Goal: Task Accomplishment & Management: Manage account settings

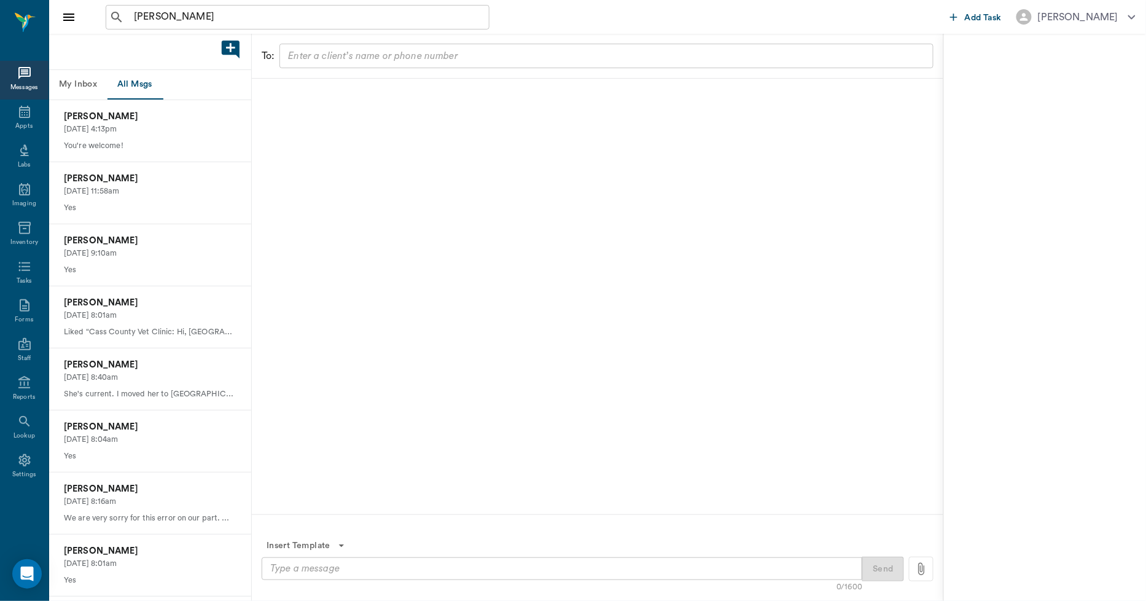
click at [679, 203] on div at bounding box center [598, 297] width 692 height 436
click at [26, 123] on div "Appts" at bounding box center [23, 126] width 17 height 9
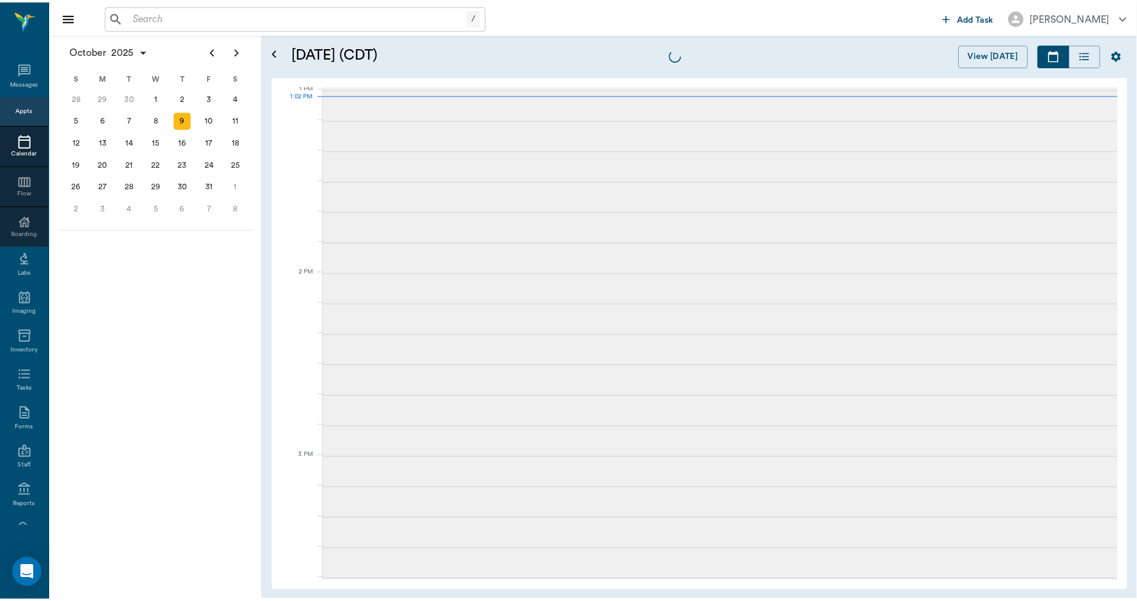
scroll to position [924, 0]
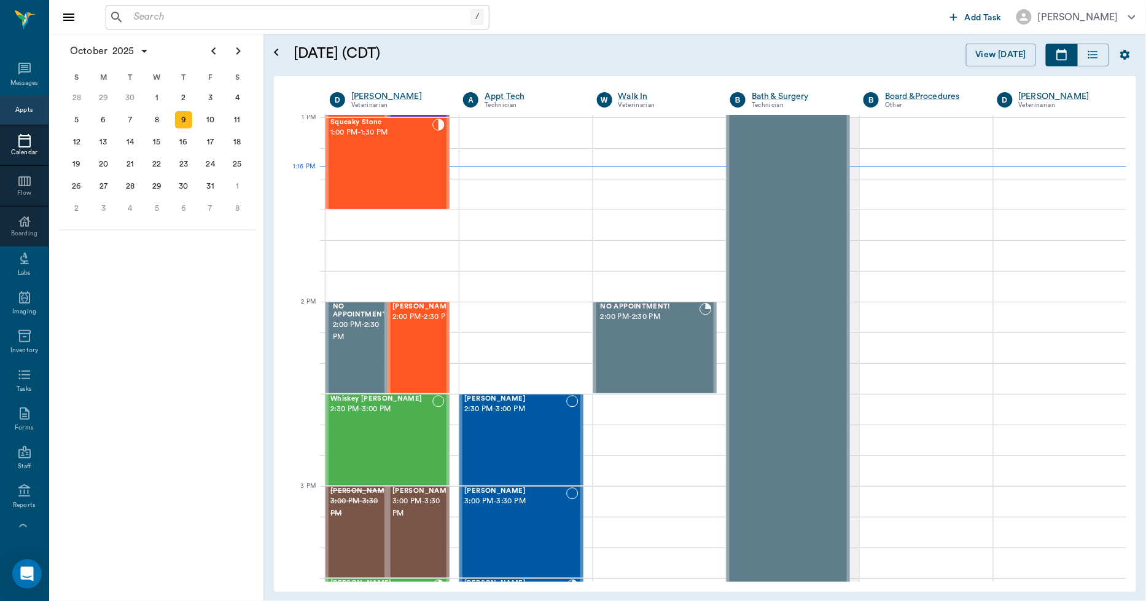
click at [327, 14] on input "text" at bounding box center [300, 17] width 342 height 17
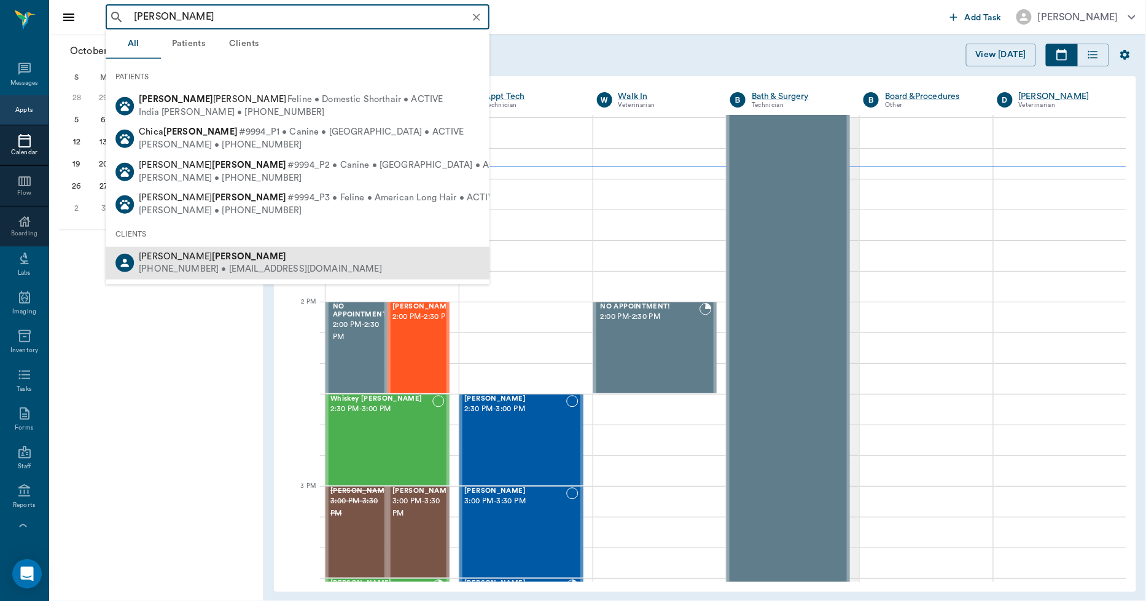
click at [212, 259] on b "[PERSON_NAME]" at bounding box center [249, 255] width 74 height 9
type input "[PERSON_NAME]"
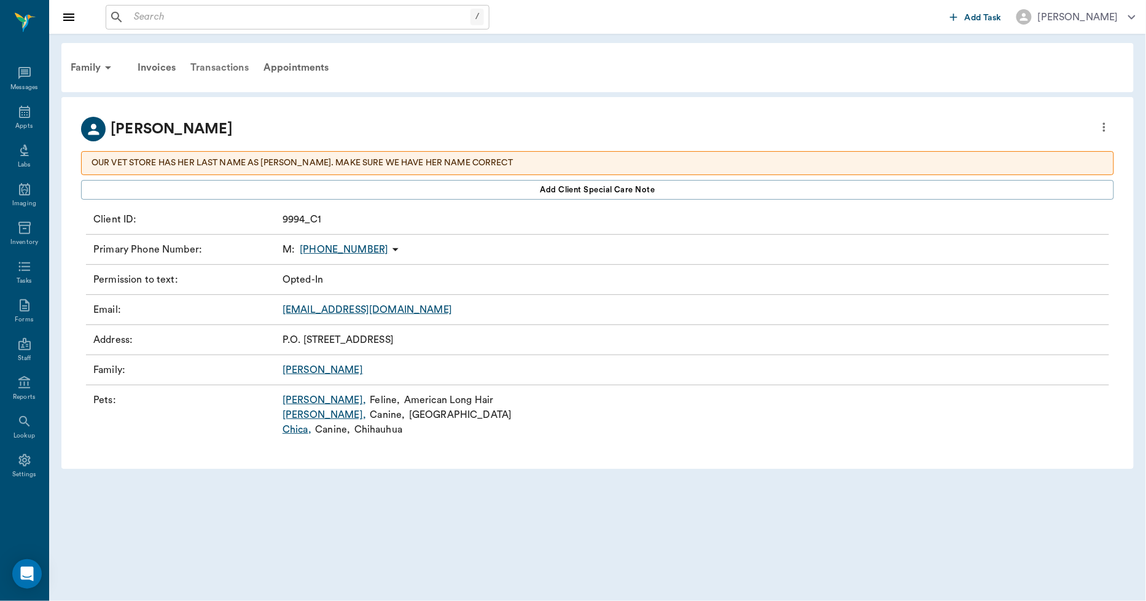
click at [231, 62] on div "Transactions" at bounding box center [219, 67] width 73 height 29
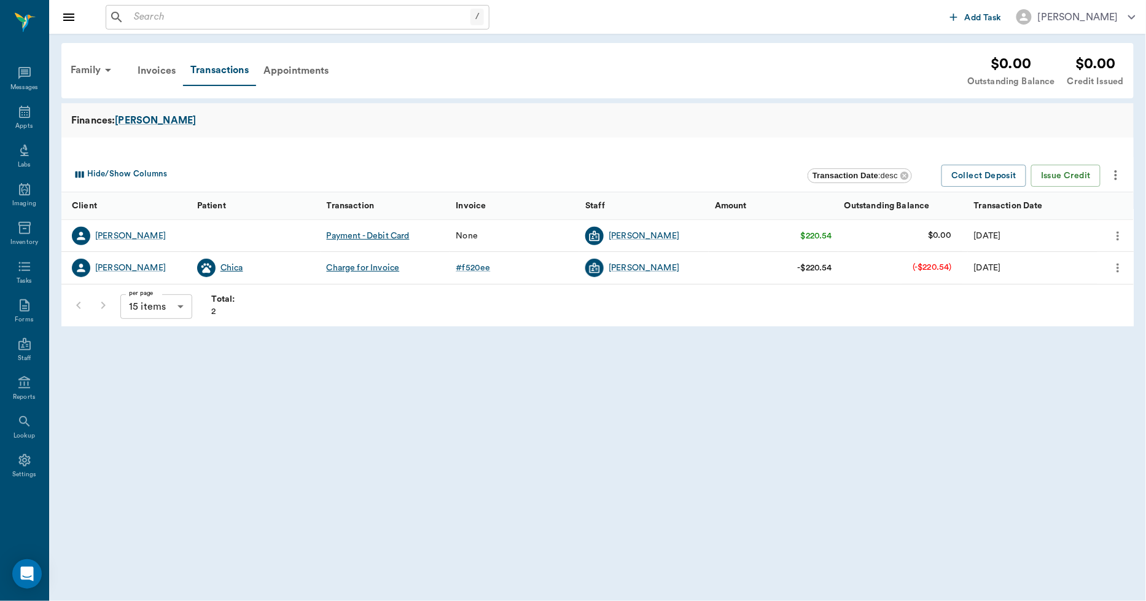
click at [224, 268] on div "Chica" at bounding box center [232, 268] width 23 height 12
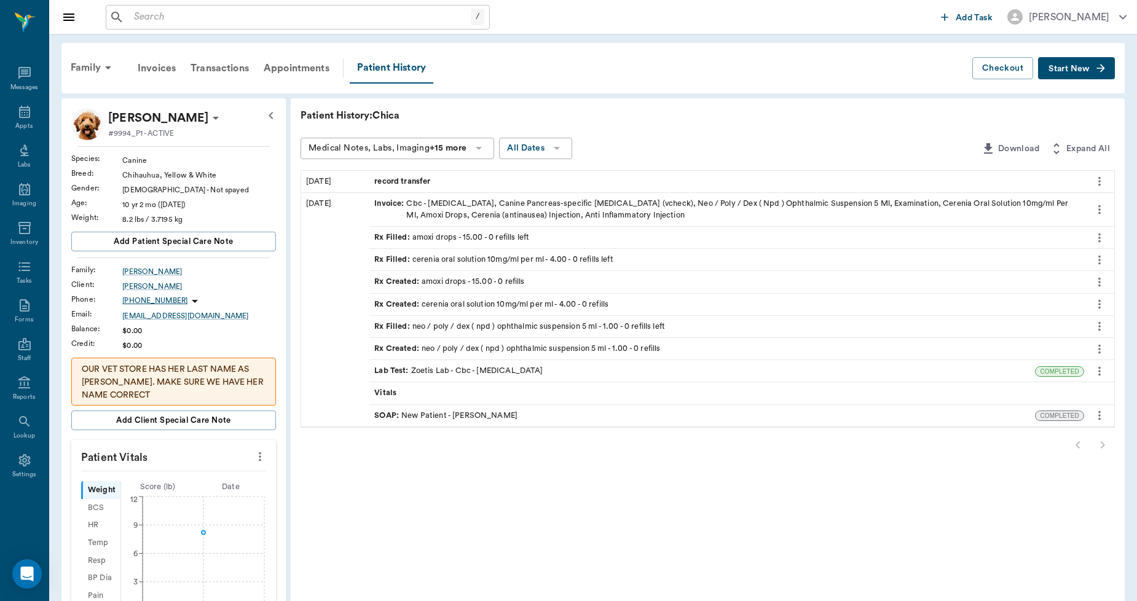
click at [384, 180] on span "record transfer" at bounding box center [403, 182] width 58 height 12
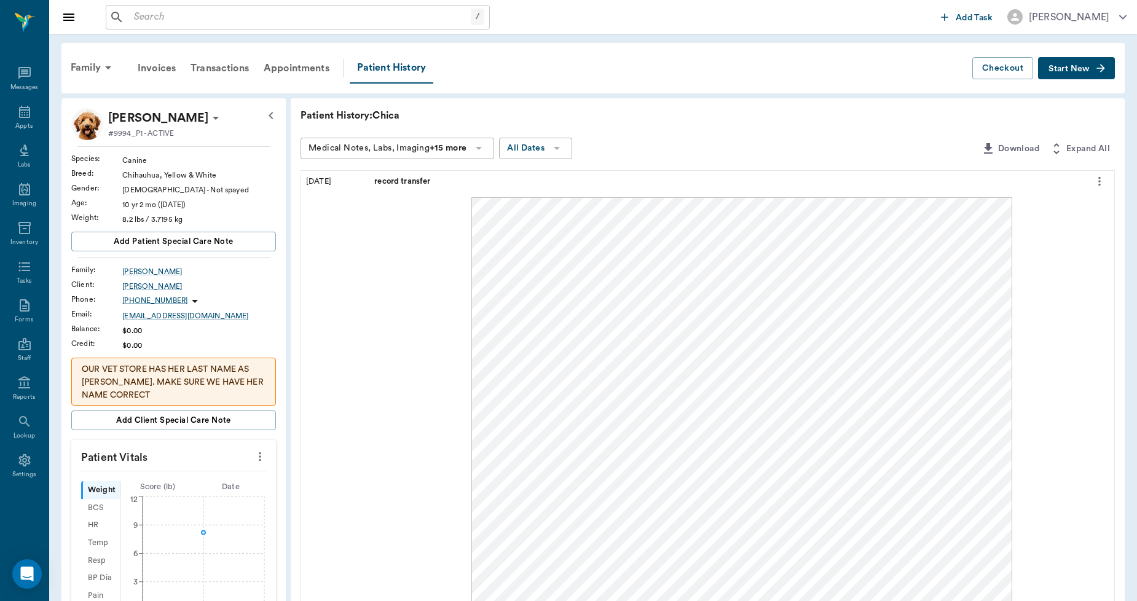
click at [233, 18] on input "text" at bounding box center [300, 17] width 342 height 17
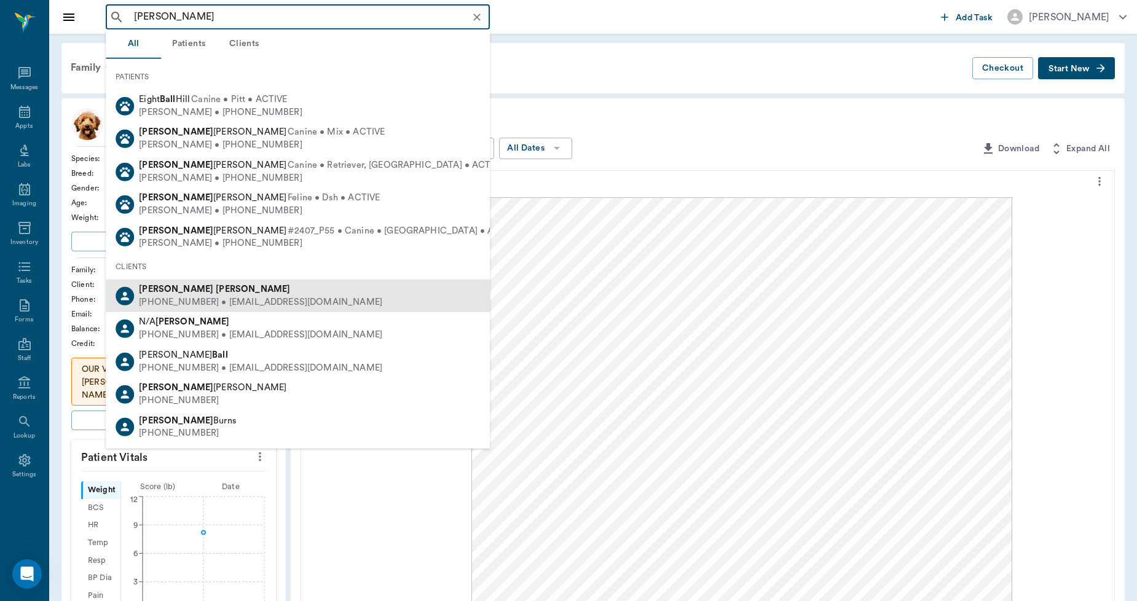
click at [139, 280] on div "[PERSON_NAME] [PHONE_NUMBER] • [EMAIL_ADDRESS][DOMAIN_NAME]" at bounding box center [298, 296] width 384 height 33
type input "[PERSON_NAME]"
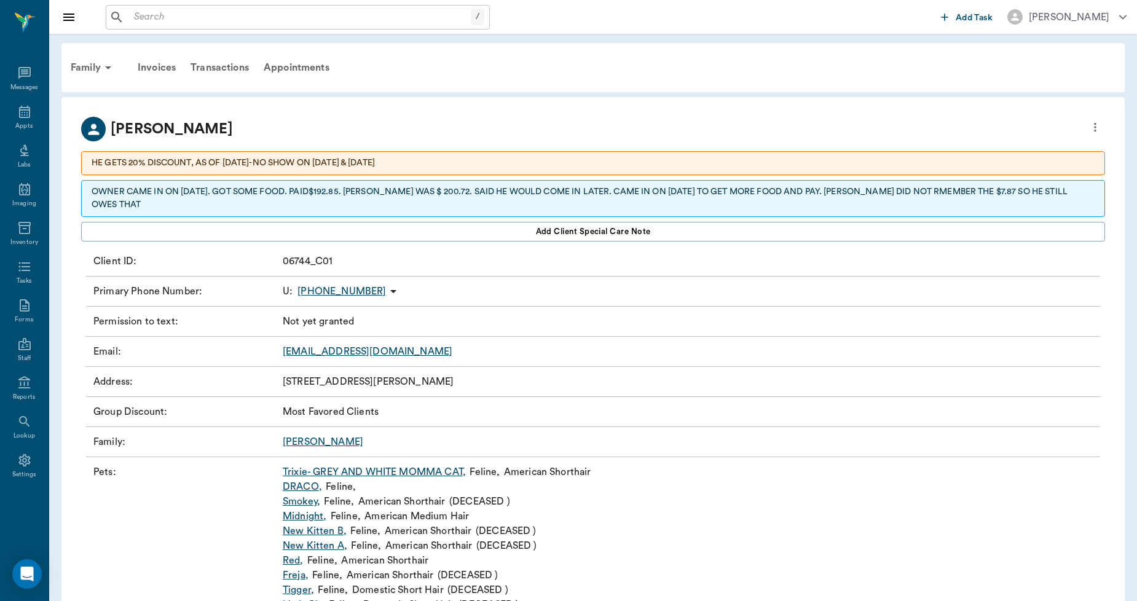
click at [312, 464] on link "Trixie- GREY AND WHITE MOMMA CAT ," at bounding box center [374, 471] width 183 height 15
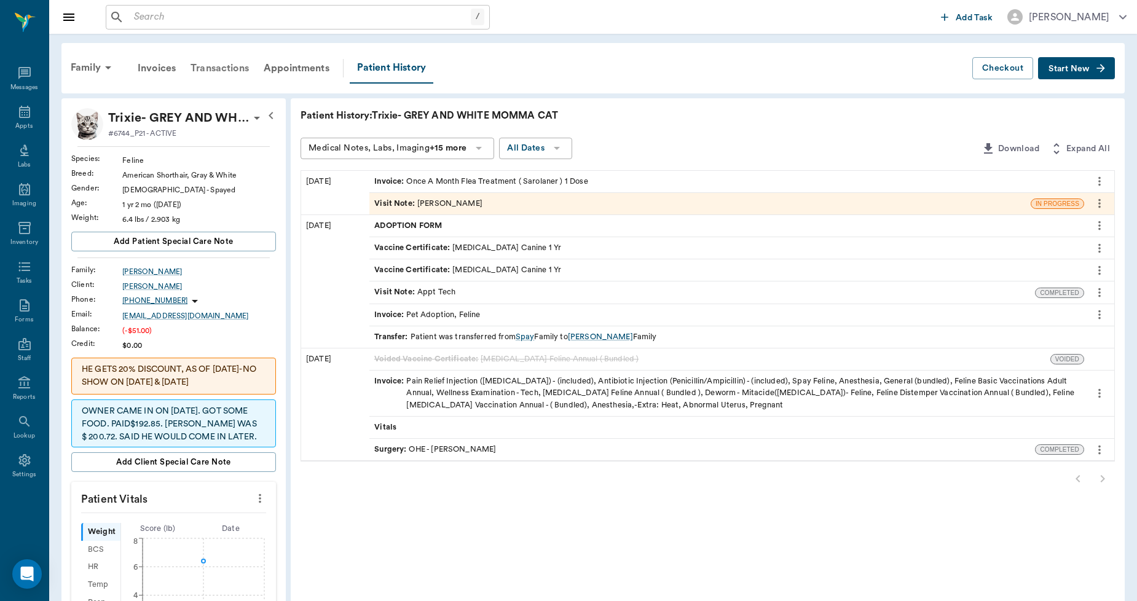
click at [204, 65] on div "Transactions" at bounding box center [219, 67] width 73 height 29
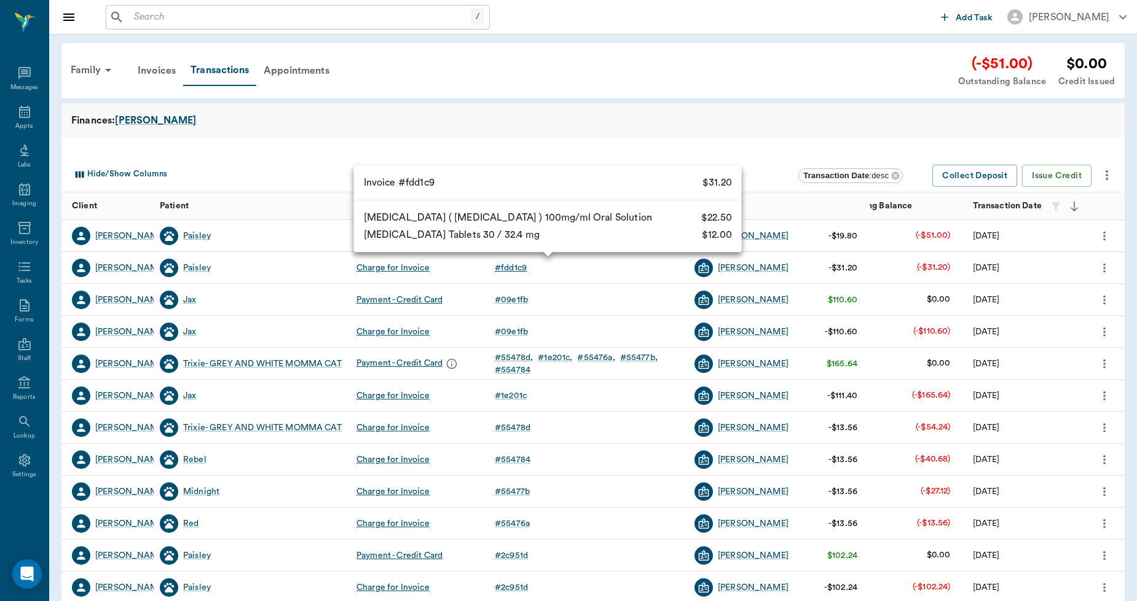
click at [500, 265] on div "# fdd1c9" at bounding box center [511, 268] width 32 height 12
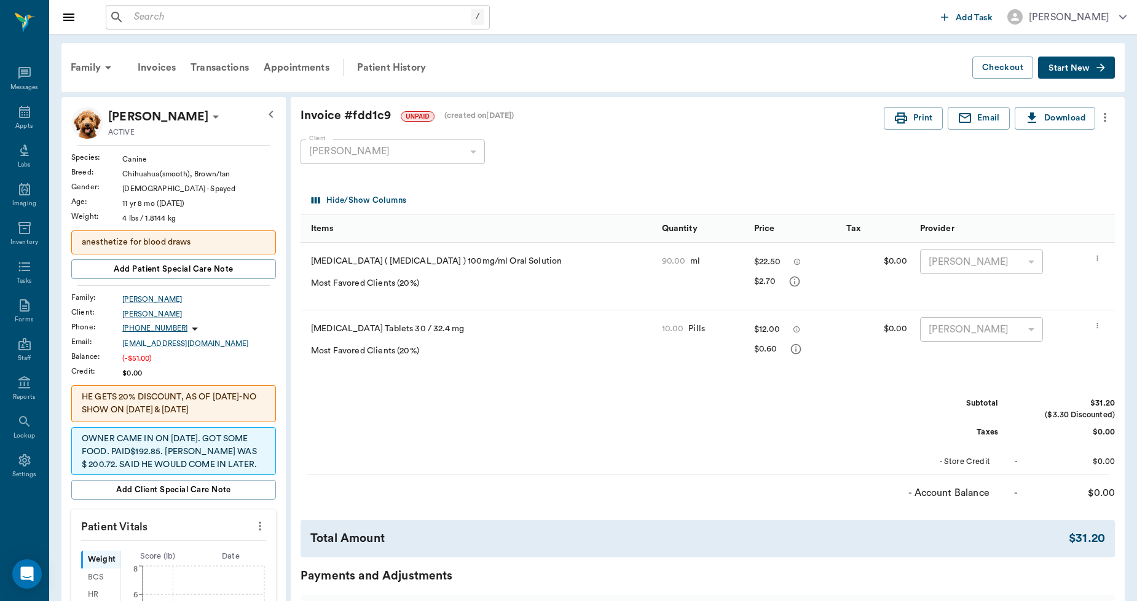
click at [1058, 68] on span "Start New" at bounding box center [1068, 68] width 41 height 0
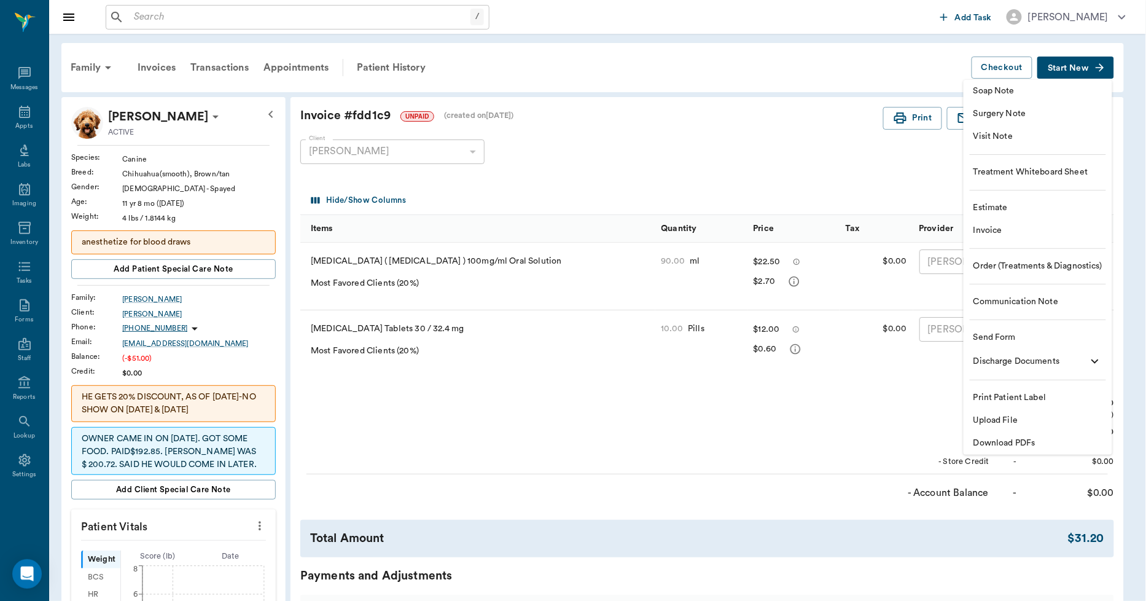
click at [1003, 229] on span "Invoice" at bounding box center [1038, 230] width 129 height 13
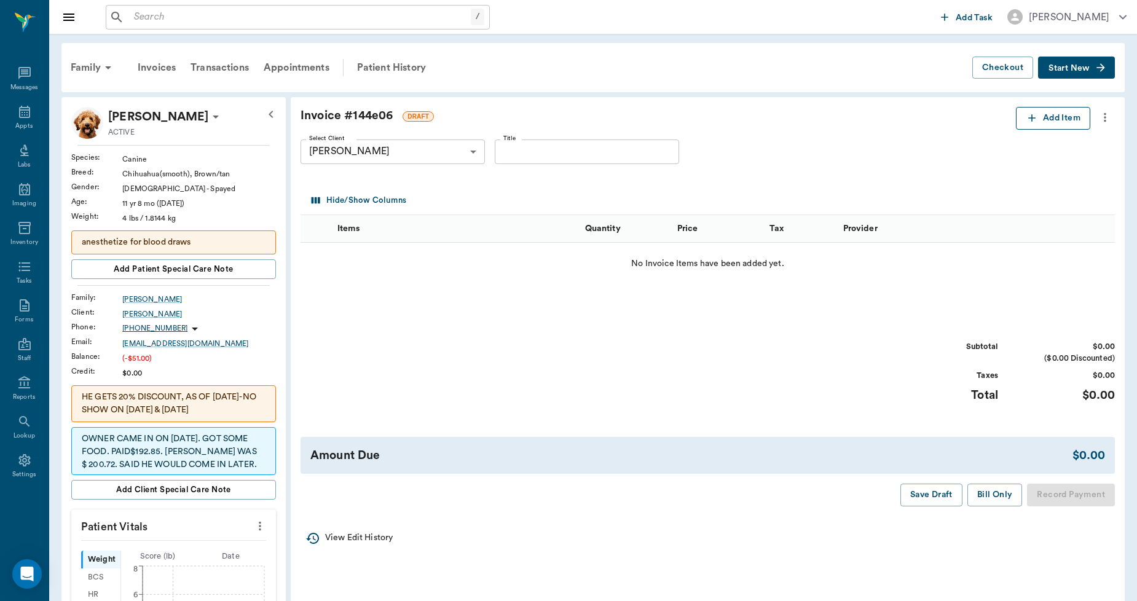
click at [1051, 111] on button "Add Item" at bounding box center [1053, 118] width 74 height 23
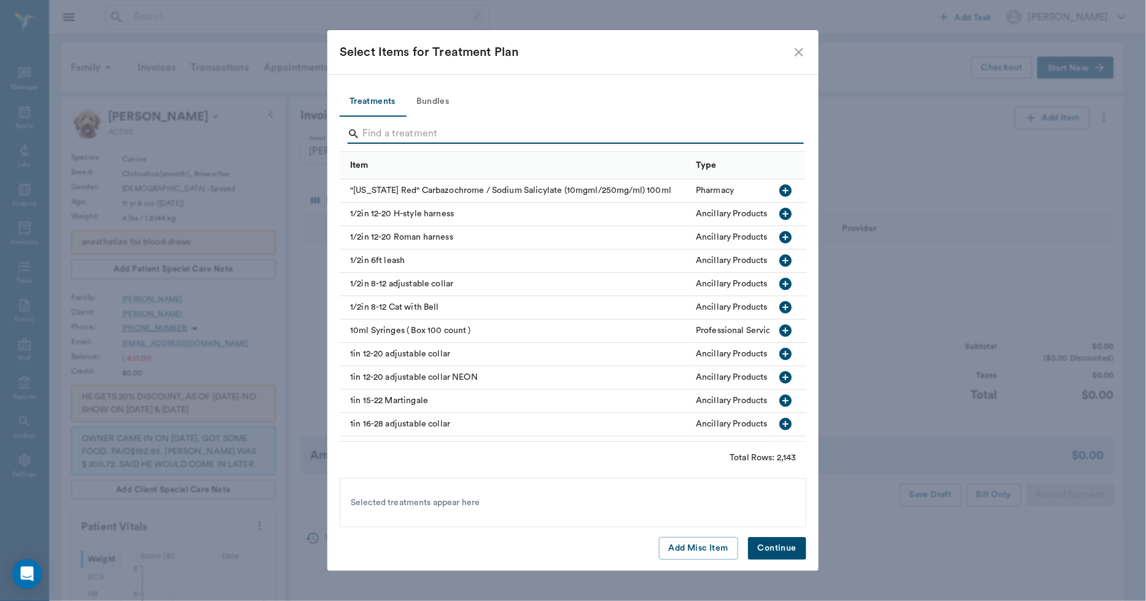
click at [445, 139] on input "Search" at bounding box center [574, 134] width 423 height 20
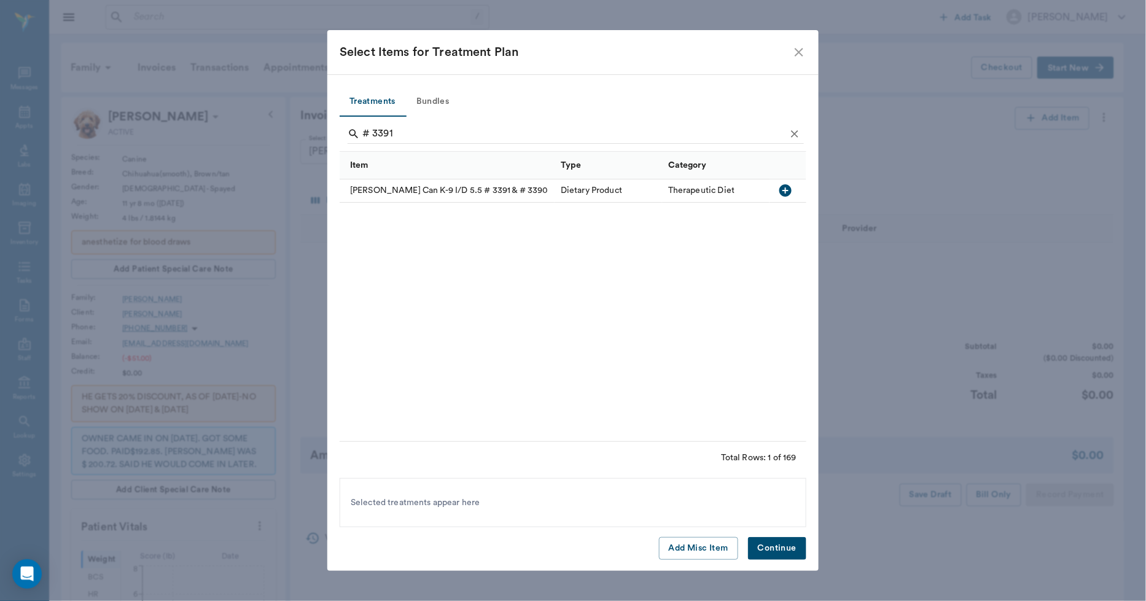
click at [461, 193] on div "[PERSON_NAME] Can K-9 I/D 5.5 # 3391 & # 3390" at bounding box center [447, 190] width 215 height 23
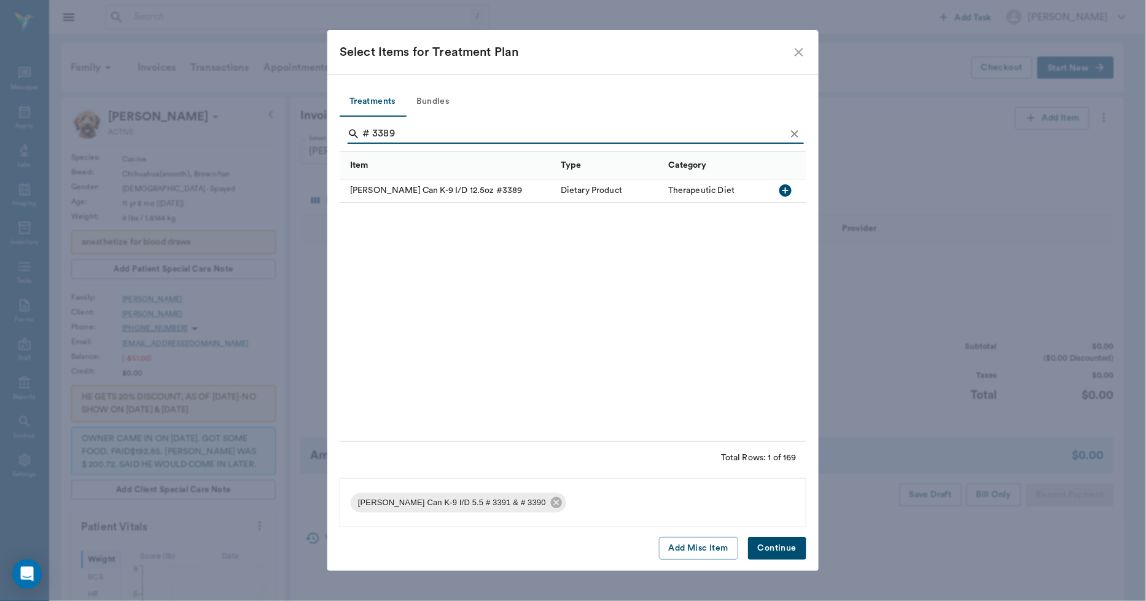
type input "# 3389"
click at [461, 193] on div "[PERSON_NAME] Can K-9 I/D 12.5oz #3389" at bounding box center [447, 190] width 215 height 23
click at [779, 557] on button "Continue" at bounding box center [777, 548] width 58 height 23
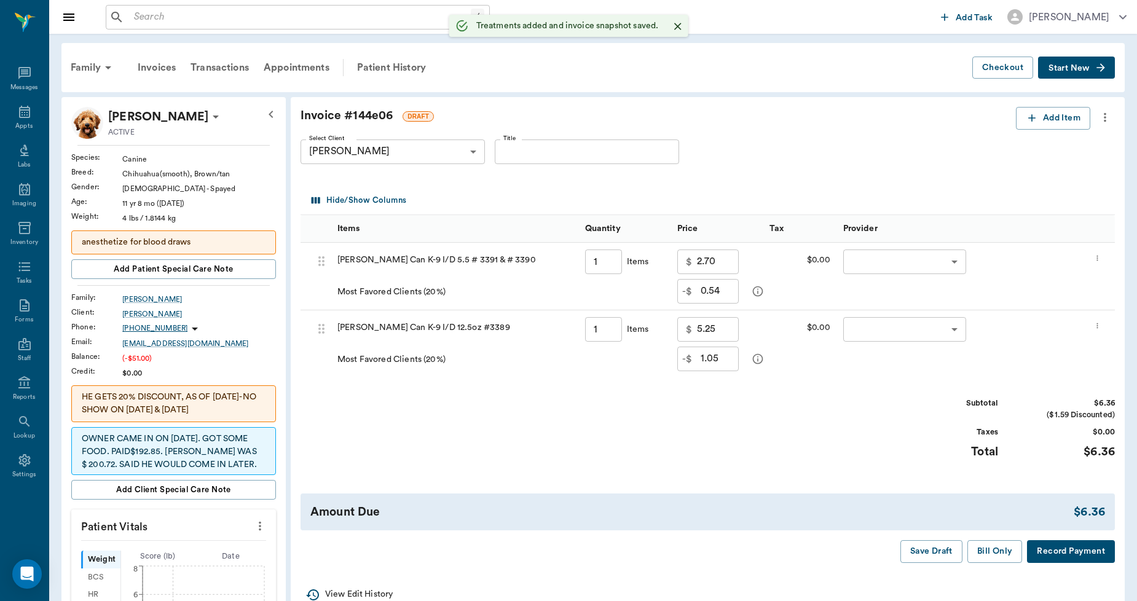
type input "1.00"
click at [609, 258] on input "1.00" at bounding box center [603, 261] width 37 height 25
type input "12"
type input "6.48"
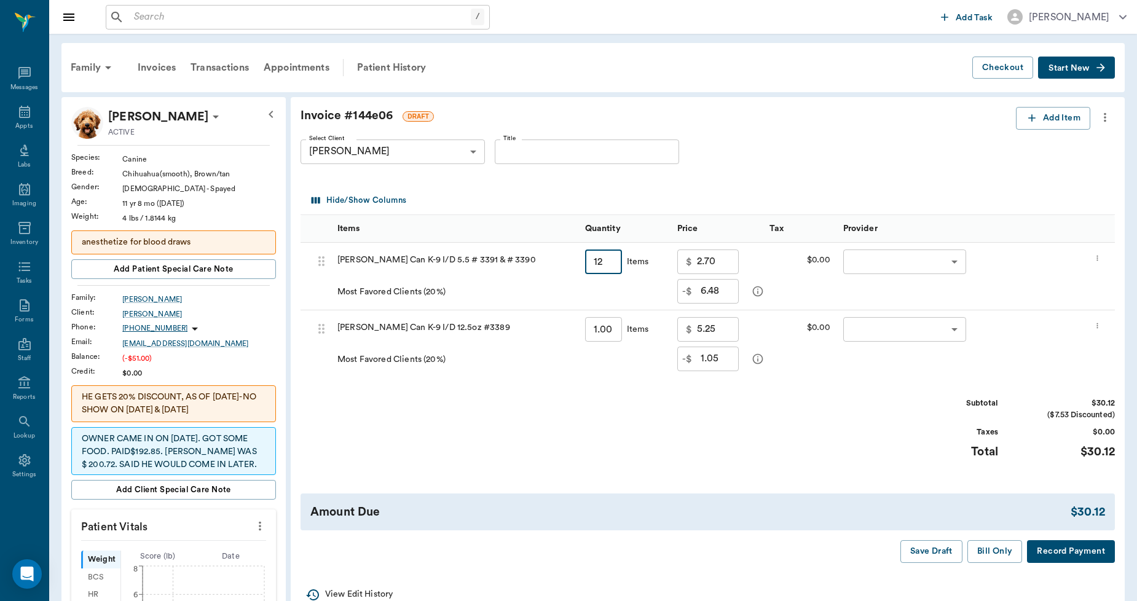
type input "32.40"
click at [609, 258] on input "12" at bounding box center [603, 261] width 37 height 25
click at [606, 259] on input "12" at bounding box center [603, 261] width 37 height 25
click at [605, 260] on input "12" at bounding box center [603, 261] width 37 height 25
type input "24"
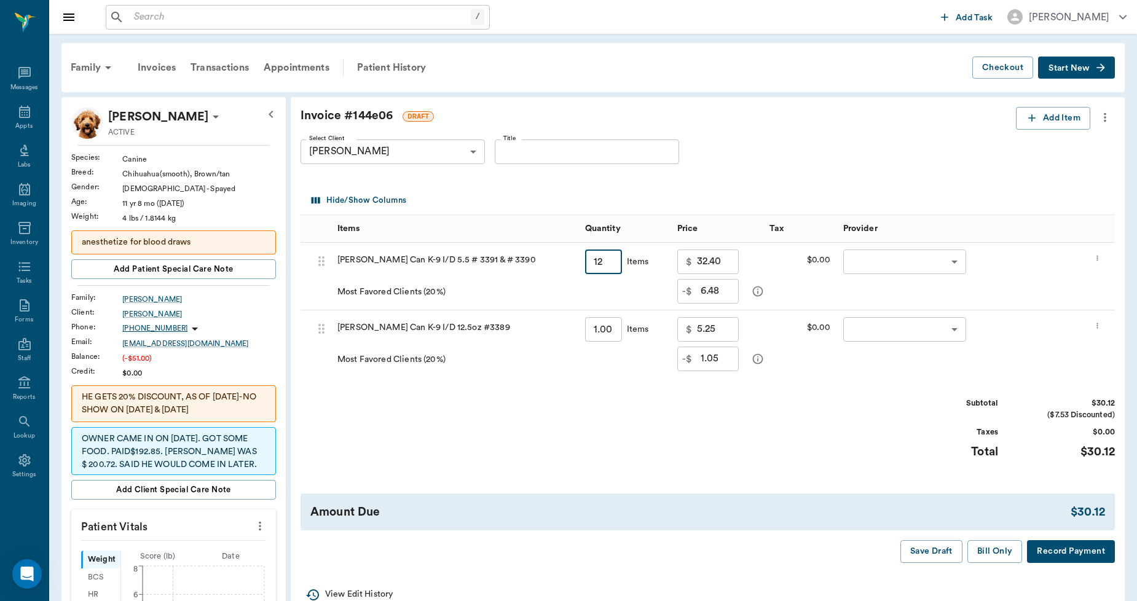
type input "12.96"
type input "64.80"
type input "24.00"
click at [610, 331] on input "1.00" at bounding box center [603, 329] width 37 height 25
type input "1.00"
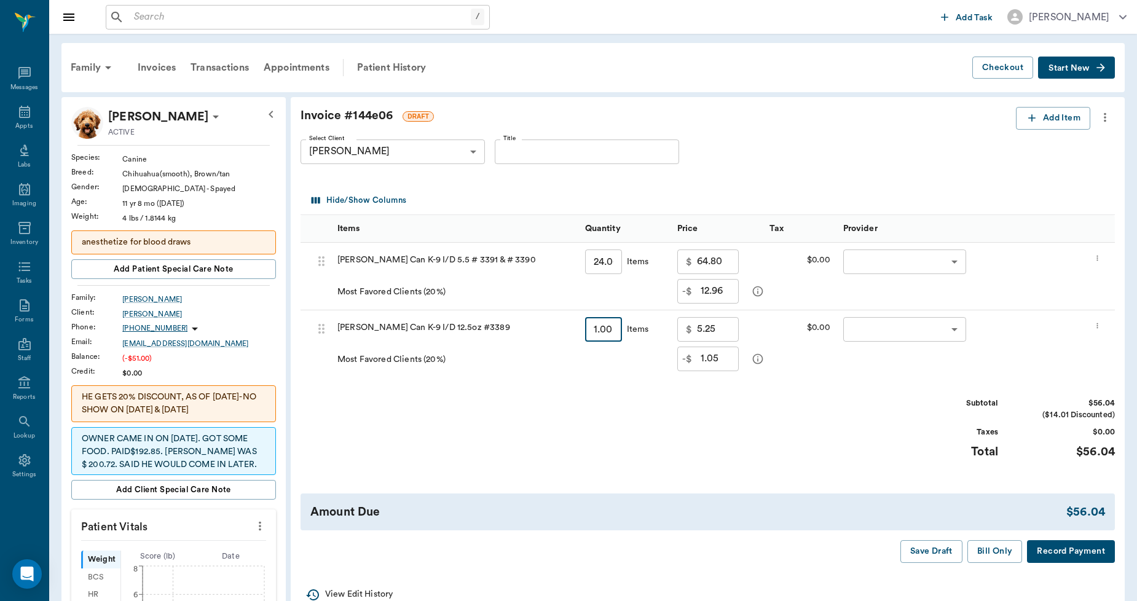
click at [881, 265] on body "/ ​ Add Task Dr. Bert Ellsworth Nectar Messages Appts Labs Imaging Inventory Ta…" at bounding box center [568, 542] width 1137 height 1084
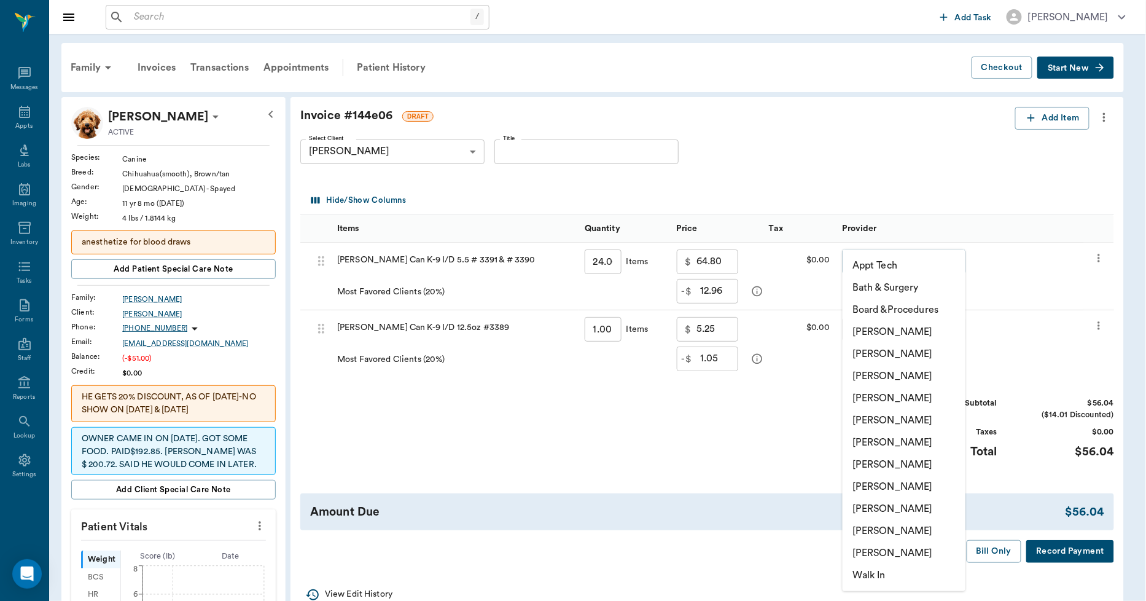
click at [901, 531] on li "Lorean Lingle" at bounding box center [904, 531] width 123 height 22
type input "none-63ec2ece52e12b0ba117cc90"
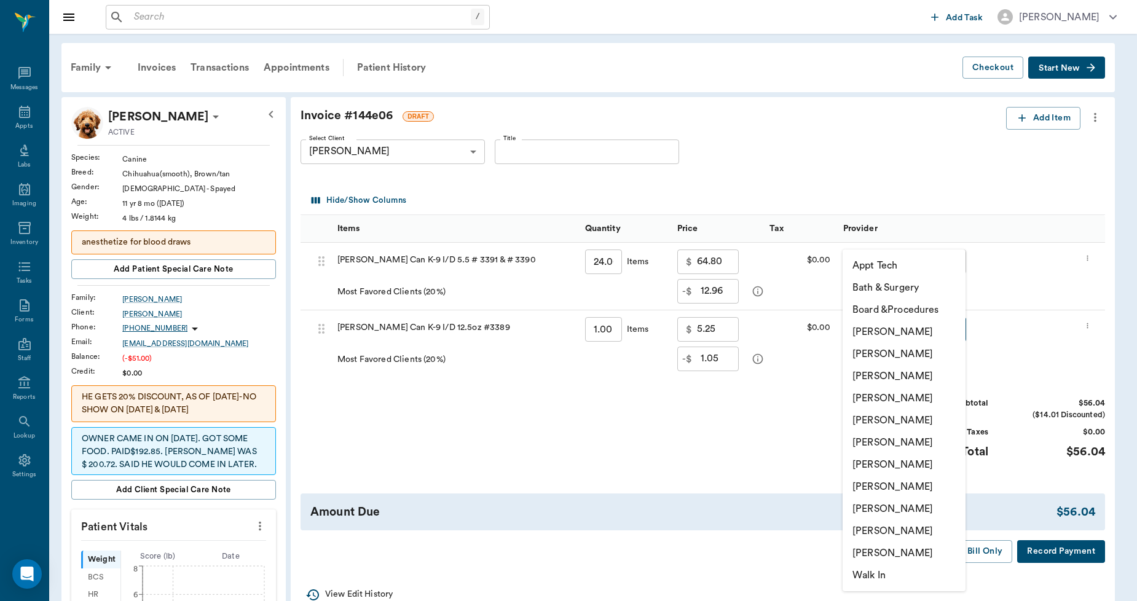
click at [914, 329] on body "/ ​ Add Task Dr. Bert Ellsworth Nectar Messages Appts Labs Imaging Inventory Ta…" at bounding box center [568, 542] width 1137 height 1084
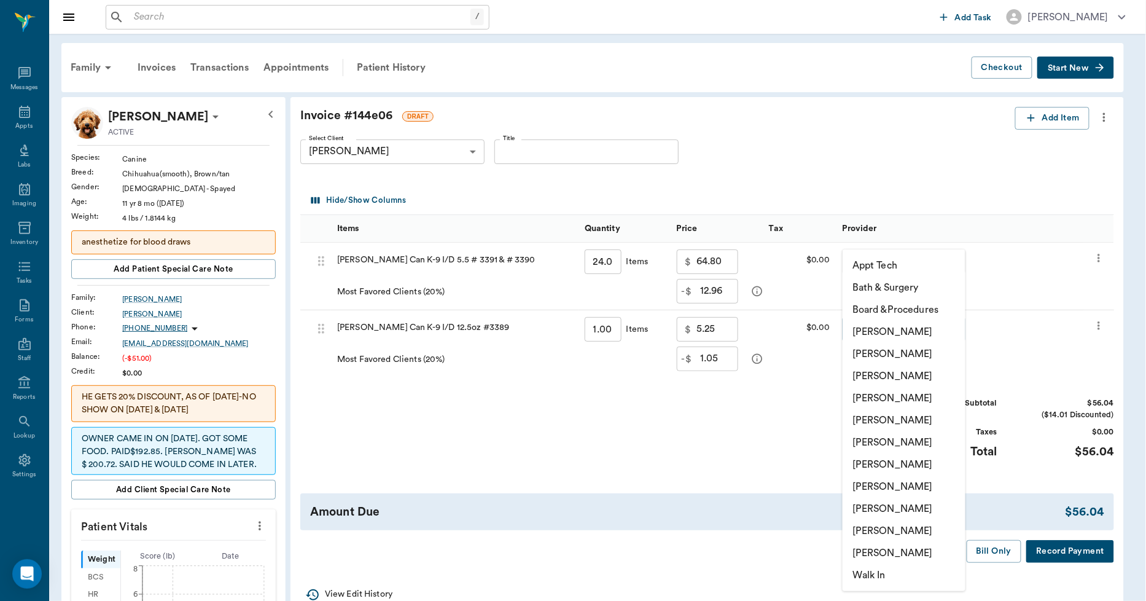
click at [892, 538] on li "Lorean Lingle" at bounding box center [904, 531] width 123 height 22
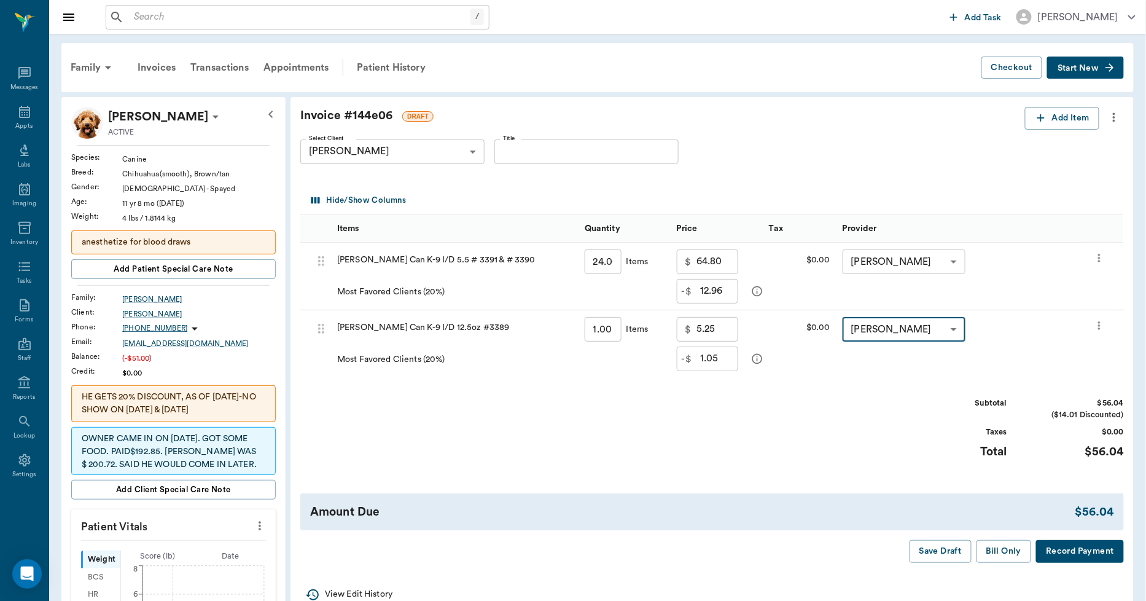
type input "none-63ec2ece52e12b0ba117cc90"
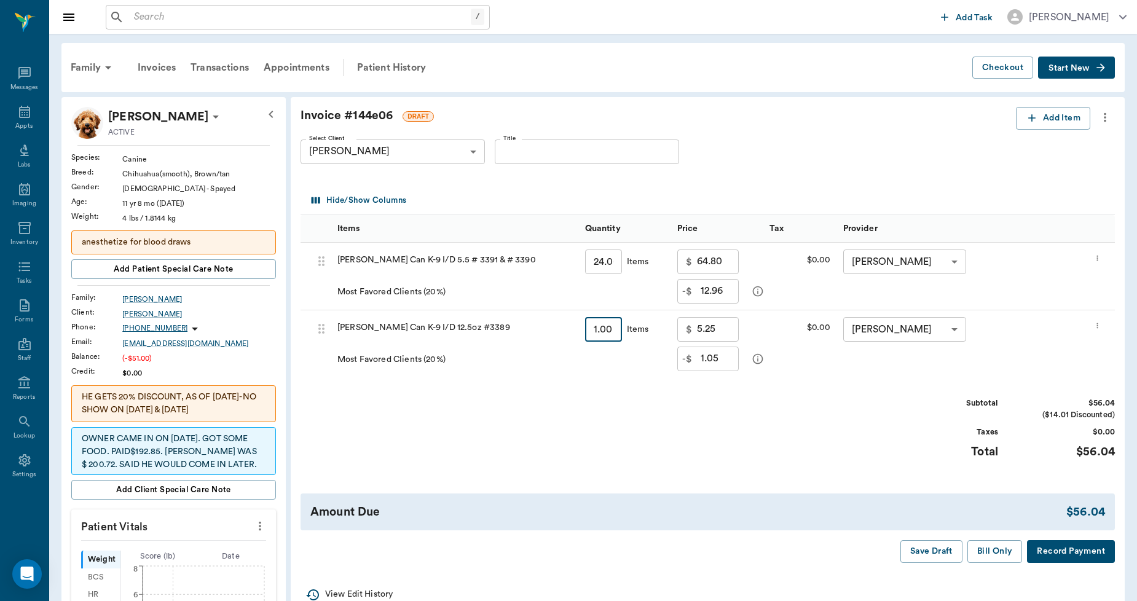
click at [614, 328] on input "1.00" at bounding box center [603, 329] width 37 height 25
type input "12"
type input "12.60"
type input "63.00"
type input "12.00"
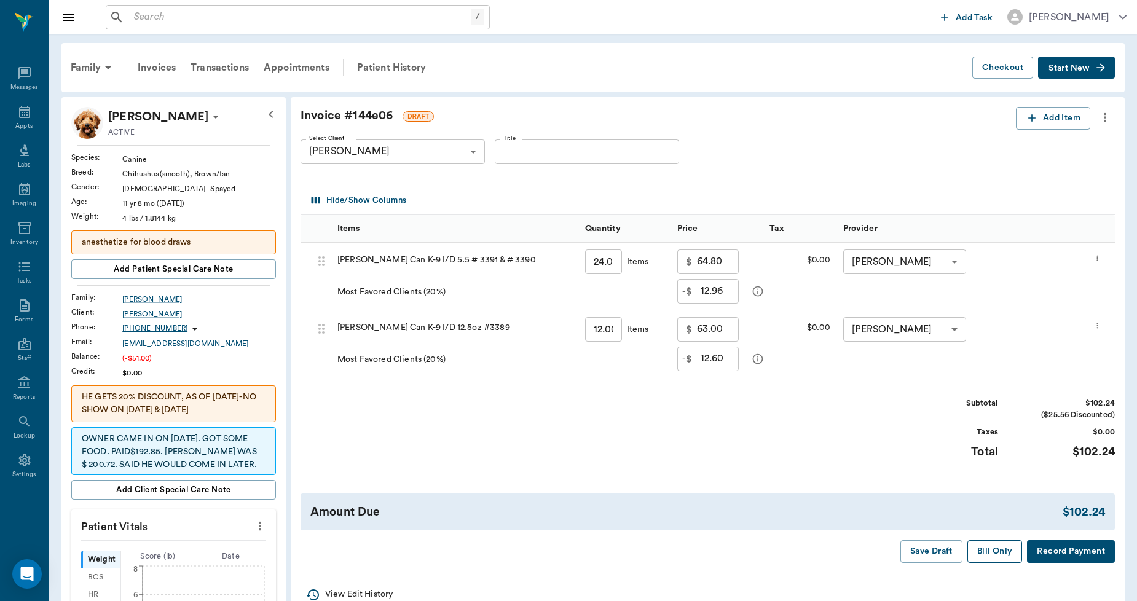
click at [985, 554] on button "Bill Only" at bounding box center [994, 551] width 55 height 23
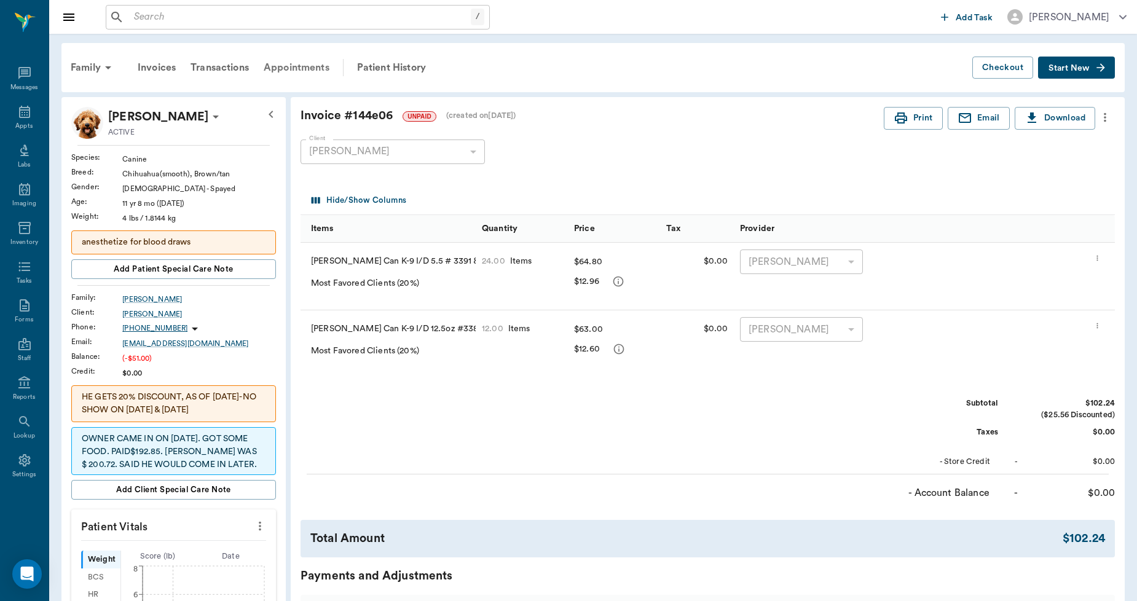
click at [311, 63] on div "Appointments" at bounding box center [296, 67] width 80 height 29
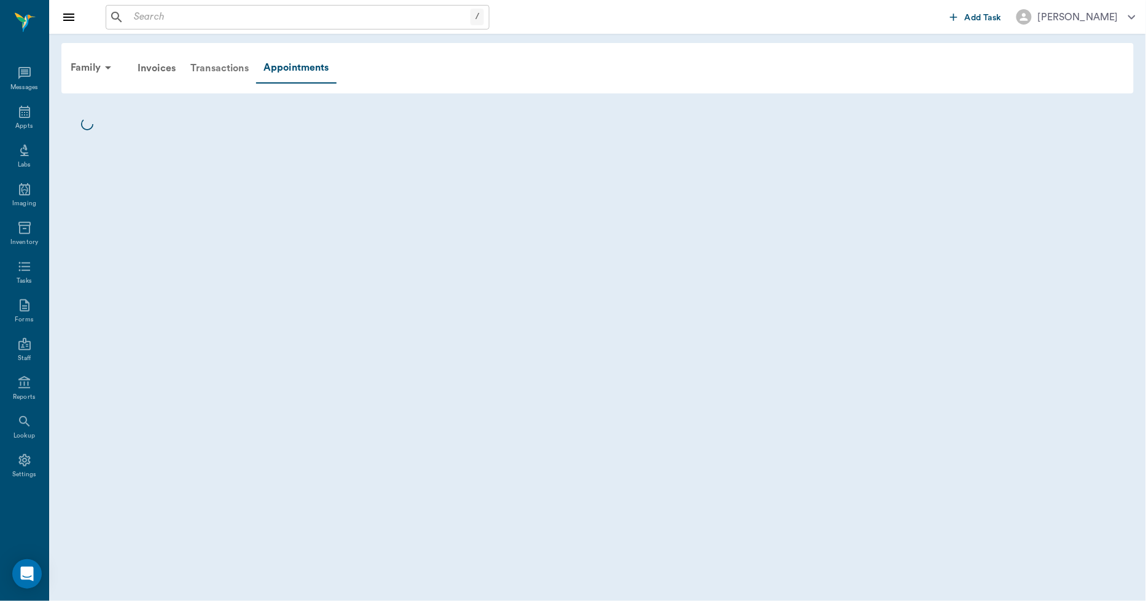
click at [236, 70] on div "Transactions" at bounding box center [219, 67] width 73 height 29
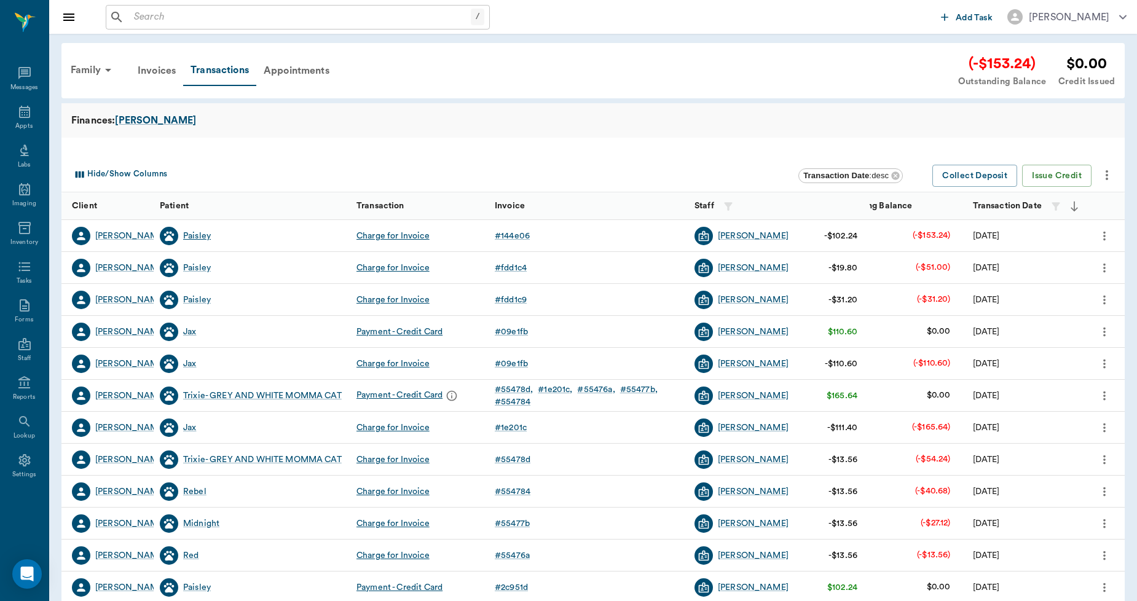
click at [204, 238] on div "Paisley" at bounding box center [197, 236] width 28 height 12
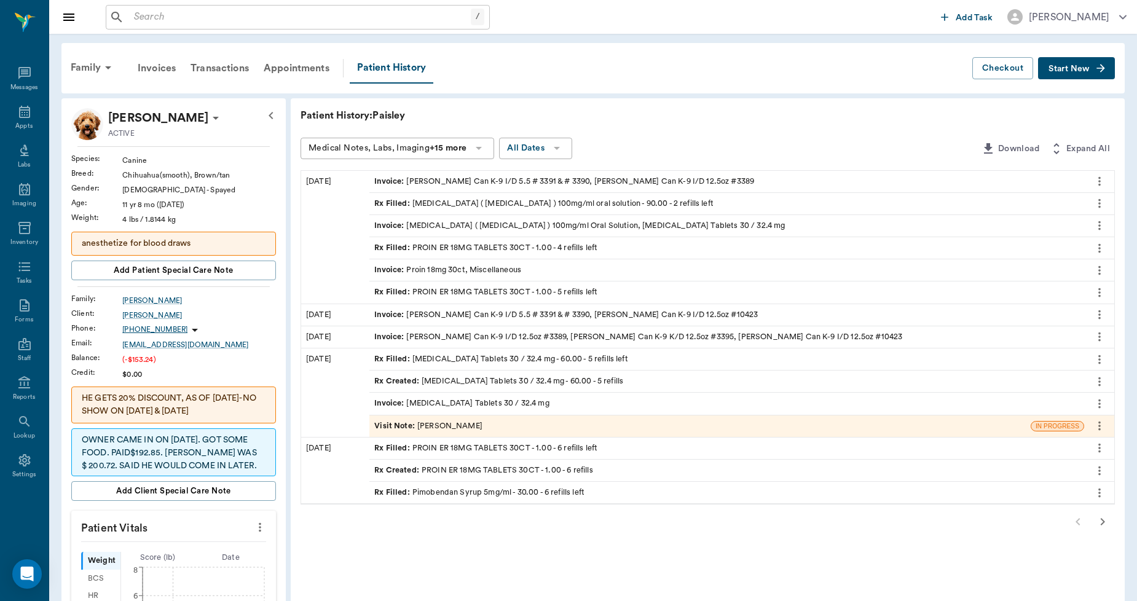
click at [1101, 527] on icon "button" at bounding box center [1102, 521] width 15 height 15
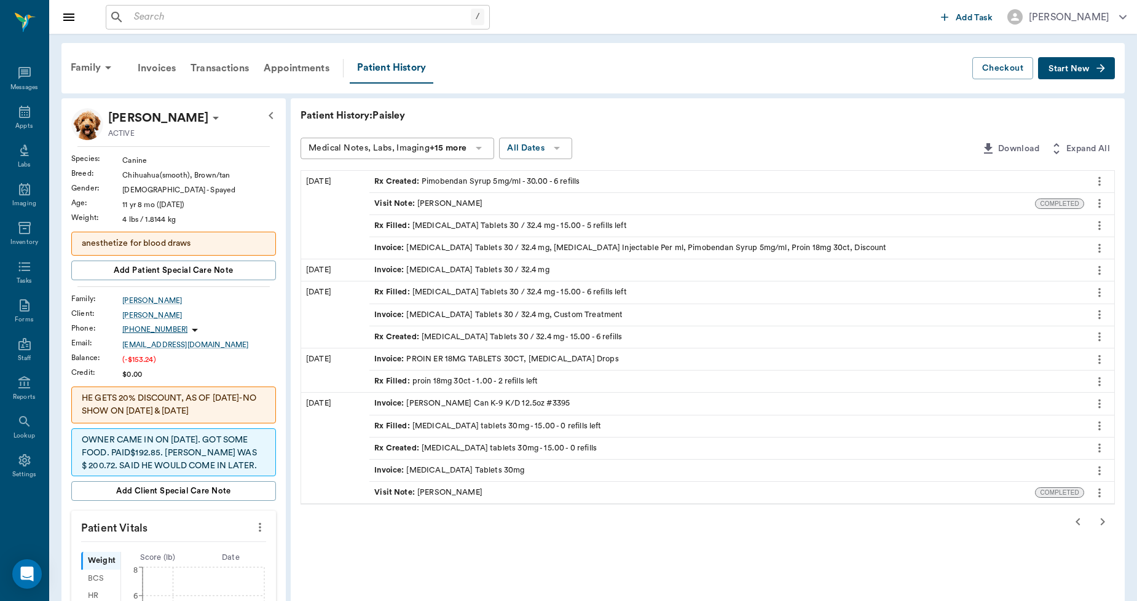
click at [1099, 521] on icon "button" at bounding box center [1102, 521] width 15 height 15
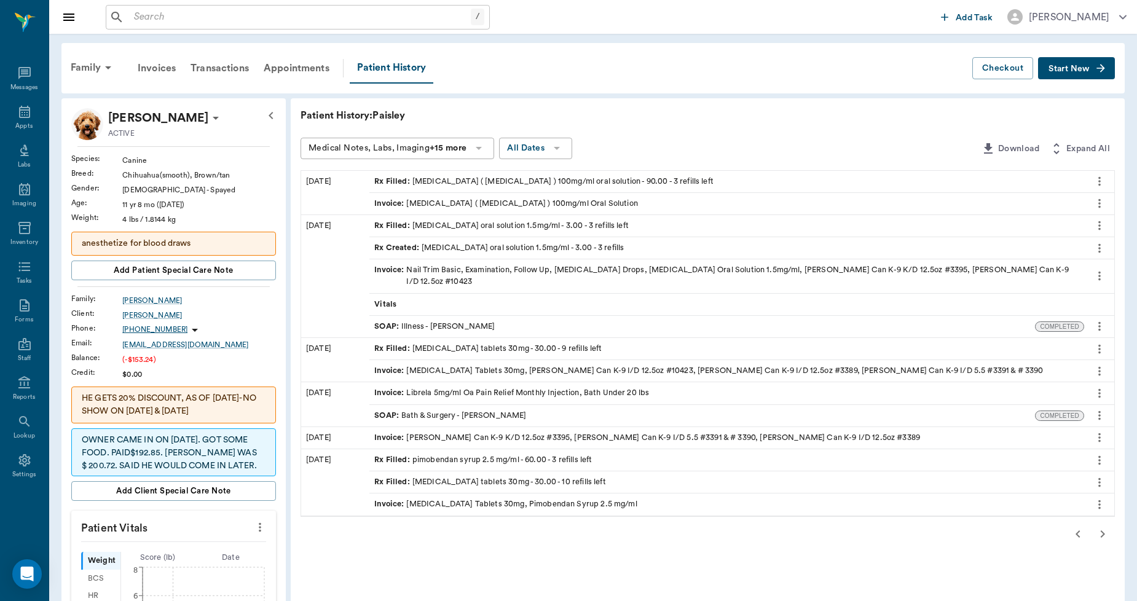
click at [1075, 527] on icon "button" at bounding box center [1077, 534] width 15 height 15
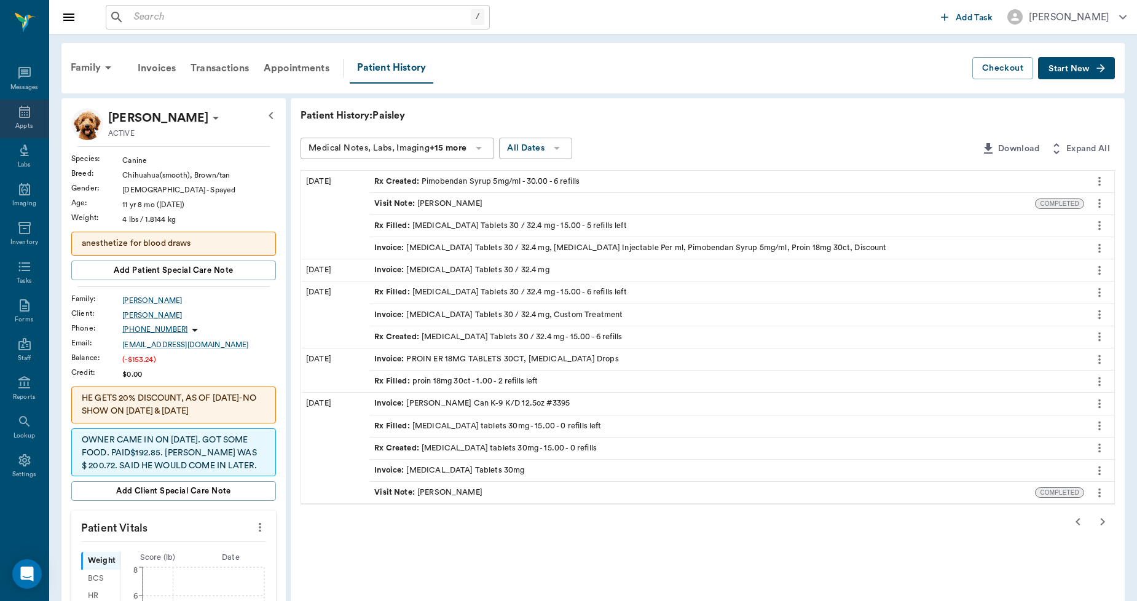
click at [31, 109] on icon at bounding box center [24, 111] width 15 height 15
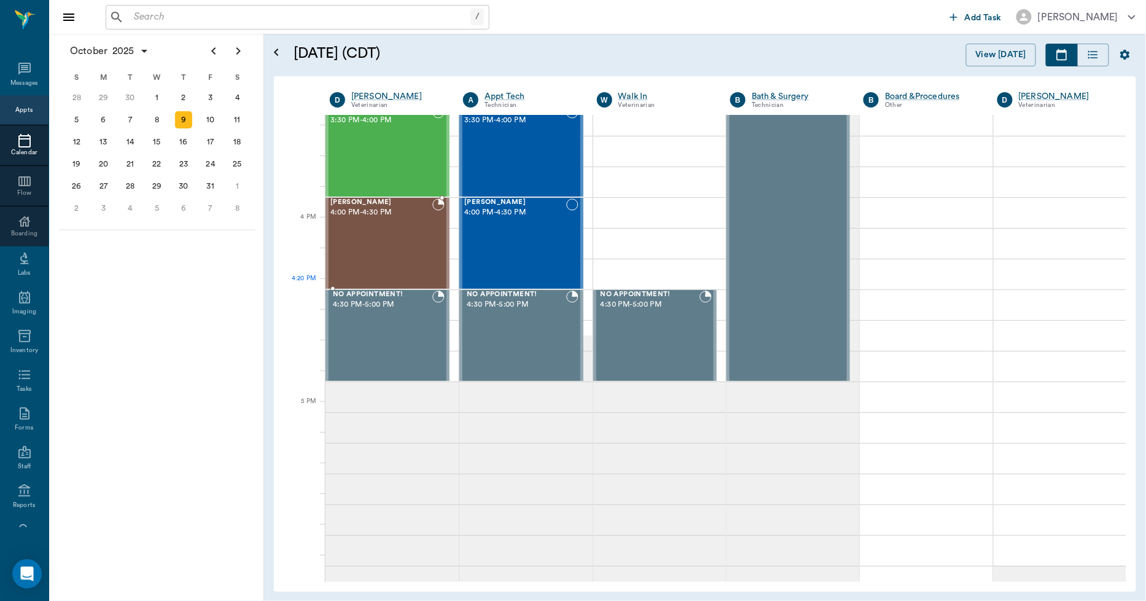
scroll to position [1400, 0]
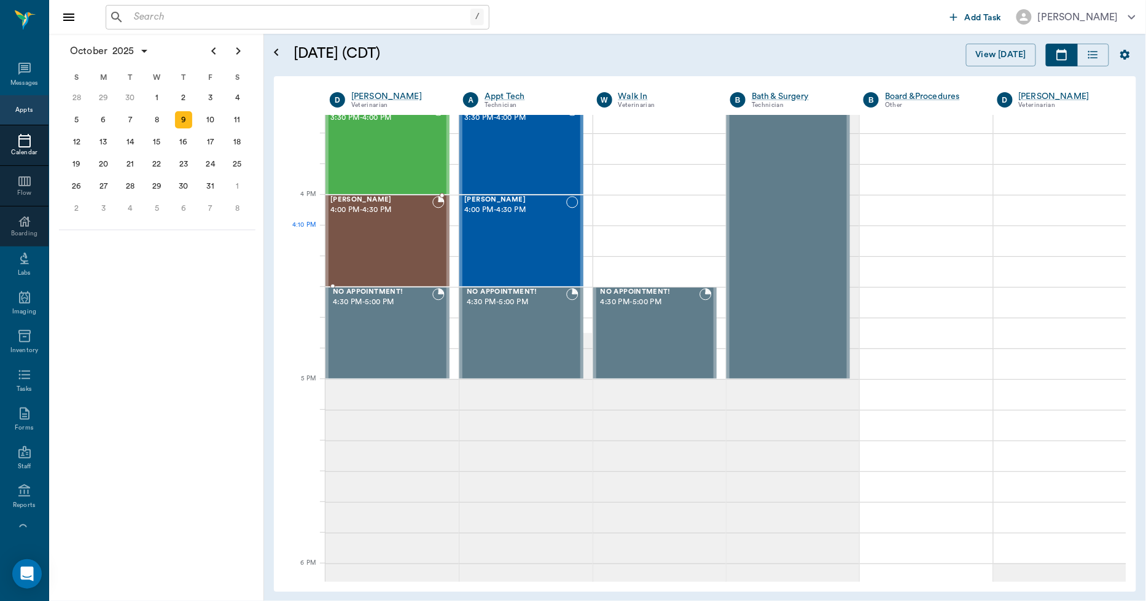
click at [395, 243] on div "Carter Dickerson 4:00 PM - 4:30 PM" at bounding box center [382, 241] width 102 height 90
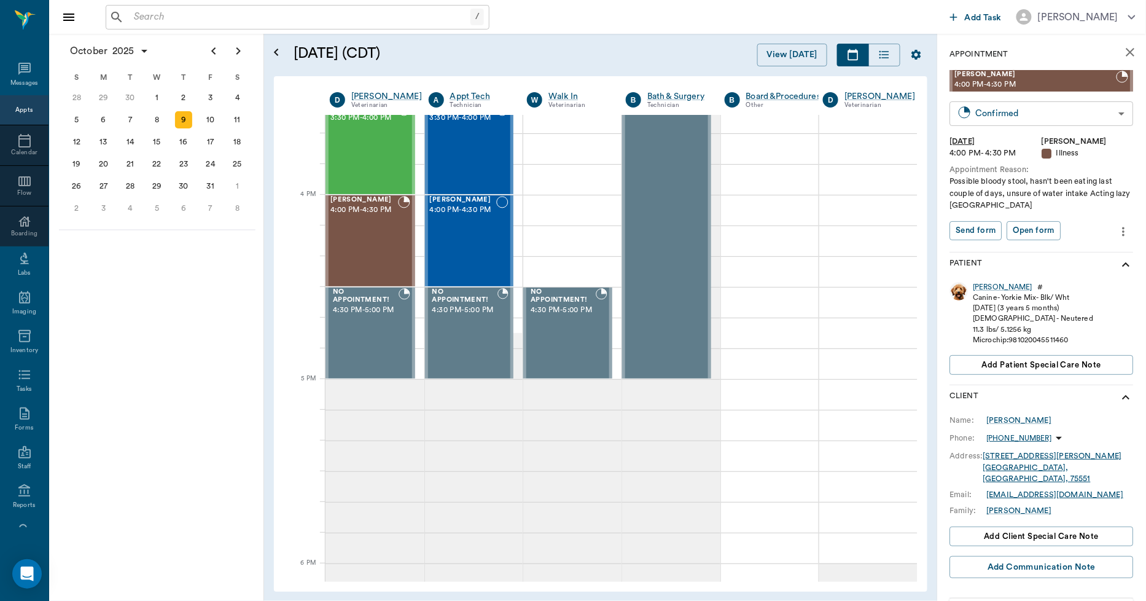
click at [987, 116] on body "/ ​ Add Task Dr. Bert Ellsworth Nectar Messages Appts Calendar Flow Boarding La…" at bounding box center [573, 300] width 1146 height 601
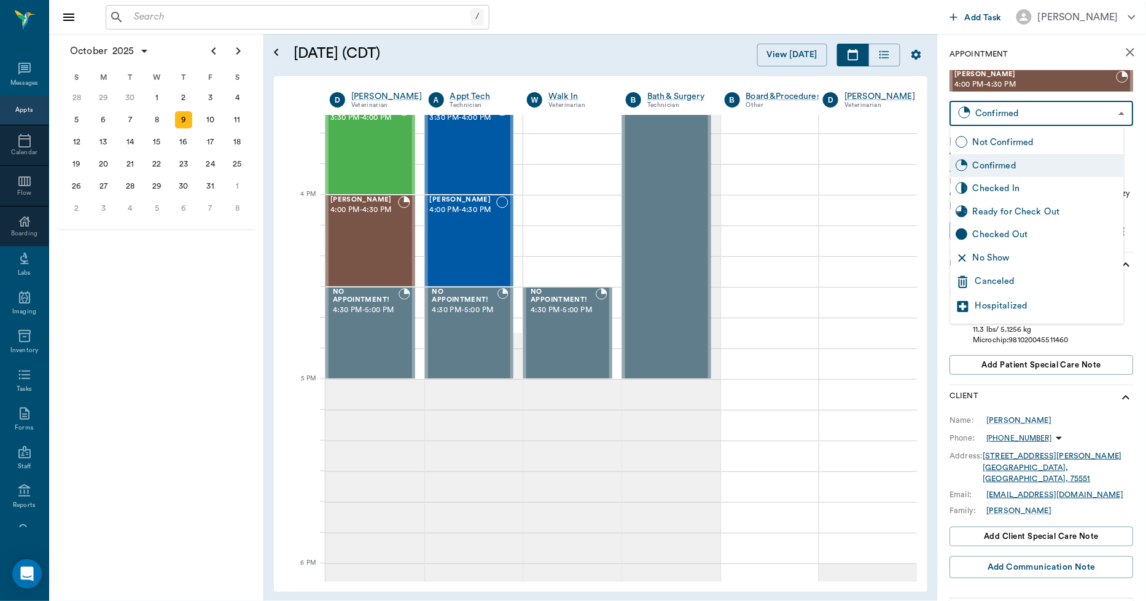
click at [999, 283] on div "Canceled" at bounding box center [1048, 282] width 144 height 15
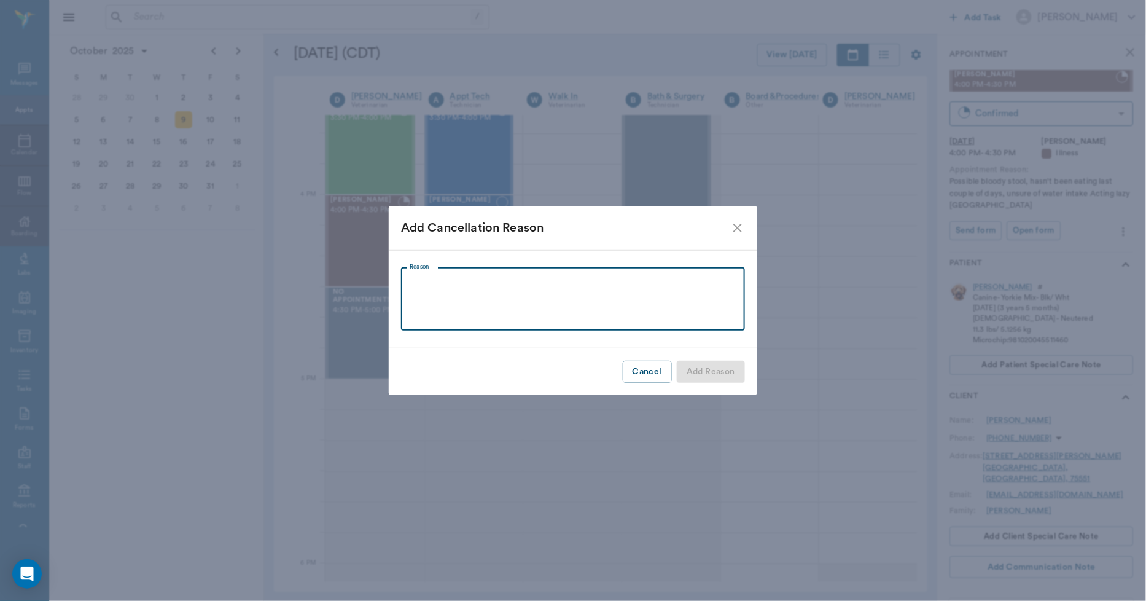
click at [605, 305] on textarea "Reason" at bounding box center [573, 299] width 327 height 42
type textarea "PET IS DOING ALOT BETTER"
click at [695, 367] on button "Add Reason" at bounding box center [711, 372] width 68 height 23
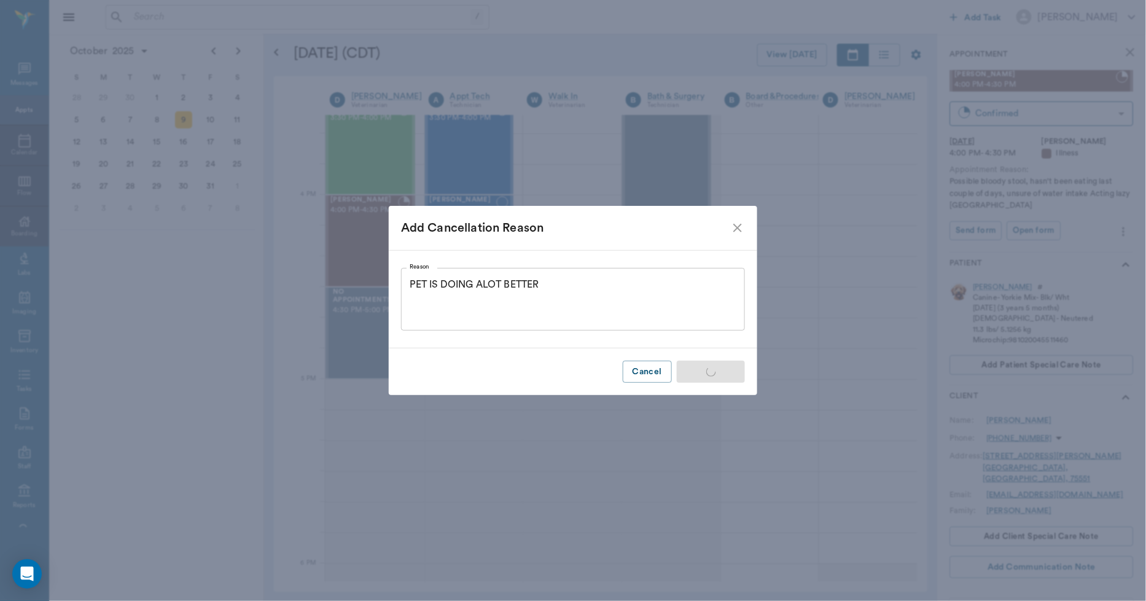
type input "CANCELED"
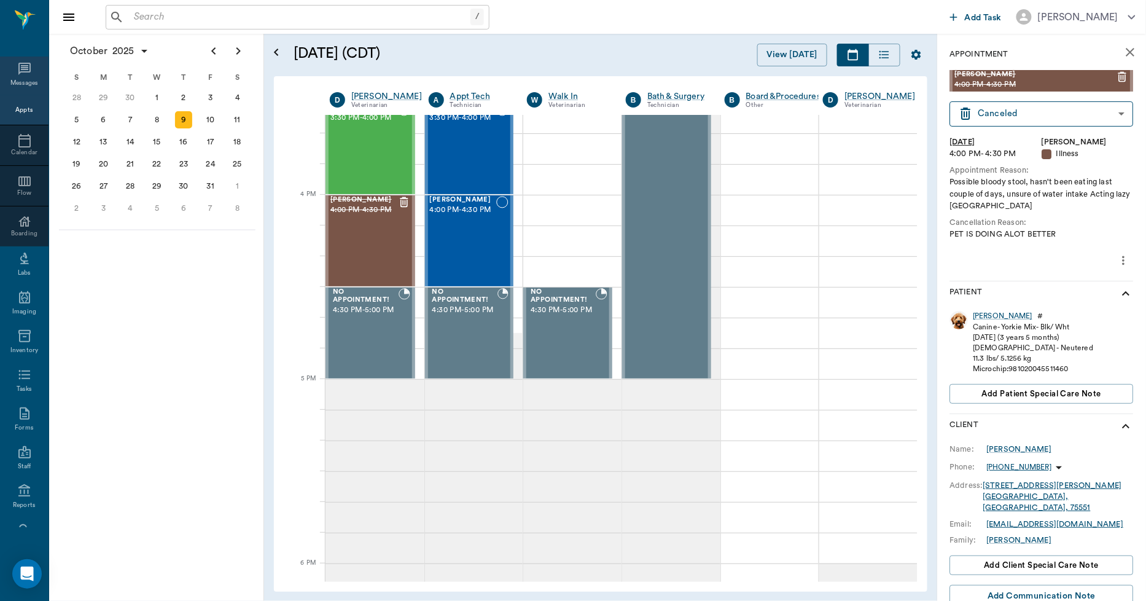
click at [17, 74] on icon at bounding box center [24, 68] width 15 height 15
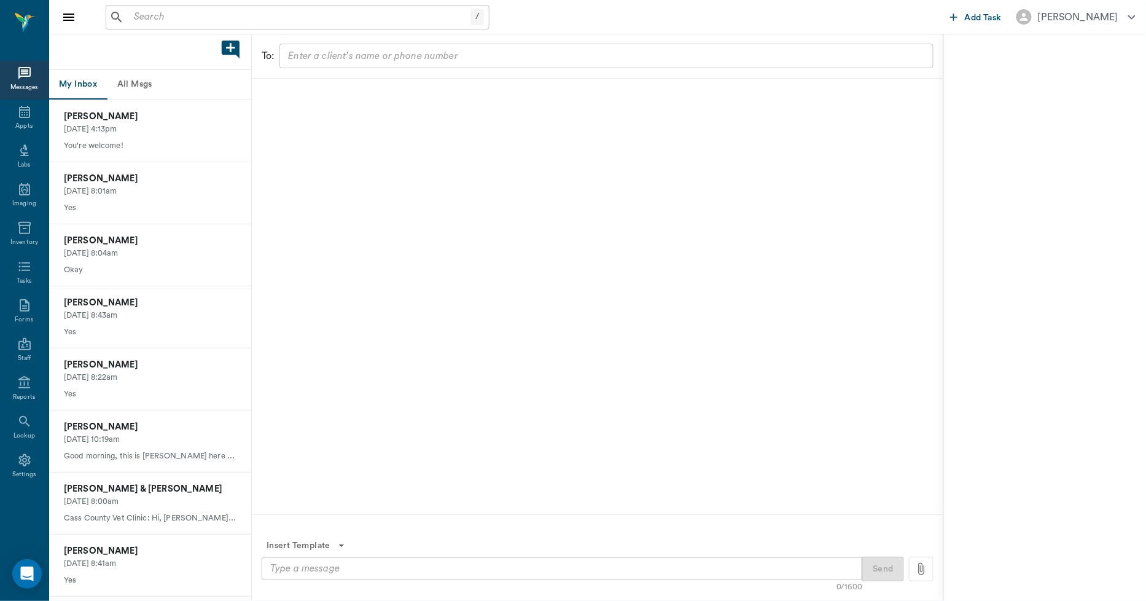
click at [132, 86] on button "All Msgs" at bounding box center [134, 84] width 55 height 29
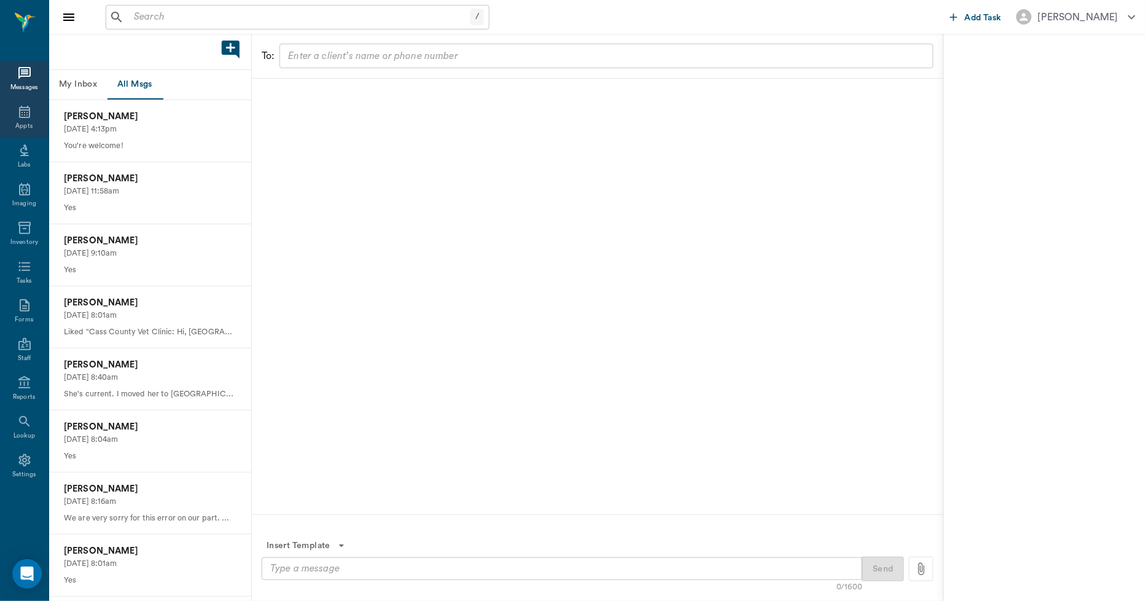
click at [17, 112] on icon at bounding box center [24, 111] width 15 height 15
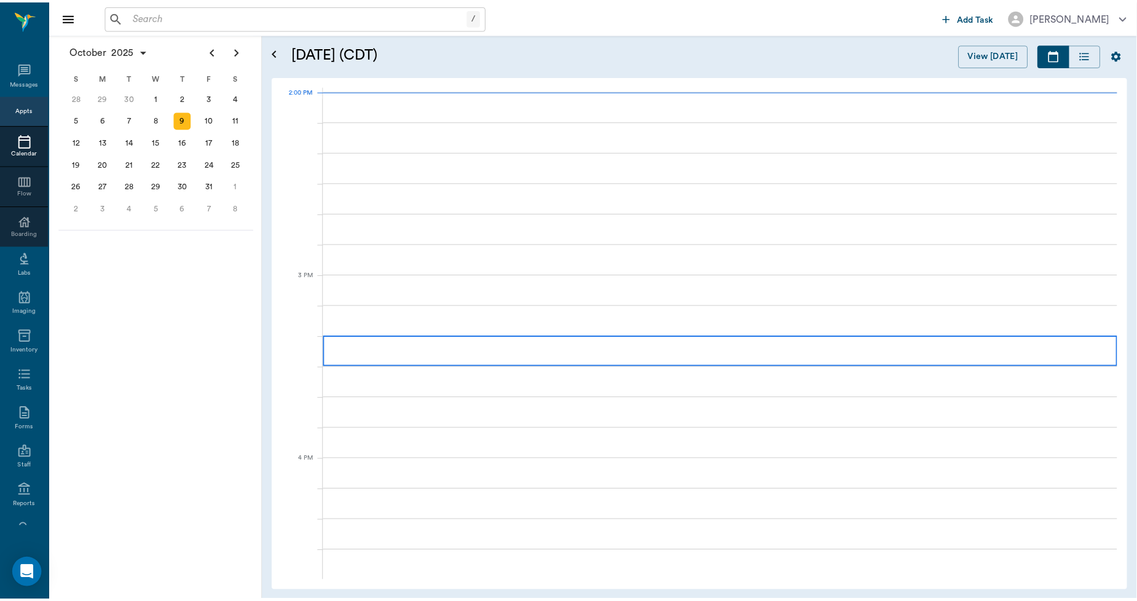
scroll to position [1106, 0]
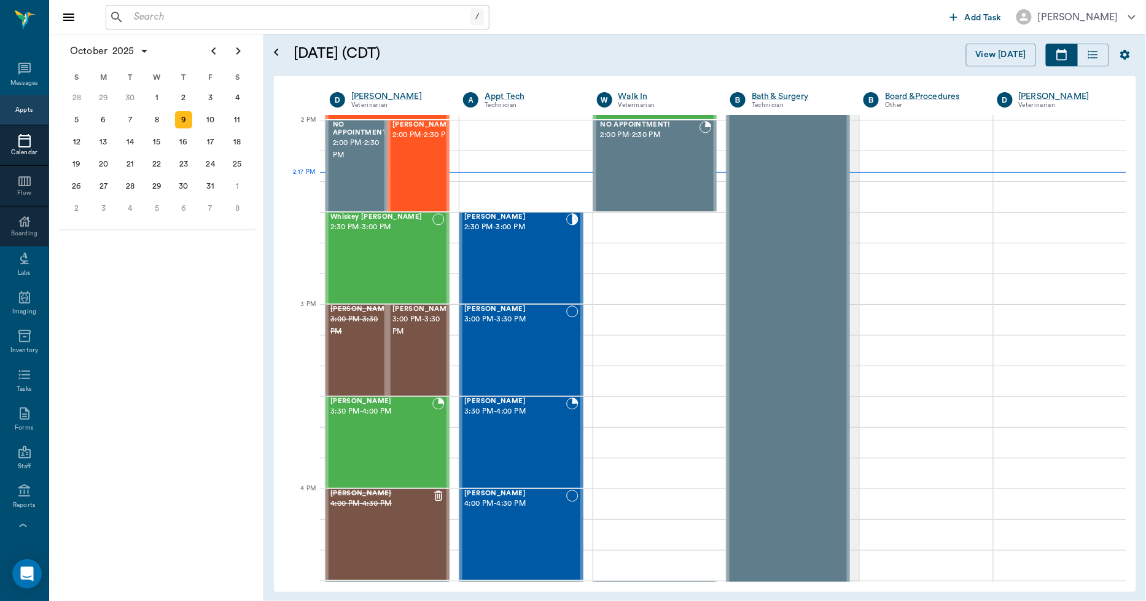
click at [358, 18] on input "text" at bounding box center [300, 17] width 342 height 17
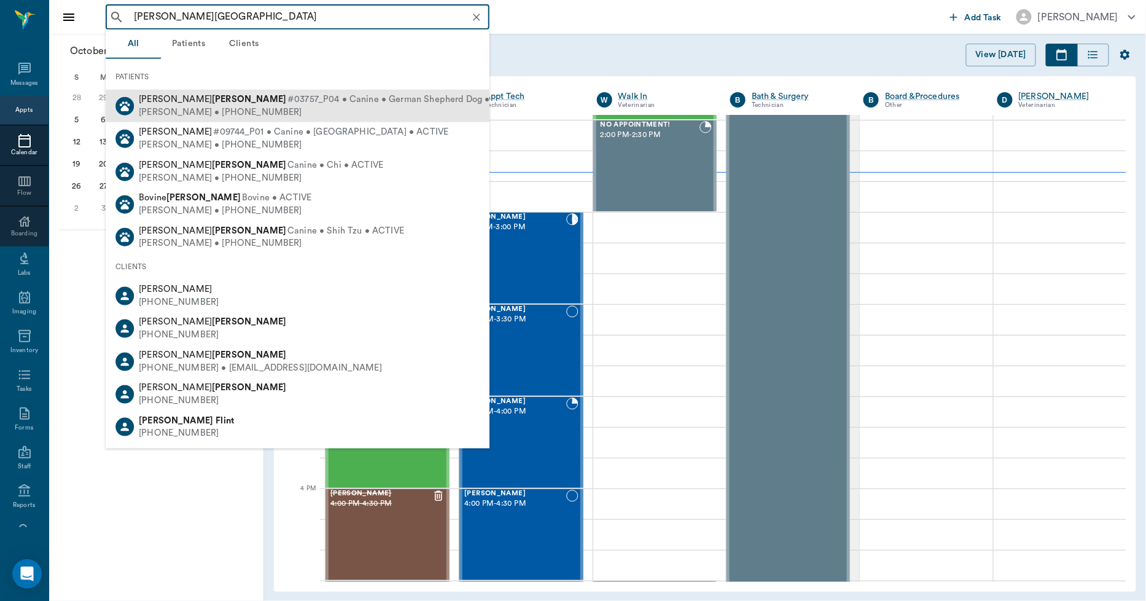
click at [146, 109] on div "Cindy Flanagan • (318) 423-4708" at bounding box center [331, 112] width 385 height 13
type input "J.D. FLAN"
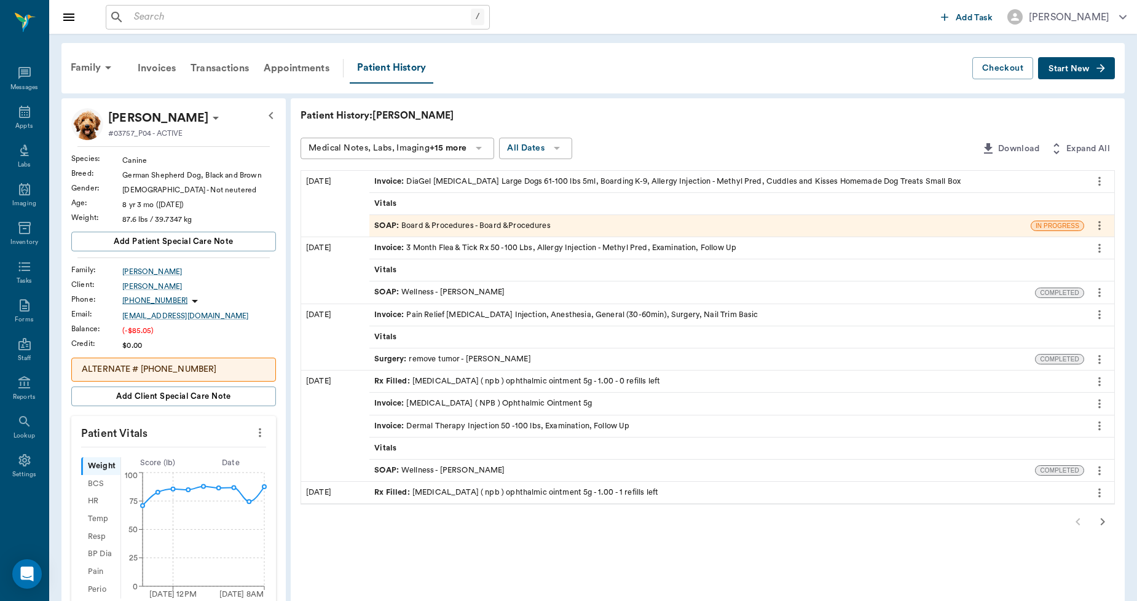
click at [415, 180] on div "Invoice : DiaGel Diarrhea Large Dogs 61-100 lbs 5ml, Boarding K-9, Allergy Inje…" at bounding box center [667, 182] width 586 height 12
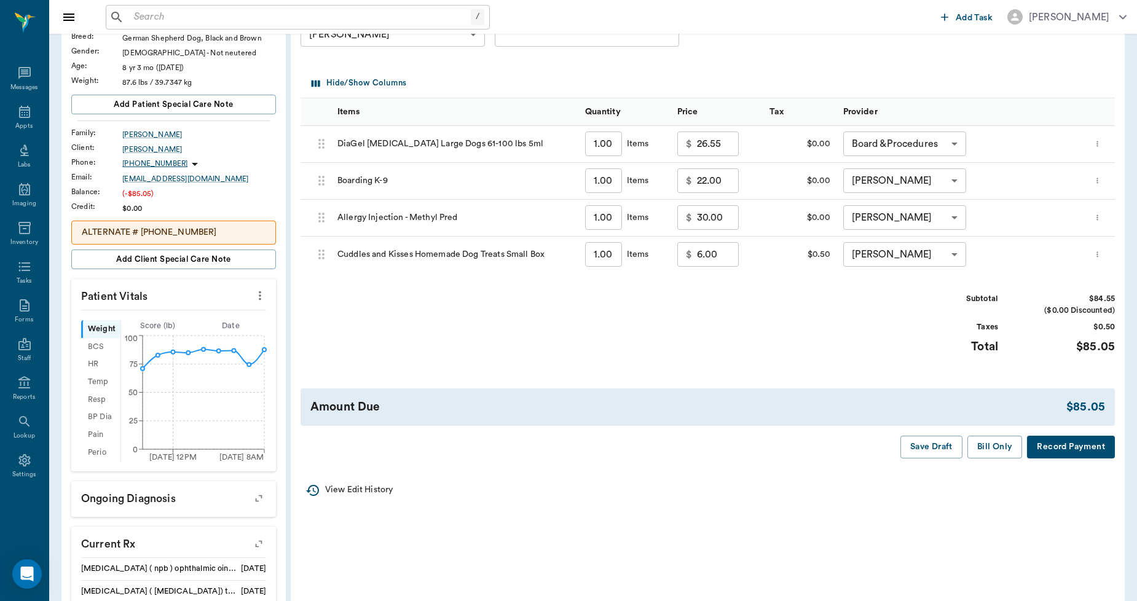
scroll to position [136, 0]
click at [26, 109] on icon at bounding box center [24, 111] width 15 height 15
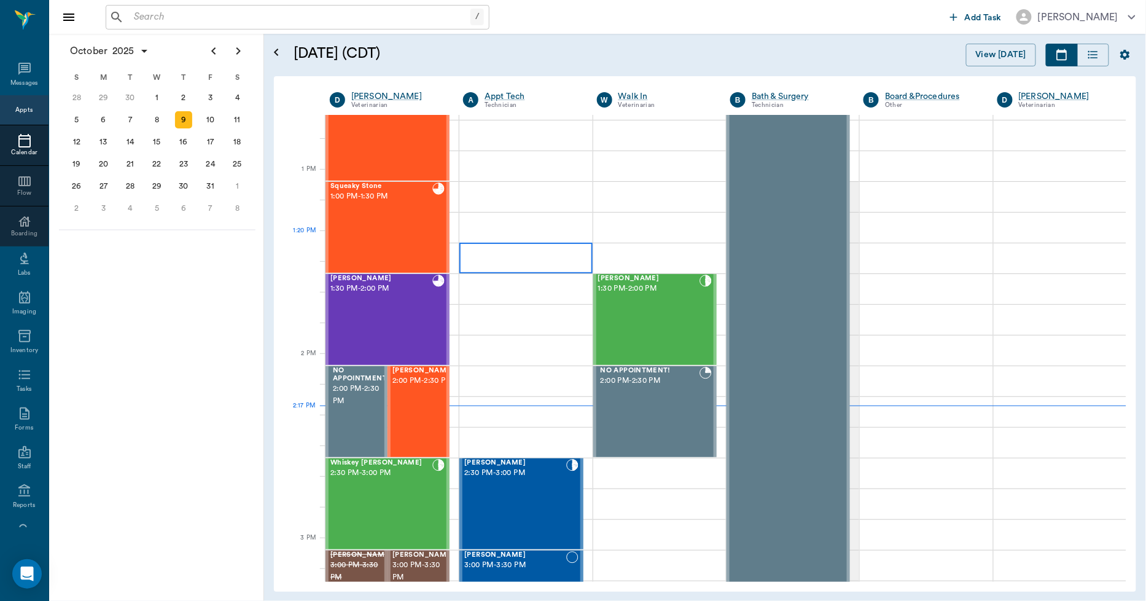
scroll to position [904, 0]
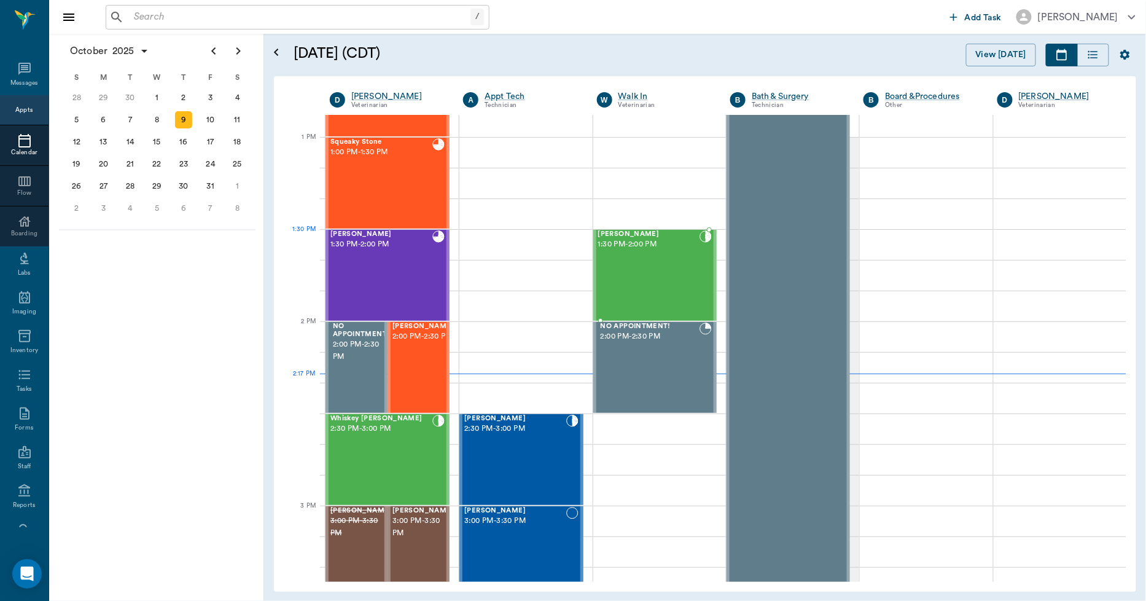
click at [648, 250] on div "Lyla Spay 1:30 PM - 2:00 PM" at bounding box center [648, 275] width 101 height 90
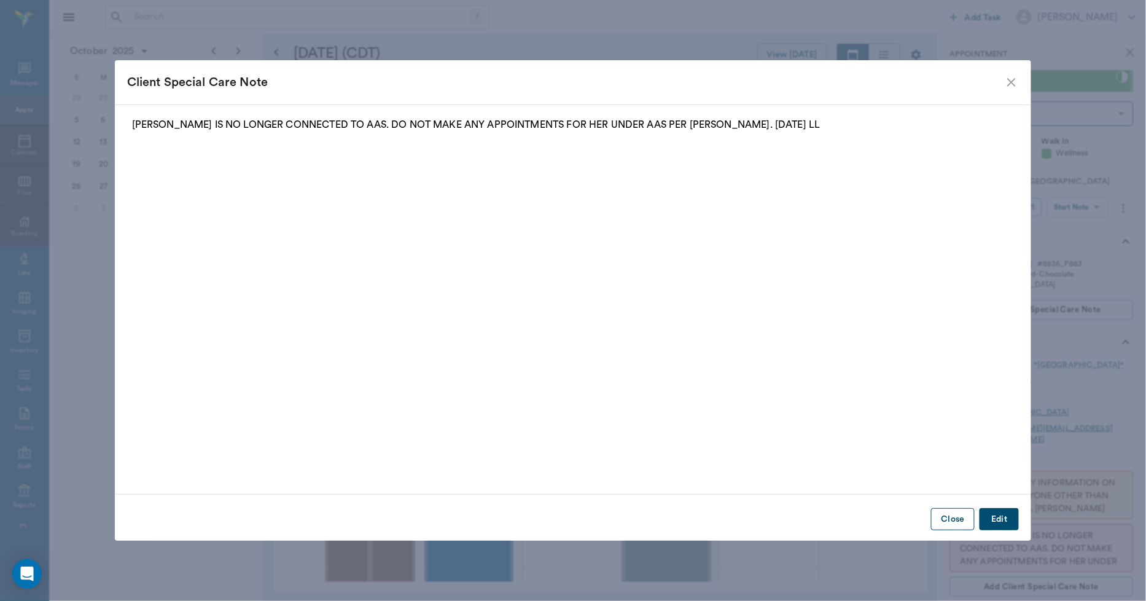
click at [950, 520] on button "Close" at bounding box center [953, 519] width 44 height 23
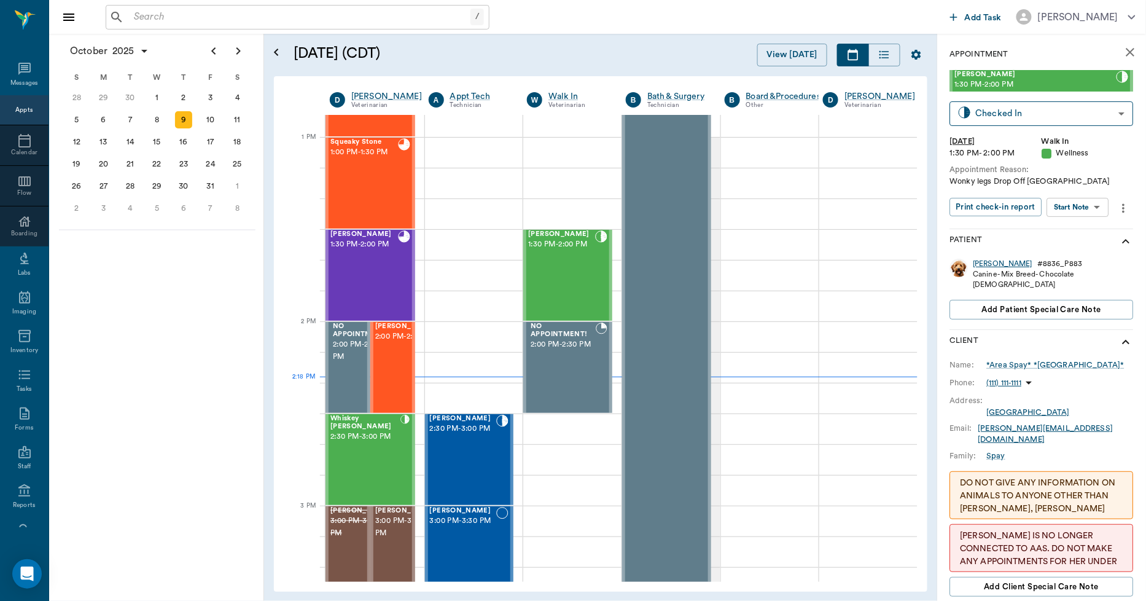
click at [982, 265] on div "Lyla" at bounding box center [1004, 264] width 60 height 10
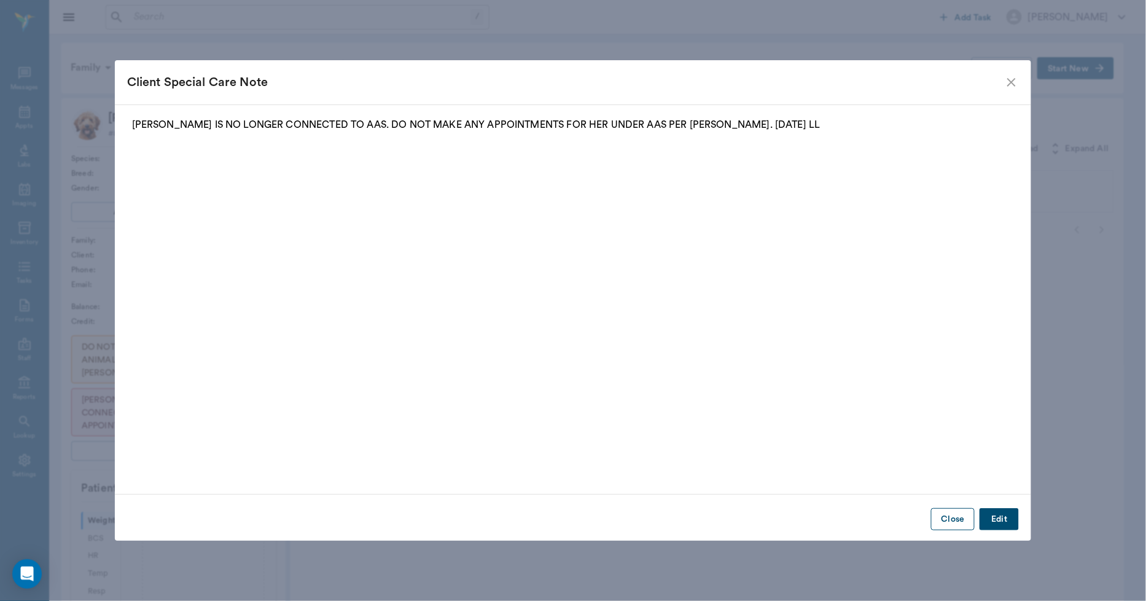
click at [965, 520] on button "Close" at bounding box center [953, 519] width 44 height 23
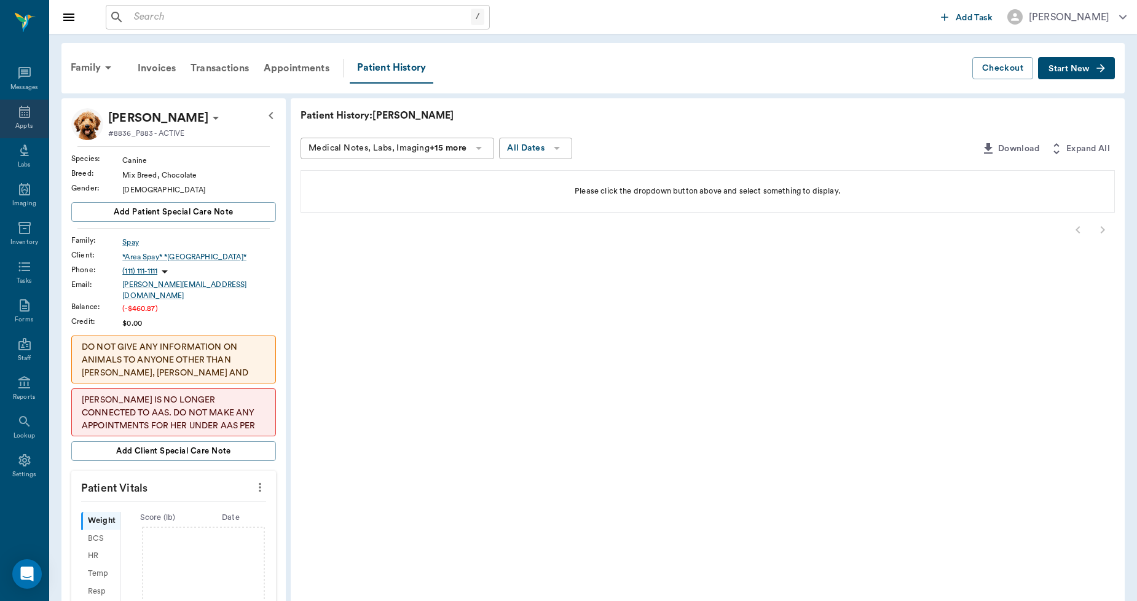
click at [28, 114] on icon at bounding box center [24, 111] width 15 height 15
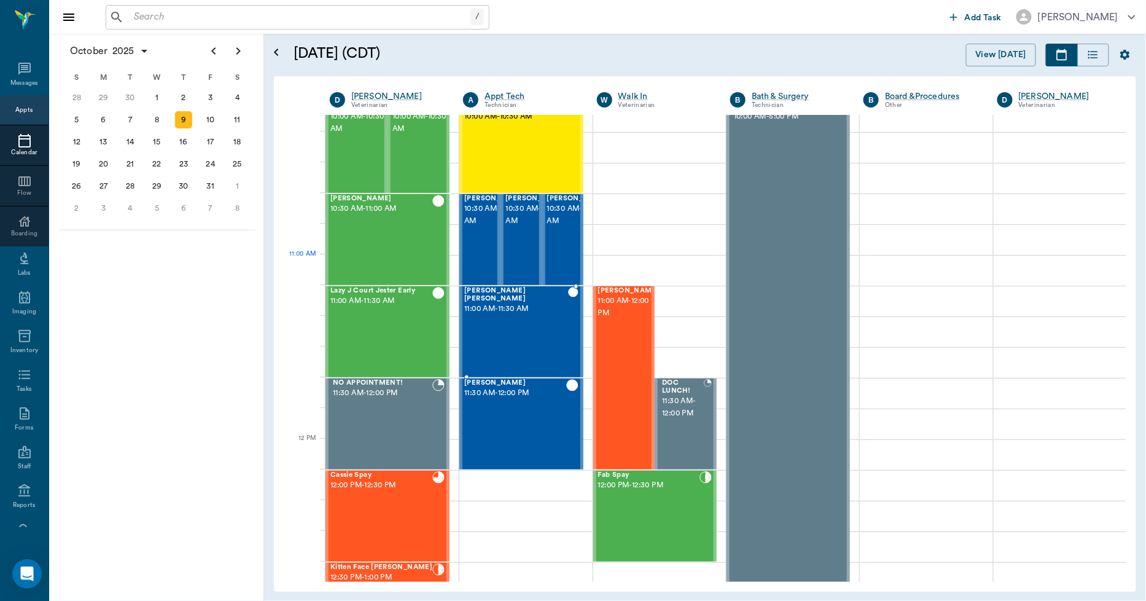
scroll to position [477, 0]
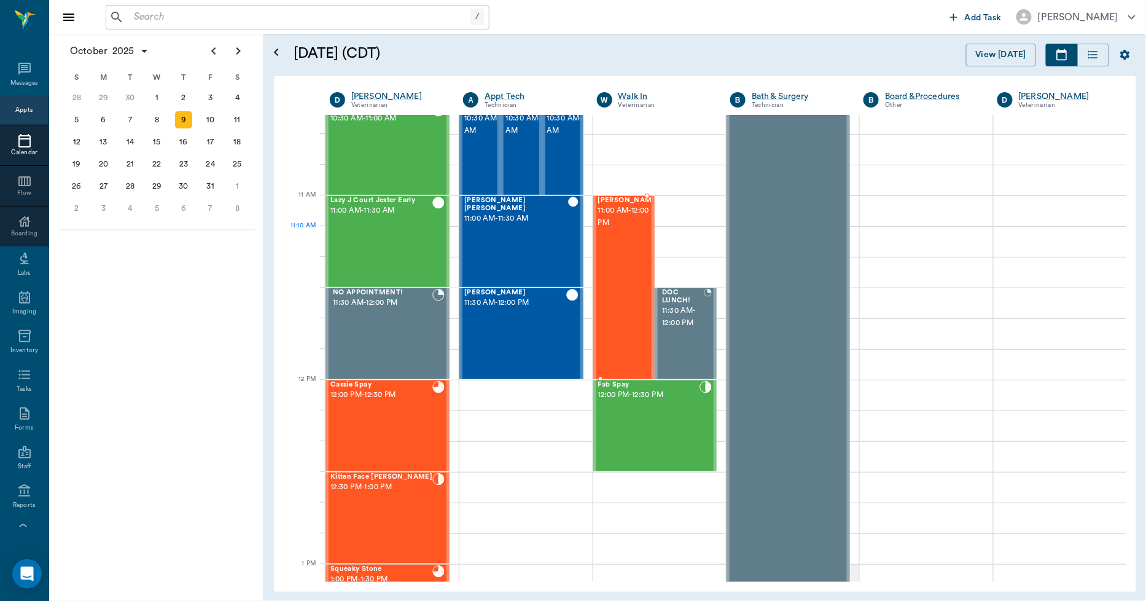
click at [624, 238] on div "Ouija Pate 11:00 AM - 12:00 PM" at bounding box center [628, 288] width 61 height 182
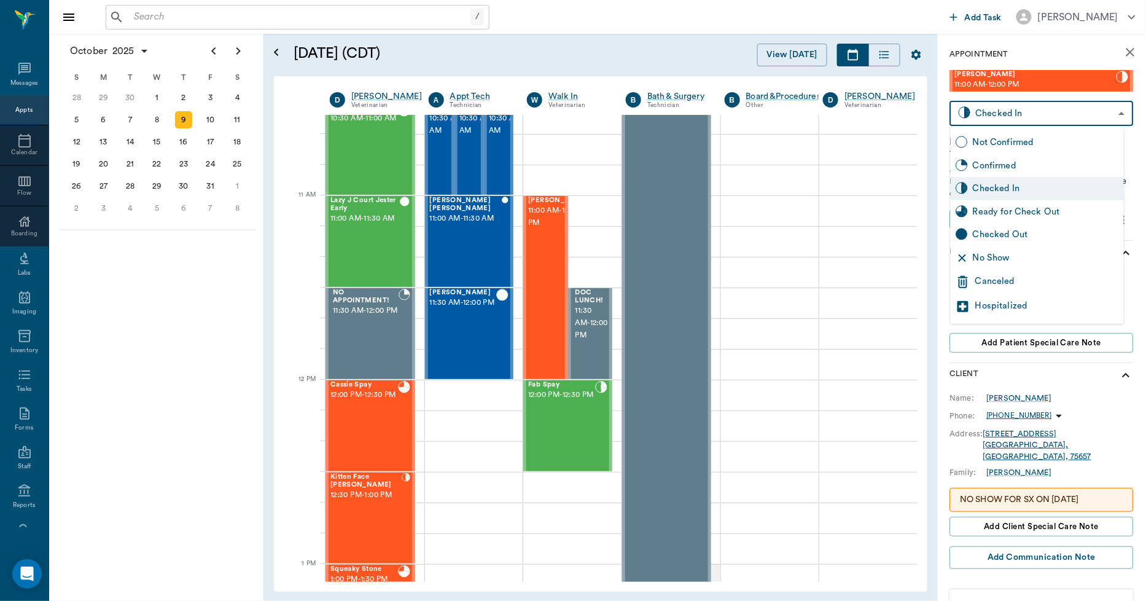
click at [1017, 112] on body "/ ​ Add Task Dr. Bert Ellsworth Nectar Messages Appts Calendar Flow Boarding La…" at bounding box center [573, 300] width 1146 height 601
click at [1003, 230] on div "Checked Out" at bounding box center [1046, 235] width 146 height 14
type input "CHECKED_OUT"
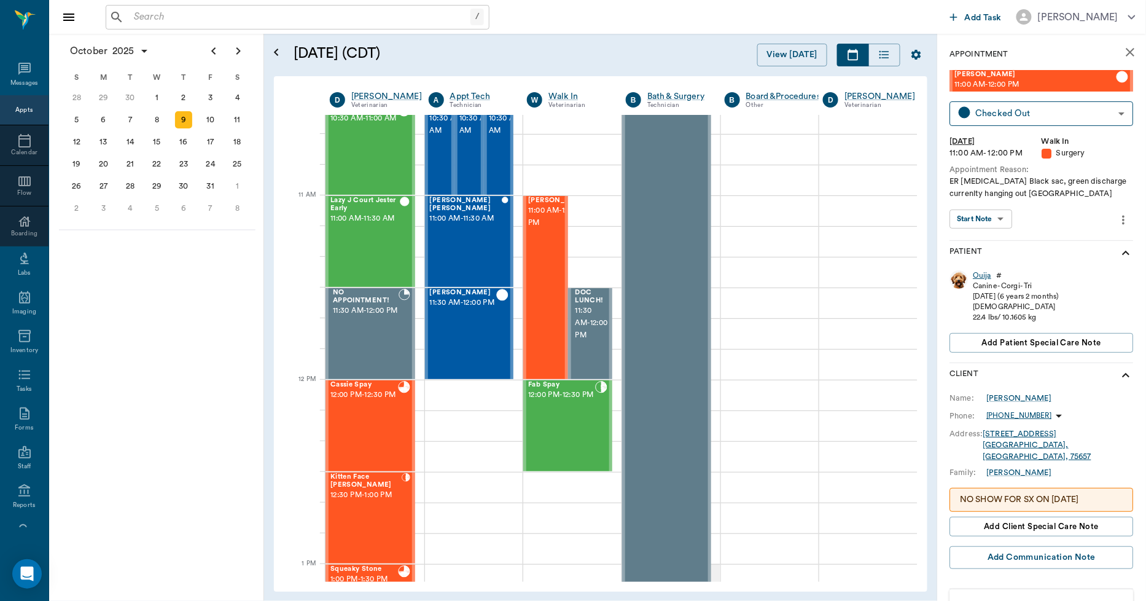
click at [981, 276] on div "Ouija" at bounding box center [983, 275] width 18 height 10
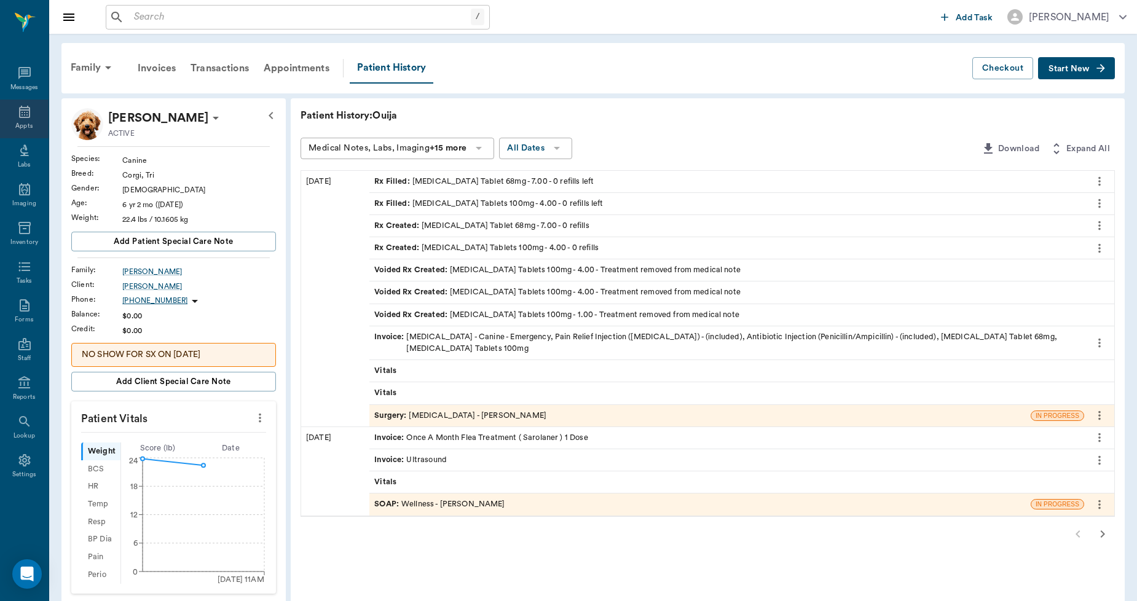
click at [23, 115] on icon at bounding box center [24, 112] width 11 height 12
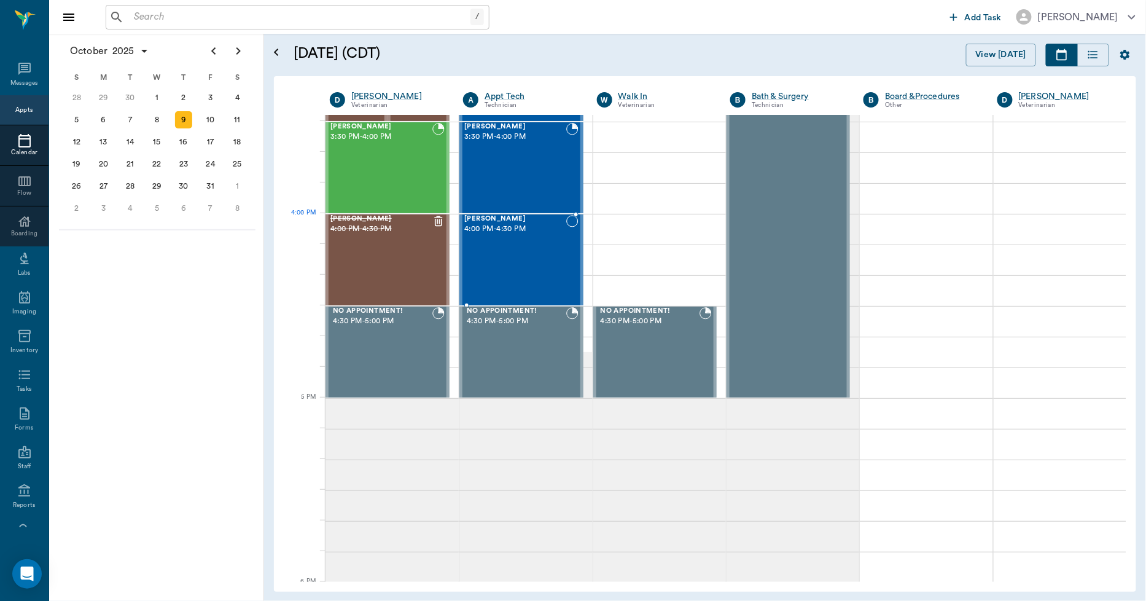
scroll to position [1381, 0]
click at [216, 121] on div "10" at bounding box center [210, 119] width 17 height 17
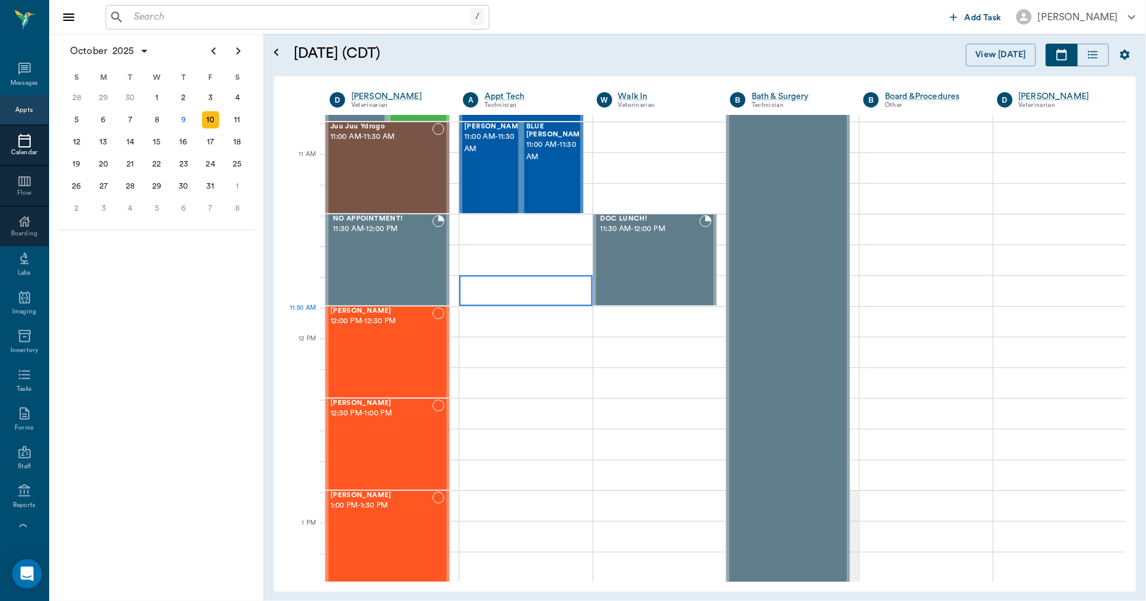
scroll to position [683, 0]
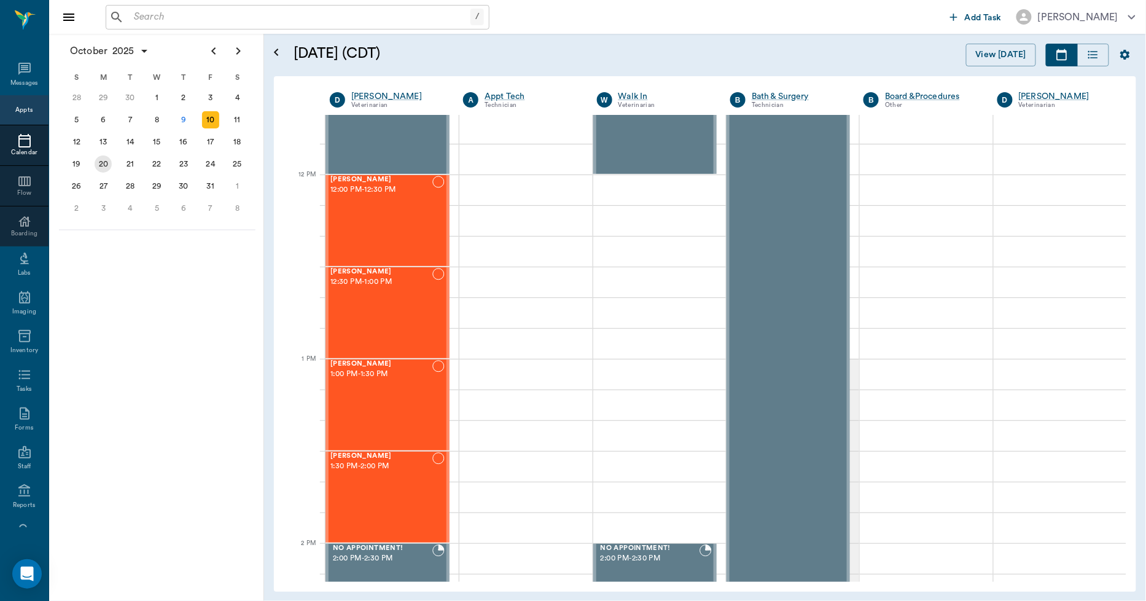
click at [104, 162] on div "20" at bounding box center [103, 163] width 17 height 17
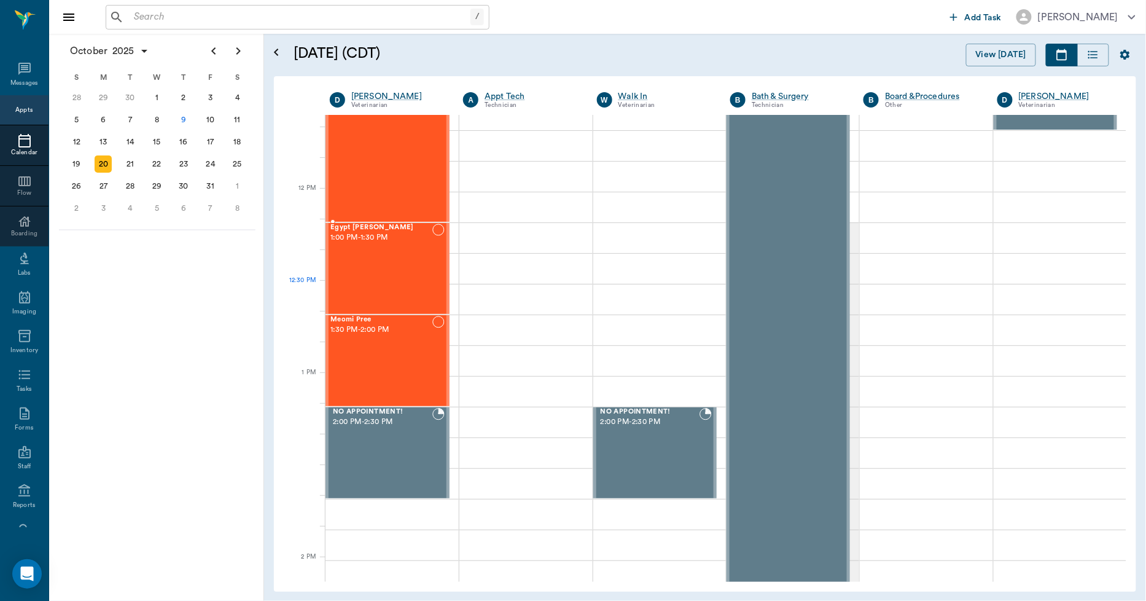
scroll to position [477, 0]
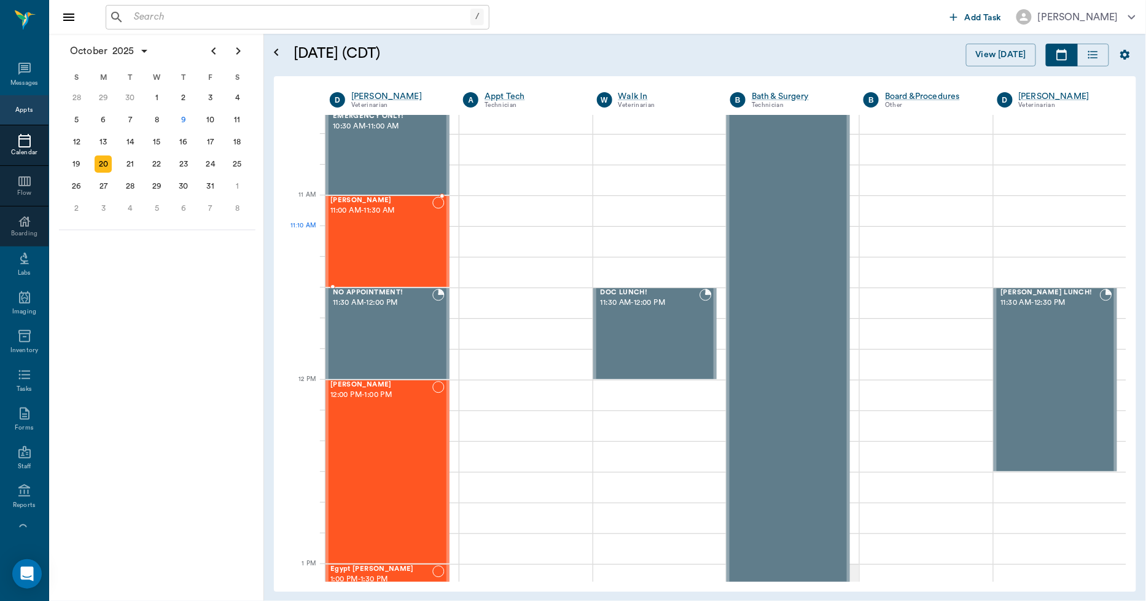
click at [388, 245] on div "Bebe Watson 11:00 AM - 11:30 AM" at bounding box center [382, 242] width 102 height 90
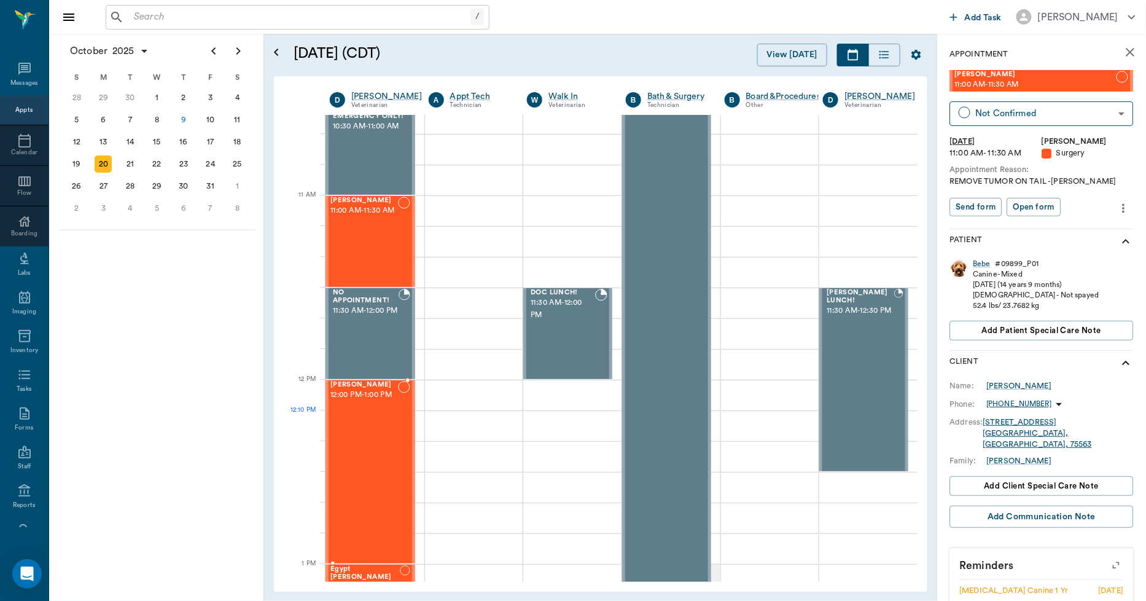
click at [372, 421] on div "Teddy Hawkins 12:00 PM - 1:00 PM" at bounding box center [365, 472] width 68 height 182
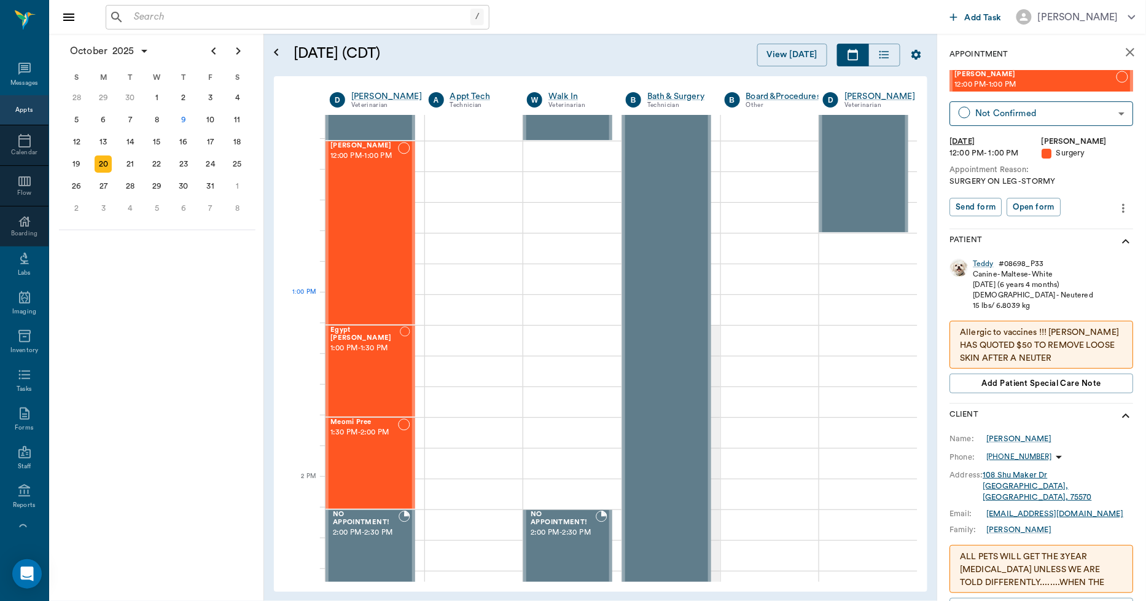
scroll to position [751, 0]
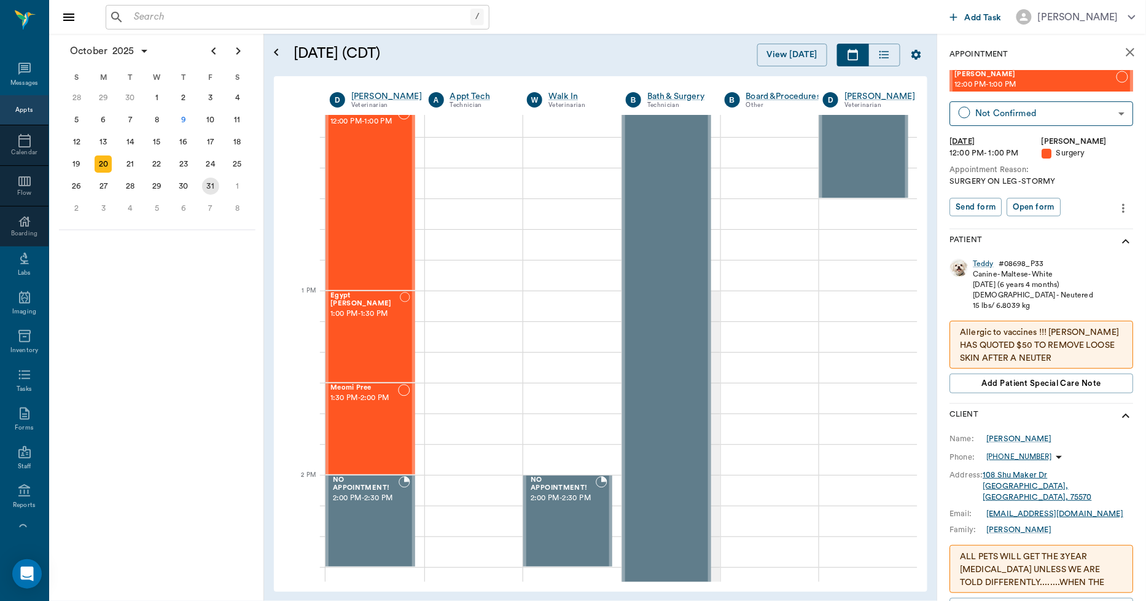
click at [208, 185] on div "31" at bounding box center [210, 186] width 17 height 17
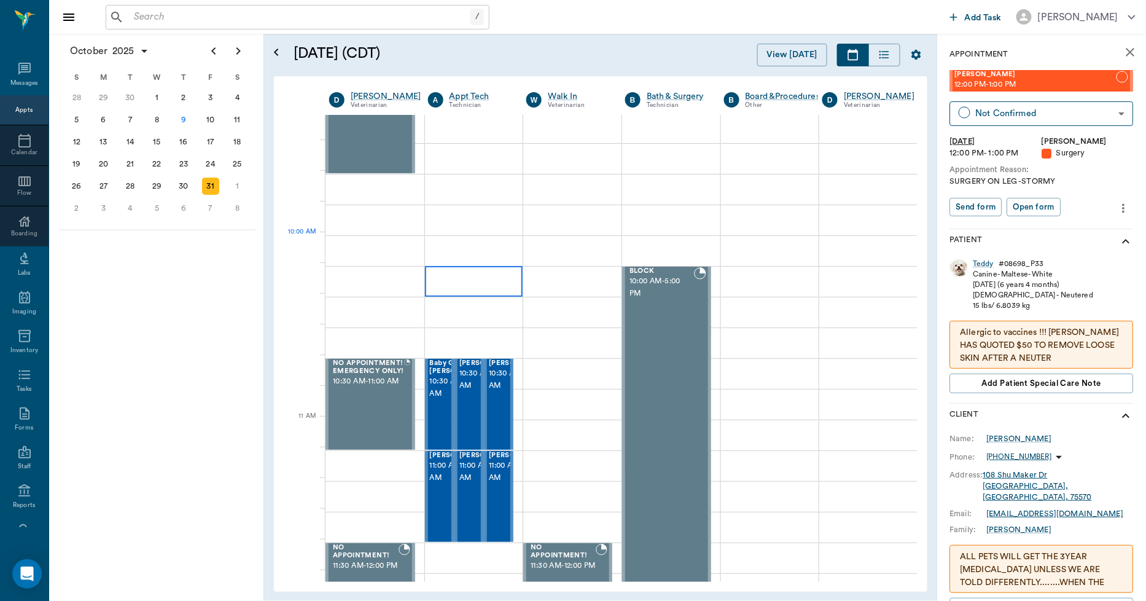
scroll to position [136, 1]
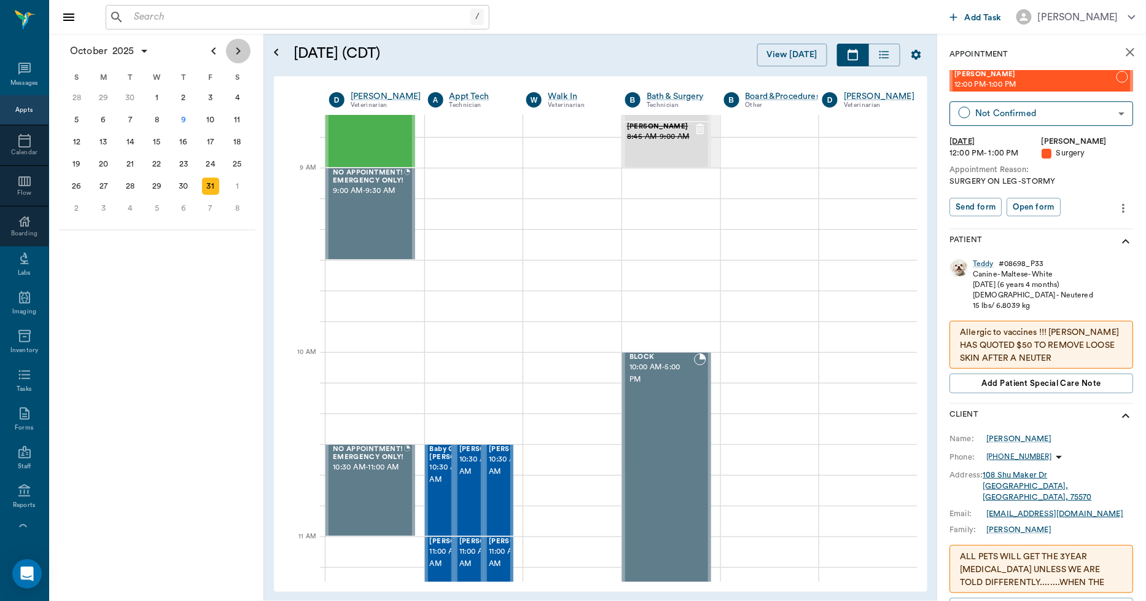
click at [242, 56] on icon "Next page" at bounding box center [238, 51] width 15 height 15
click at [186, 191] on div "27" at bounding box center [183, 186] width 27 height 22
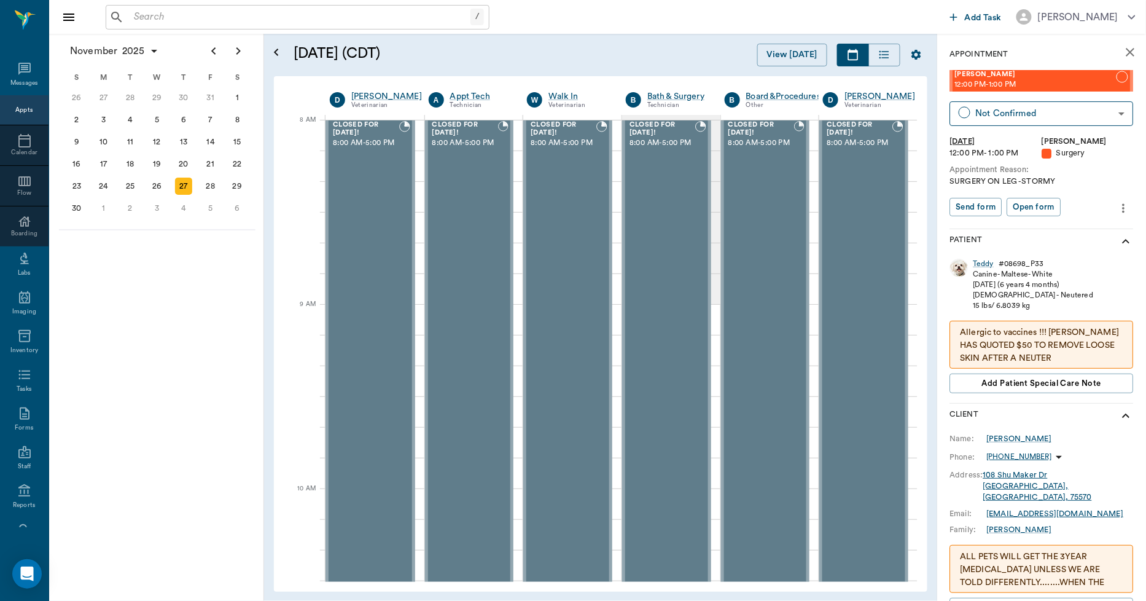
scroll to position [0, 1]
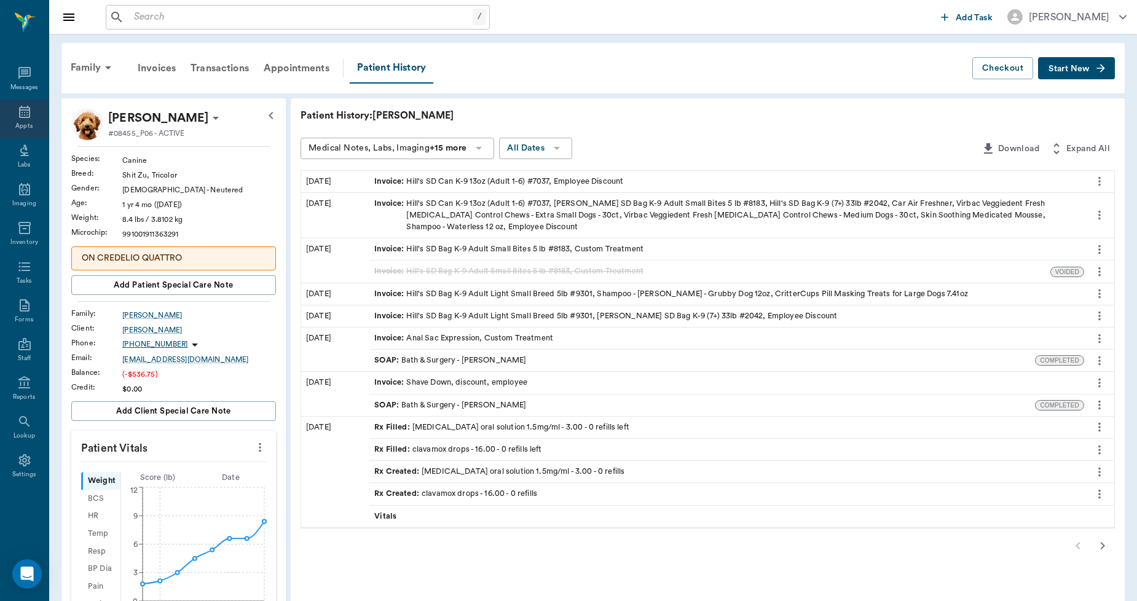
scroll to position [404, 0]
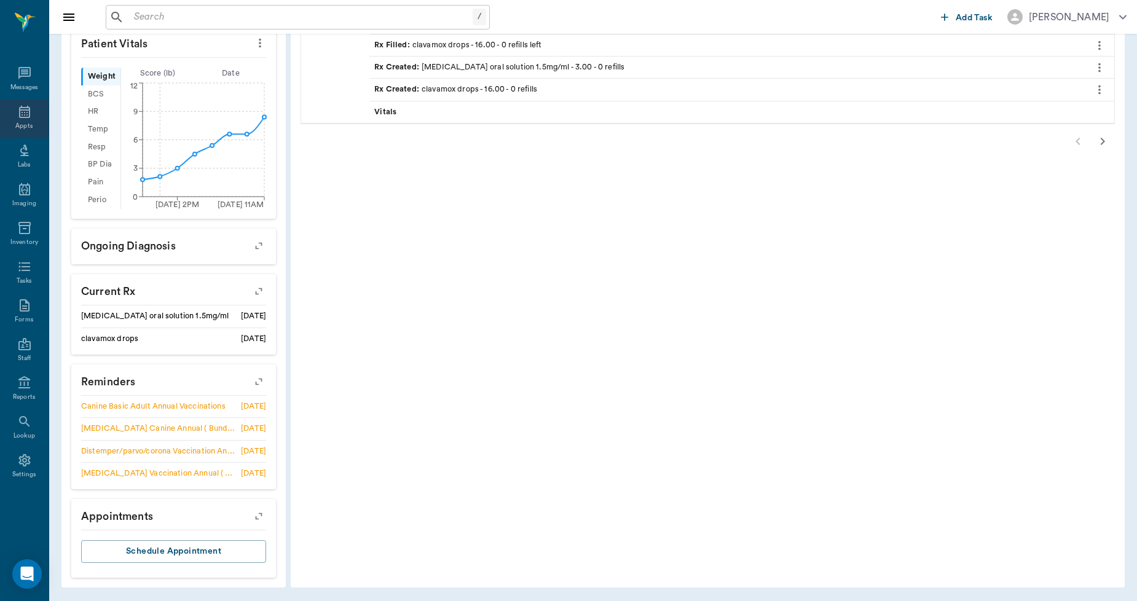
click at [34, 117] on div "Appts" at bounding box center [24, 119] width 49 height 39
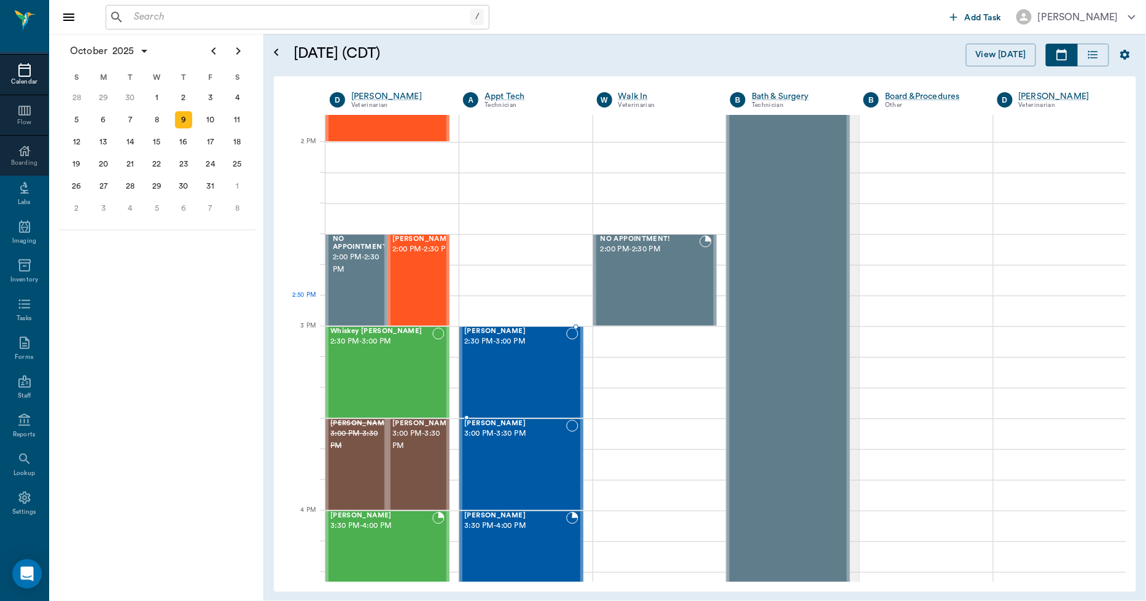
scroll to position [990, 0]
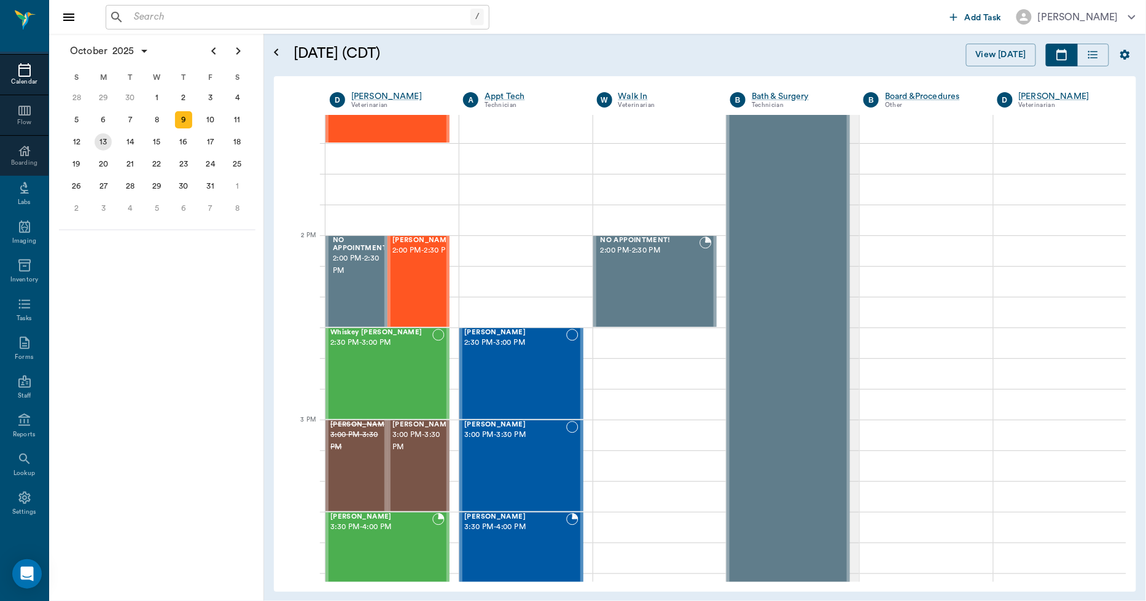
click at [106, 133] on div "13" at bounding box center [103, 141] width 17 height 17
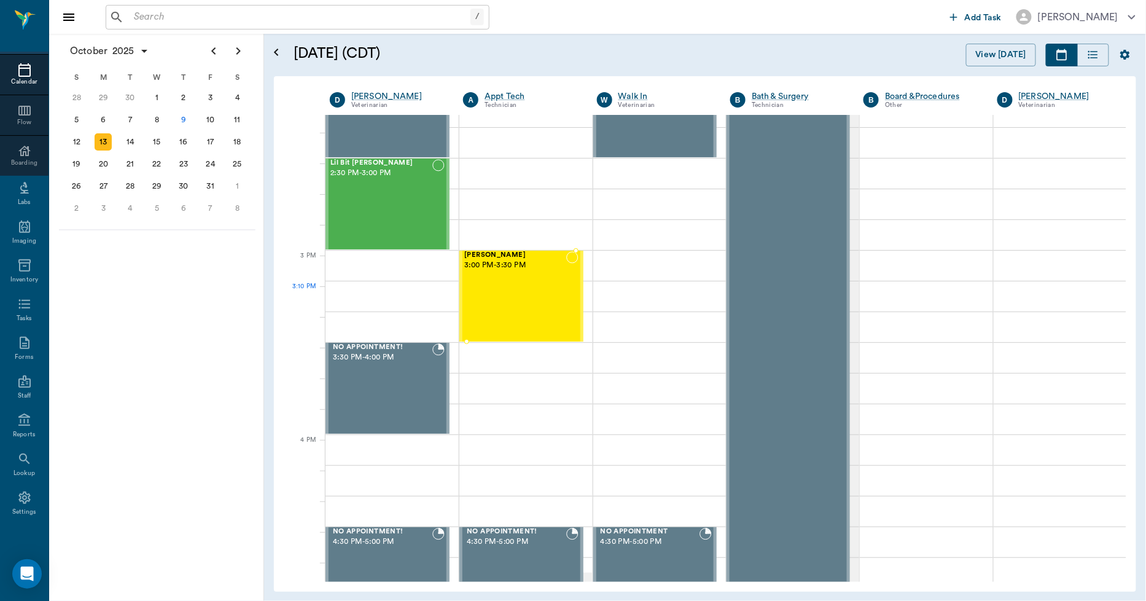
scroll to position [1092, 0]
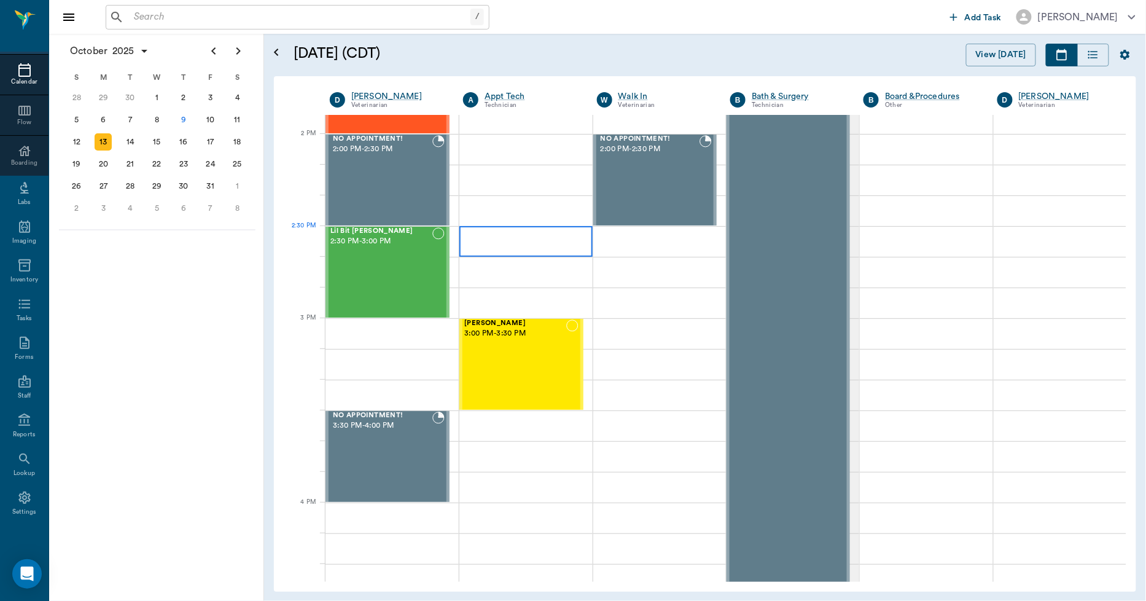
click at [514, 250] on div at bounding box center [526, 241] width 133 height 31
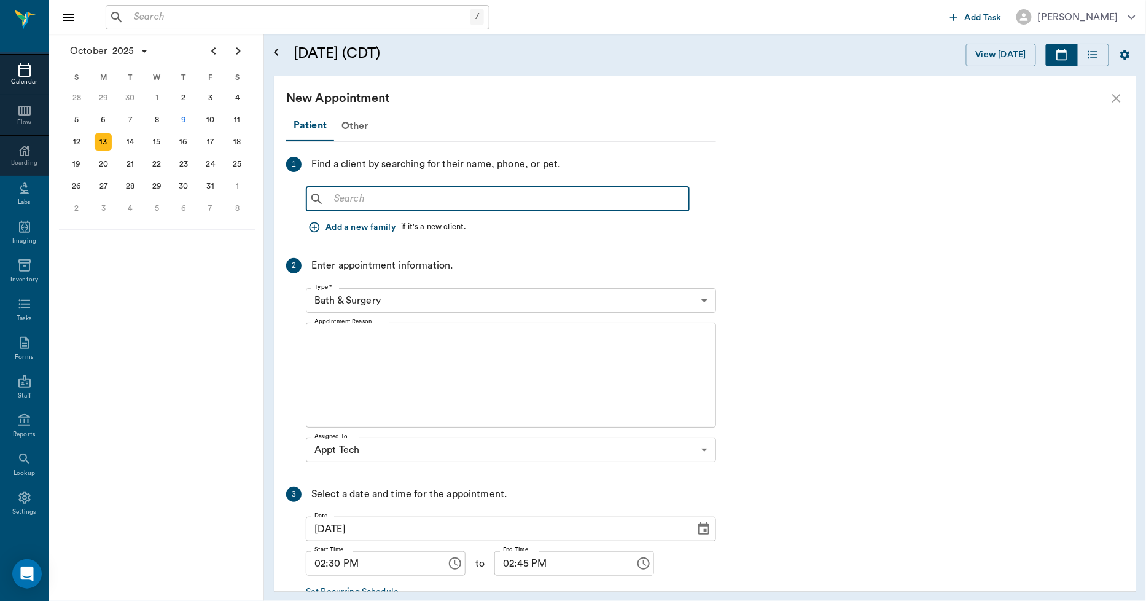
click at [437, 194] on input "text" at bounding box center [506, 198] width 355 height 17
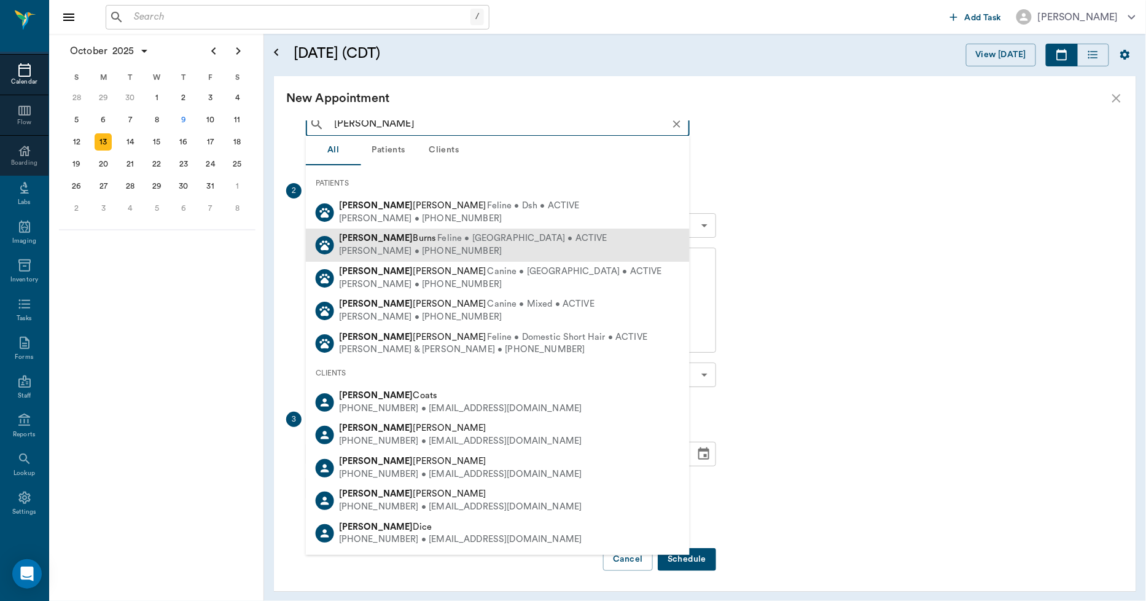
scroll to position [72, 0]
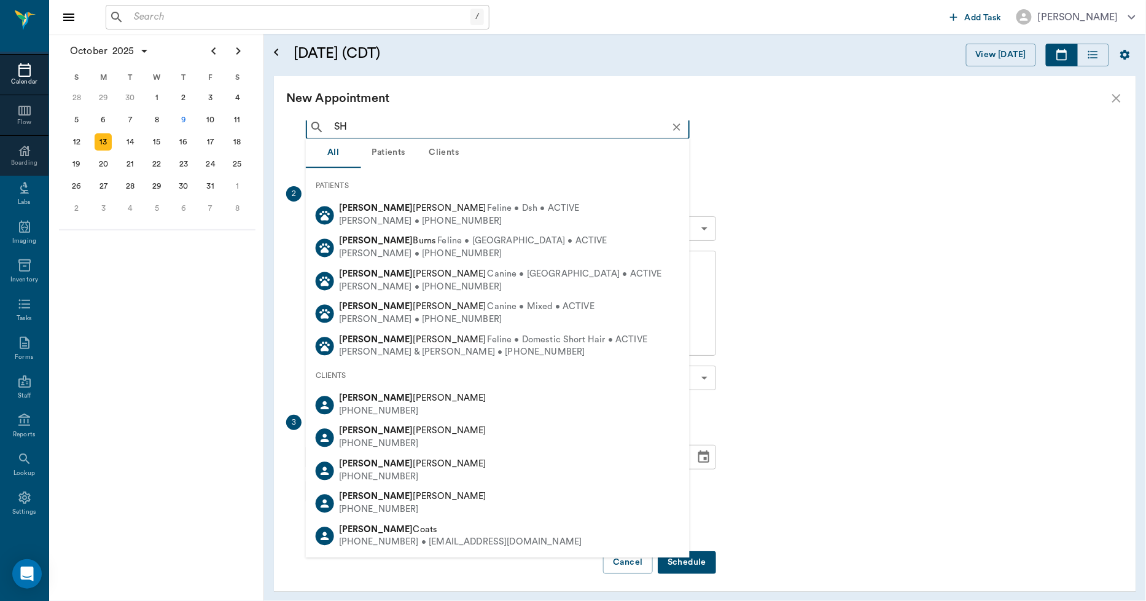
type input "S"
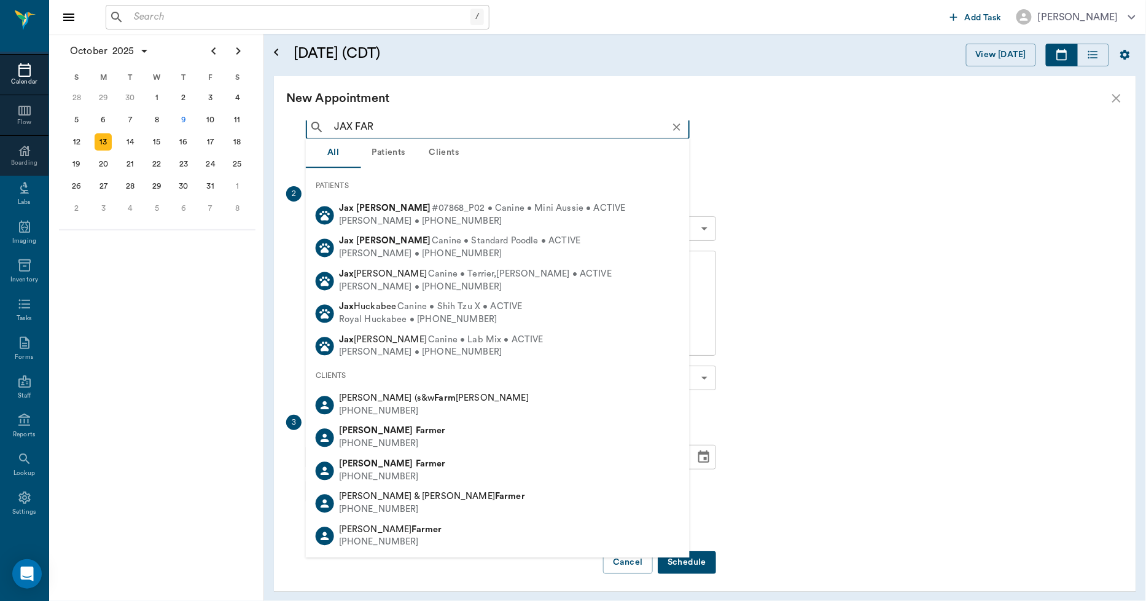
click at [432, 209] on span "#07868_P02 • Canine • Mini Aussie • ACTIVE" at bounding box center [529, 209] width 194 height 13
type input "JAX FAR"
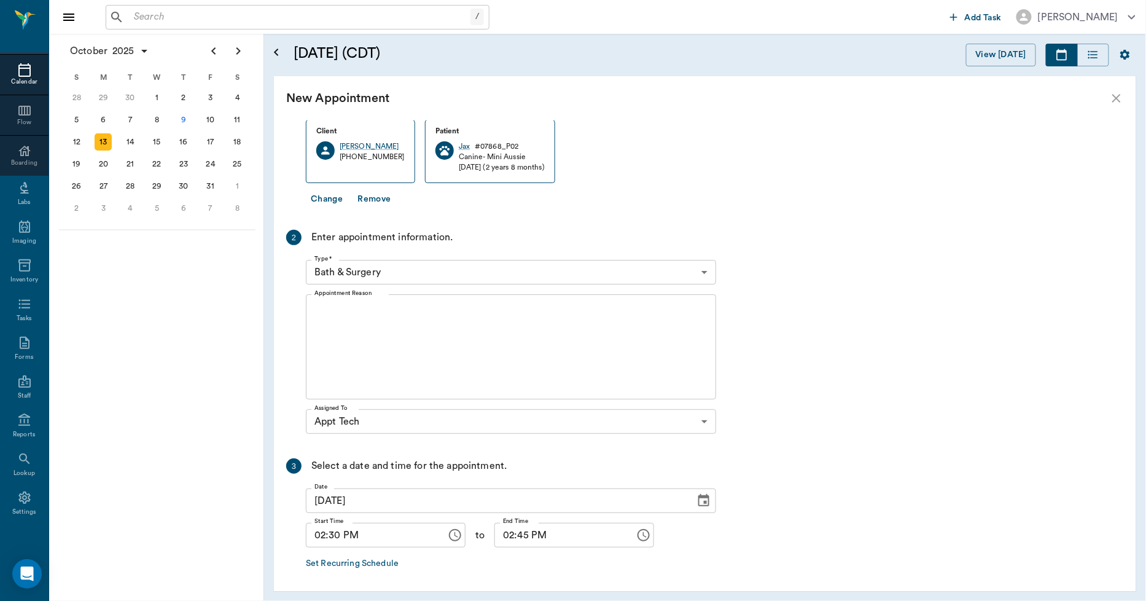
click at [414, 272] on body "/ ​ Add Task Dr. Bert Ellsworth Nectar Messages Appts Calendar Flow Boarding La…" at bounding box center [573, 300] width 1146 height 601
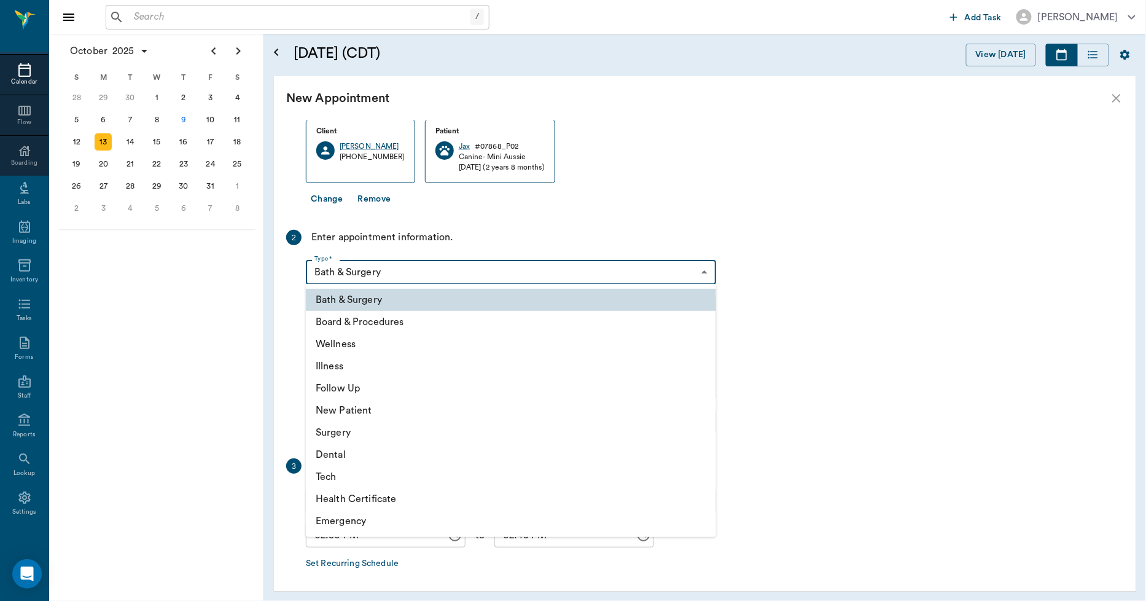
click at [358, 477] on li "Tech" at bounding box center [511, 477] width 410 height 22
type input "65d2be4f46e3a538d89b8c1a"
type input "03:00 PM"
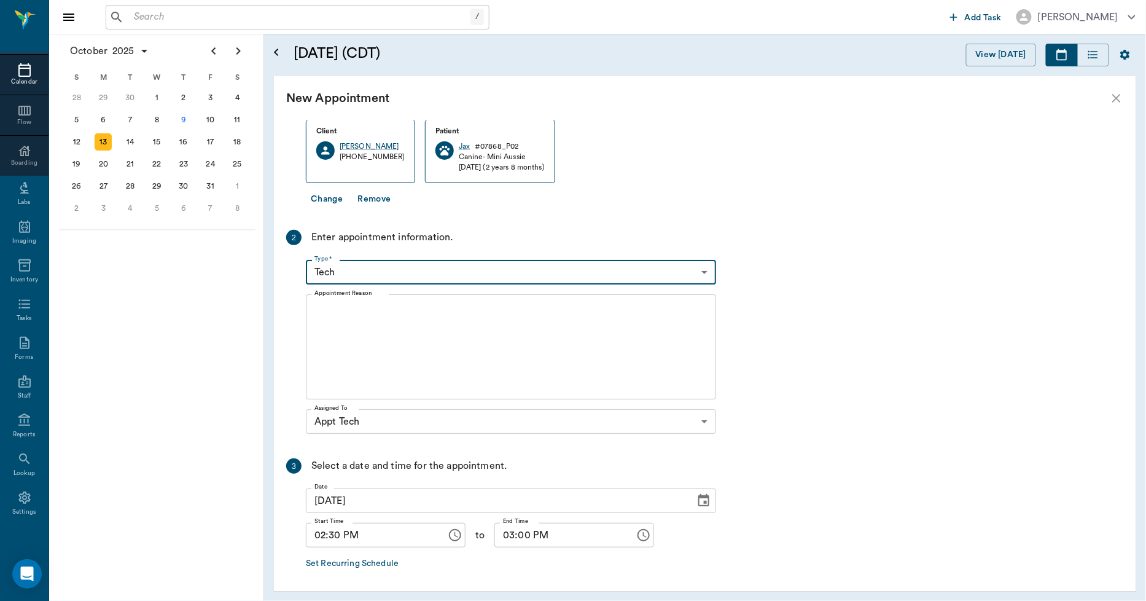
click at [423, 341] on textarea "Appointment Reason" at bounding box center [511, 347] width 393 height 85
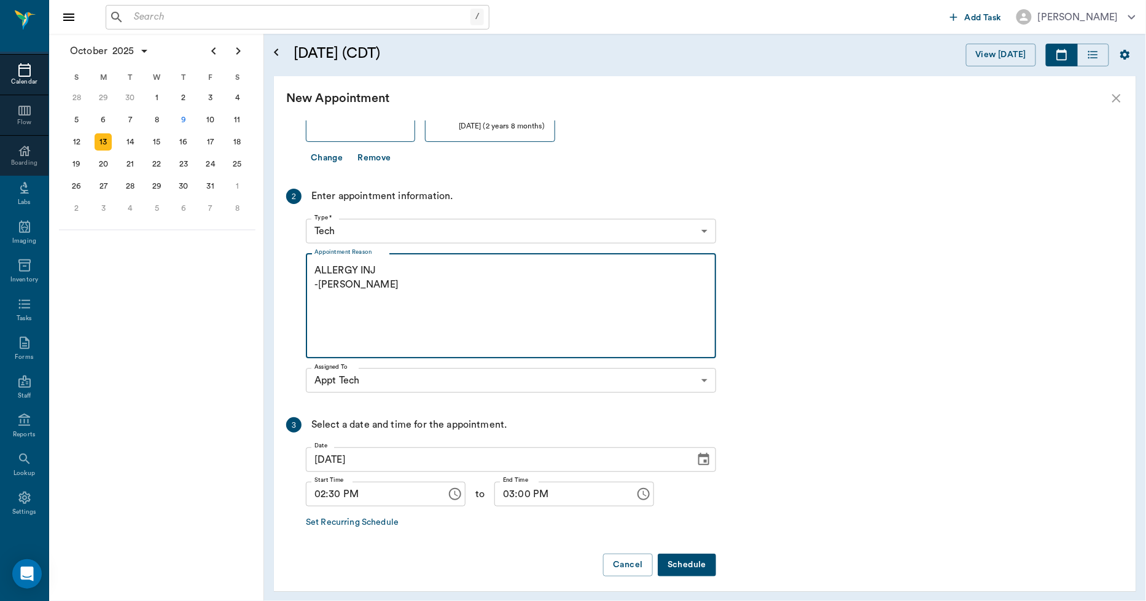
scroll to position [119, 0]
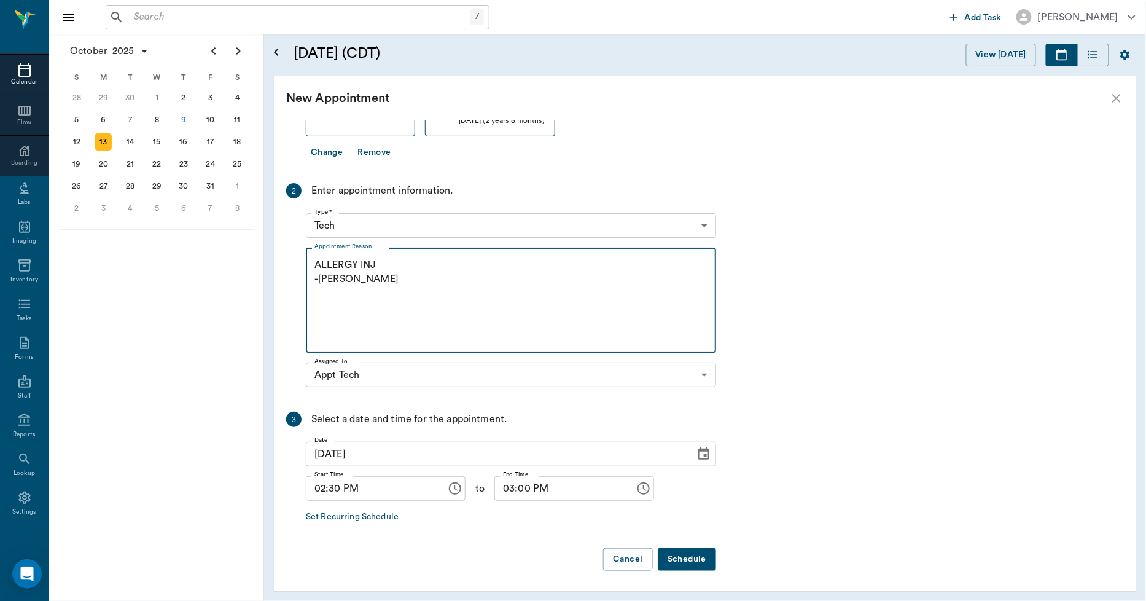
type textarea "ALLERGY INJ -LORY"
click at [689, 554] on button "Schedule" at bounding box center [687, 559] width 58 height 23
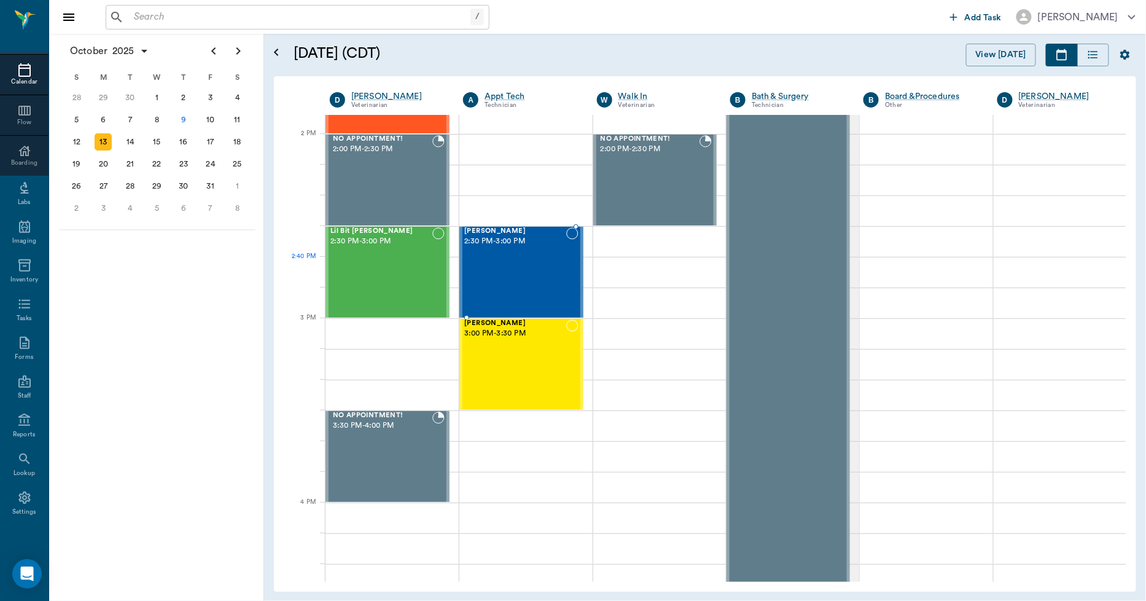
click at [549, 273] on div "Jax Farrington 2:30 PM - 3:00 PM" at bounding box center [514, 272] width 101 height 90
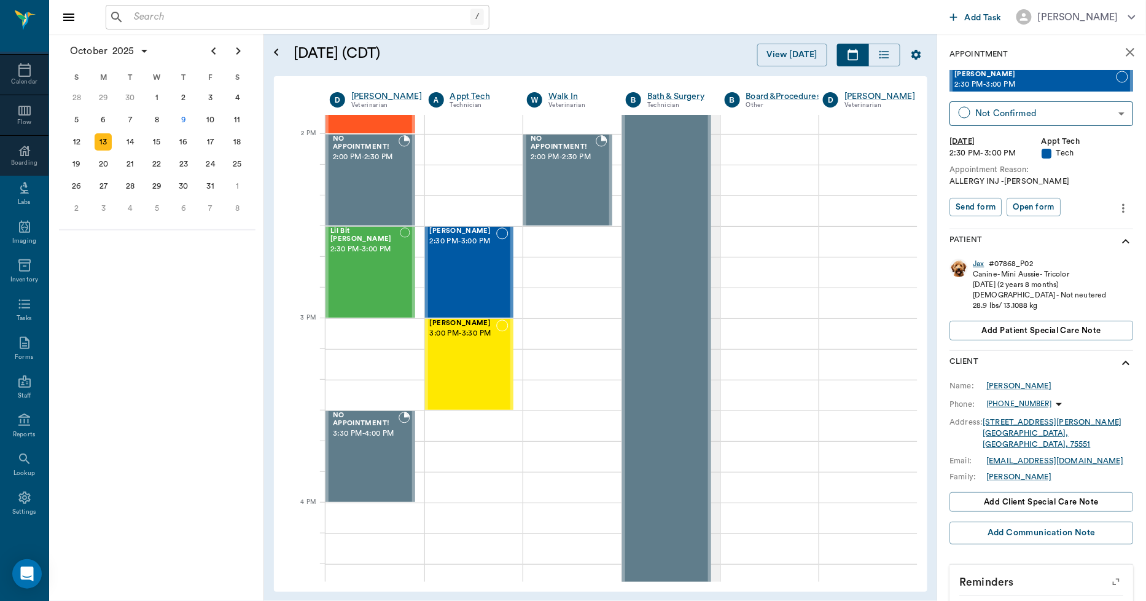
click at [984, 263] on div "Jax" at bounding box center [979, 264] width 11 height 10
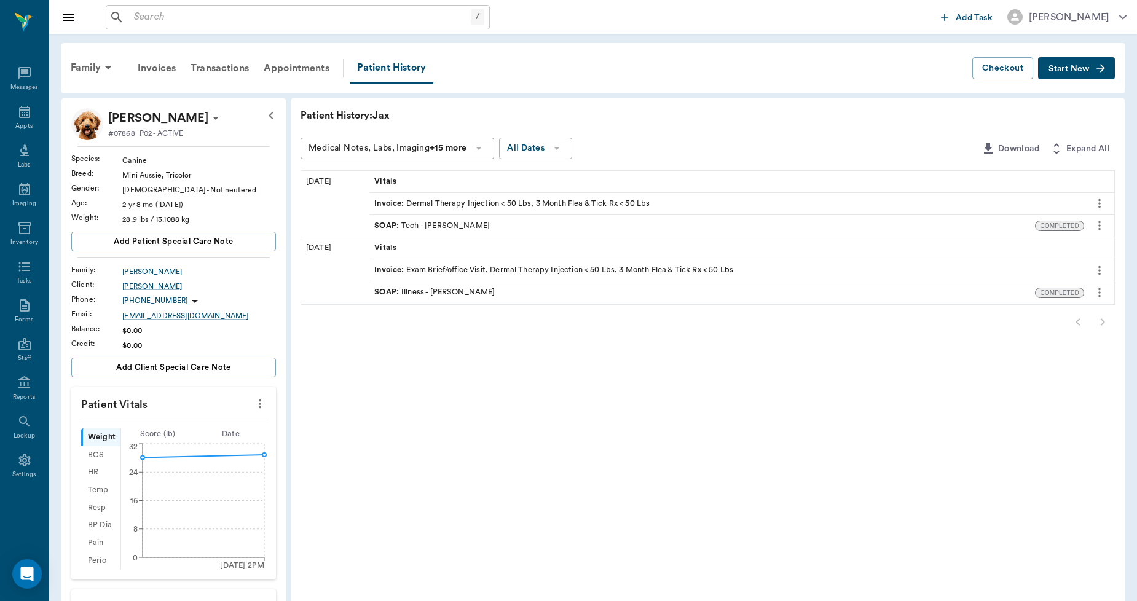
click at [1100, 220] on icon "more" at bounding box center [1099, 225] width 14 height 15
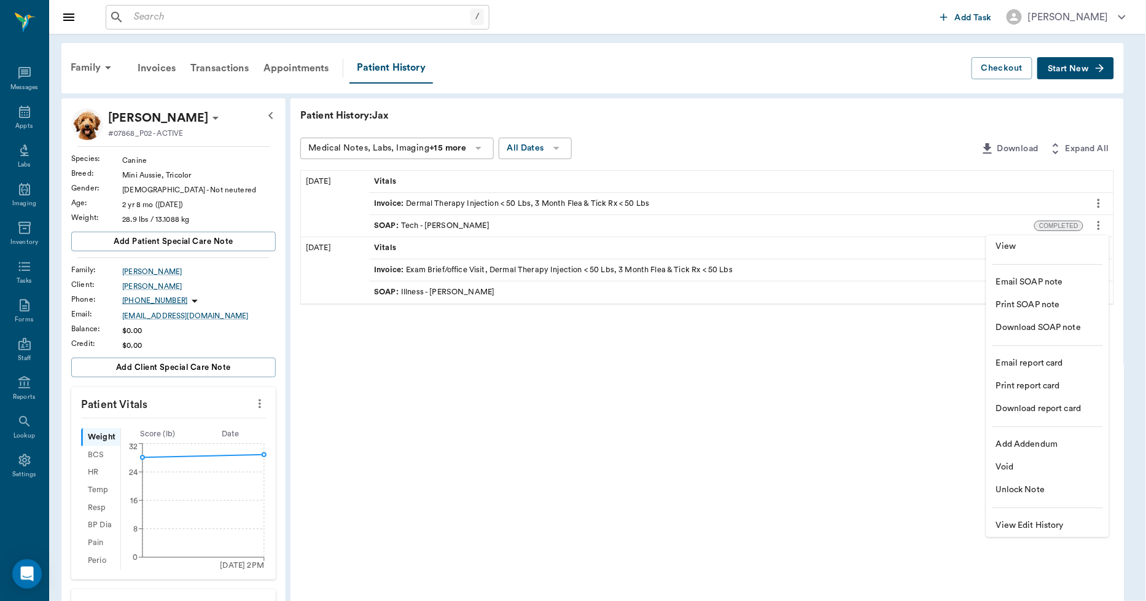
click at [1029, 241] on span "View" at bounding box center [1048, 246] width 103 height 13
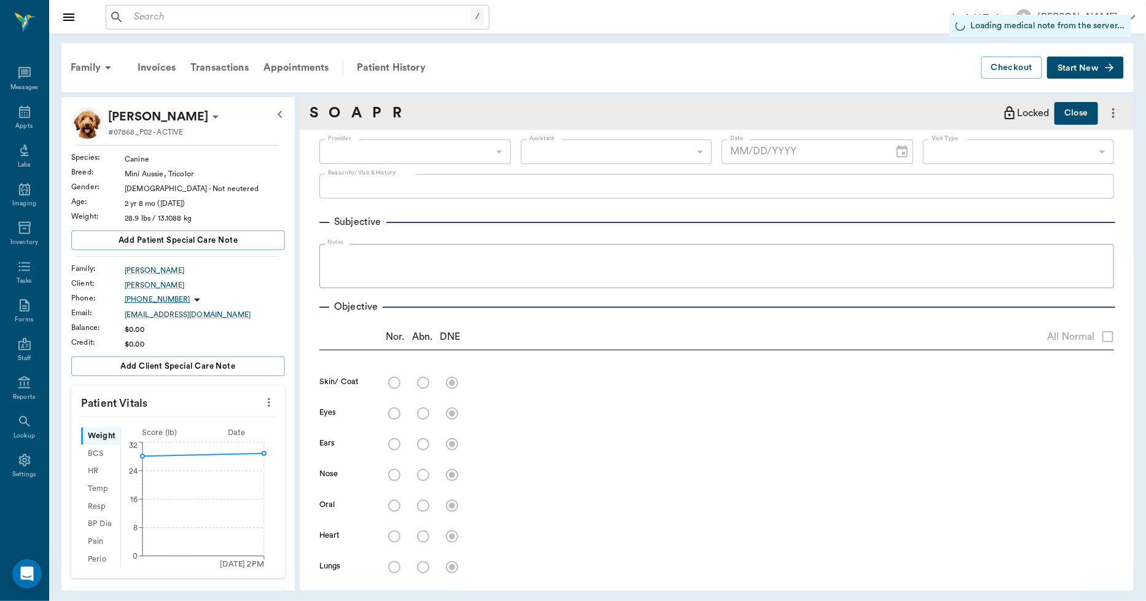
type input "66672ef5d8069dbc7eb4c651"
type input "6740bf97de10e07744acf1eb"
type input "65d2be4f46e3a538d89b8c1a"
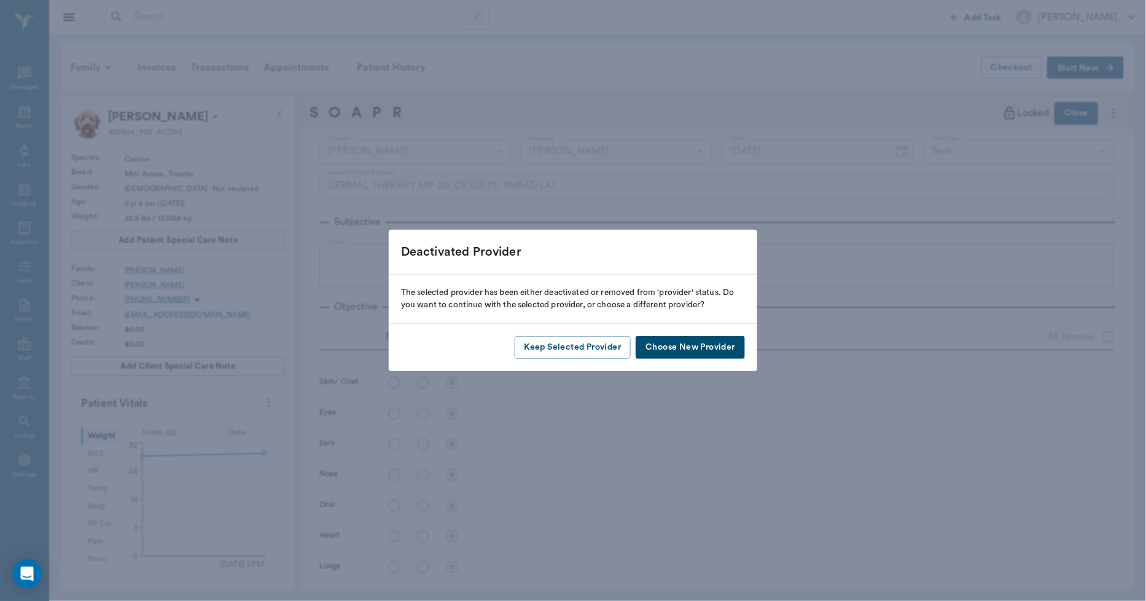
type input "12/20/2024"
type textarea "DERMAL THERAPY MP 30/ DEXSP.75, 3MFAT/LAT"
click at [607, 352] on button "Keep Selected Provider" at bounding box center [573, 347] width 117 height 23
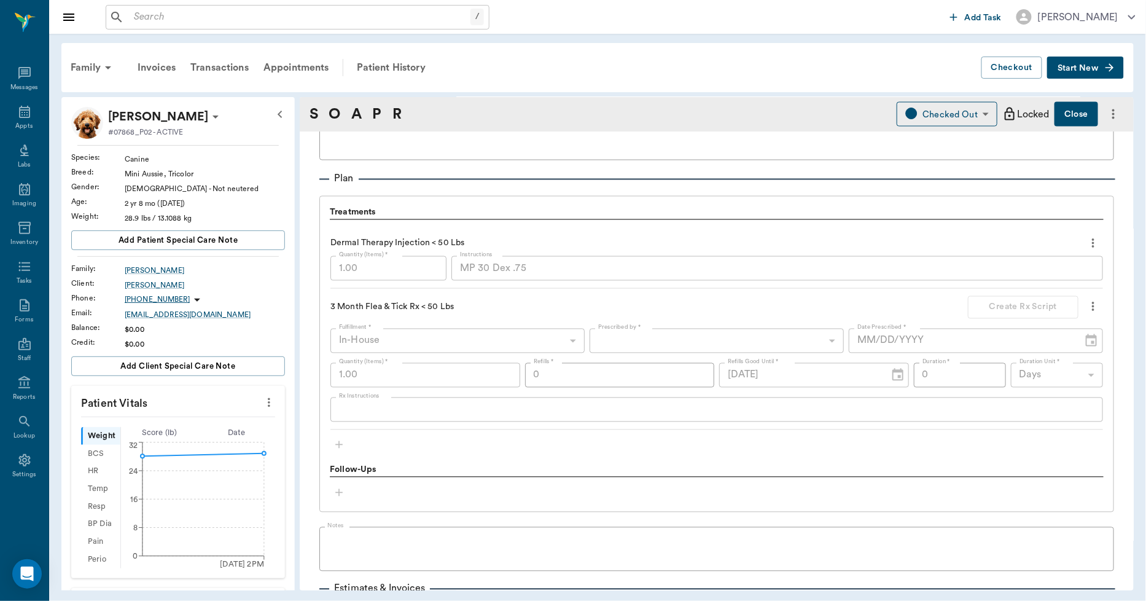
scroll to position [819, 0]
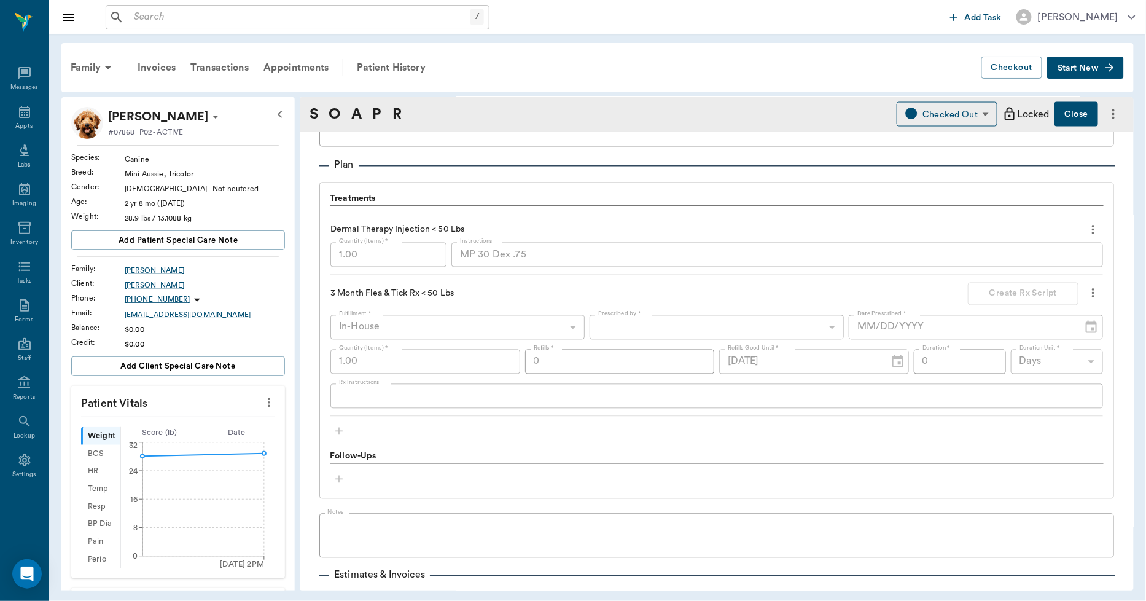
click at [500, 217] on div "Dermal Therapy Injection < 50 Lbs Quantity (Items) * 1.00 Quantity (Items) * In…" at bounding box center [717, 314] width 773 height 205
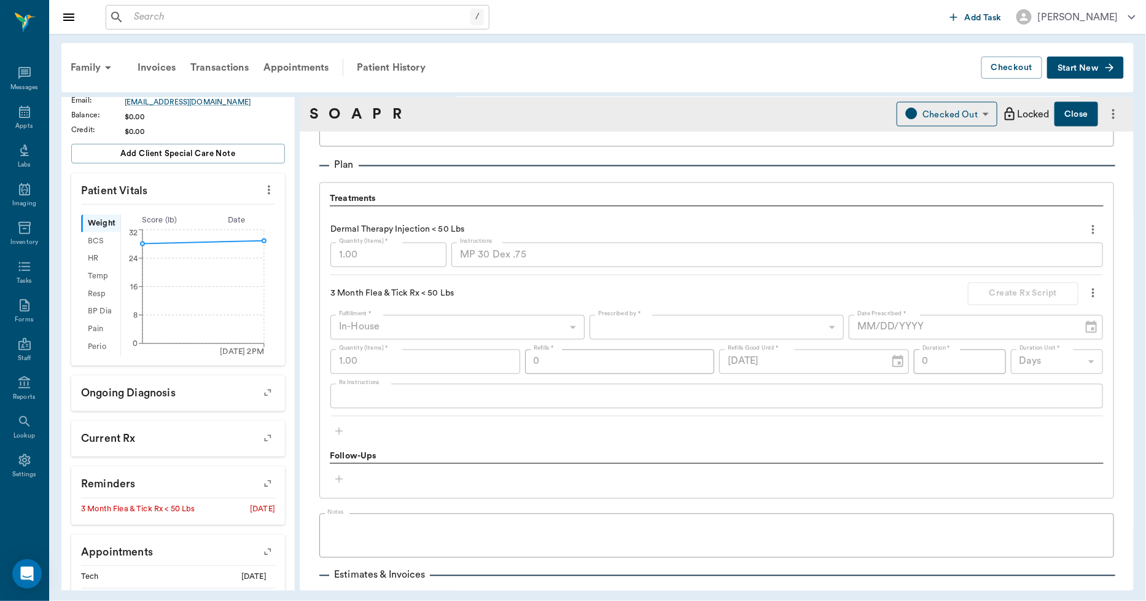
scroll to position [267, 0]
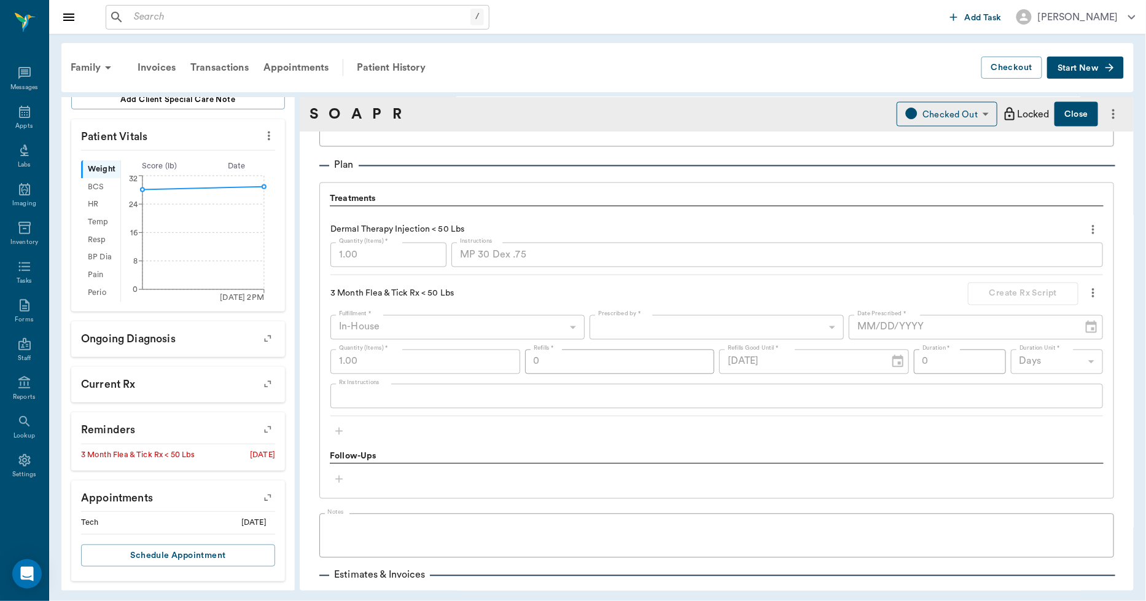
click at [259, 498] on icon "button" at bounding box center [267, 497] width 17 height 17
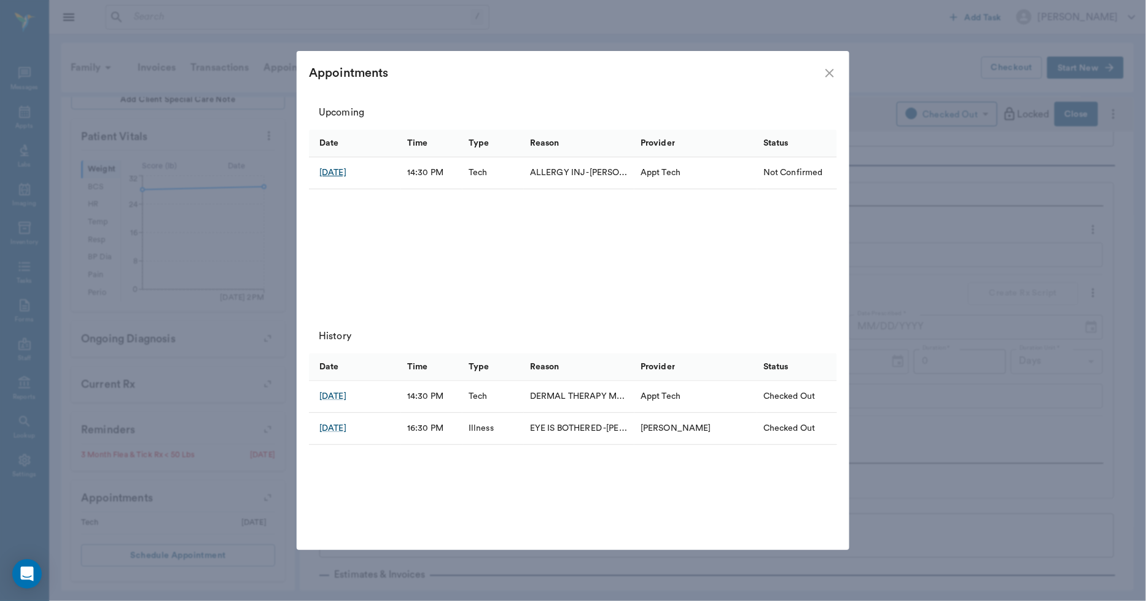
click at [347, 171] on div "Oct 13, 2025" at bounding box center [332, 173] width 27 height 12
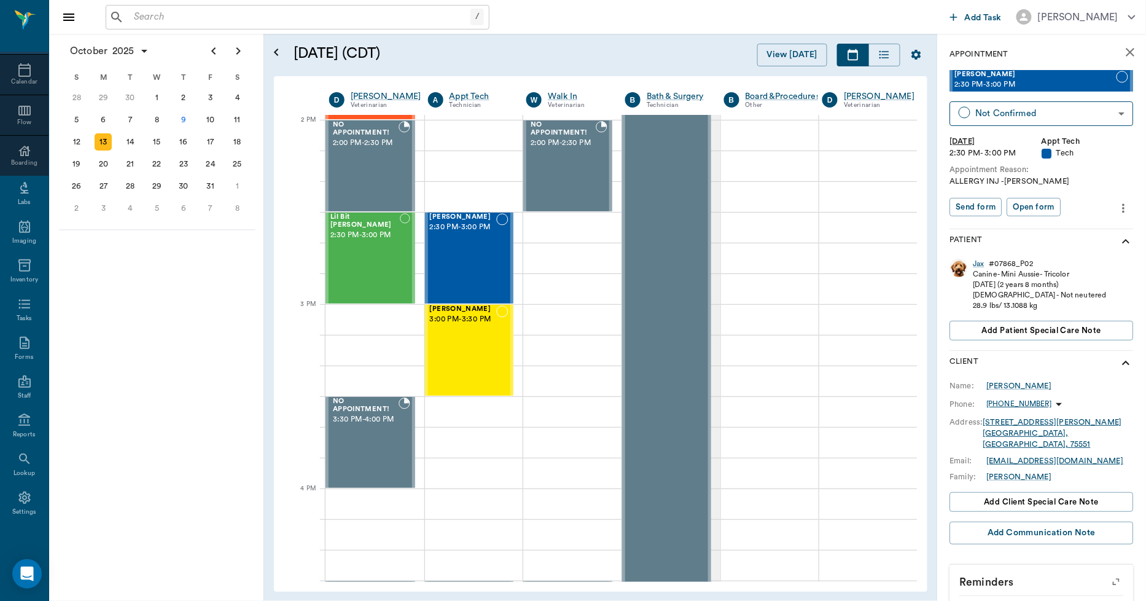
scroll to position [1106, 1]
click at [1118, 205] on icon "more" at bounding box center [1125, 208] width 14 height 15
click at [1074, 224] on span "Edit appointment" at bounding box center [1062, 228] width 103 height 13
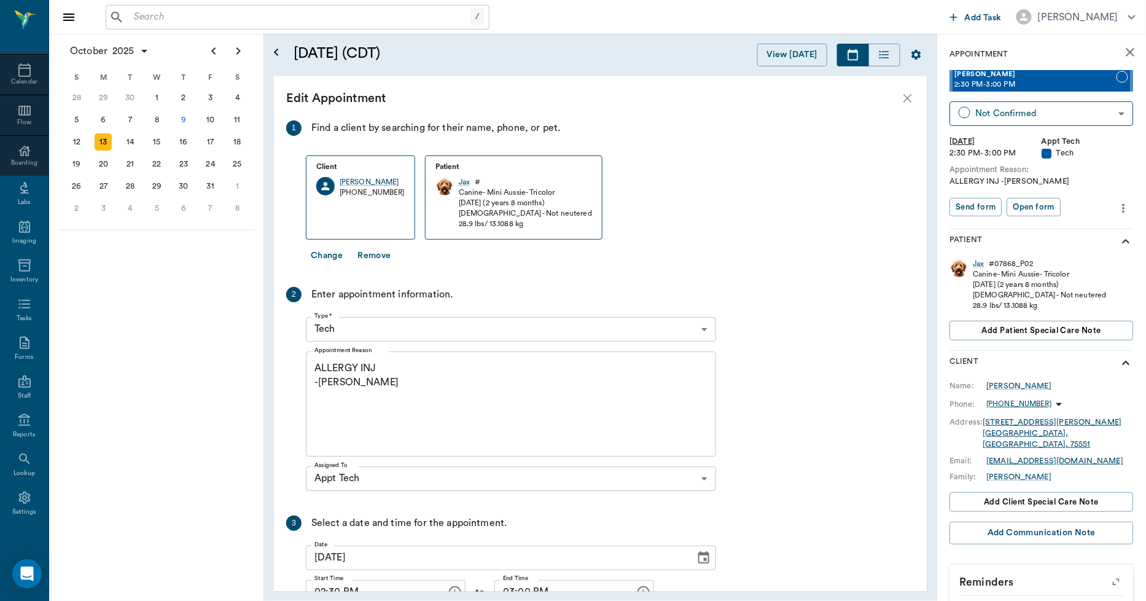
scroll to position [1106, 7]
click at [401, 369] on textarea "ALLERGY INJ -LORY" at bounding box center [511, 403] width 393 height 85
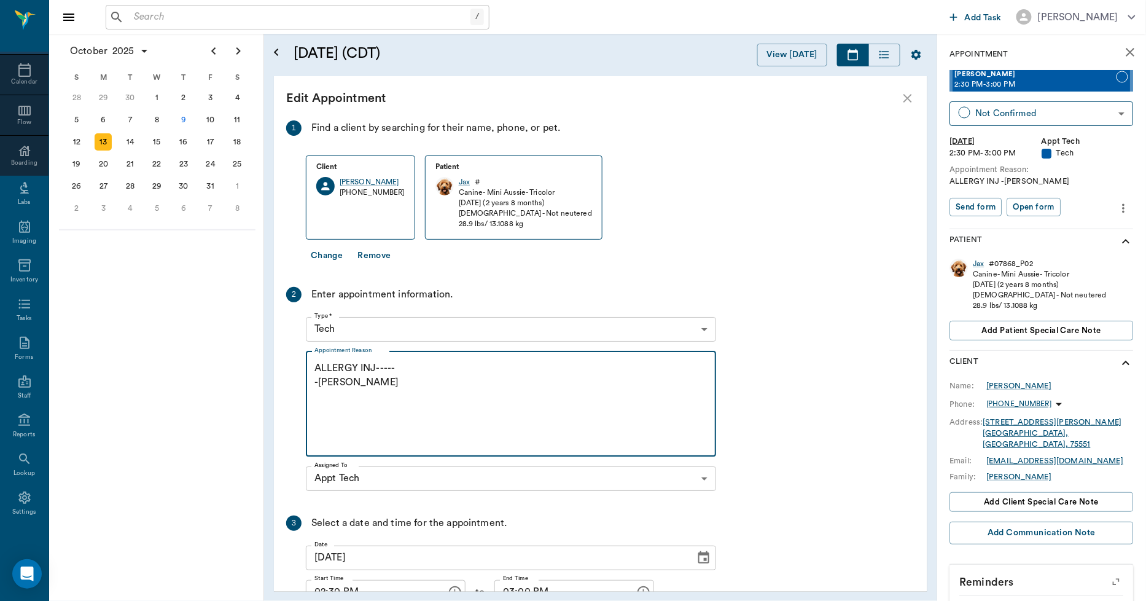
paste textarea "MP 30 Dex .75"
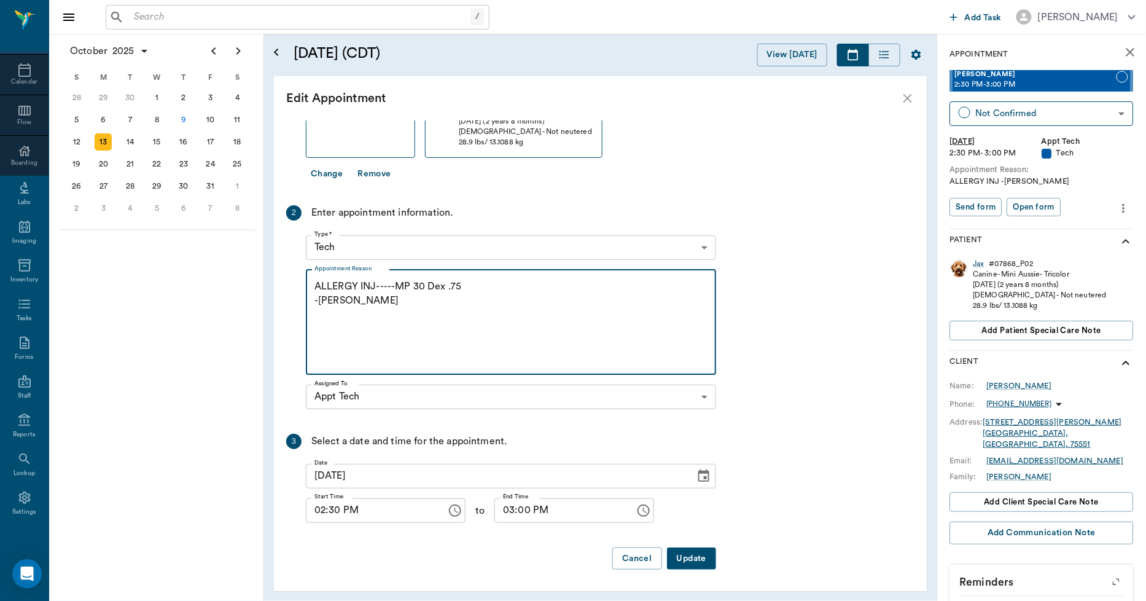
type textarea "ALLERGY INJ-----MP 30 Dex .75 -LORY"
click at [692, 552] on button "Update" at bounding box center [691, 558] width 49 height 23
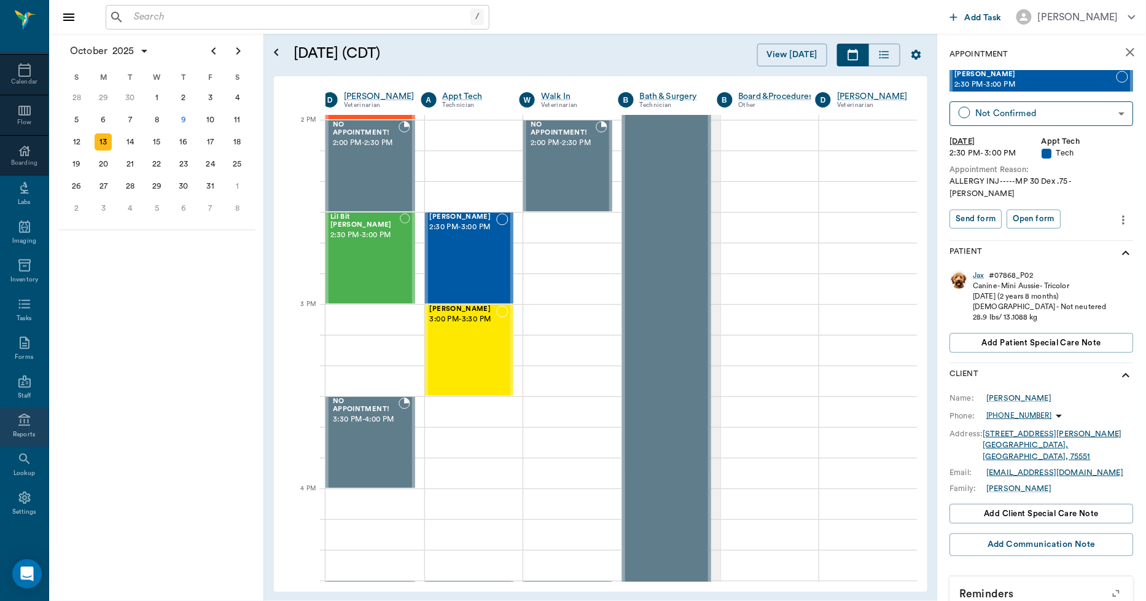
click at [20, 415] on icon at bounding box center [24, 420] width 15 height 15
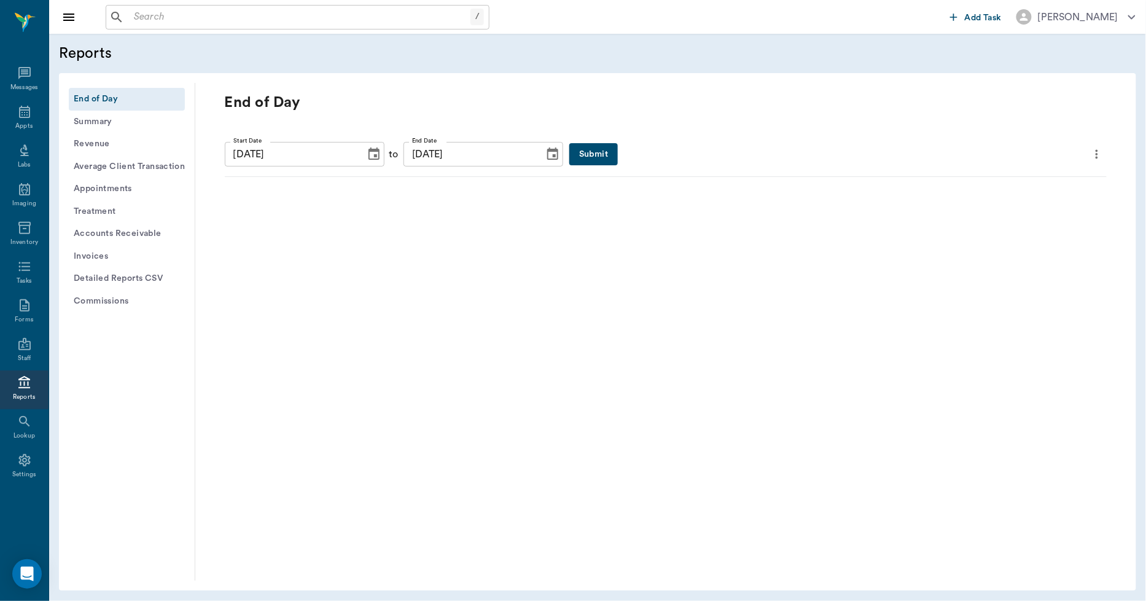
click at [570, 150] on button "Submit" at bounding box center [594, 154] width 49 height 23
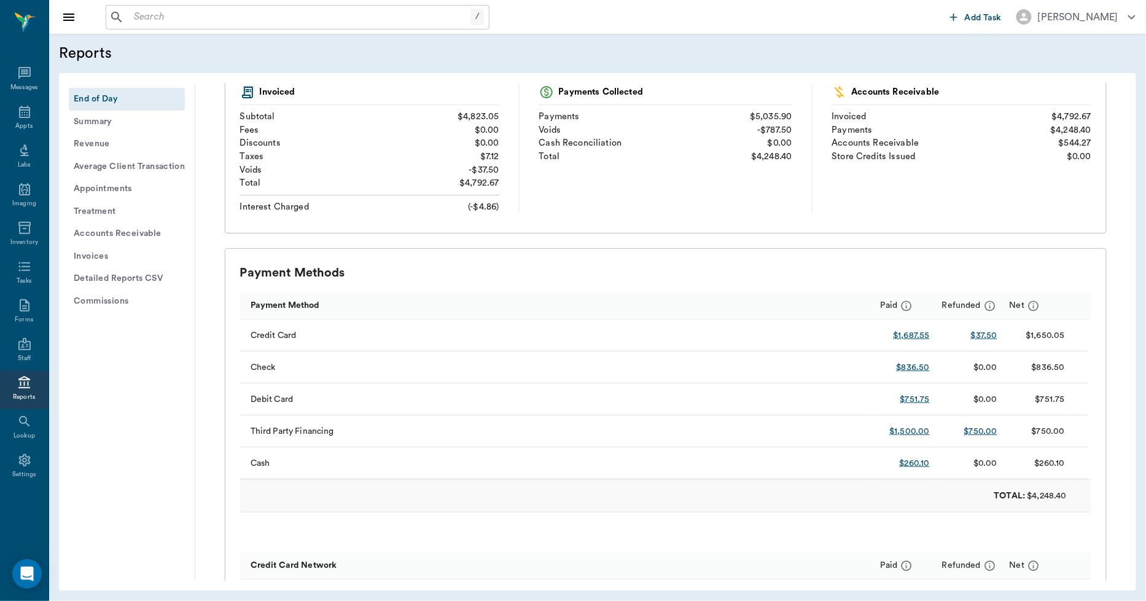
scroll to position [205, 0]
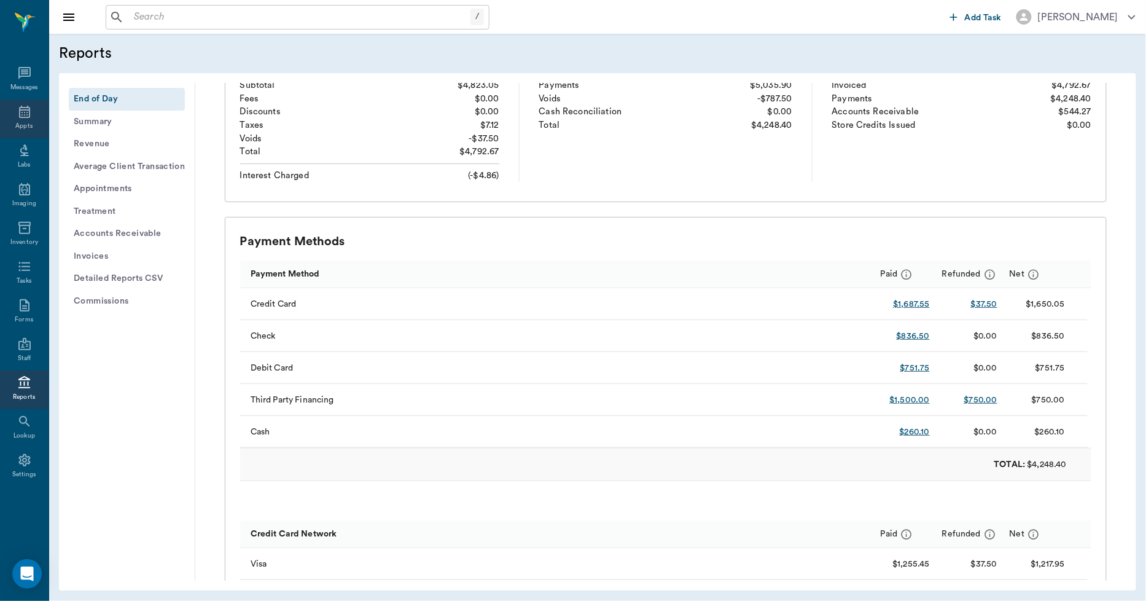
click at [29, 124] on div "Appts" at bounding box center [23, 126] width 17 height 9
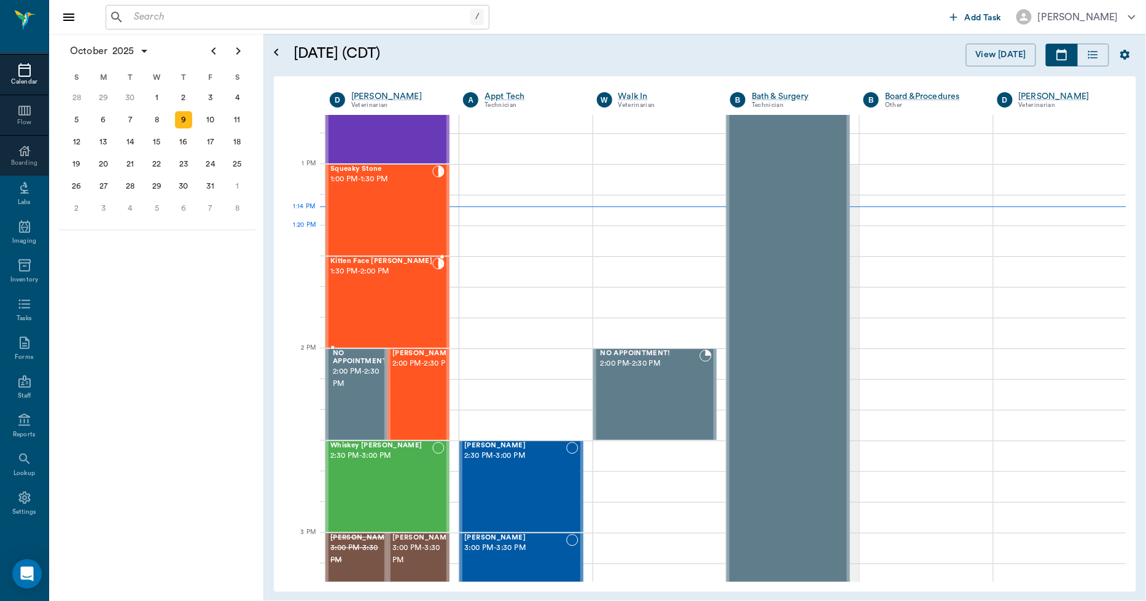
scroll to position [854, 0]
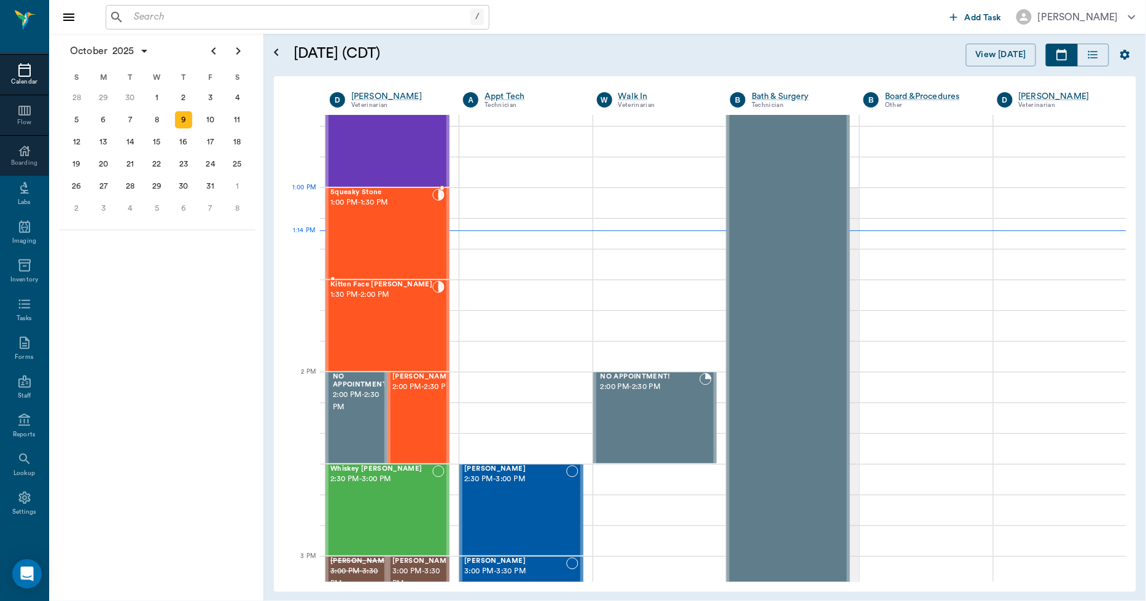
click at [361, 216] on div "Squeaky Stone 1:00 PM - 1:30 PM" at bounding box center [382, 234] width 102 height 90
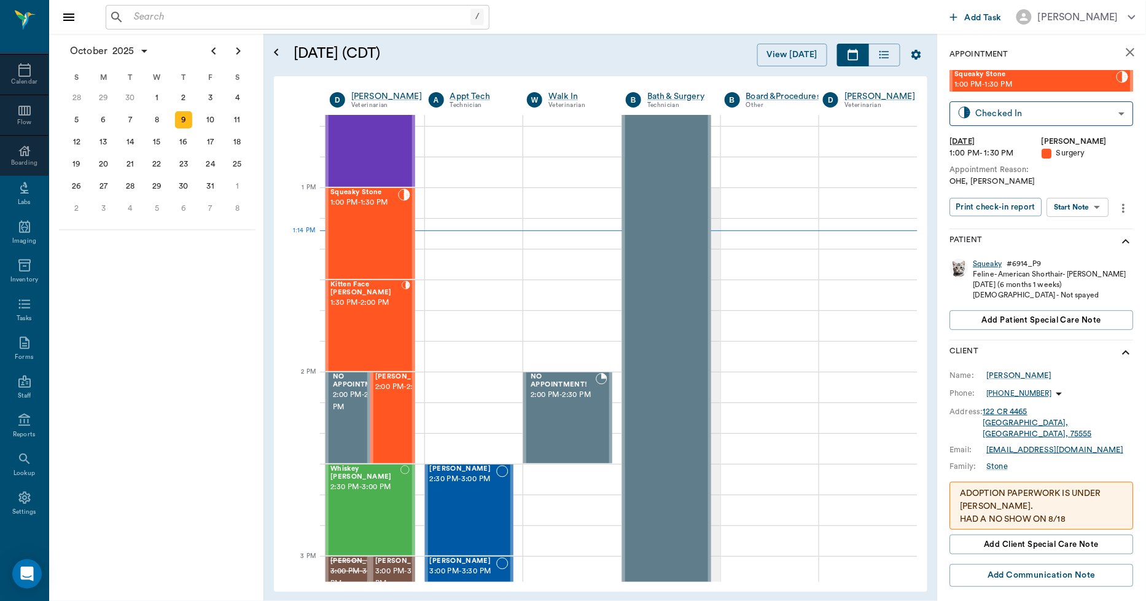
click at [985, 262] on div "Squeaky" at bounding box center [988, 264] width 29 height 10
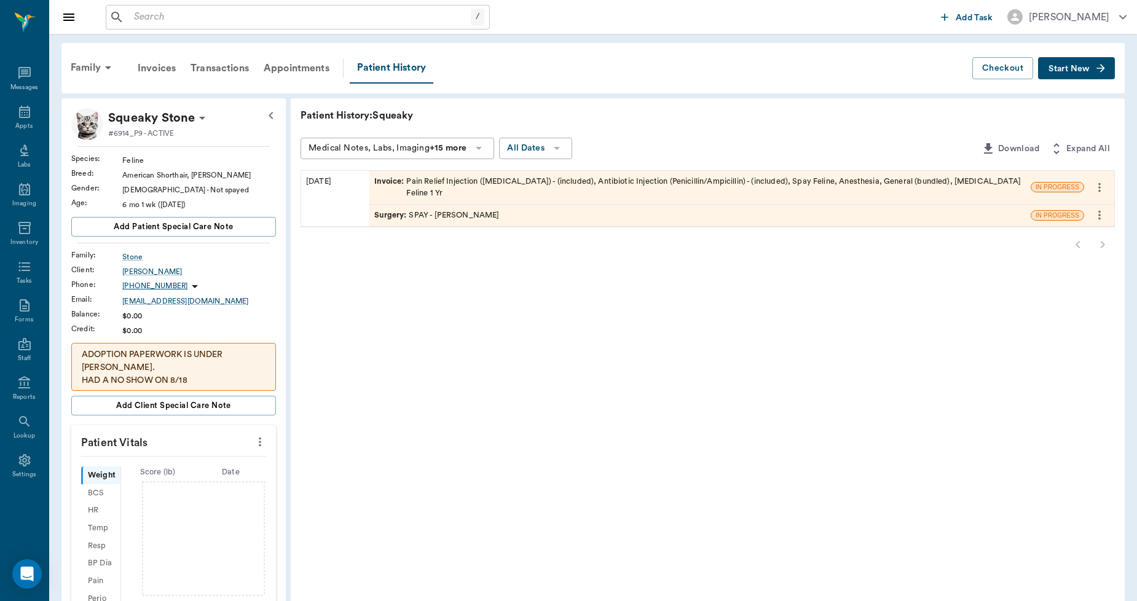
click at [88, 64] on div "Family" at bounding box center [93, 67] width 60 height 29
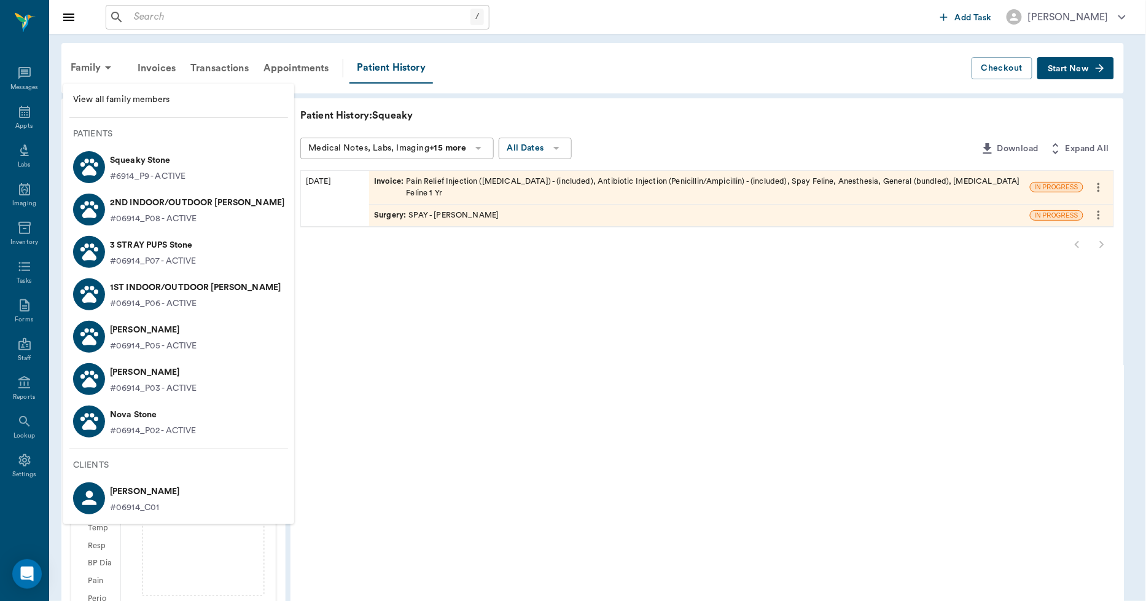
click at [171, 213] on p "#06914_P08 - ACTIVE" at bounding box center [153, 219] width 87 height 13
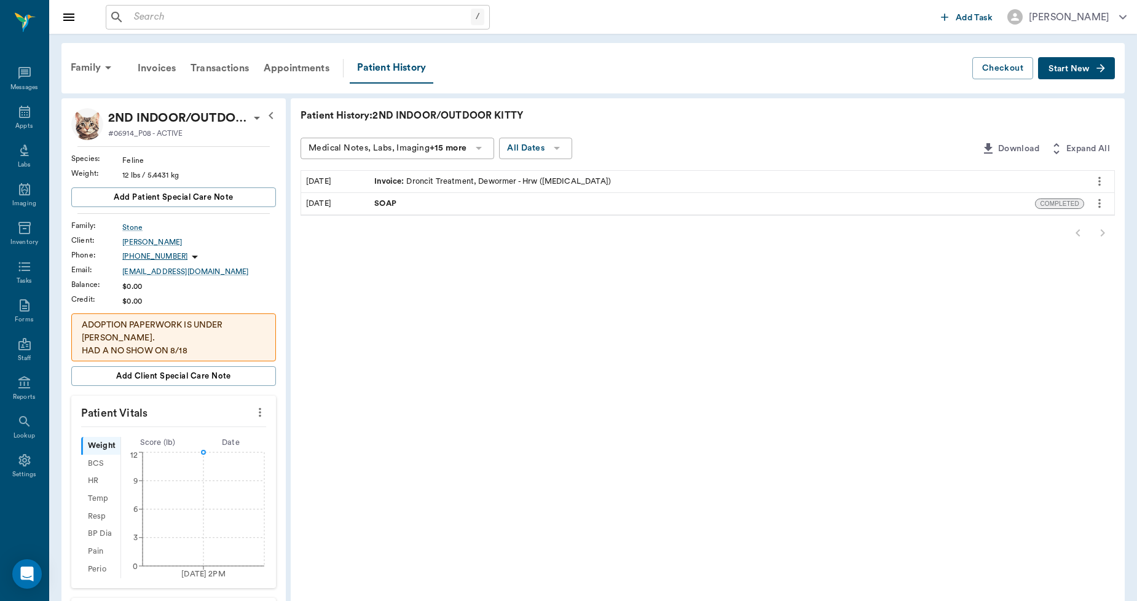
click at [94, 66] on div "Family" at bounding box center [93, 67] width 60 height 29
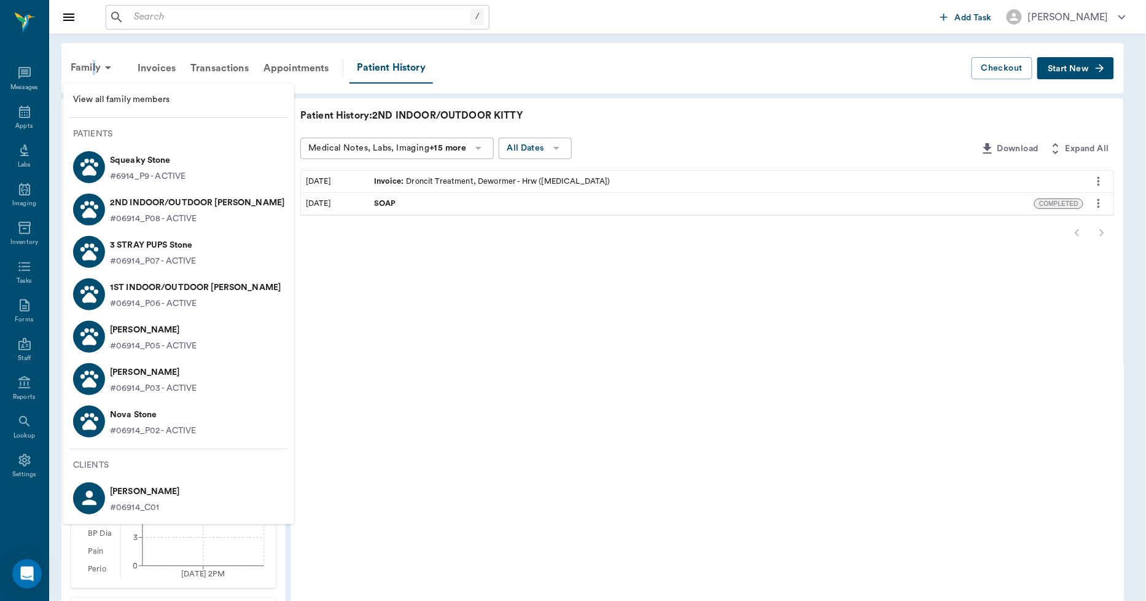
click at [150, 328] on p "ARCHIE Stone" at bounding box center [153, 330] width 87 height 20
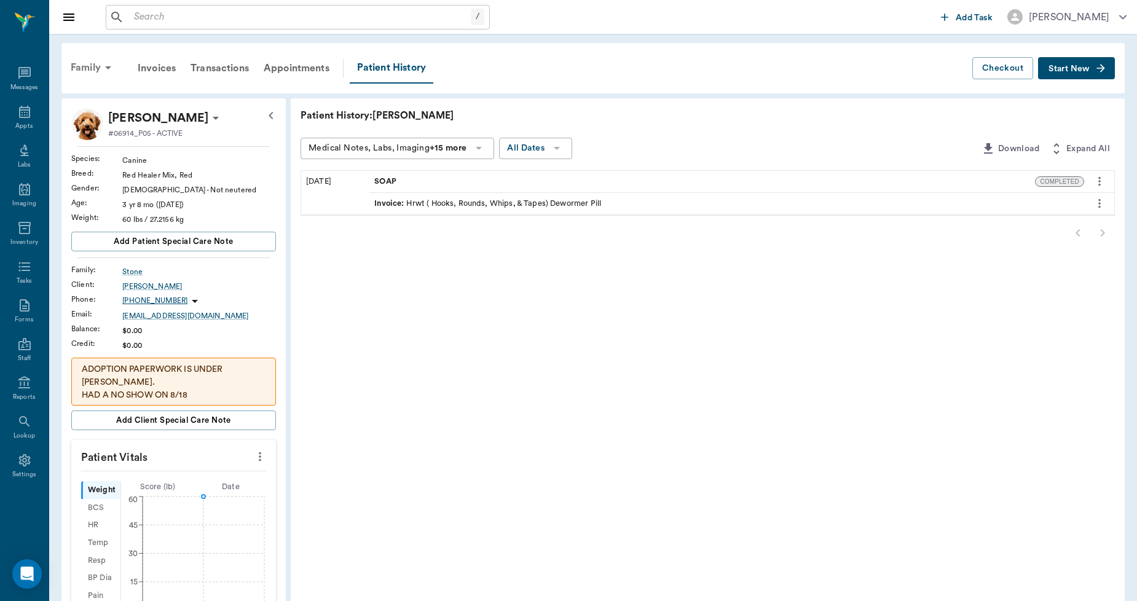
click at [76, 69] on div "Family" at bounding box center [93, 67] width 60 height 29
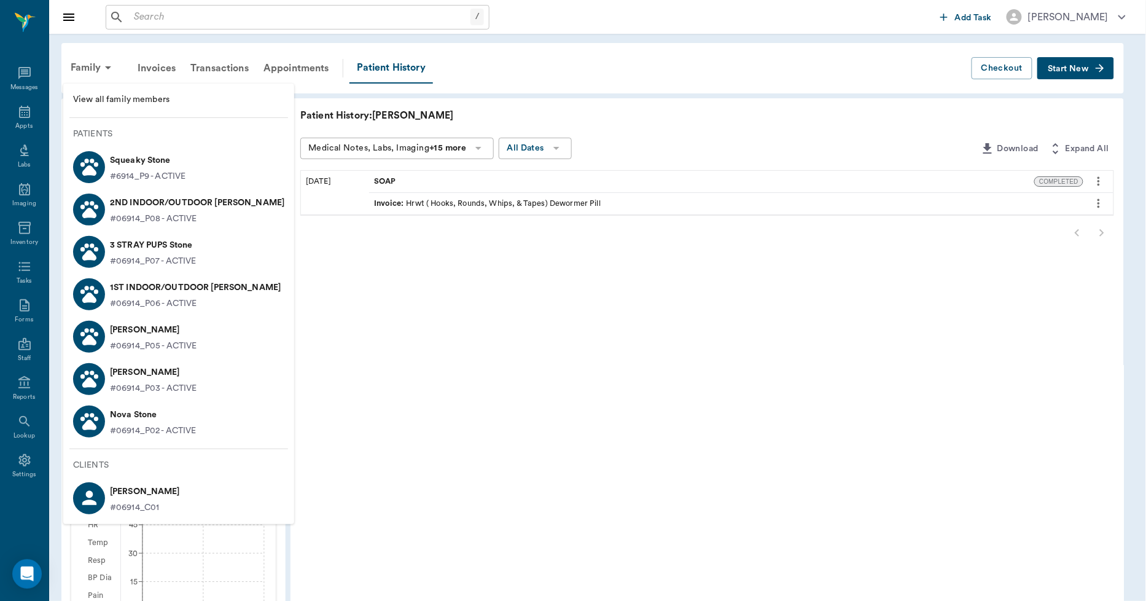
click at [120, 427] on p "#06914_P02 - ACTIVE" at bounding box center [153, 431] width 87 height 13
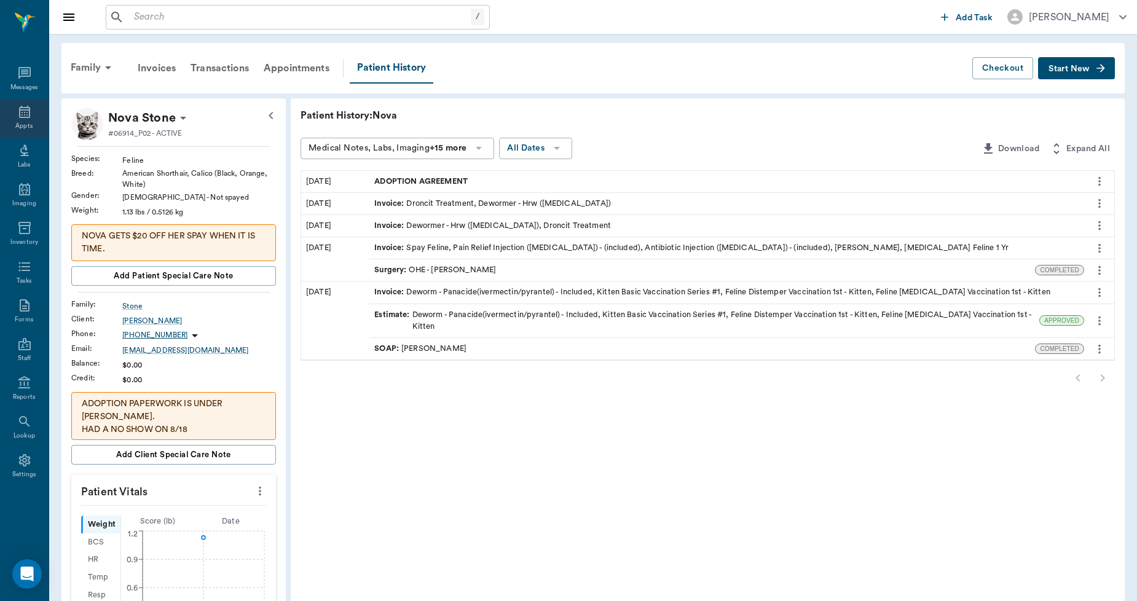
click at [19, 119] on div "Appts" at bounding box center [24, 119] width 49 height 39
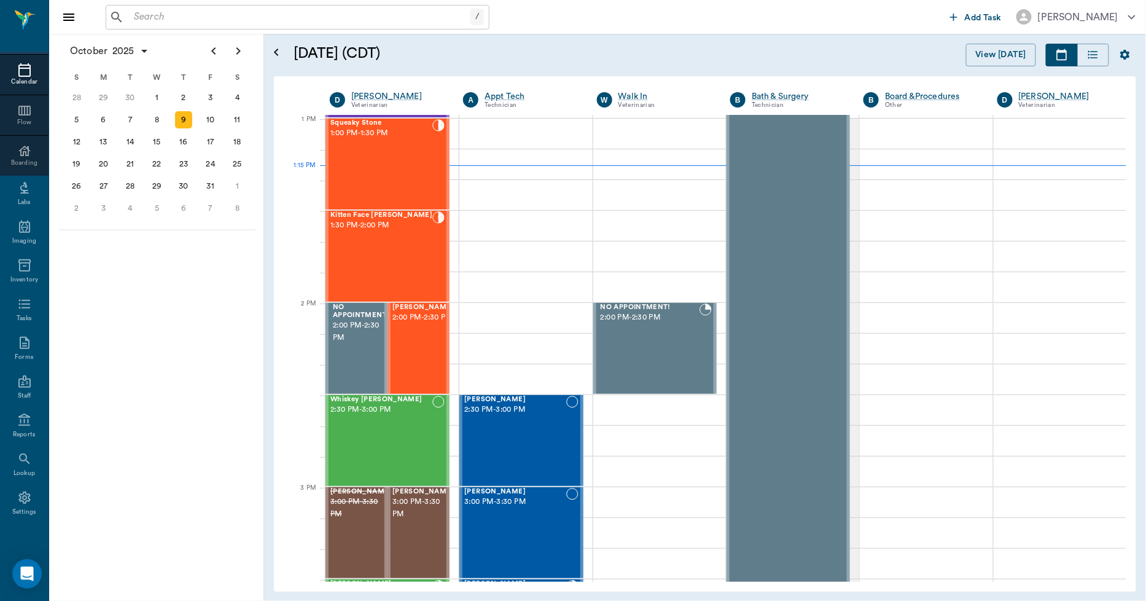
scroll to position [922, 0]
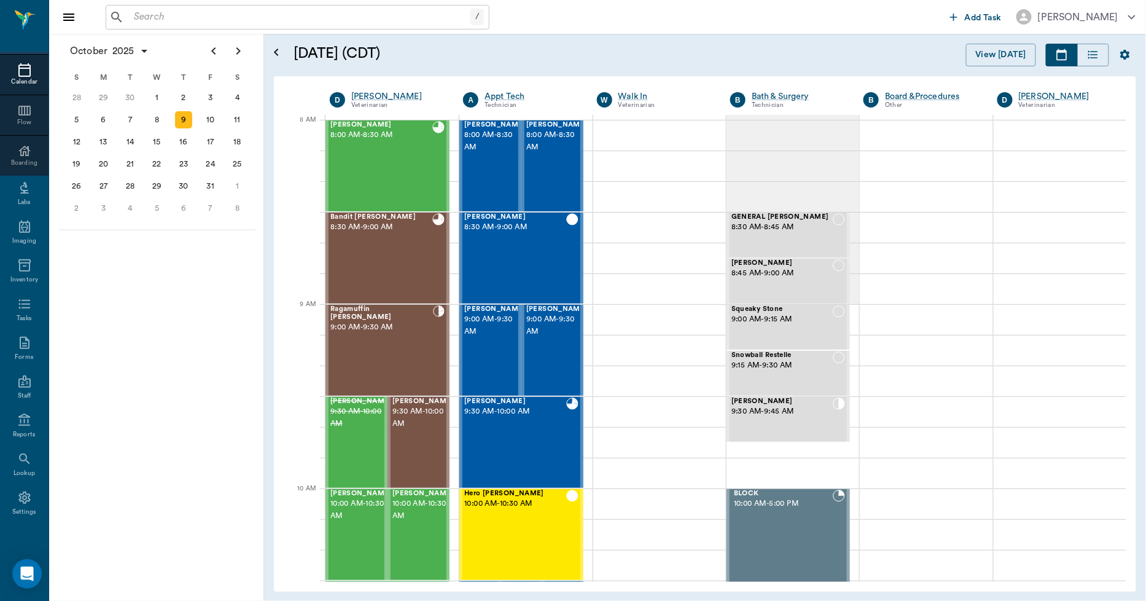
click at [240, 17] on input "text" at bounding box center [300, 17] width 342 height 17
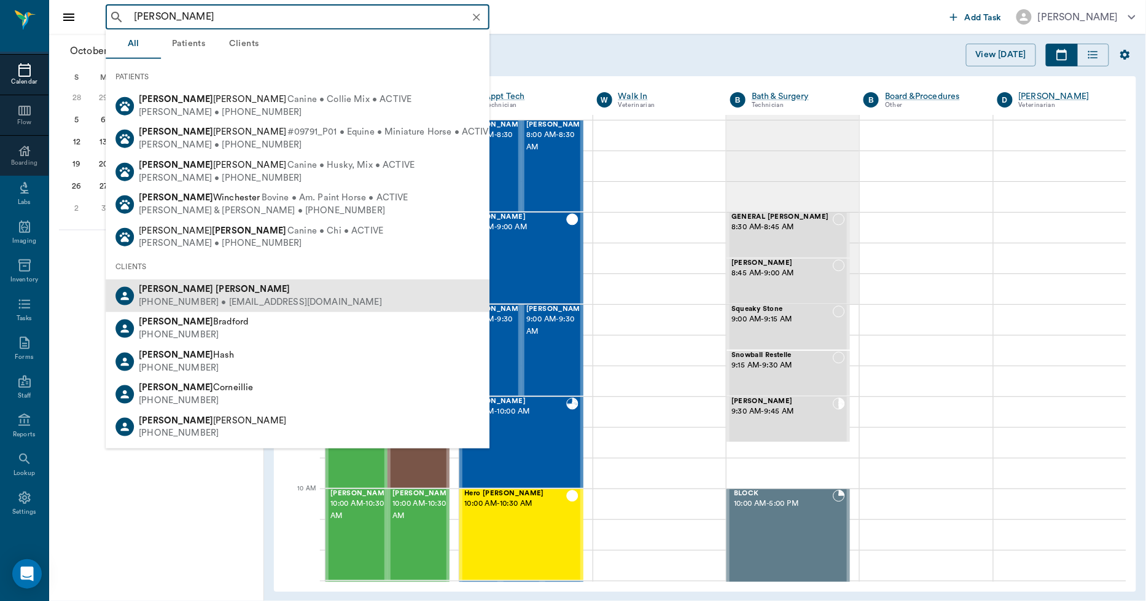
click at [147, 304] on div "[PHONE_NUMBER] • [EMAIL_ADDRESS][DOMAIN_NAME]" at bounding box center [260, 302] width 243 height 13
type input "CINDY FLAN"
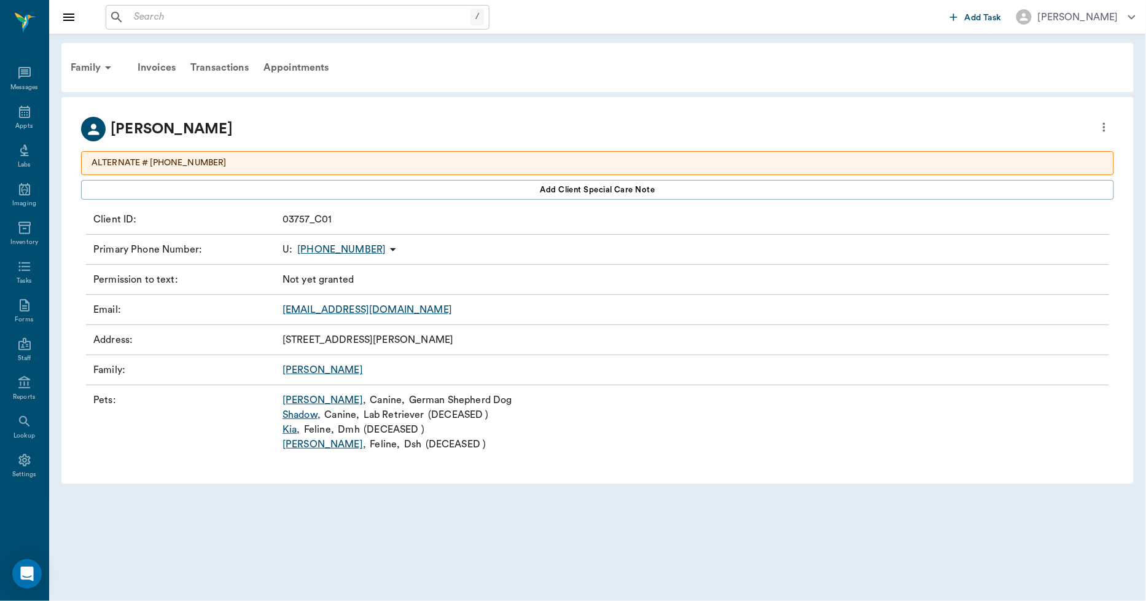
click at [292, 400] on link "J.D. ," at bounding box center [325, 400] width 84 height 15
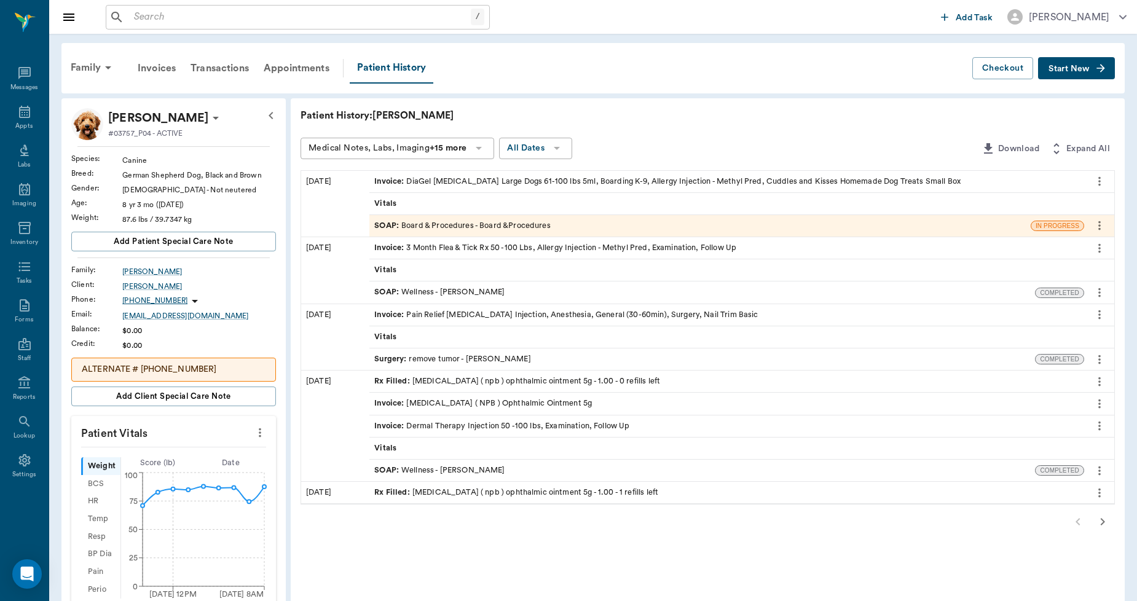
click at [261, 436] on icon "more" at bounding box center [260, 432] width 2 height 9
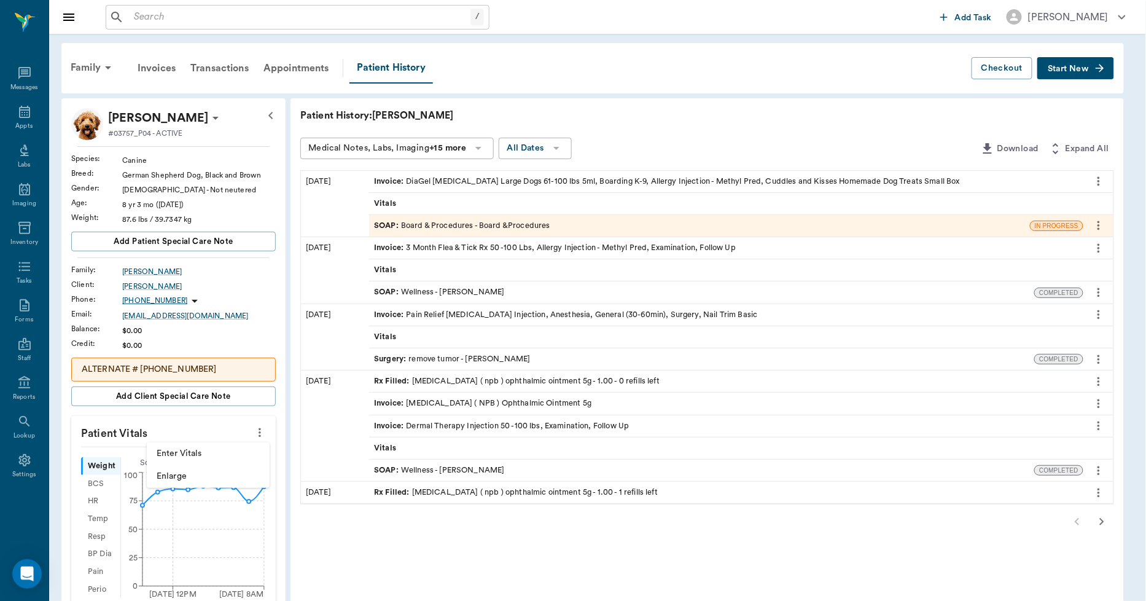
click at [220, 453] on span "Enter Vitals" at bounding box center [208, 453] width 103 height 13
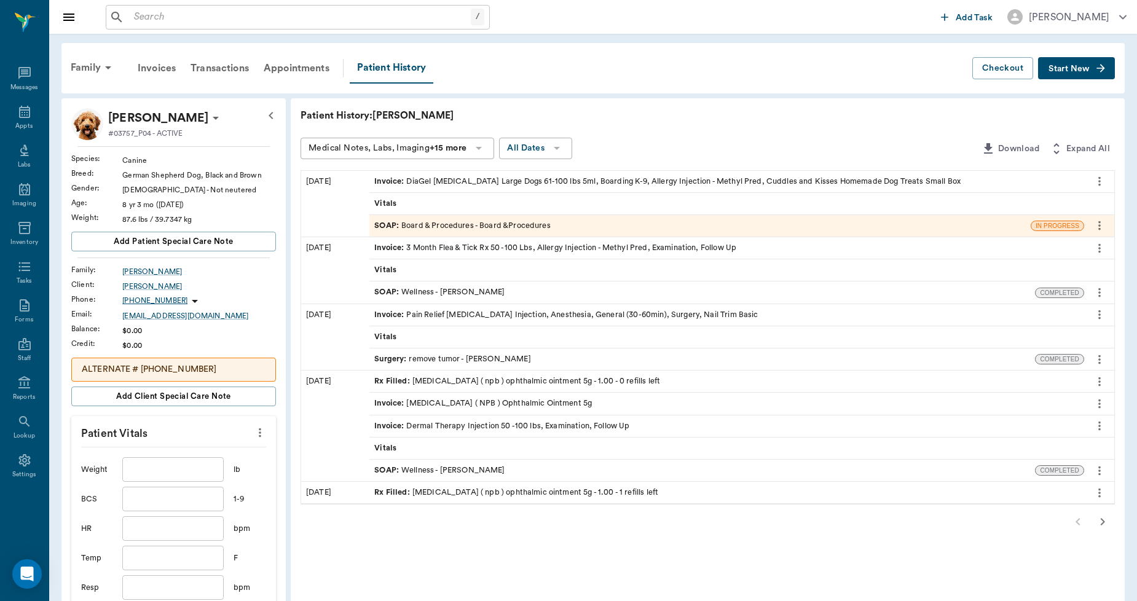
click at [195, 472] on input "text" at bounding box center [172, 469] width 101 height 25
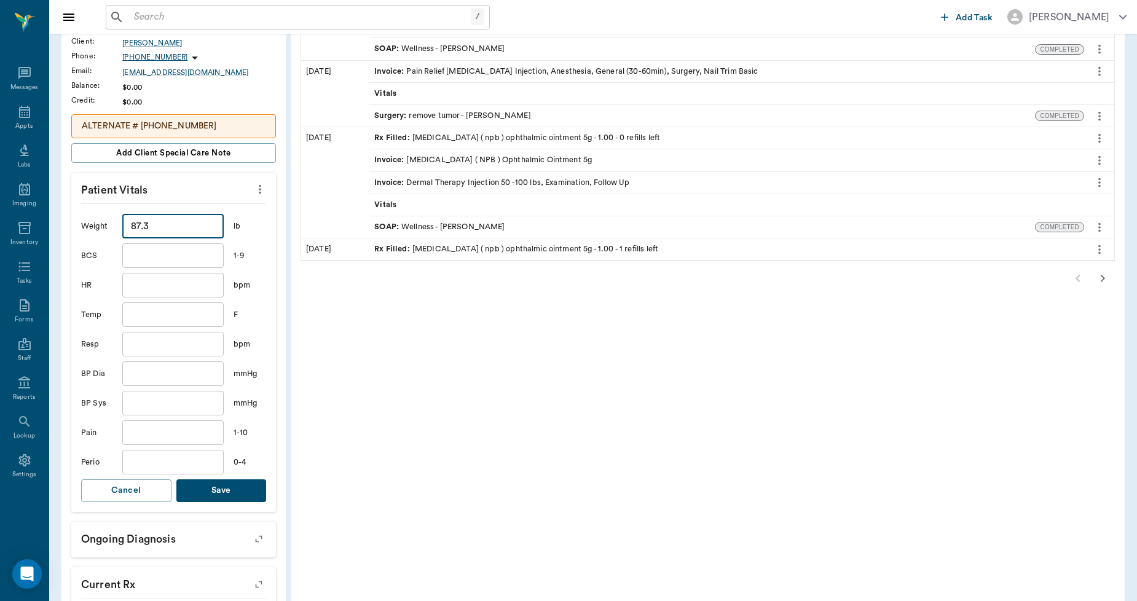
scroll to position [273, 0]
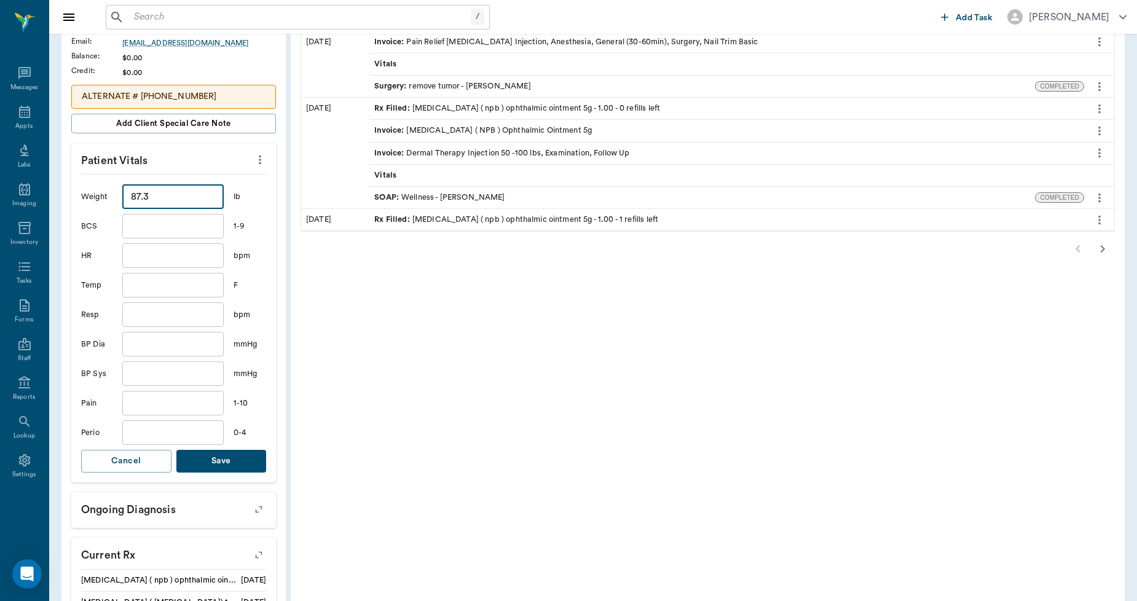
type input "87.3"
click at [200, 465] on button "Save" at bounding box center [221, 461] width 90 height 23
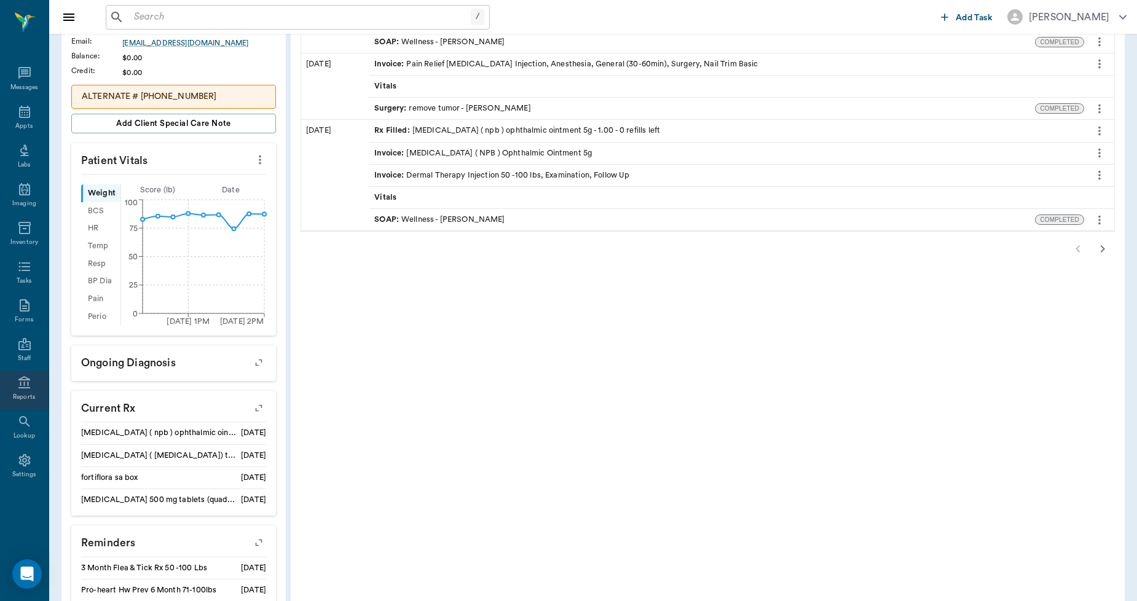
click at [20, 384] on icon at bounding box center [24, 382] width 12 height 12
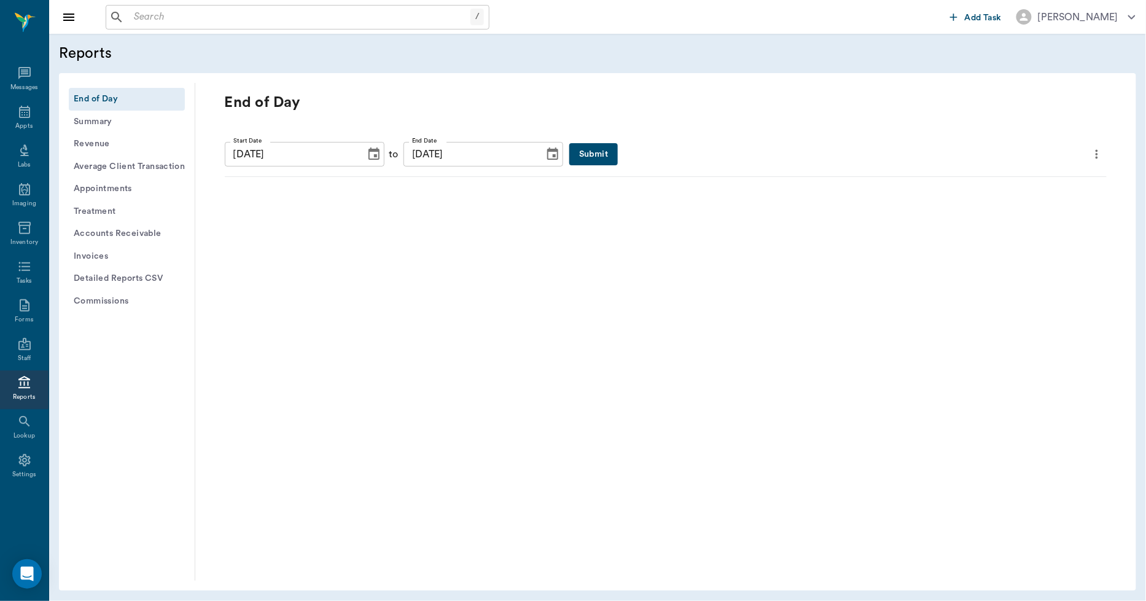
click at [570, 150] on button "Submit" at bounding box center [594, 154] width 49 height 23
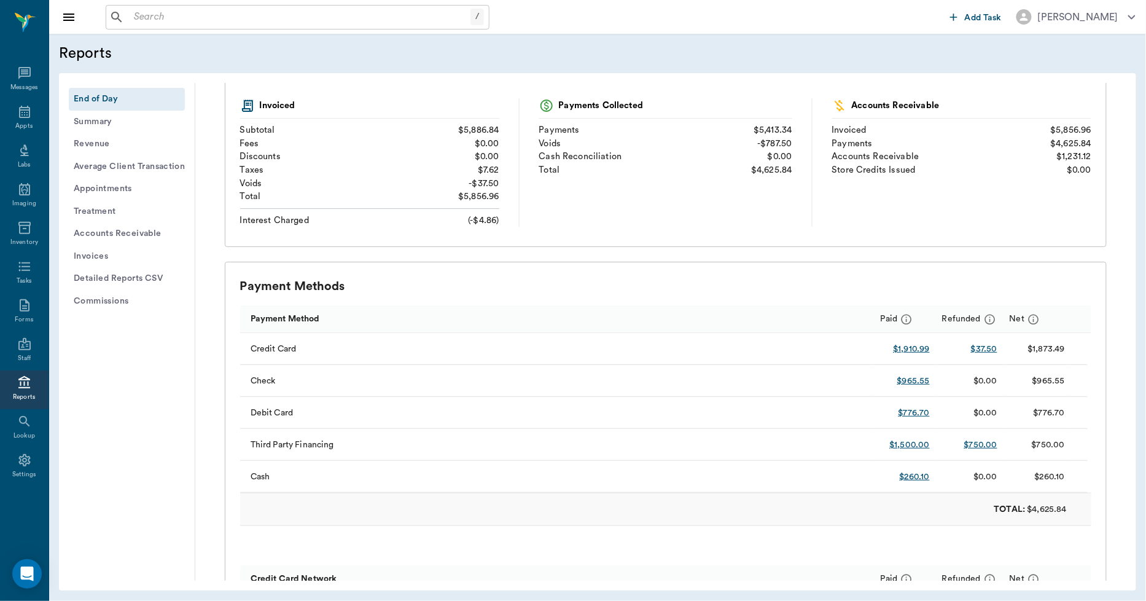
scroll to position [273, 0]
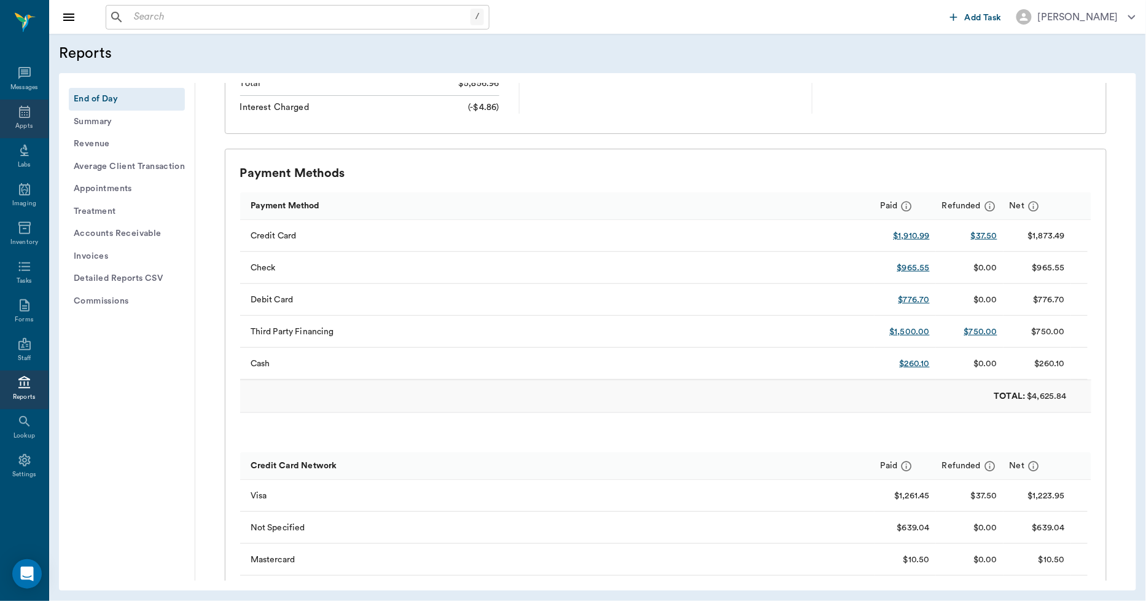
click at [22, 112] on icon at bounding box center [24, 111] width 15 height 15
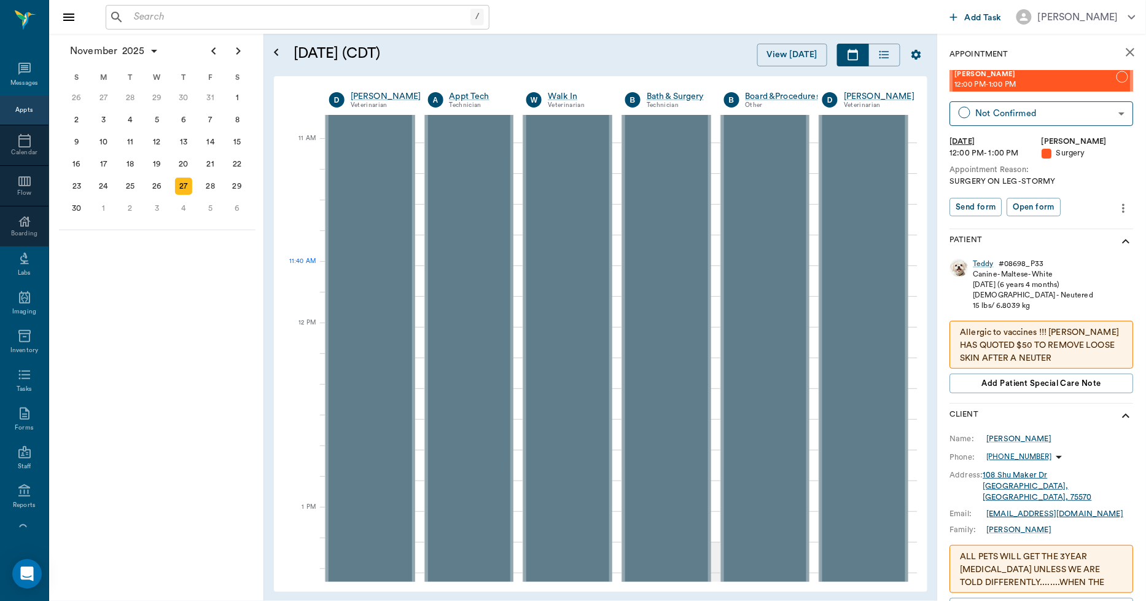
scroll to position [683, 1]
click at [238, 58] on icon "Next page" at bounding box center [238, 51] width 15 height 15
click at [155, 168] on div "24" at bounding box center [157, 163] width 17 height 17
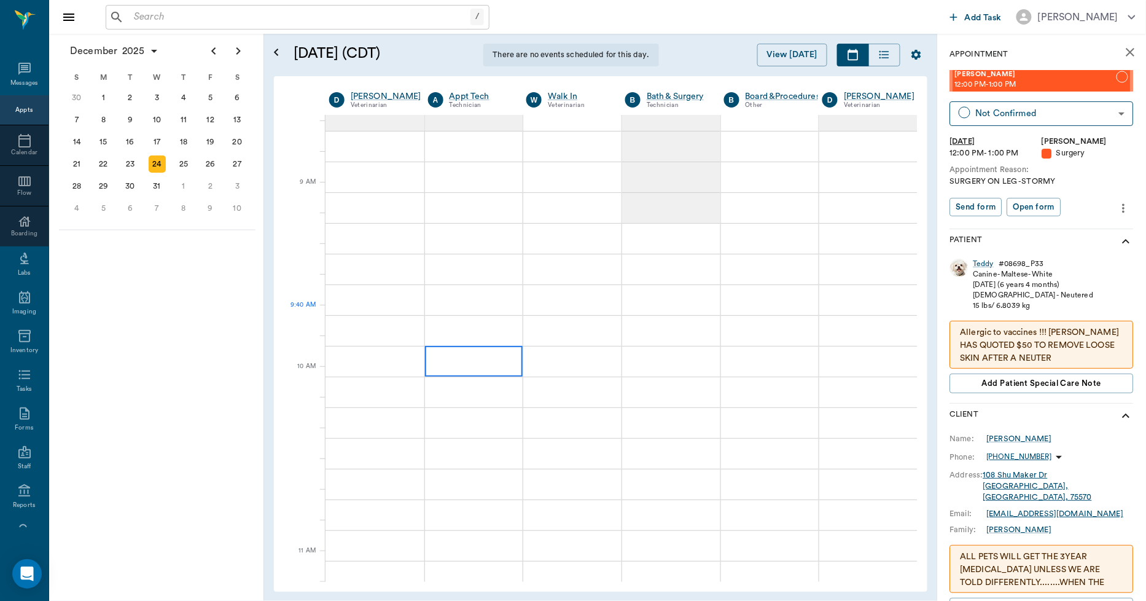
scroll to position [409, 1]
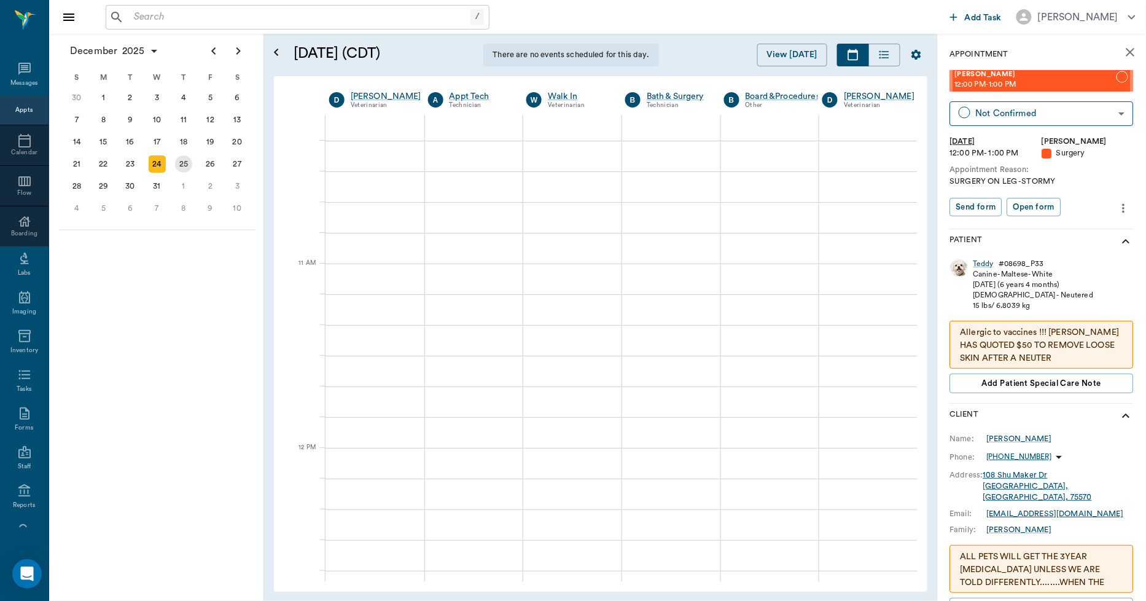
click at [183, 164] on div "25" at bounding box center [183, 163] width 17 height 17
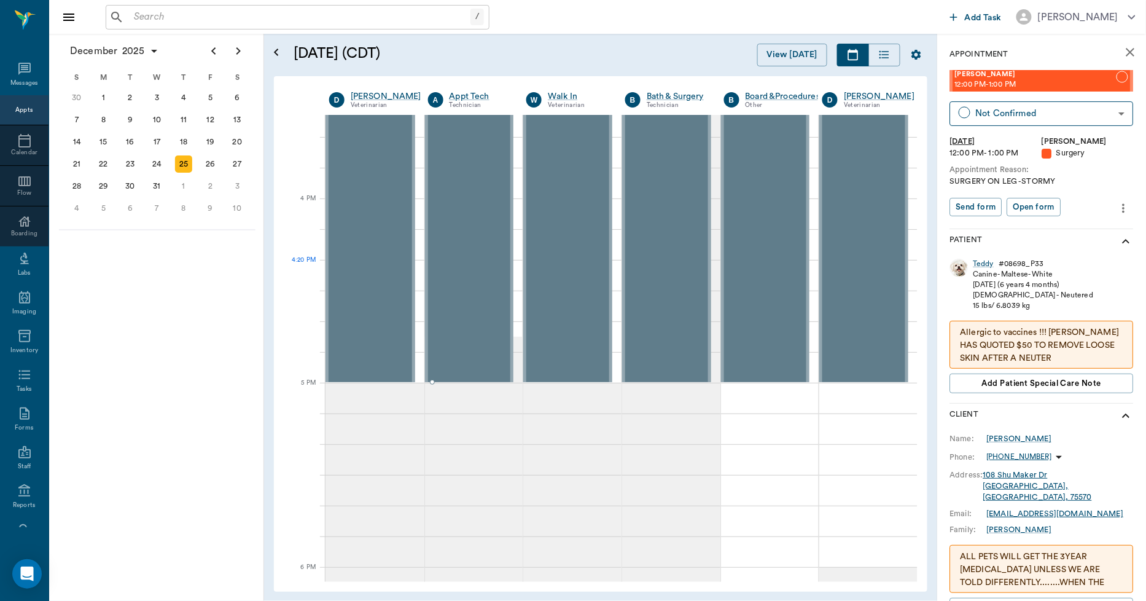
scroll to position [1638, 1]
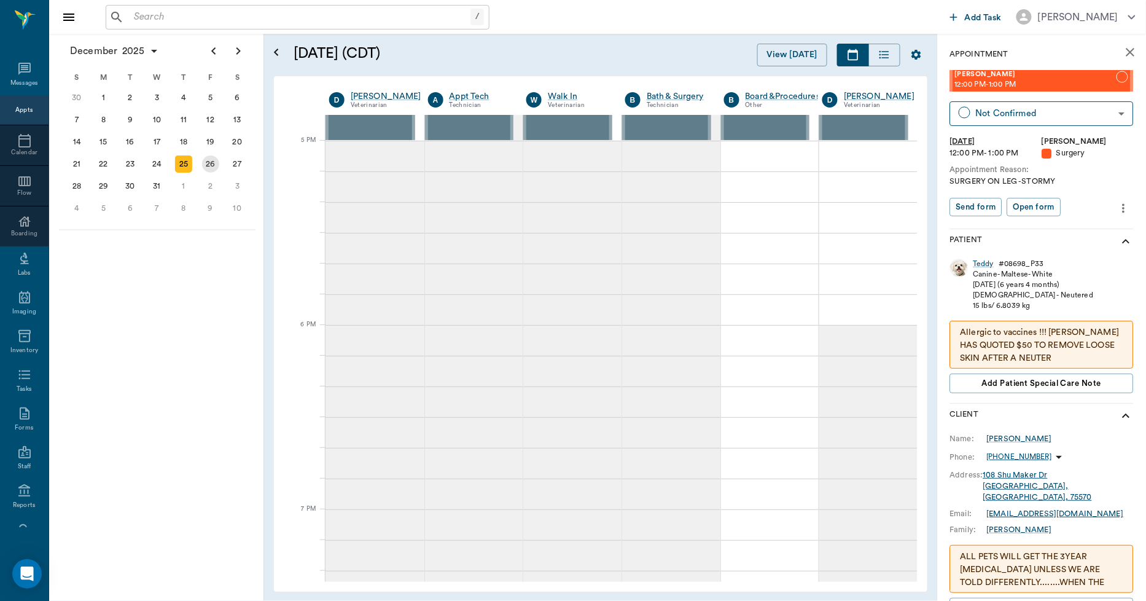
click at [202, 157] on div "26" at bounding box center [210, 164] width 27 height 22
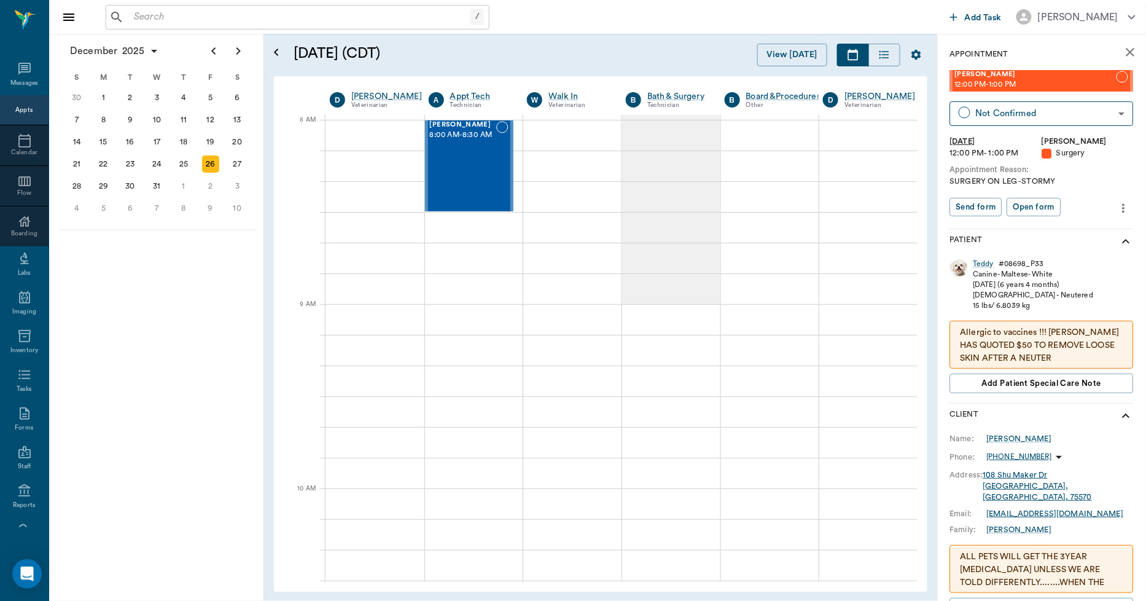
scroll to position [0, 1]
click at [19, 143] on icon at bounding box center [24, 140] width 15 height 15
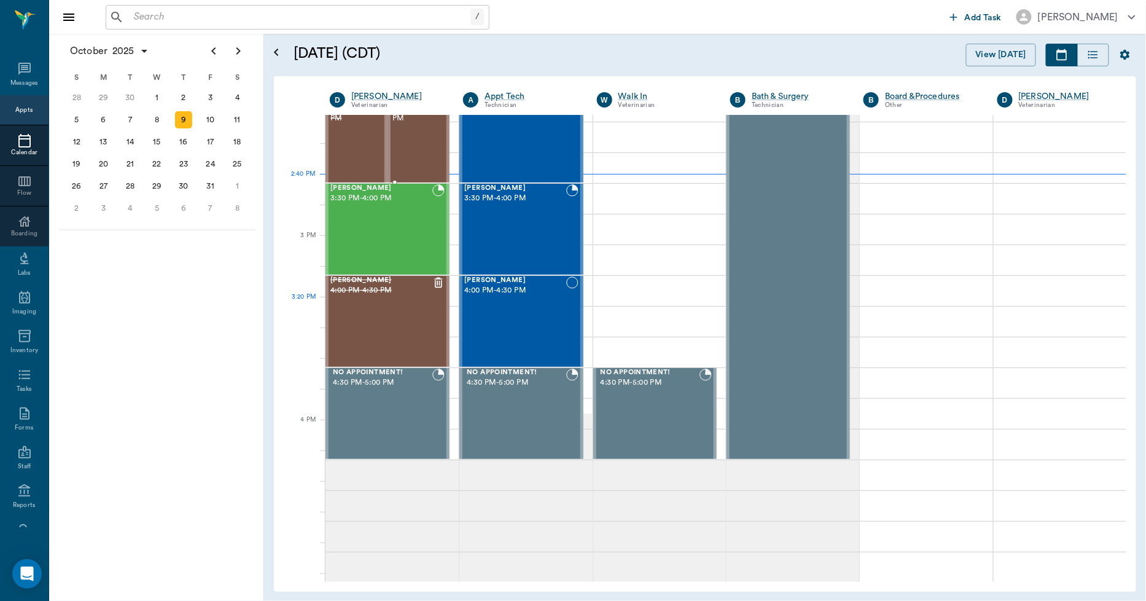
scroll to position [1516, 0]
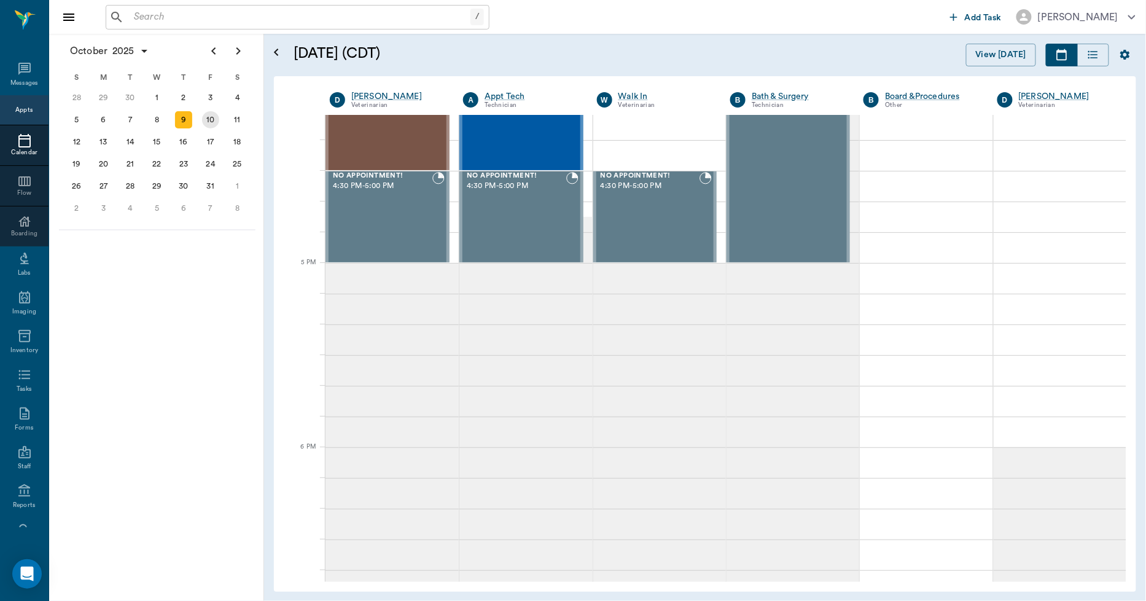
click at [216, 120] on div "10" at bounding box center [210, 119] width 17 height 17
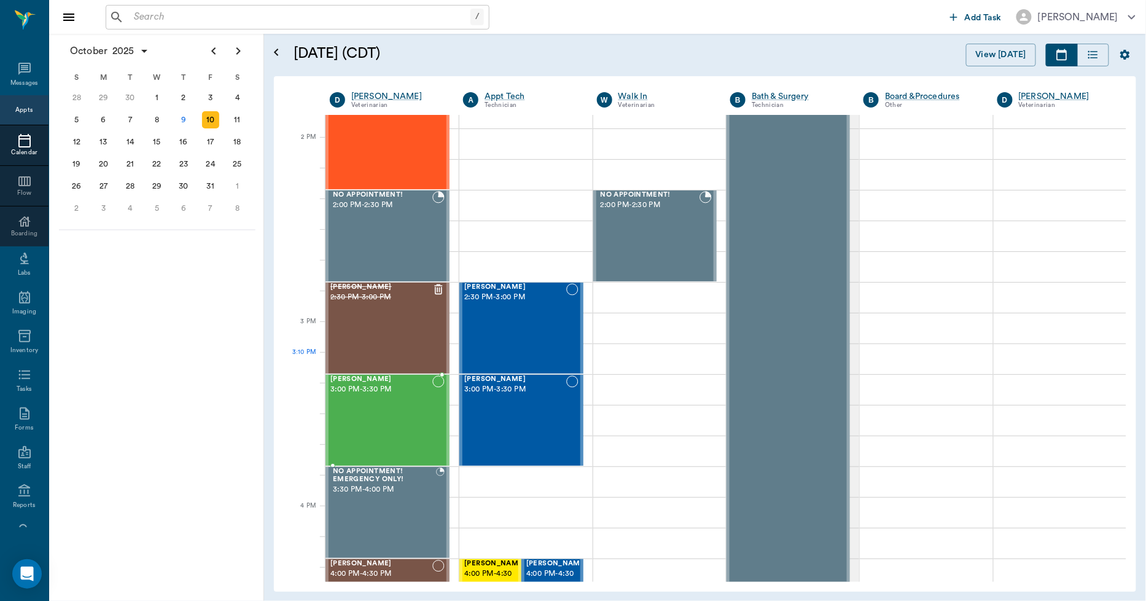
scroll to position [1160, 0]
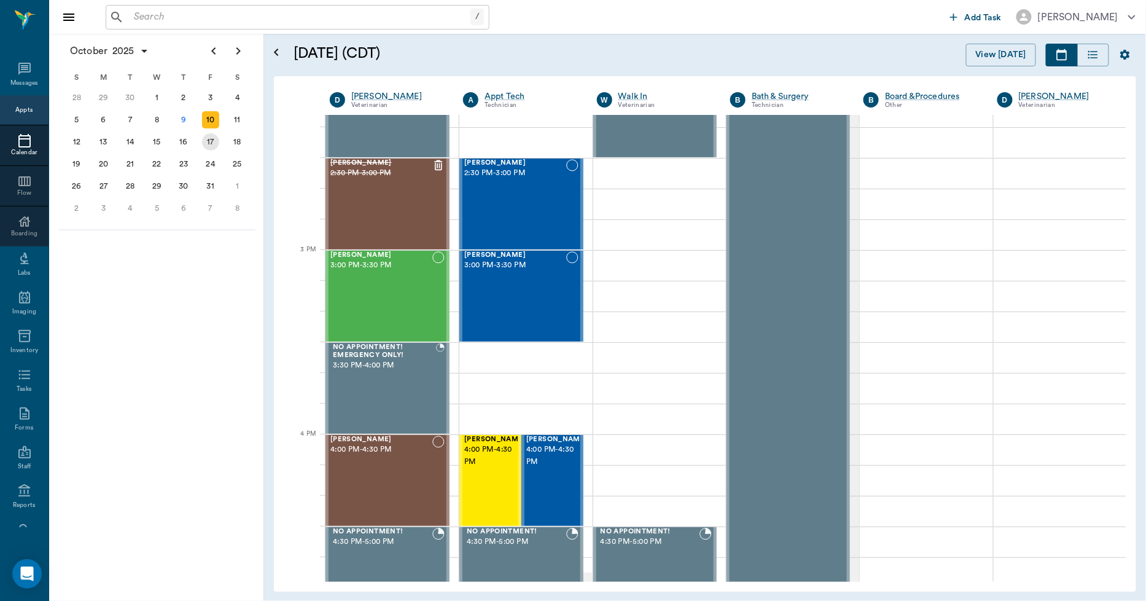
click at [206, 142] on div "17" at bounding box center [210, 141] width 17 height 17
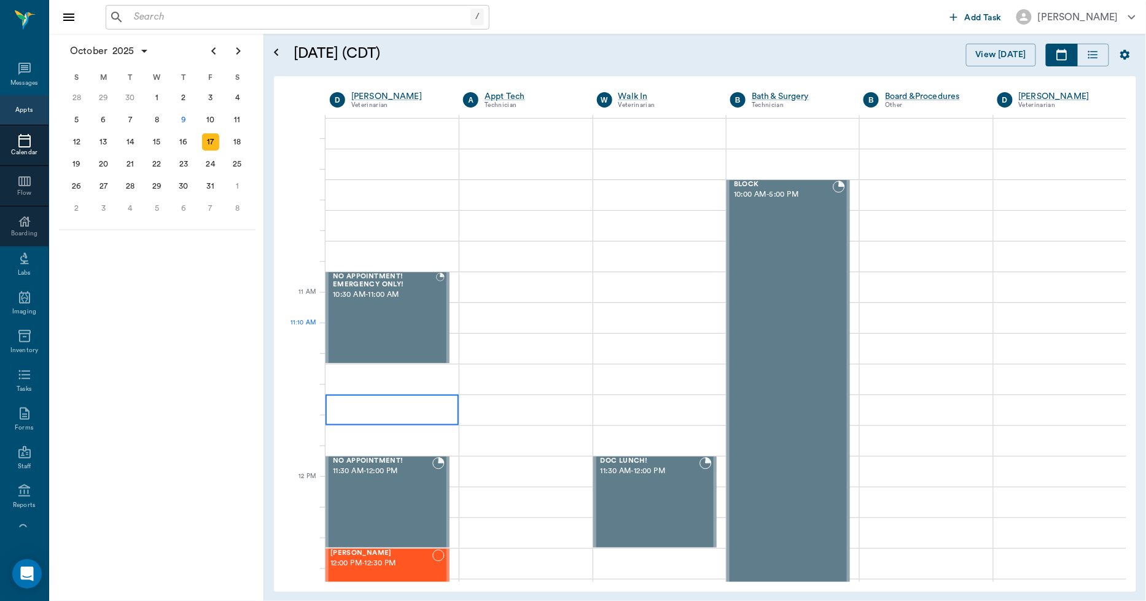
scroll to position [409, 0]
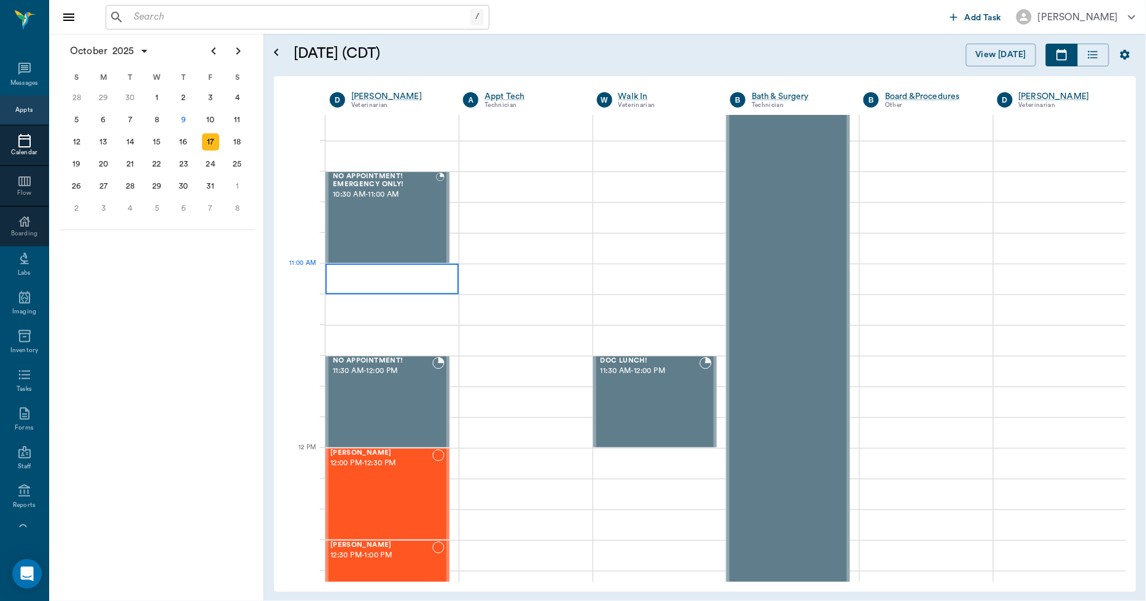
click at [421, 280] on div at bounding box center [392, 279] width 133 height 31
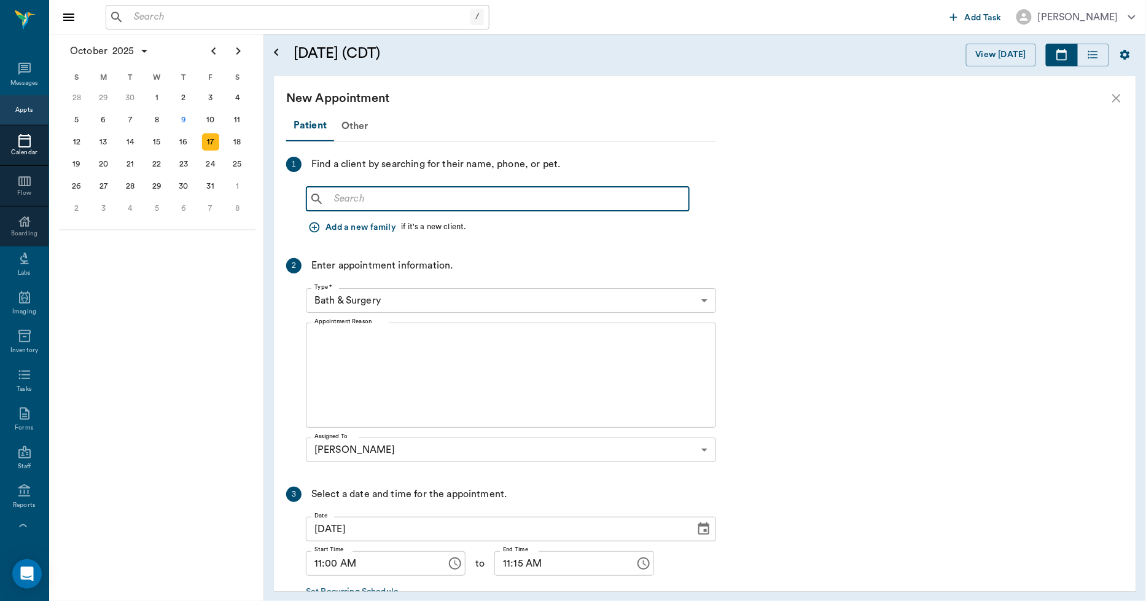
click at [396, 194] on input "text" at bounding box center [506, 198] width 355 height 17
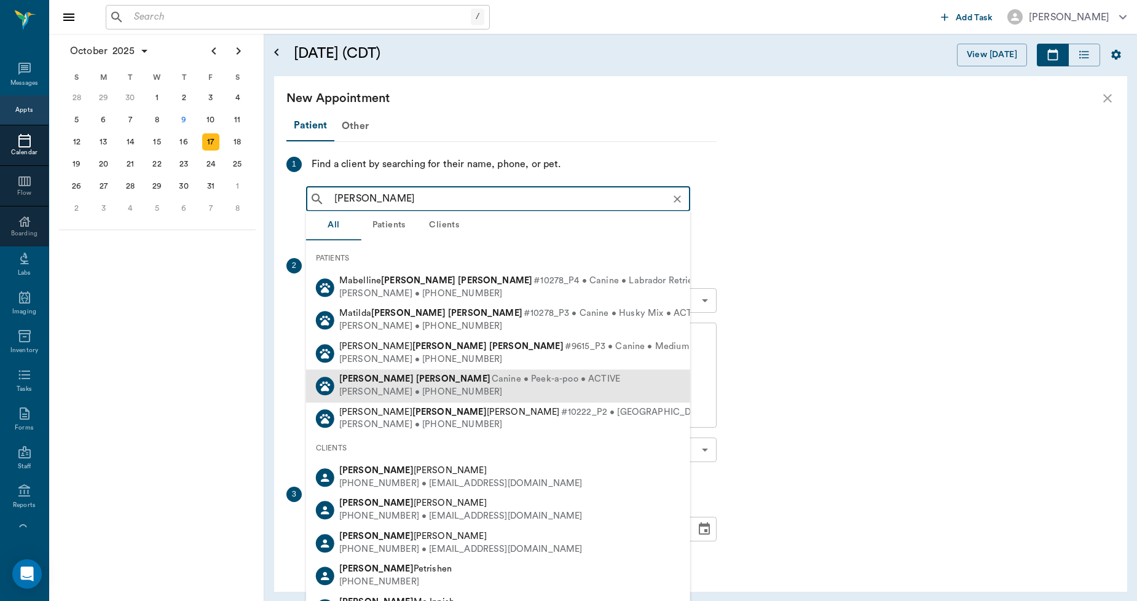
click at [343, 377] on b "Molly" at bounding box center [376, 379] width 74 height 9
type input "MOLLY JONES"
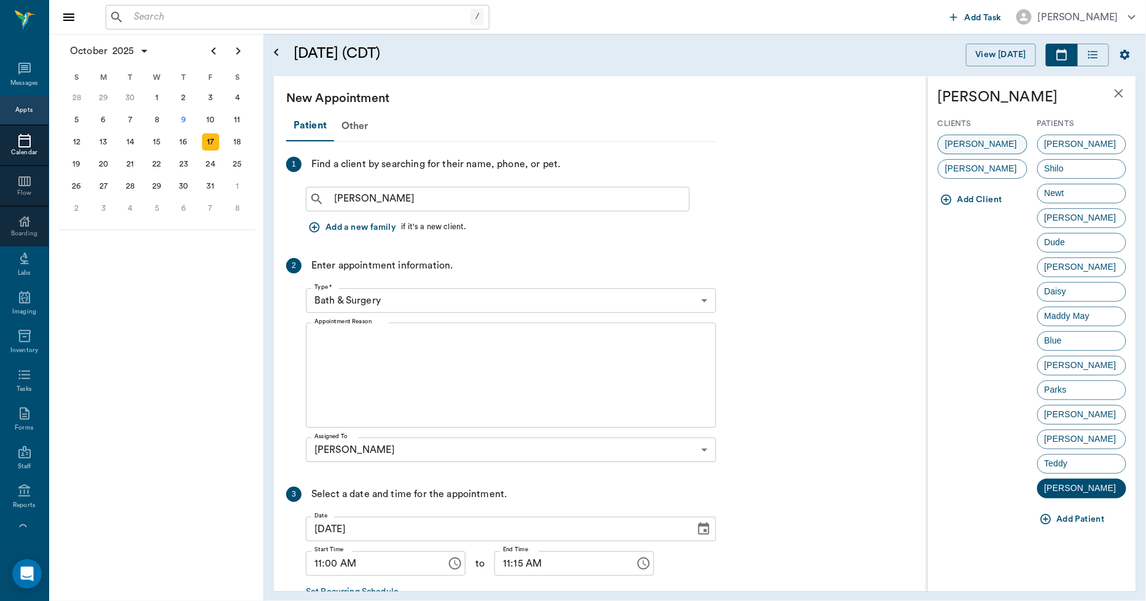
click at [981, 145] on span "Erica Jones" at bounding box center [981, 144] width 85 height 13
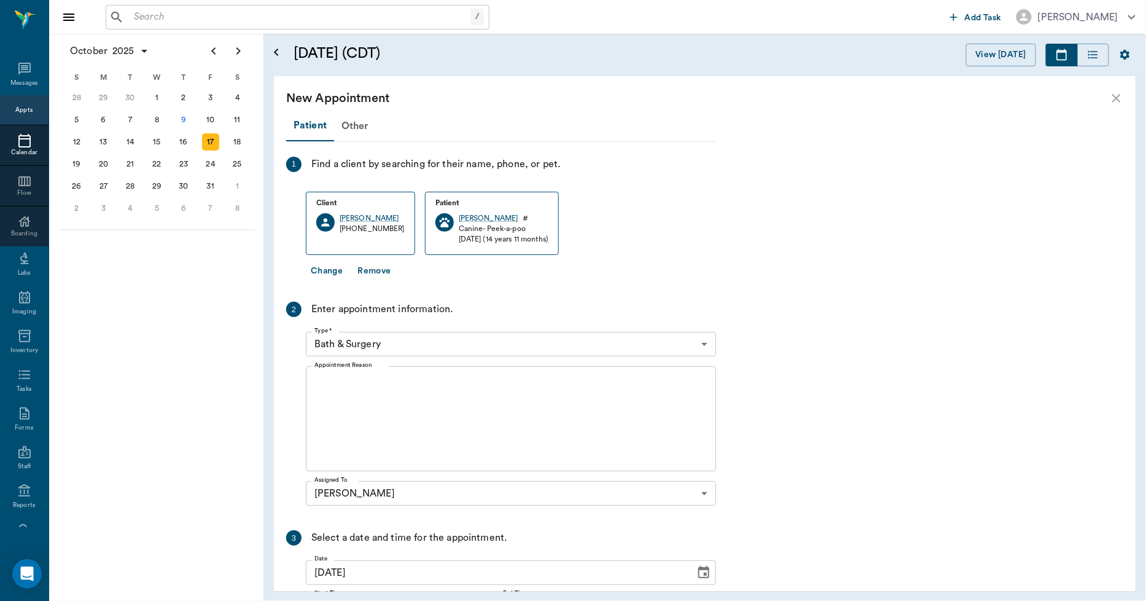
click at [425, 340] on body "/ ​ Add Task Dr. Bert Ellsworth Nectar Messages Appts Calendar Flow Boarding La…" at bounding box center [573, 300] width 1146 height 601
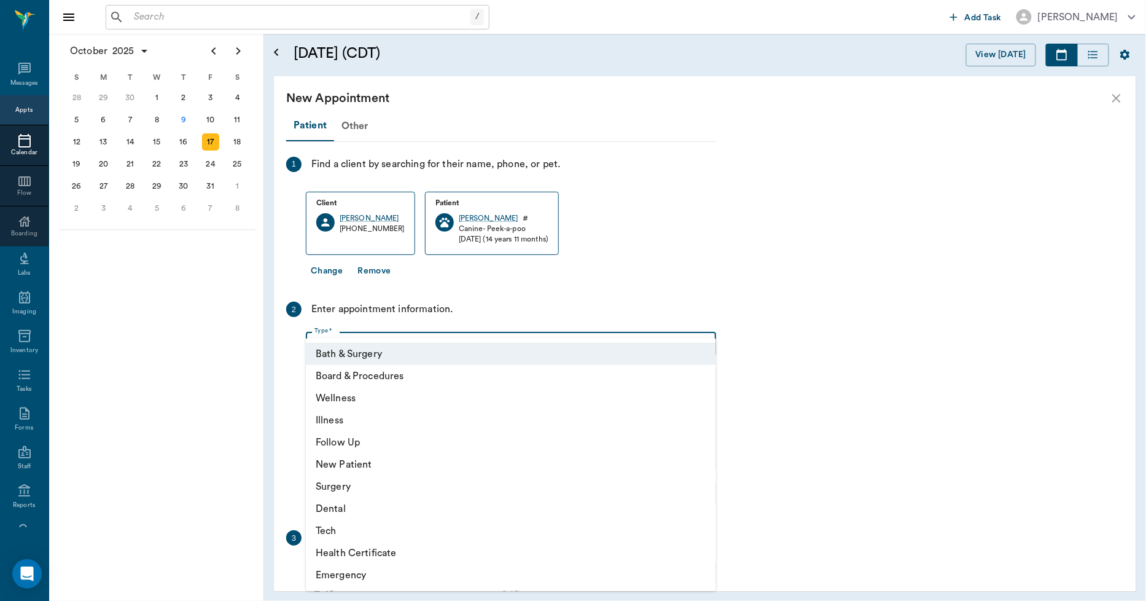
click at [367, 394] on li "Wellness" at bounding box center [511, 398] width 410 height 22
type input "65d2be4f46e3a538d89b8c14"
type input "11:30 AM"
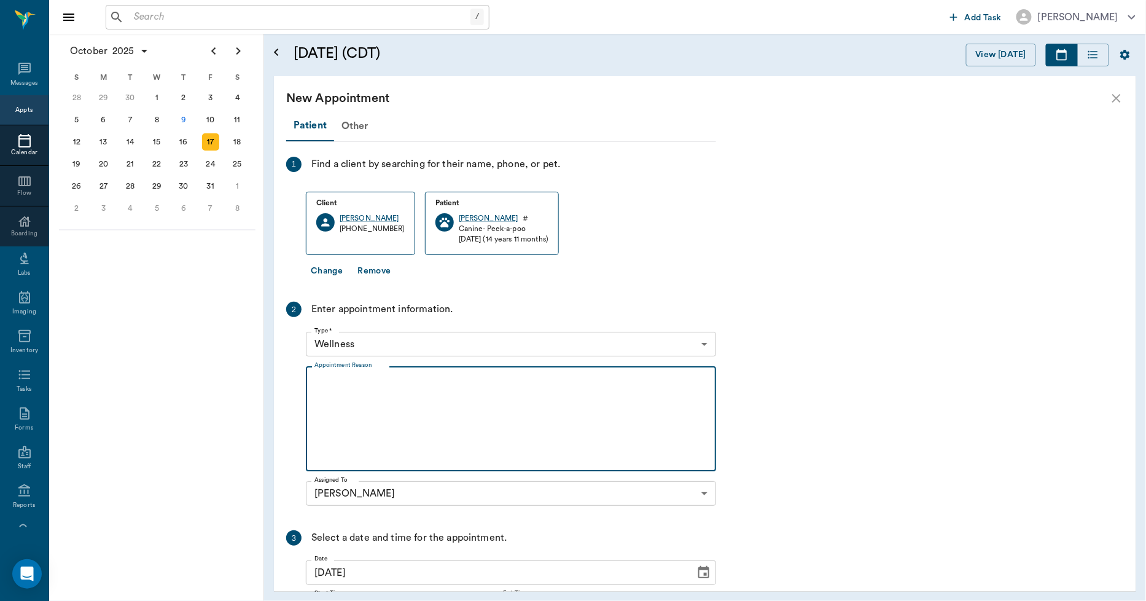
click at [418, 383] on textarea "Appointment Reason" at bounding box center [511, 419] width 393 height 85
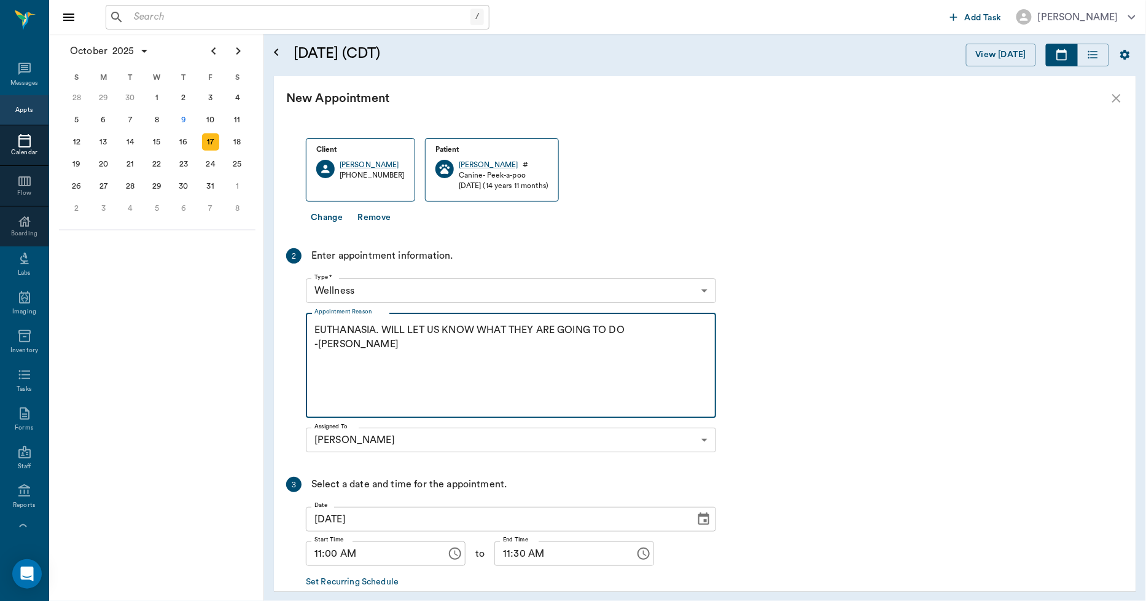
scroll to position [119, 0]
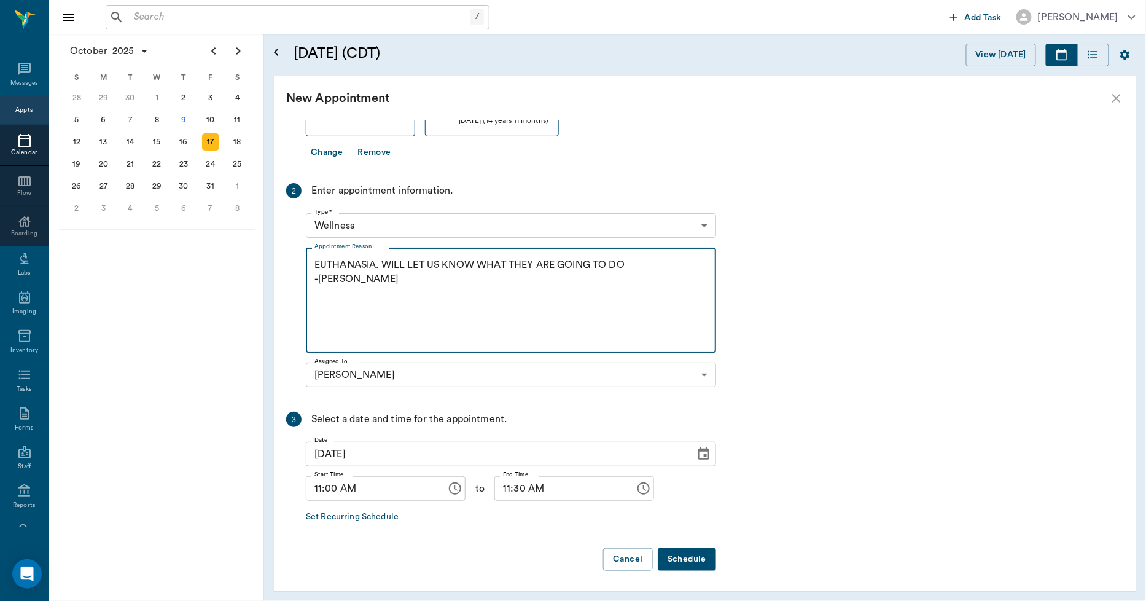
type textarea "EUTHANASIA. WILL LET US KNOW WHAT THEY ARE GOING TO DO -LORY"
click at [694, 558] on button "Schedule" at bounding box center [687, 559] width 58 height 23
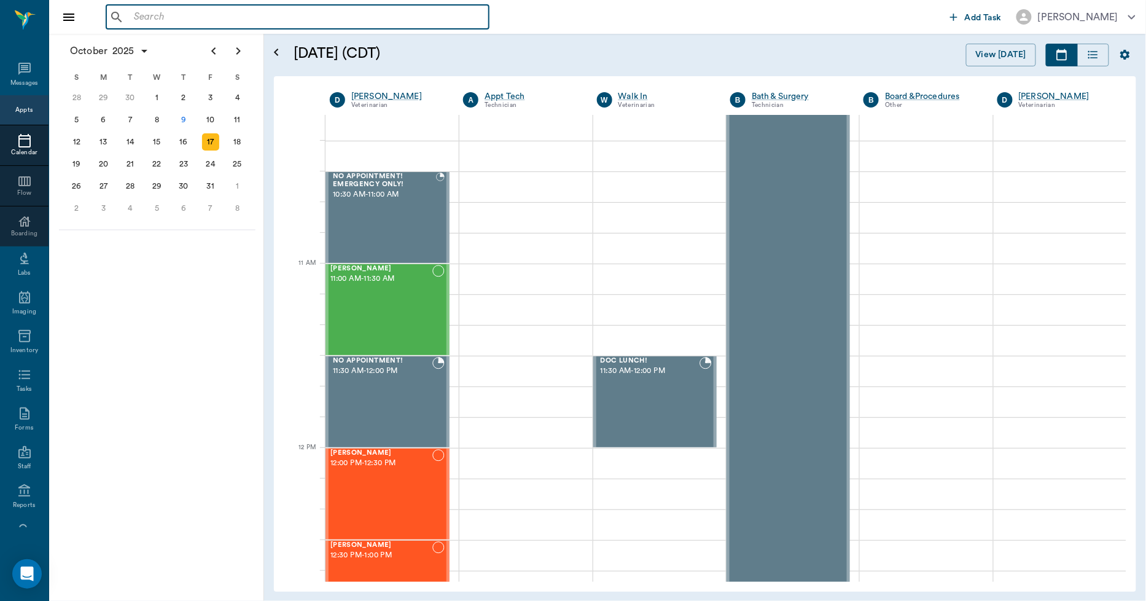
click at [340, 20] on input "text" at bounding box center [306, 17] width 355 height 17
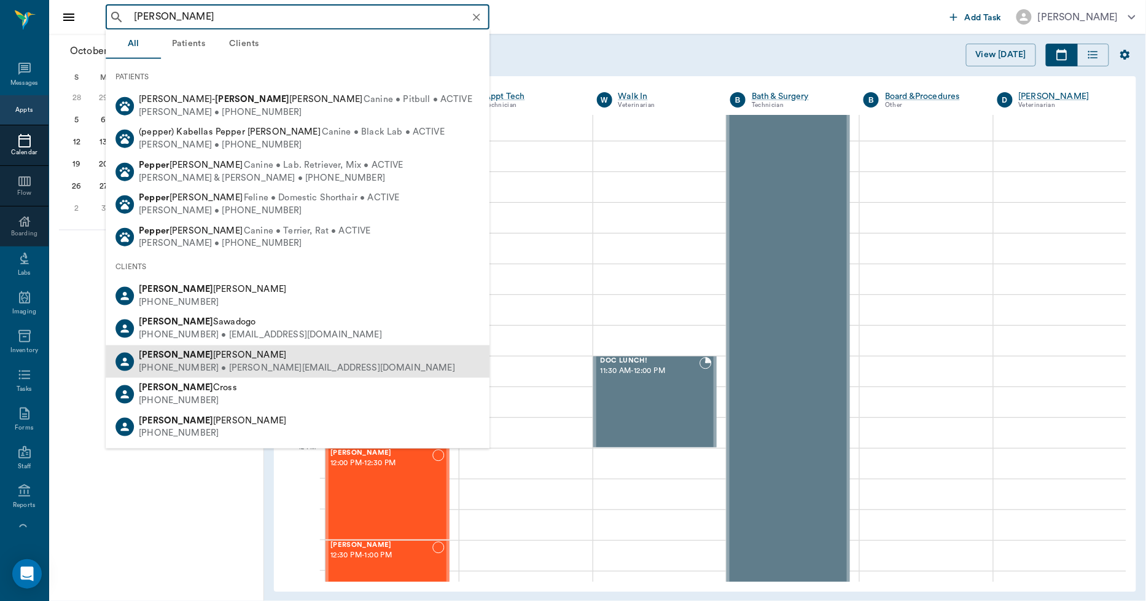
click at [180, 366] on div "(318) 918-8905 • MICHELE_PEPPER@att.net" at bounding box center [297, 367] width 316 height 13
type input "MICHELE PEPPER"
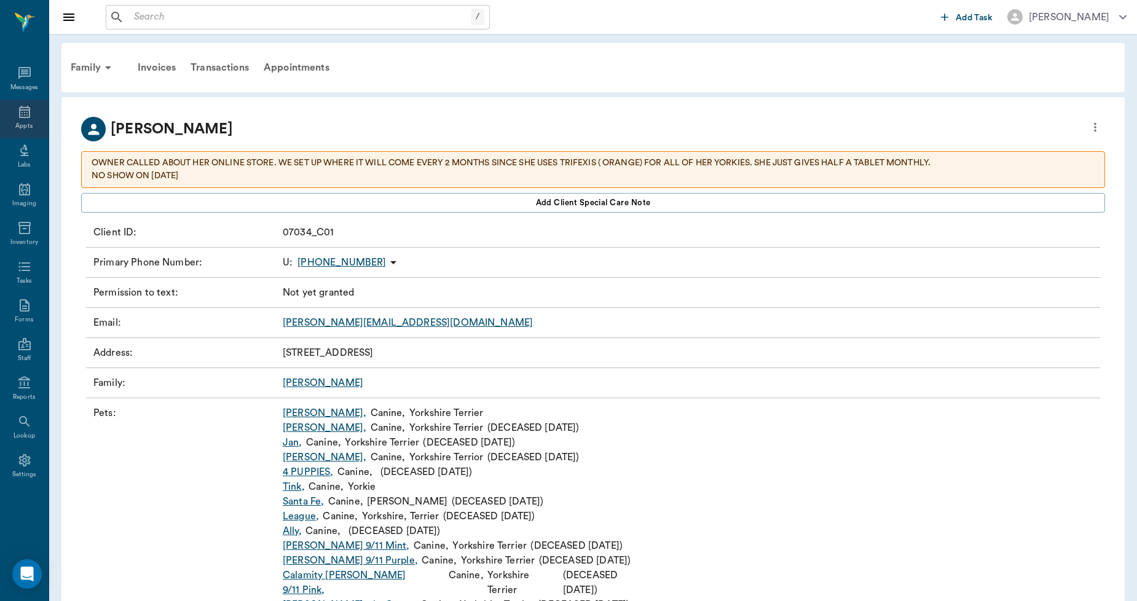
click at [19, 109] on icon at bounding box center [24, 112] width 11 height 12
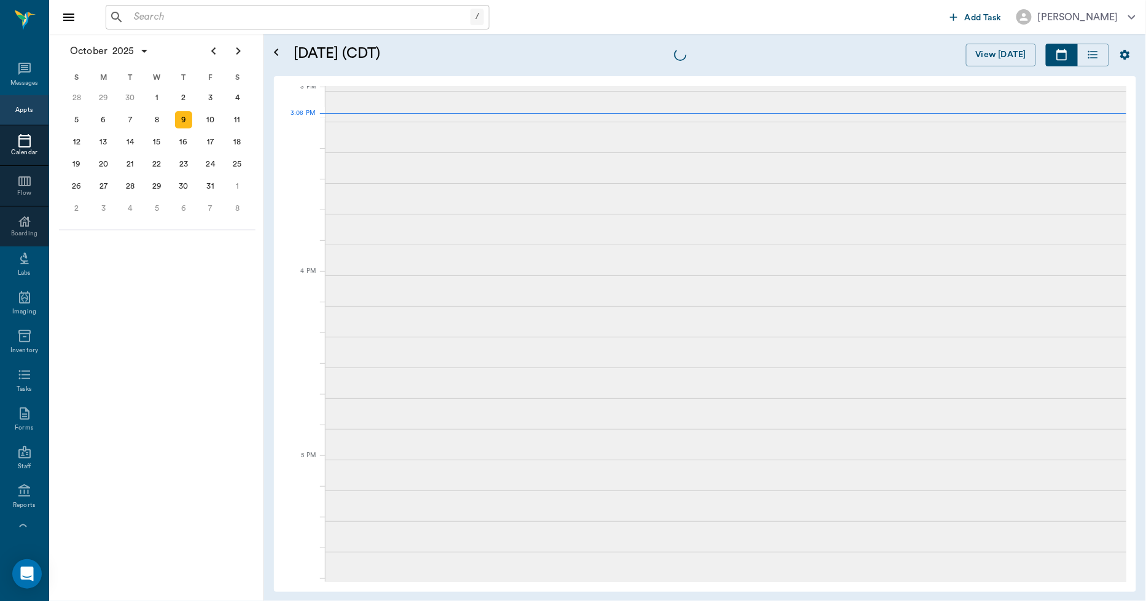
scroll to position [1292, 0]
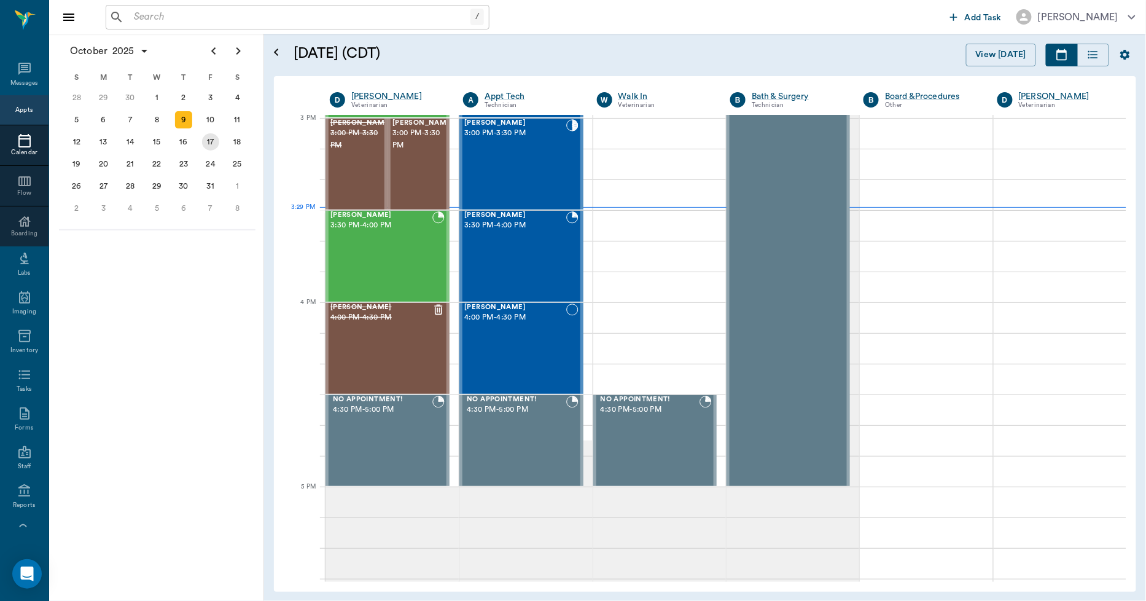
click at [210, 118] on div "10" at bounding box center [210, 119] width 17 height 17
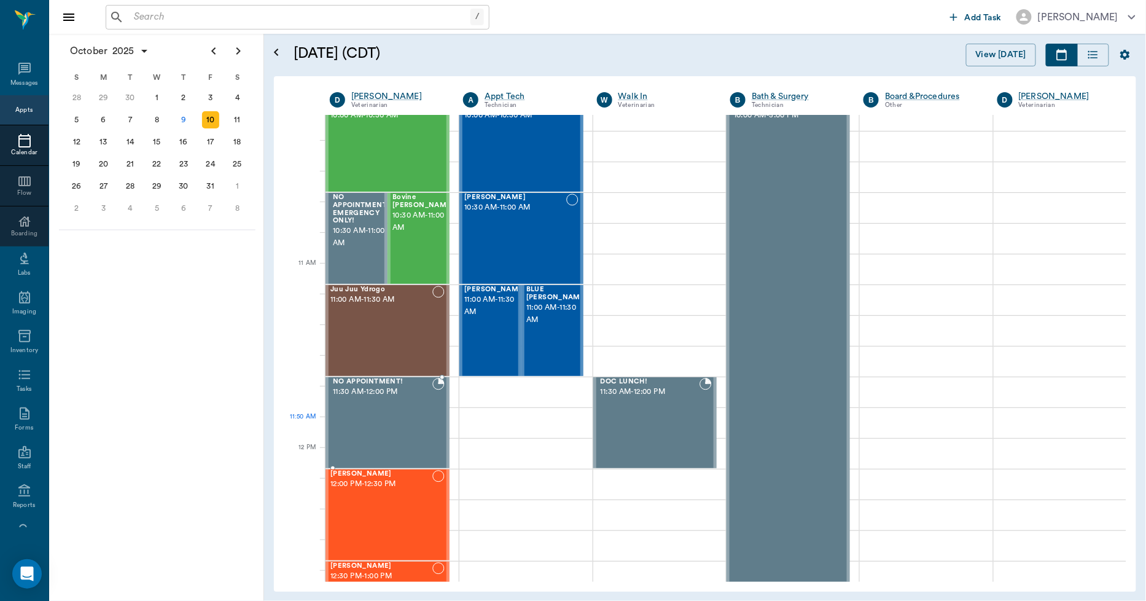
scroll to position [409, 0]
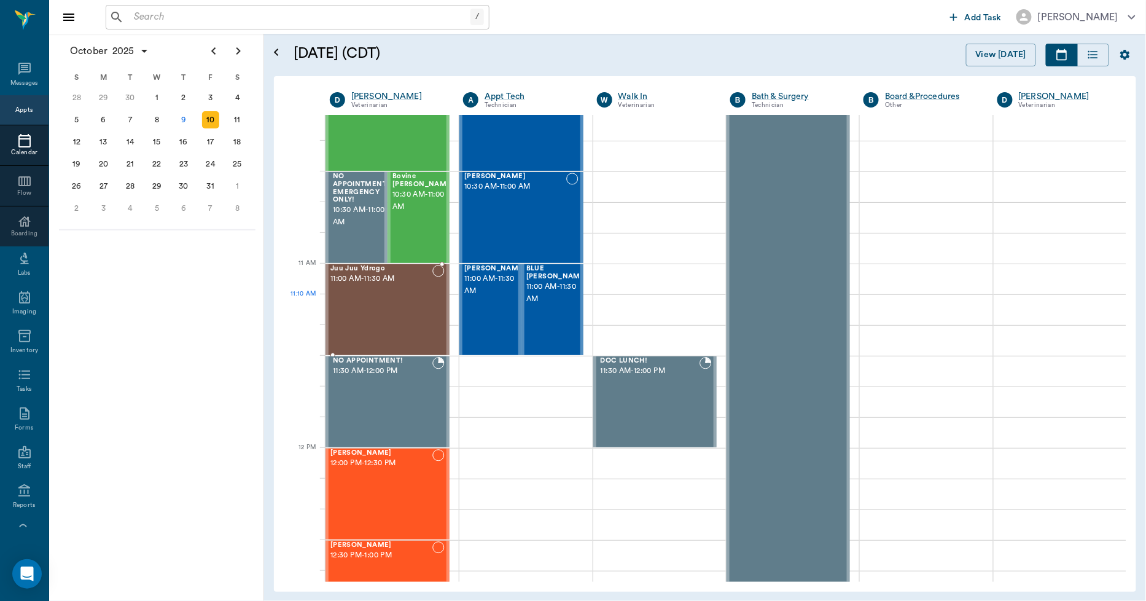
click at [406, 304] on div "Juu Juu Ydrogo 11:00 AM - 11:30 AM" at bounding box center [382, 310] width 102 height 90
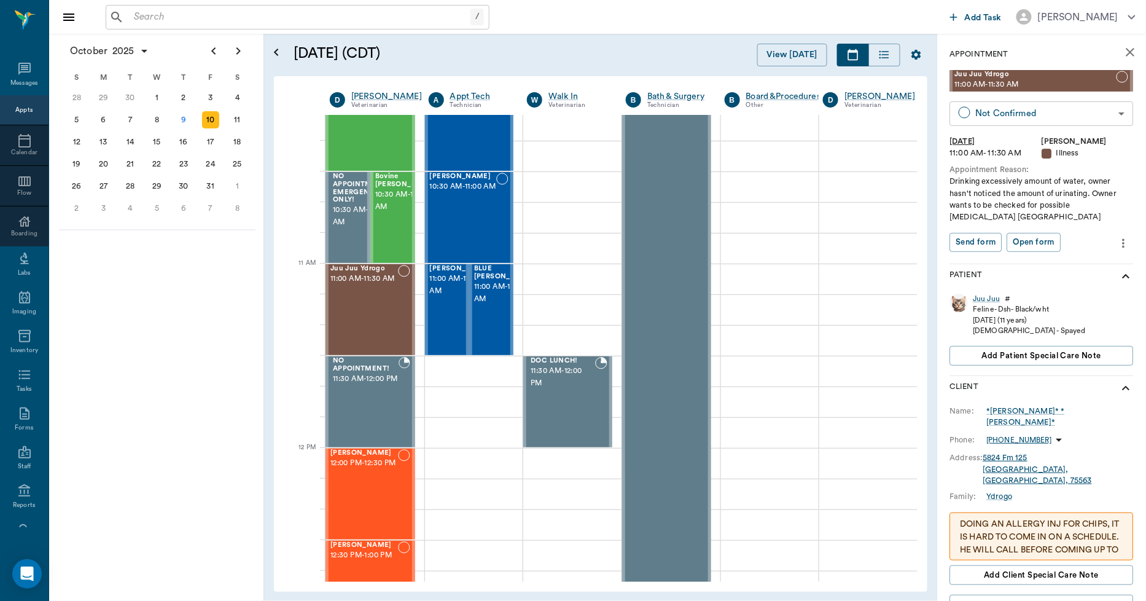
click at [1035, 119] on body "/ ​ Add Task Dr. Bert Ellsworth Nectar Messages Appts Calendar Flow Boarding La…" at bounding box center [573, 300] width 1146 height 601
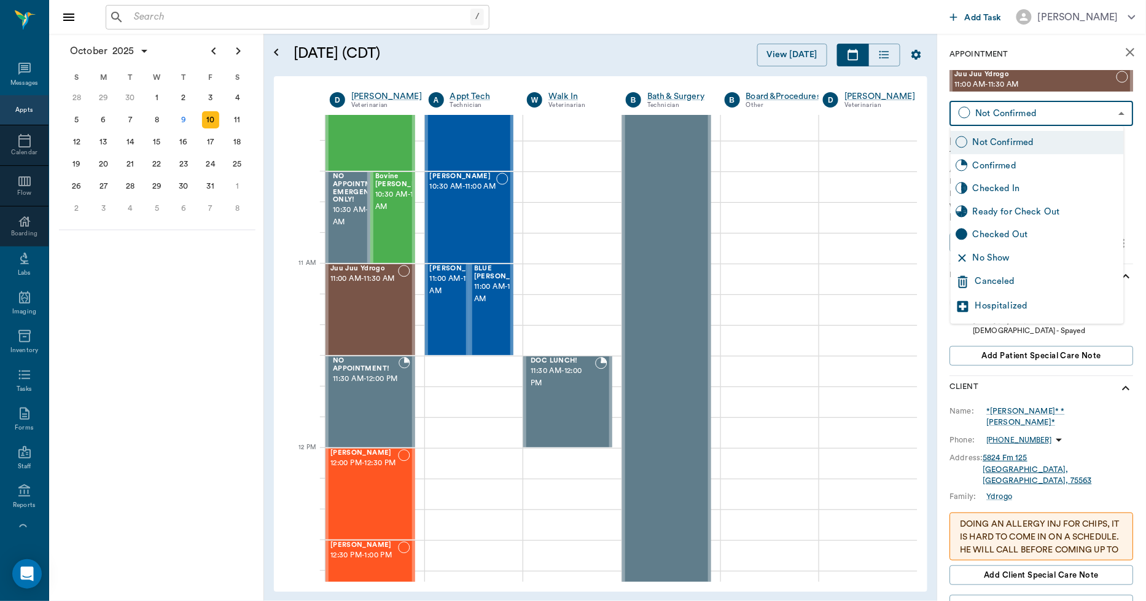
click at [1022, 280] on div "Canceled" at bounding box center [1048, 282] width 144 height 15
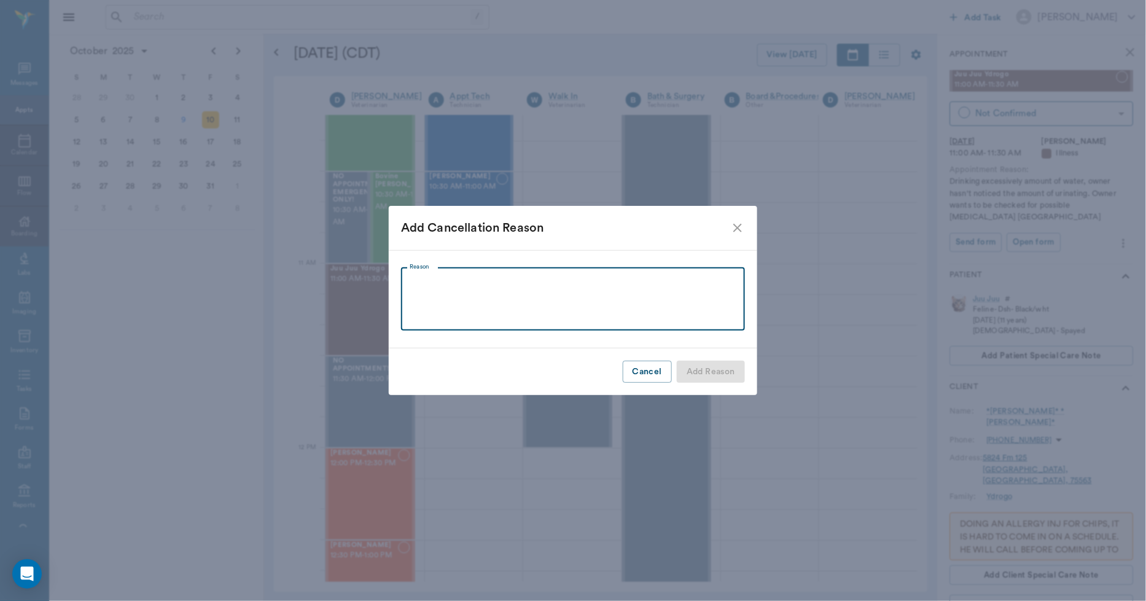
click at [674, 312] on textarea "Reason" at bounding box center [573, 299] width 327 height 42
type textarea "OWNER NEEDS TO CANCEL"
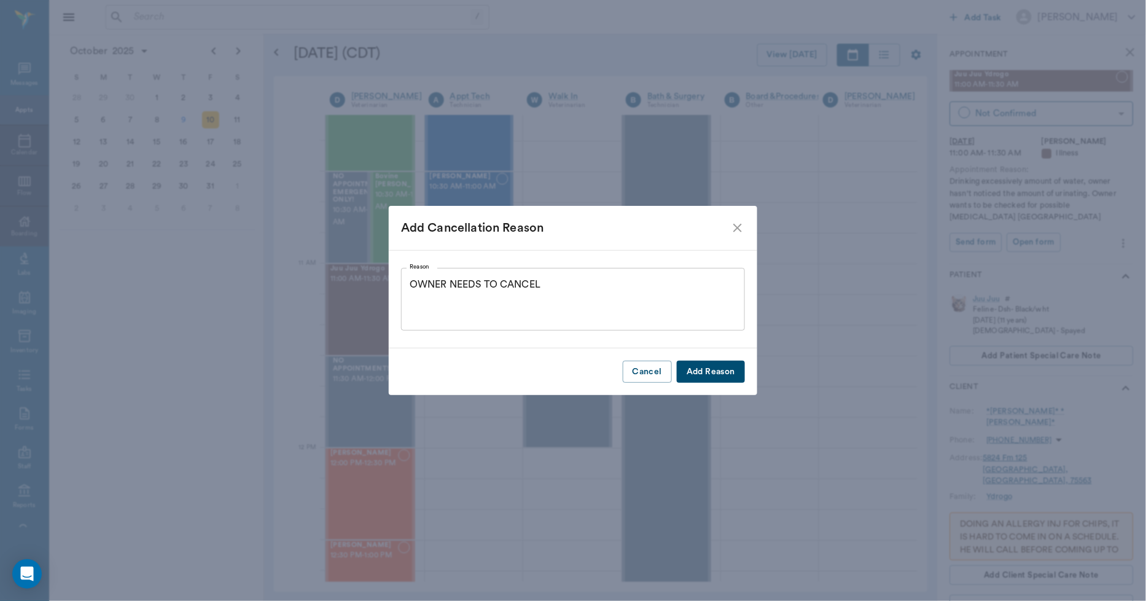
click at [704, 376] on button "Add Reason" at bounding box center [711, 372] width 68 height 23
type input "CANCELED"
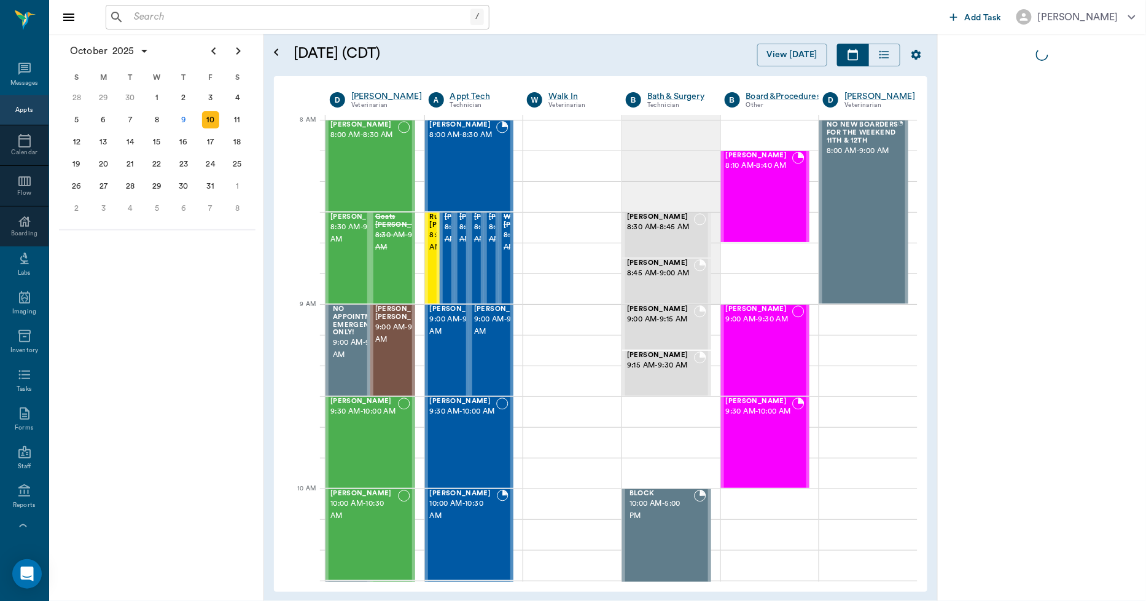
scroll to position [0, 1]
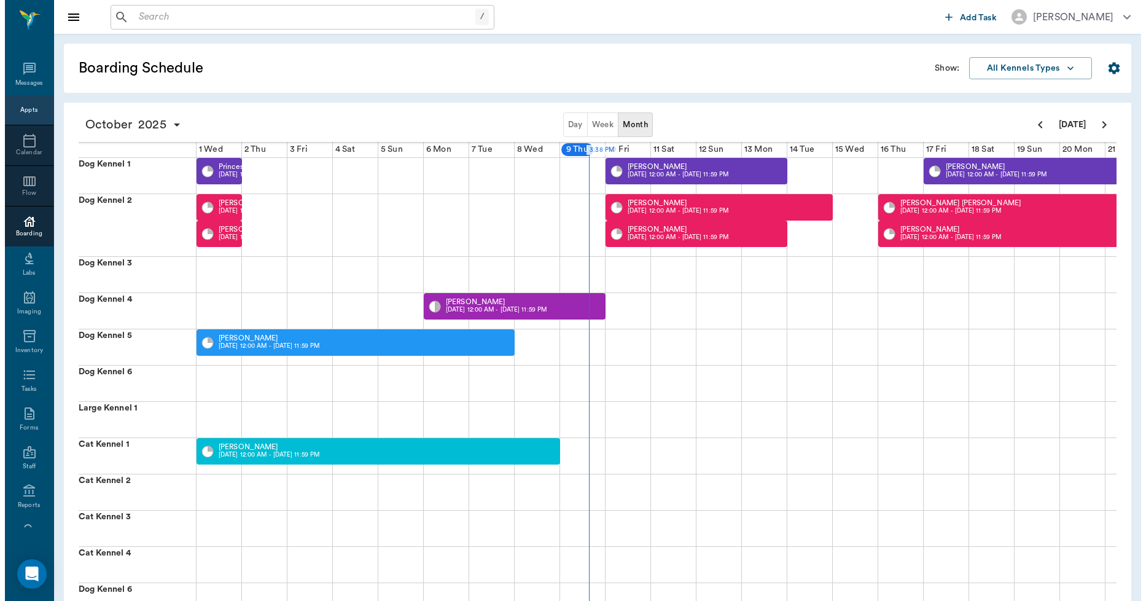
scroll to position [0, 228]
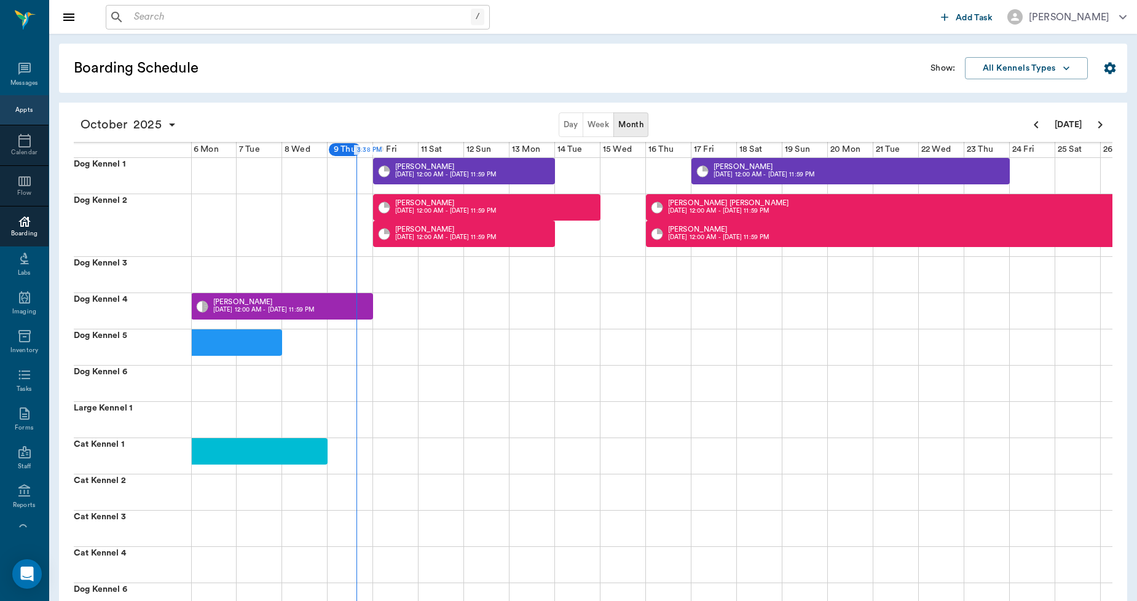
click at [201, 16] on input "text" at bounding box center [300, 17] width 342 height 17
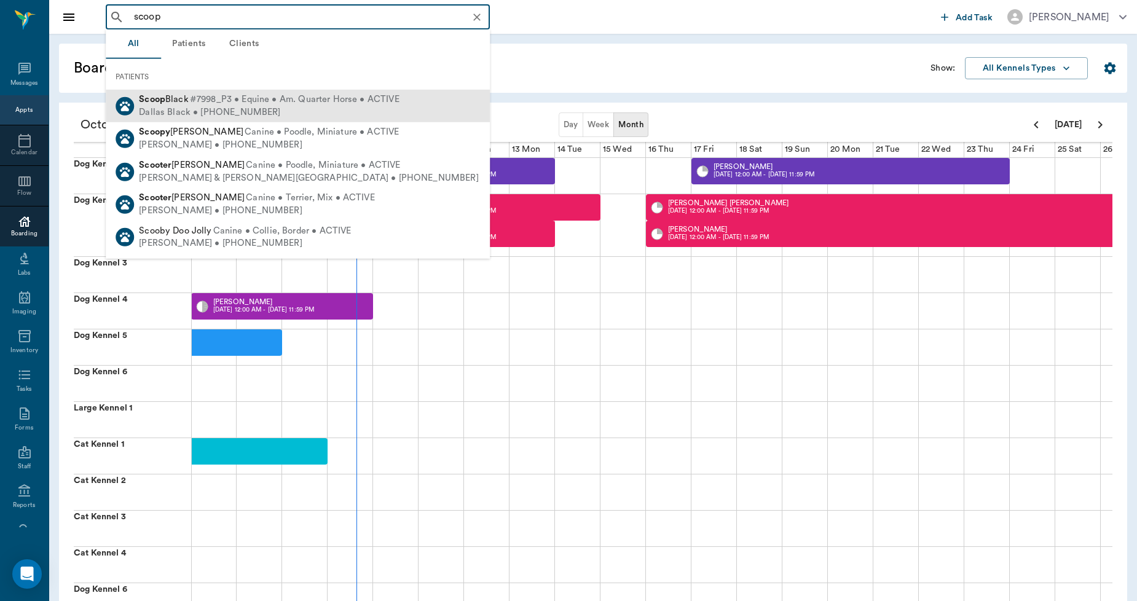
click at [180, 103] on div "Scoop Black #7998_P3 • Equine • Am. Quarter Horse • ACTIVE" at bounding box center [269, 99] width 260 height 13
type input "scoop"
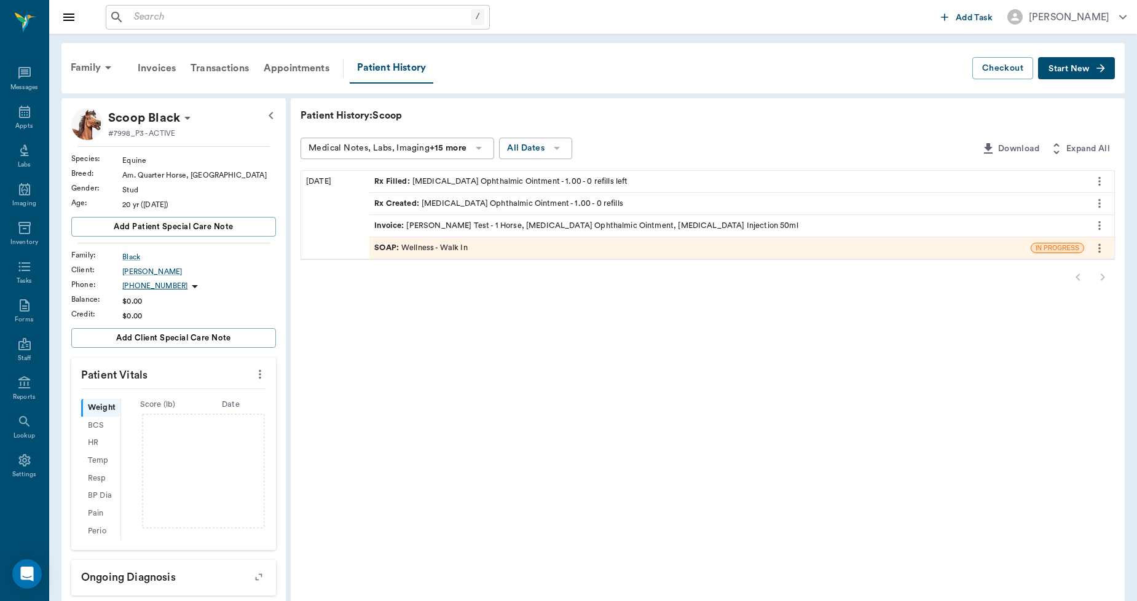
click at [1073, 69] on span "Start New" at bounding box center [1068, 69] width 41 height 0
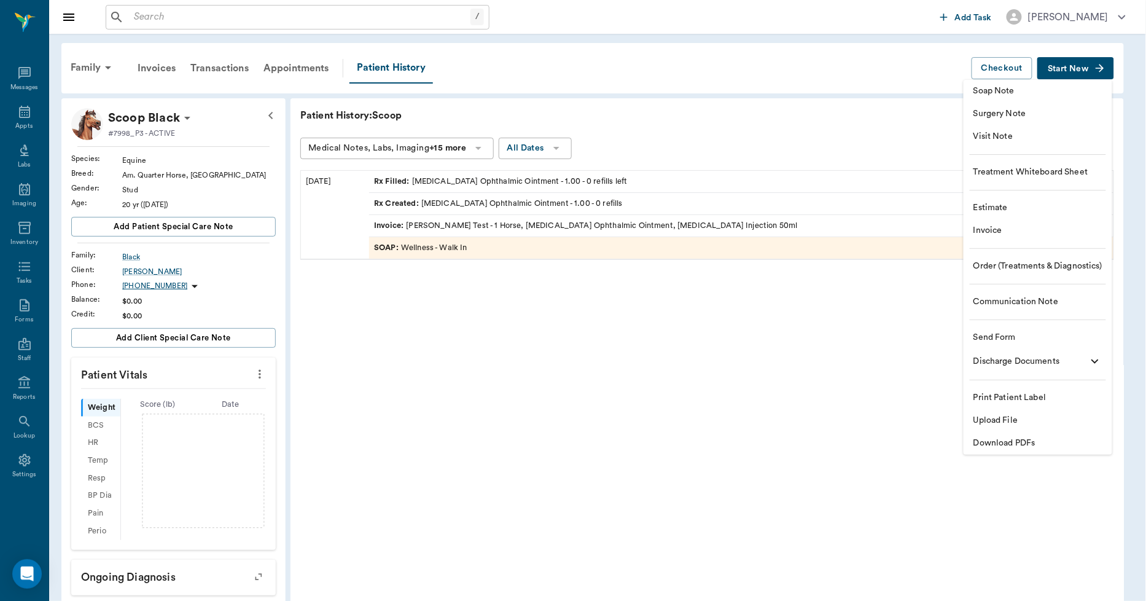
click at [1012, 412] on li "Upload File" at bounding box center [1038, 420] width 149 height 23
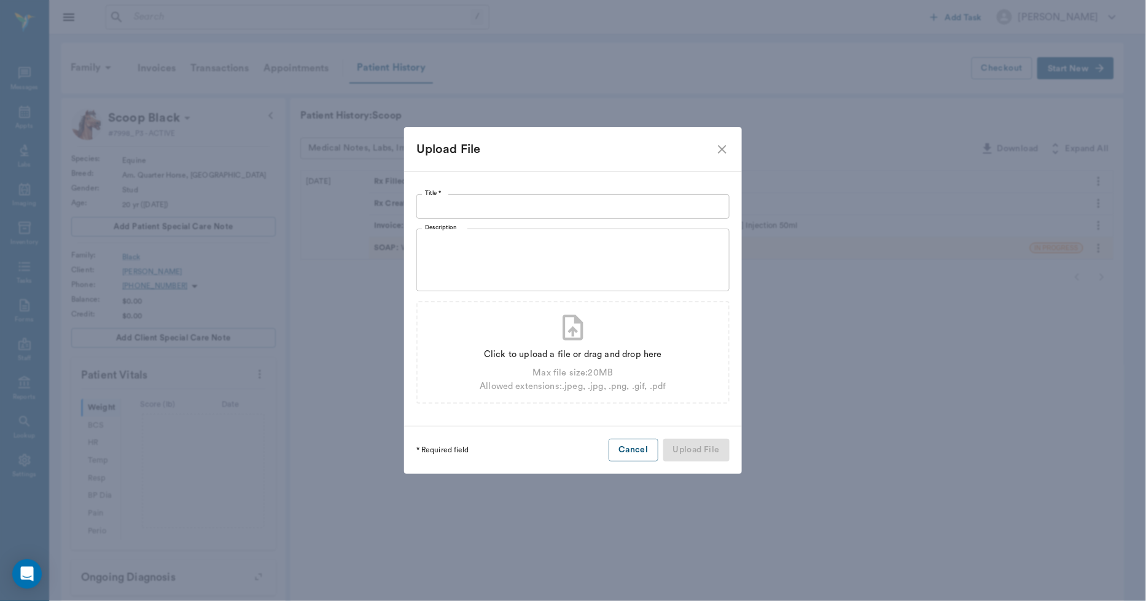
click at [603, 205] on input "Title *" at bounding box center [573, 206] width 313 height 25
type input "[PERSON_NAME] [DATE]"
click at [557, 355] on div "Click to upload a file or drag and drop here" at bounding box center [573, 355] width 186 height 14
type input "C:\fakepath\Scoop.Black.[PERSON_NAME].[DATE].jpeg"
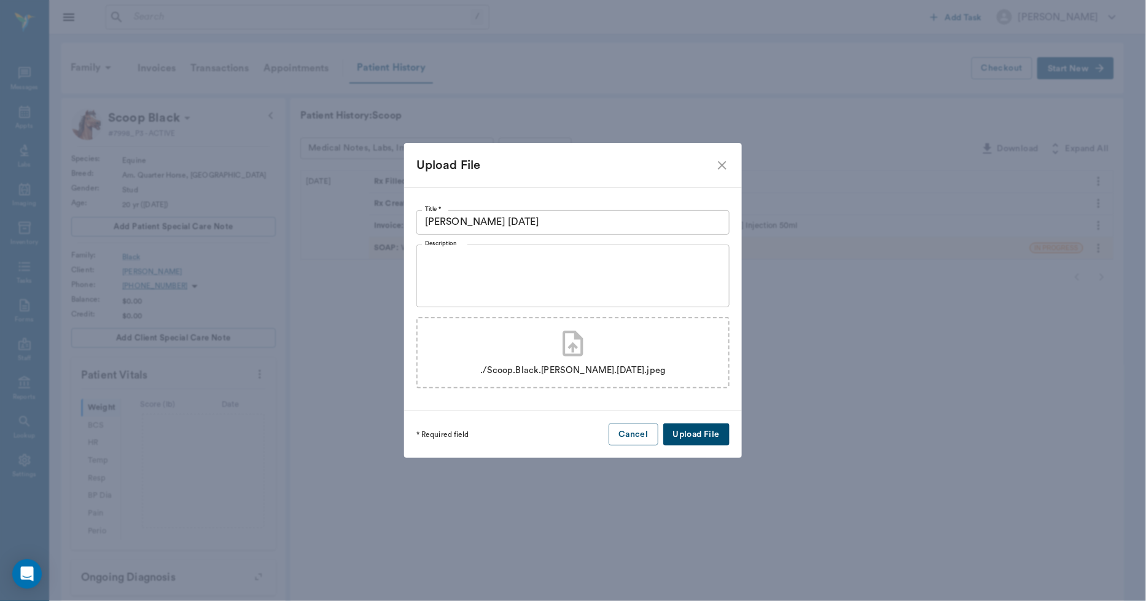
click at [698, 432] on button "Upload File" at bounding box center [697, 434] width 66 height 23
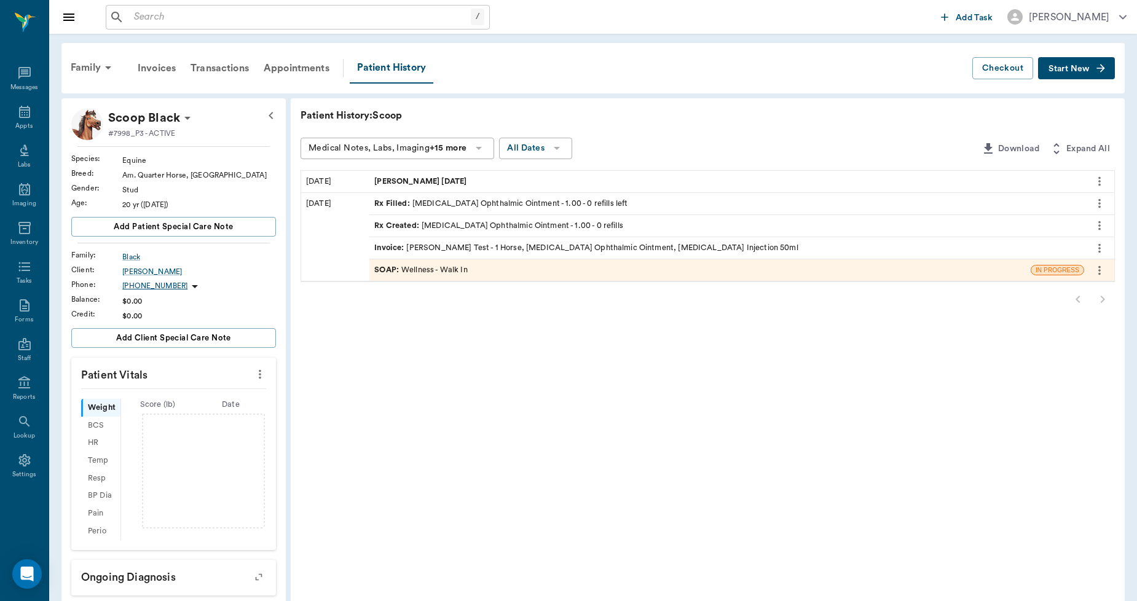
click at [1065, 69] on span "Start New" at bounding box center [1068, 69] width 41 height 0
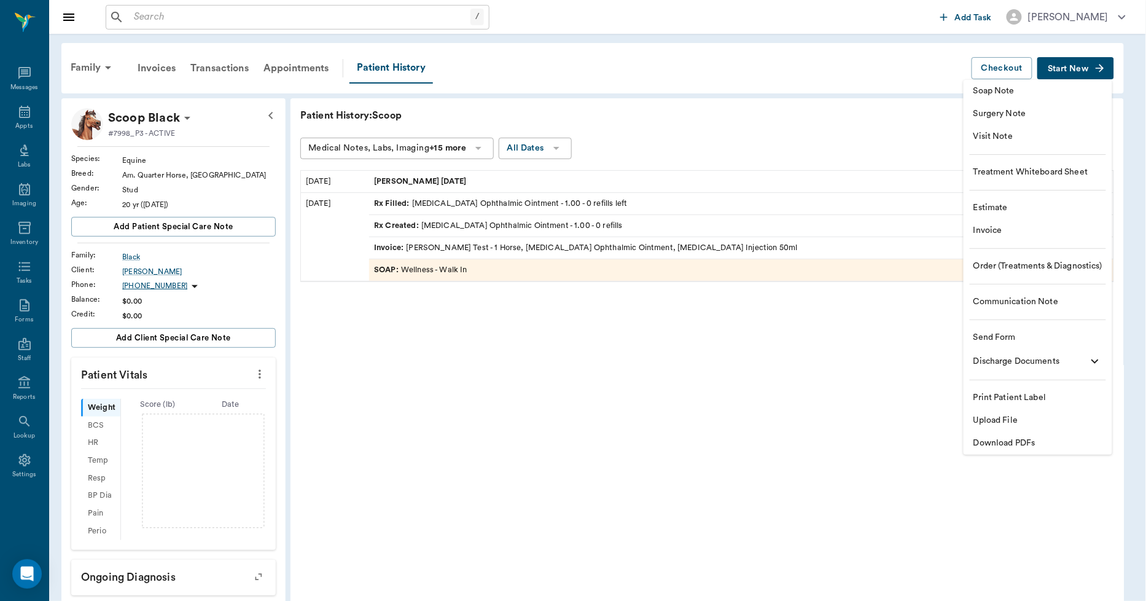
click at [1009, 423] on span "Upload File" at bounding box center [1038, 420] width 129 height 13
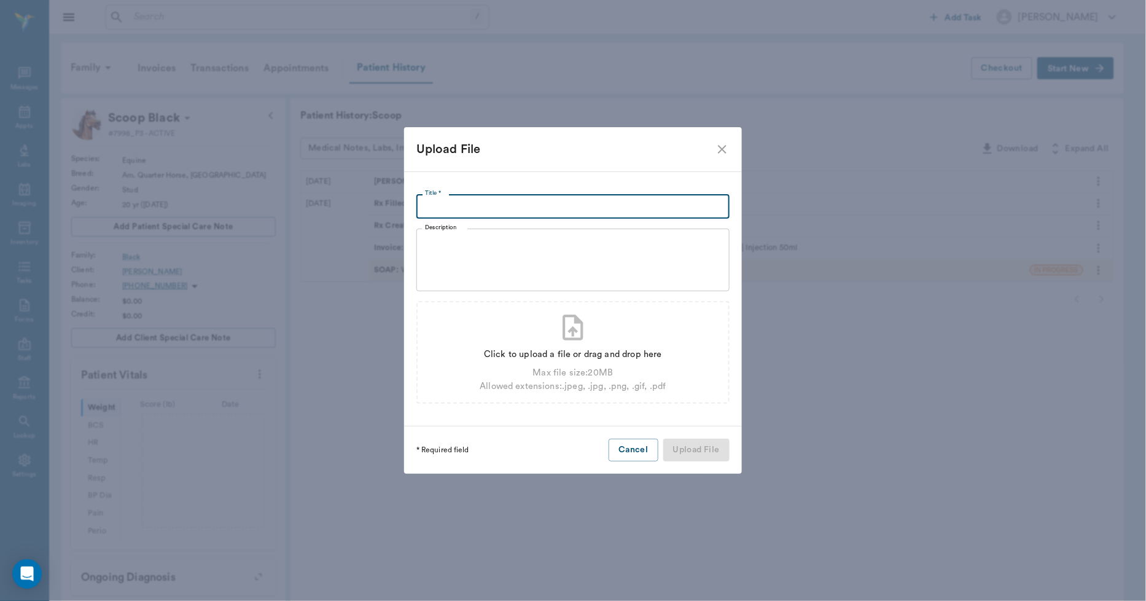
click at [589, 203] on input "Title *" at bounding box center [573, 206] width 313 height 25
click at [492, 205] on input "EQUINE INFECTEOUS ANEMIA" at bounding box center [573, 206] width 313 height 25
click at [573, 207] on input "EQUINE INFECTIOUS ANEMIA" at bounding box center [573, 206] width 313 height 25
type input "EQUINE INFECTIOUS ANEMIA TEST 10.07.25"
click at [594, 356] on div "Click to upload a file or drag and drop here" at bounding box center [573, 355] width 186 height 14
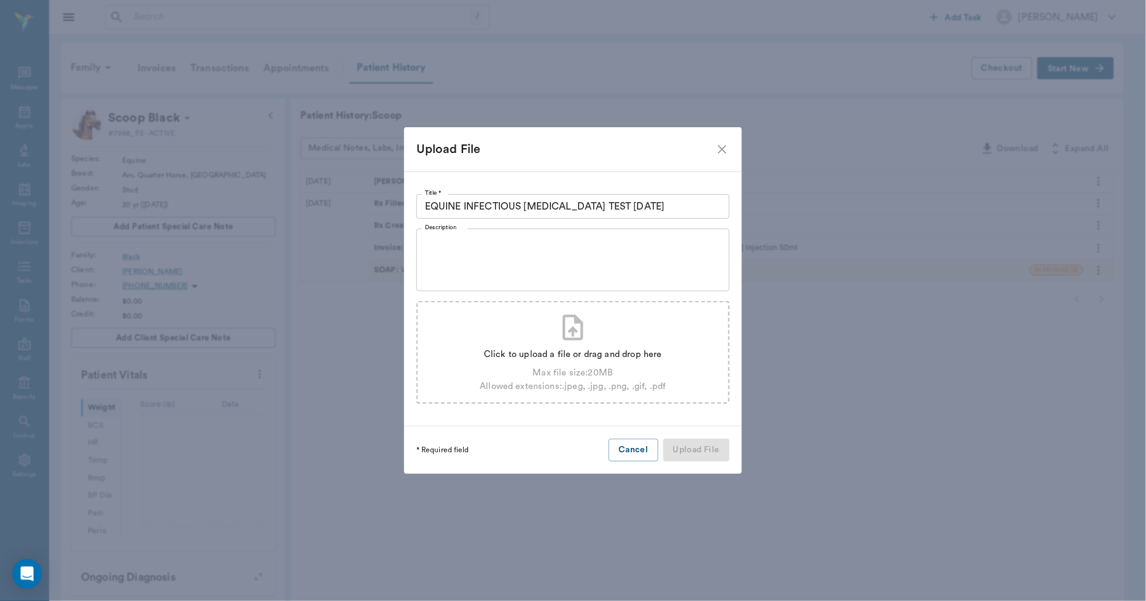
type input "C:\fakepath\Scoop.Black.EquineINfectiousAnemiaTest10.07.2025.pdf"
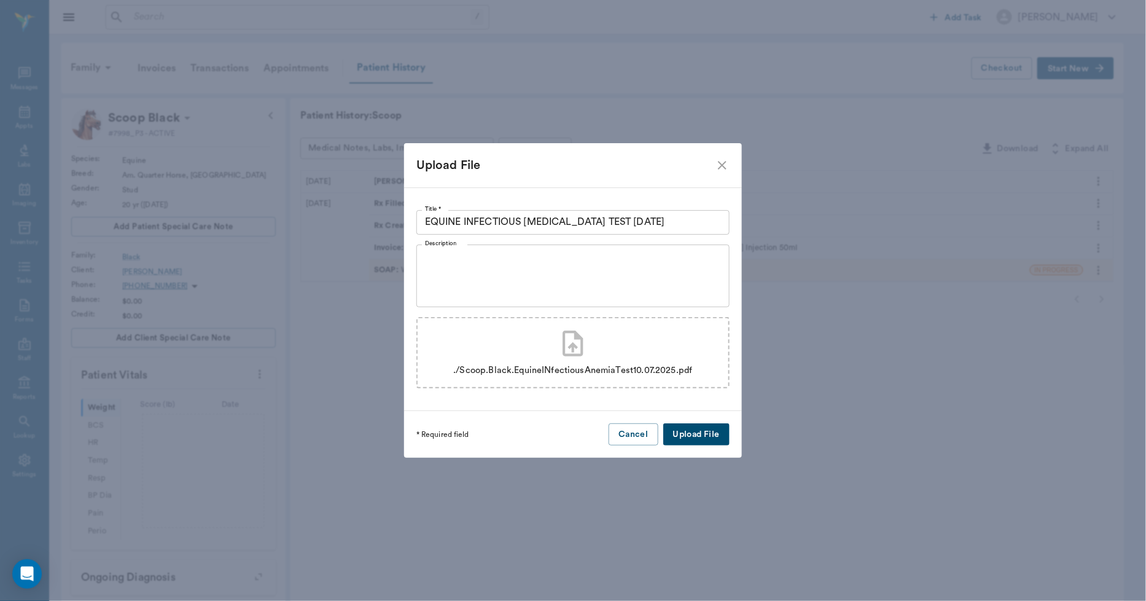
click at [691, 428] on button "Upload File" at bounding box center [697, 434] width 66 height 23
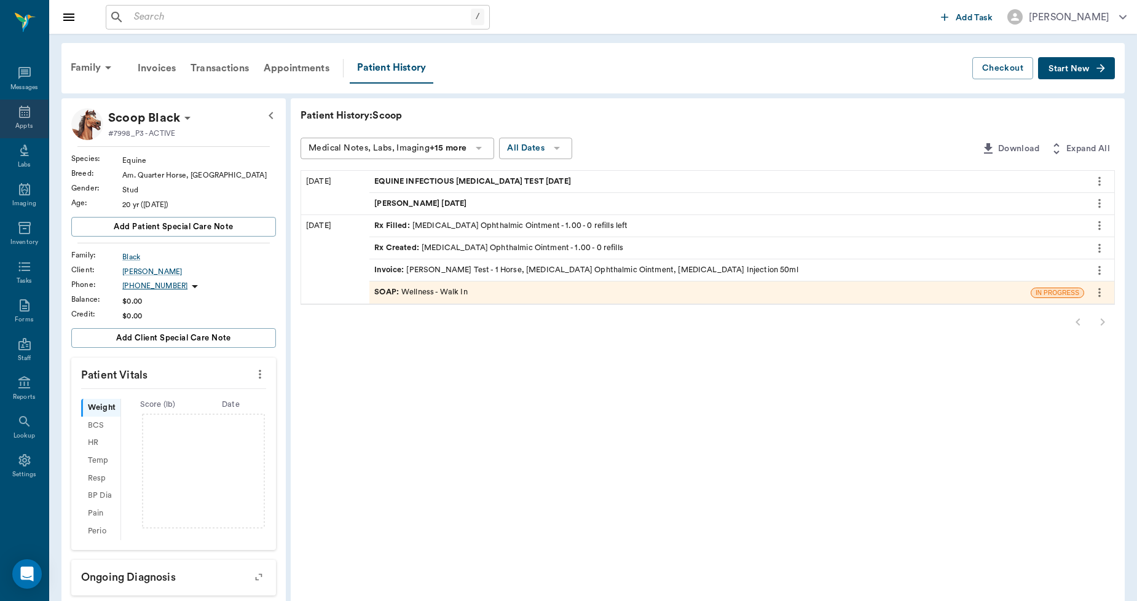
click at [28, 123] on div "Appts" at bounding box center [23, 126] width 17 height 9
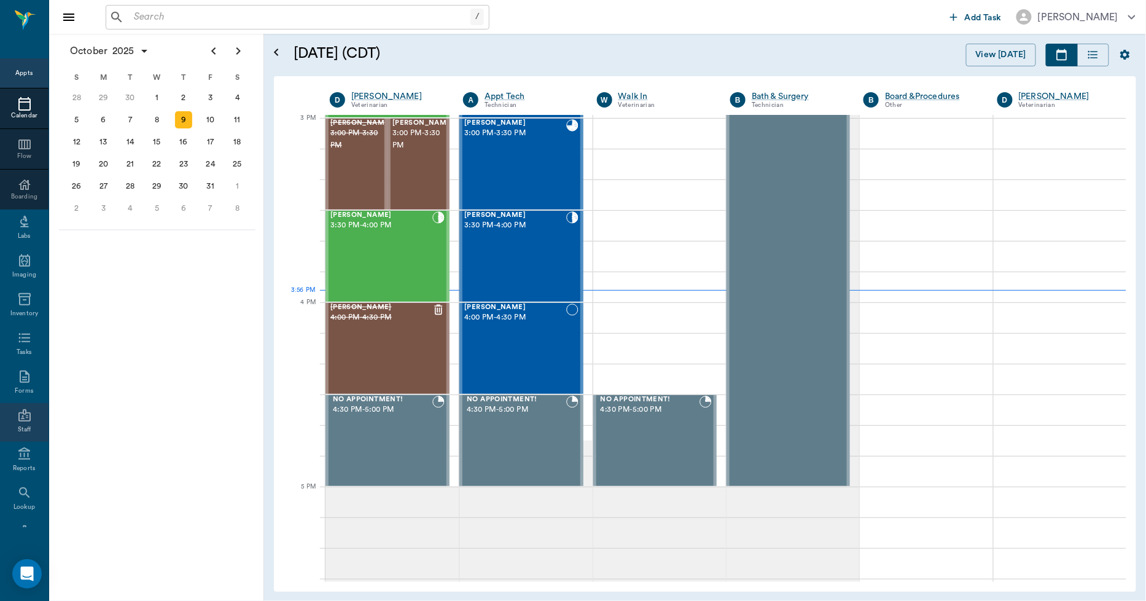
scroll to position [71, 0]
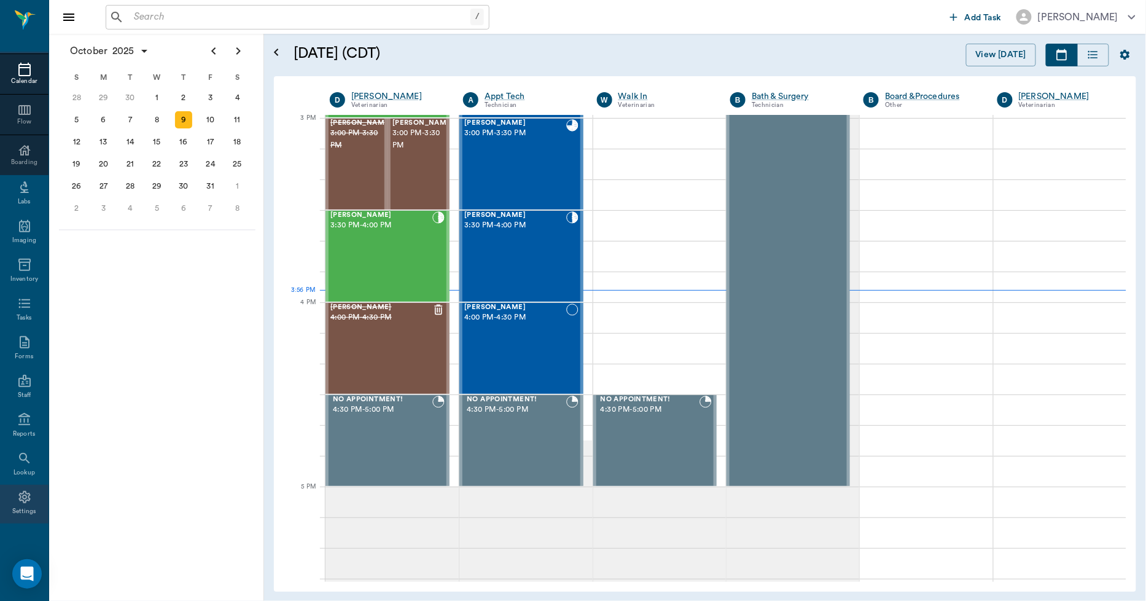
click at [16, 504] on div "Settings" at bounding box center [24, 504] width 49 height 39
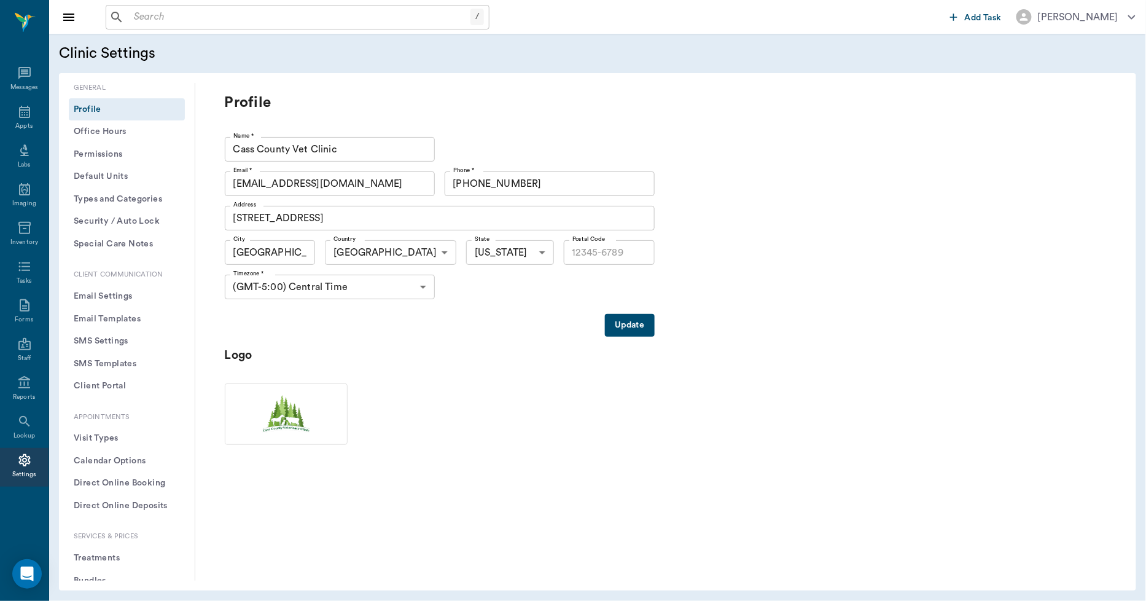
type input "75551"
click at [20, 386] on icon at bounding box center [24, 382] width 15 height 15
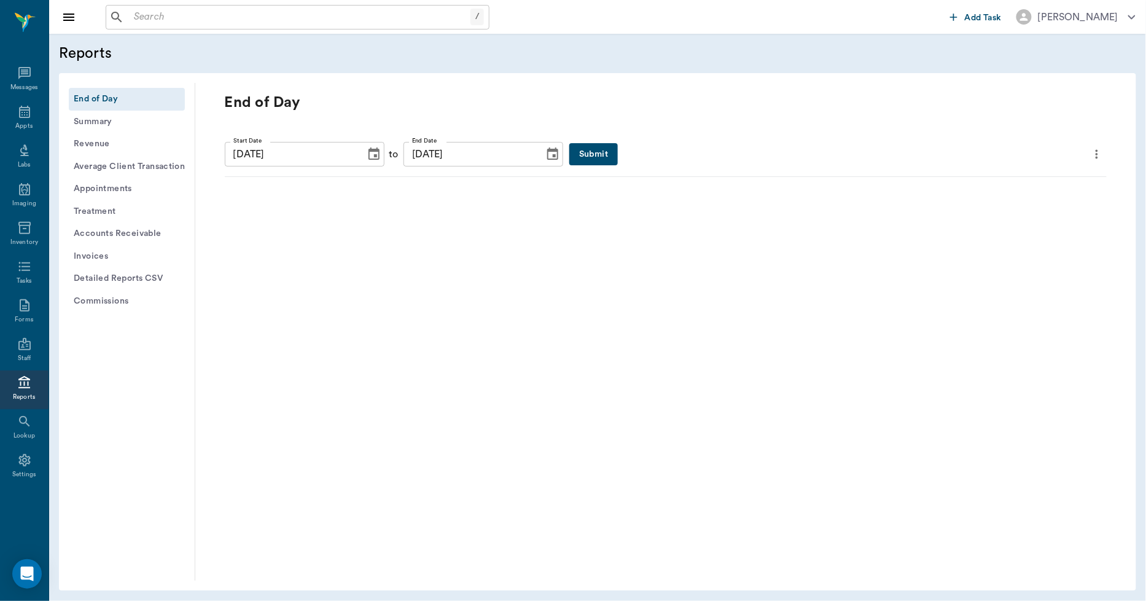
click at [570, 150] on button "Submit" at bounding box center [594, 154] width 49 height 23
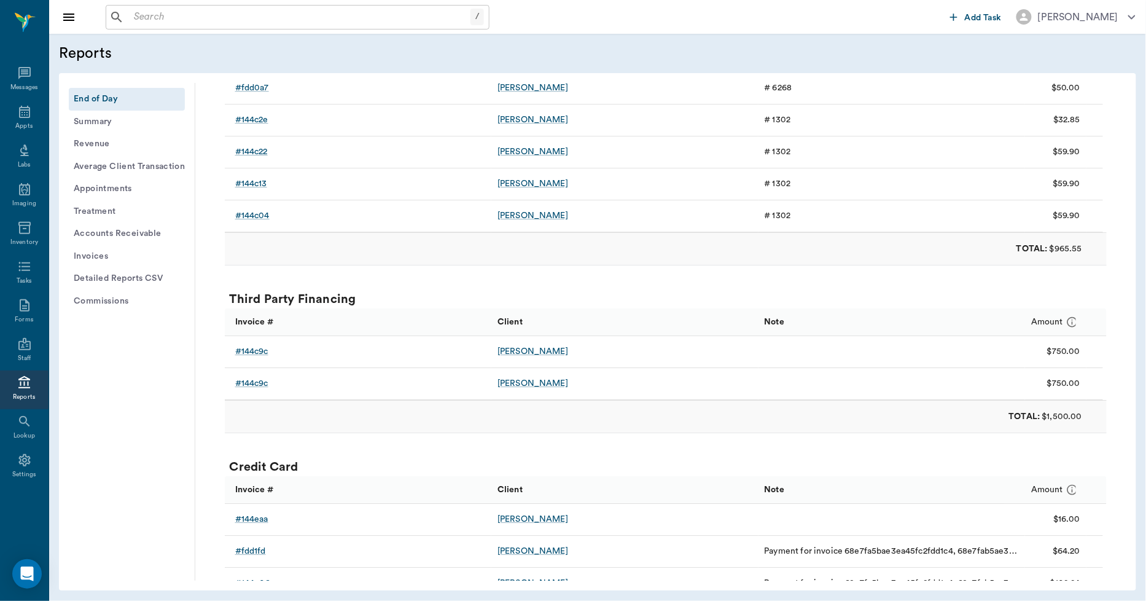
scroll to position [1433, 0]
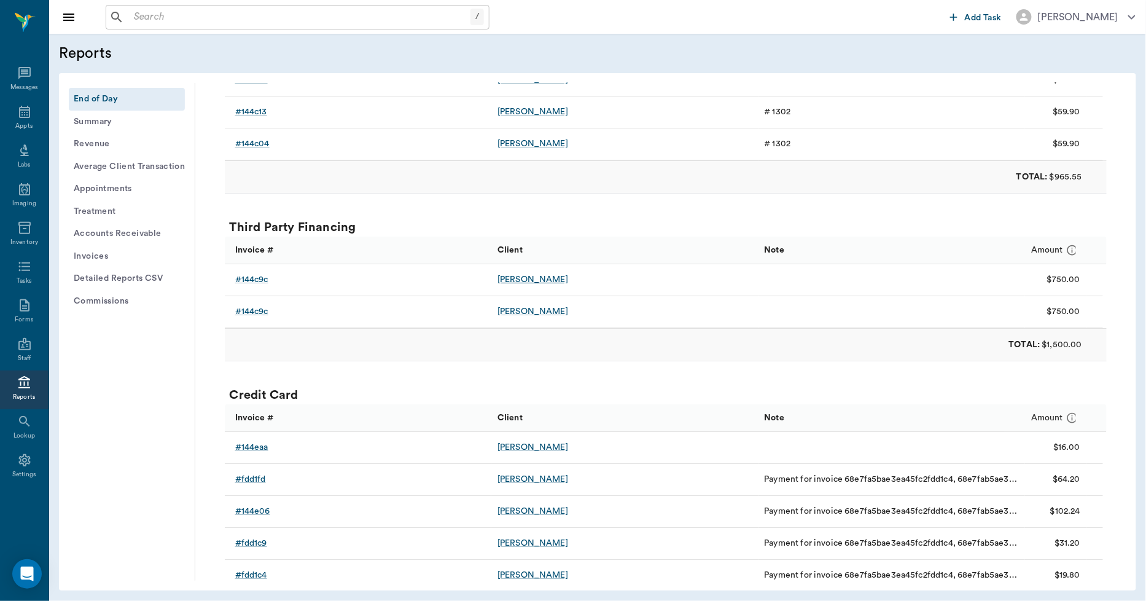
click at [519, 278] on div "Hallie Pate" at bounding box center [533, 279] width 71 height 12
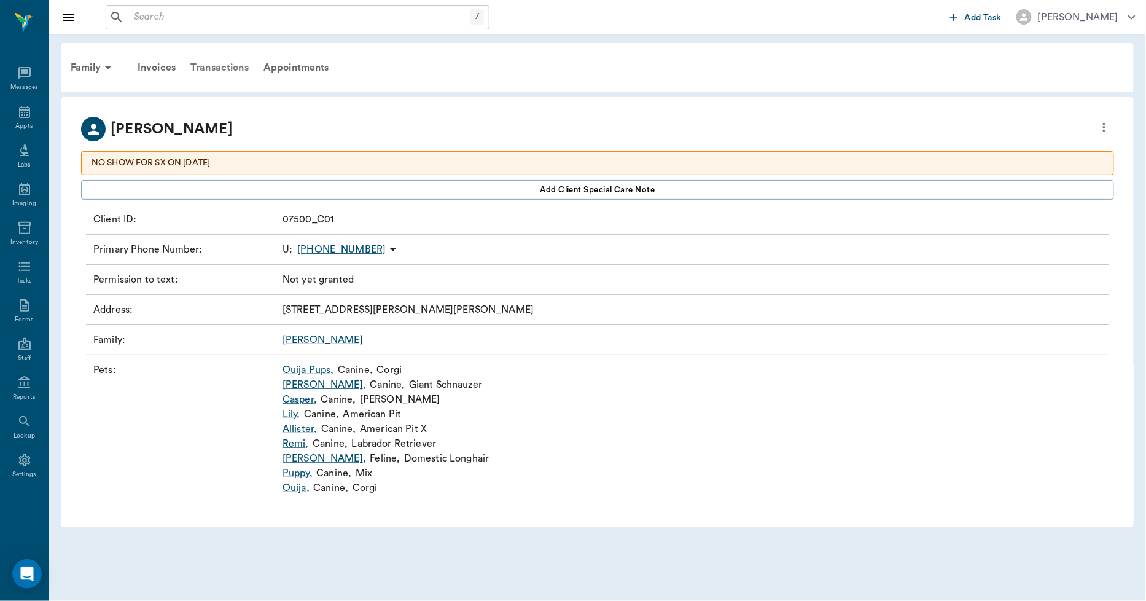
click at [232, 71] on div "Transactions" at bounding box center [219, 67] width 73 height 29
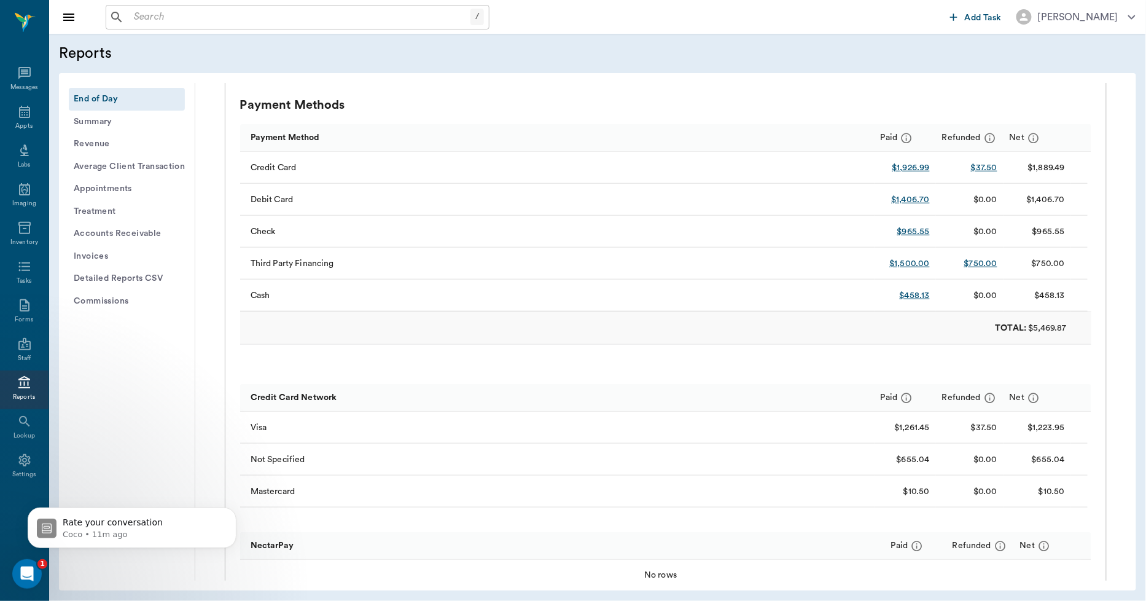
click at [347, 16] on input "text" at bounding box center [300, 17] width 342 height 17
click at [15, 115] on div "Appts" at bounding box center [24, 119] width 49 height 39
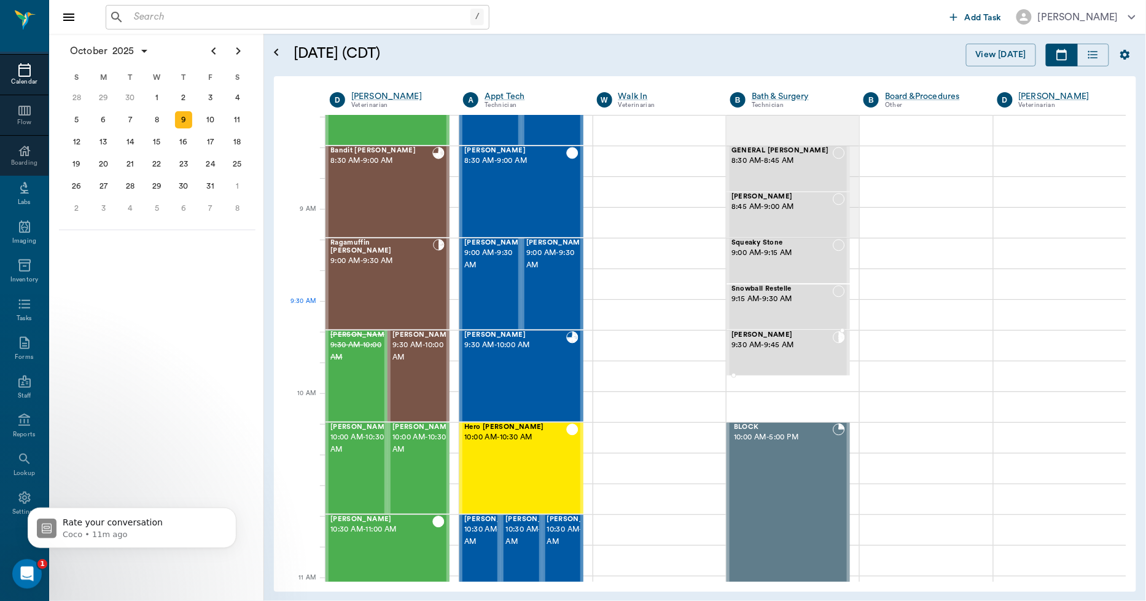
scroll to position [43, 0]
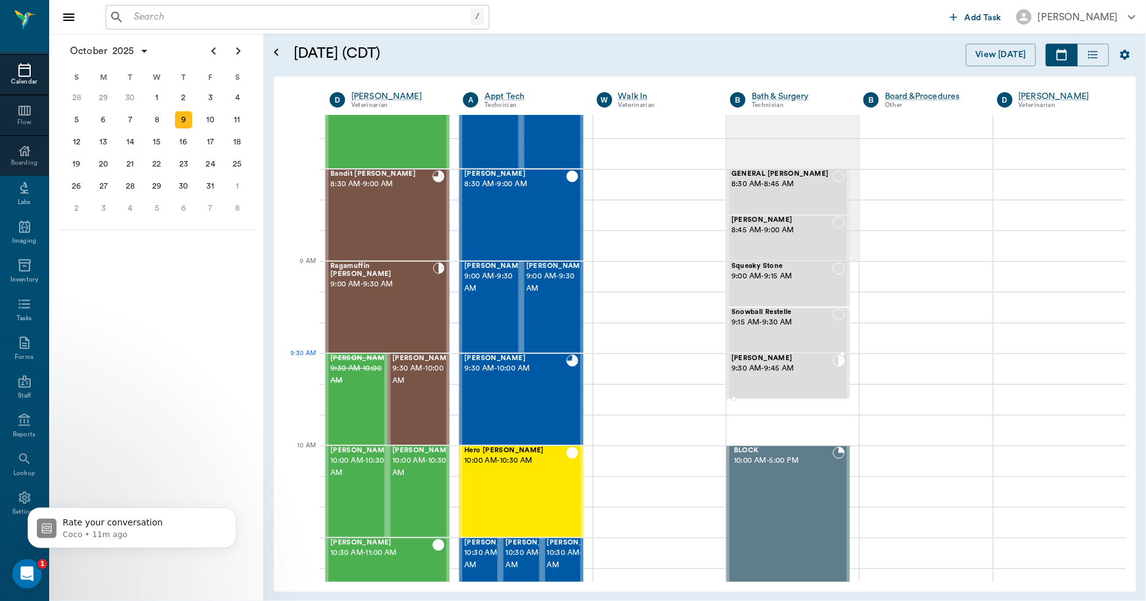
click at [762, 367] on span "9:30 AM - 9:45 AM" at bounding box center [782, 369] width 101 height 12
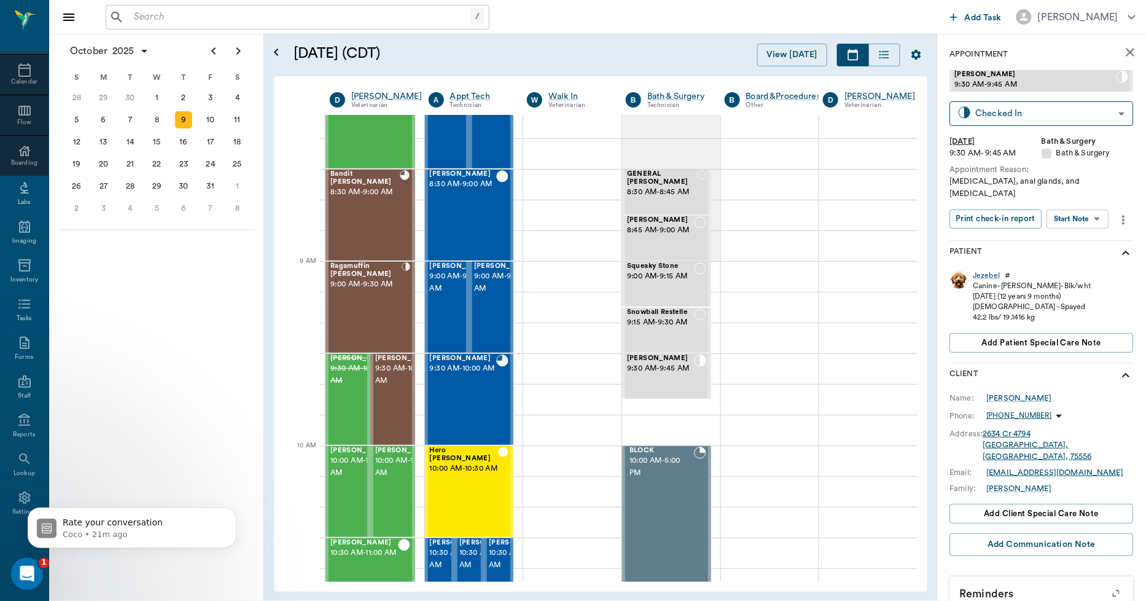
click at [25, 574] on icon "Open Intercom Messenger" at bounding box center [25, 572] width 20 height 20
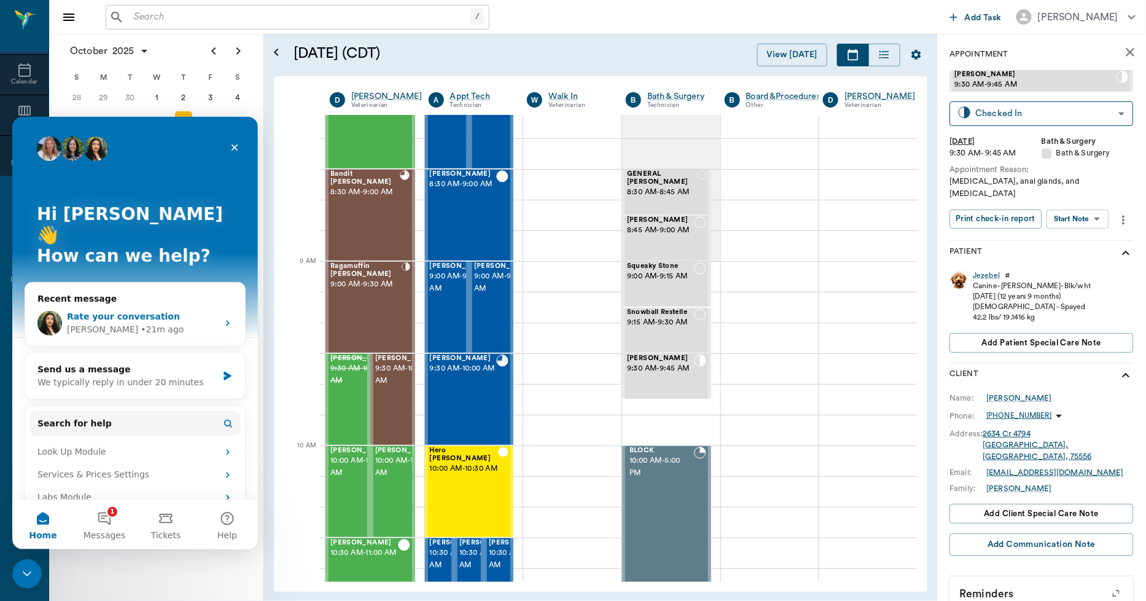
click at [141, 323] on div "• 21m ago" at bounding box center [162, 329] width 43 height 13
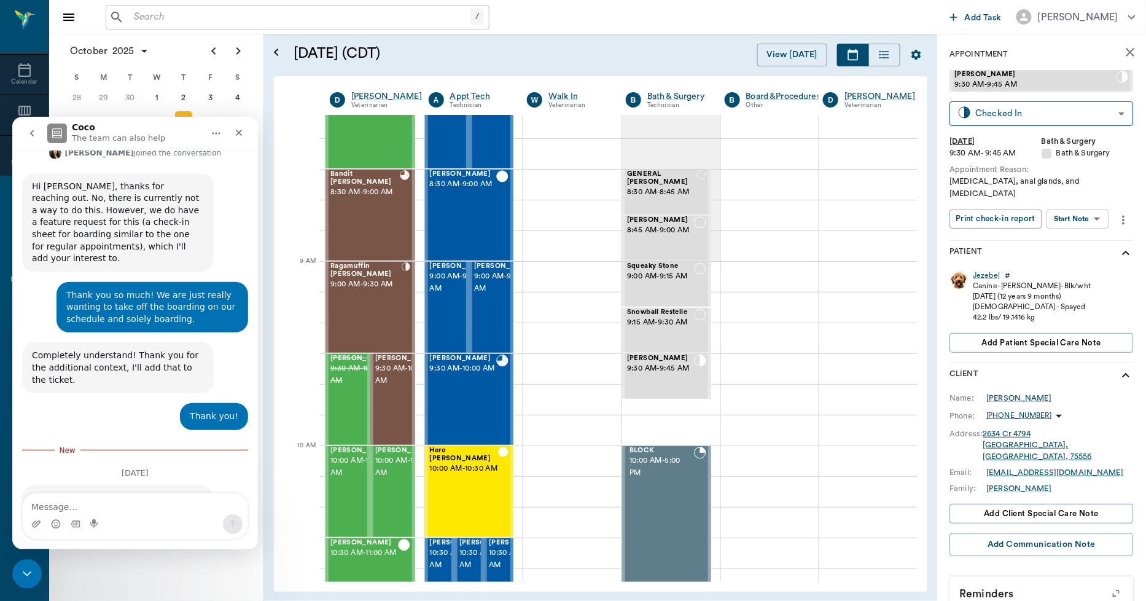
scroll to position [740, 0]
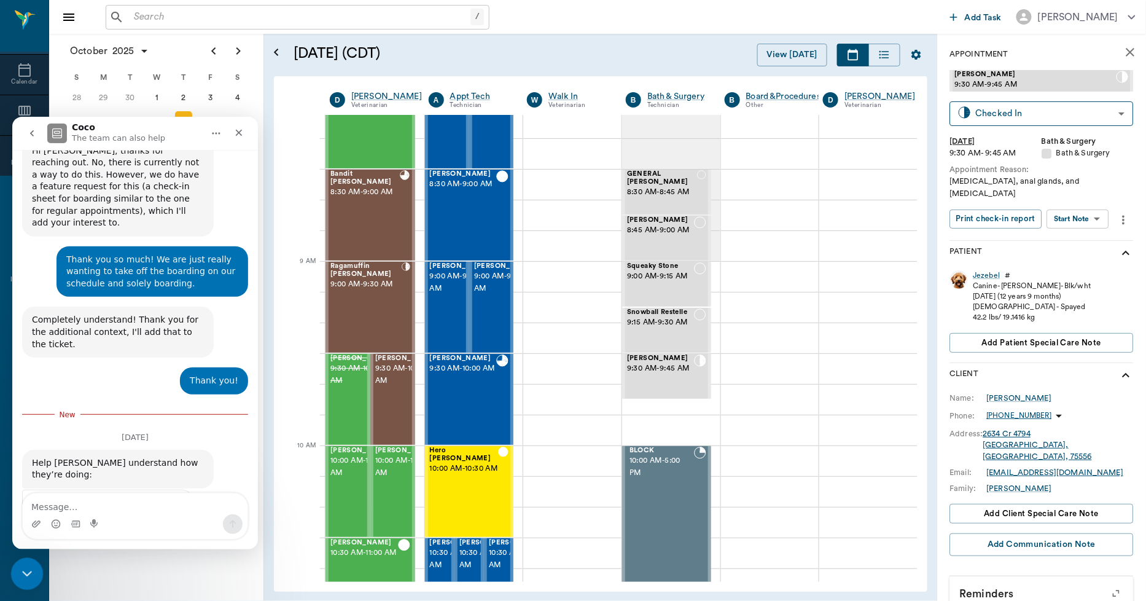
click at [22, 573] on icon "Close Intercom Messenger" at bounding box center [25, 572] width 15 height 15
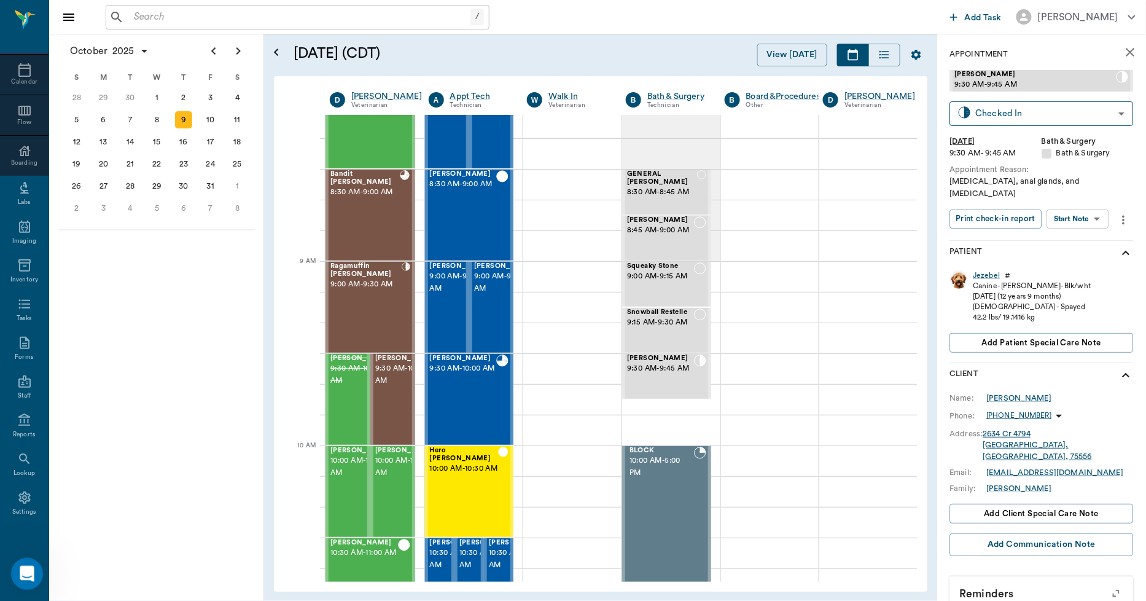
scroll to position [710, 0]
click at [108, 138] on div "13" at bounding box center [103, 141] width 17 height 17
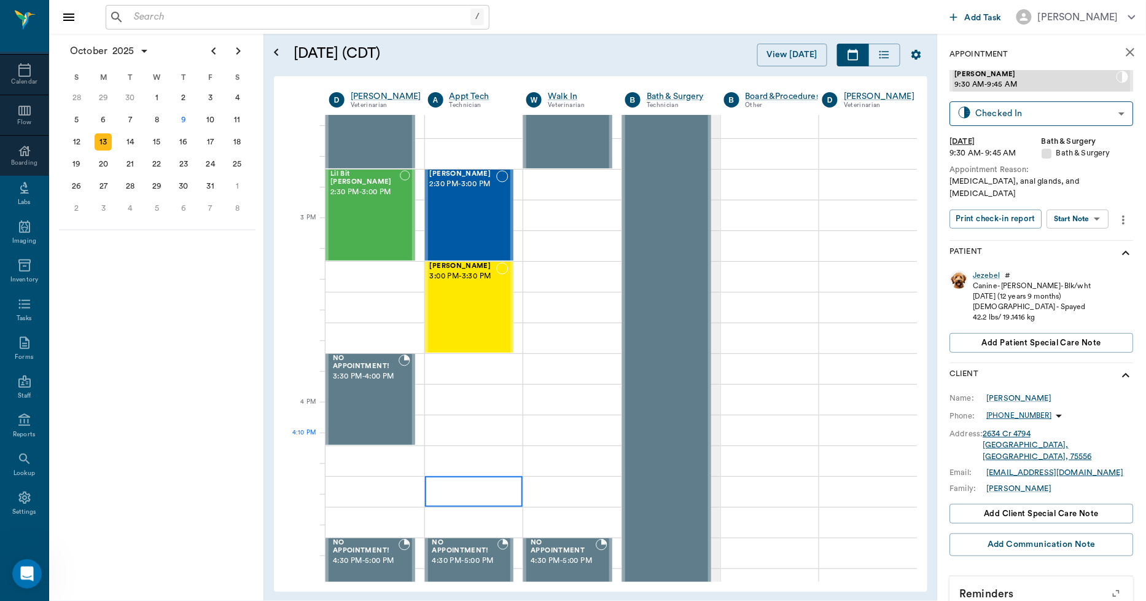
scroll to position [1229, 1]
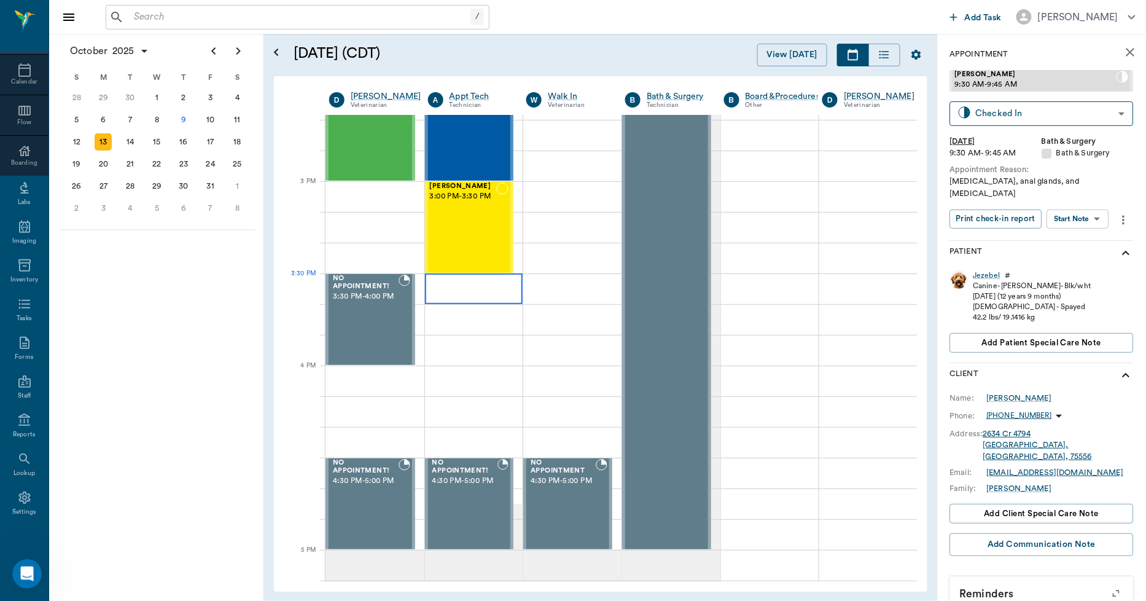
click at [481, 290] on div at bounding box center [474, 288] width 98 height 31
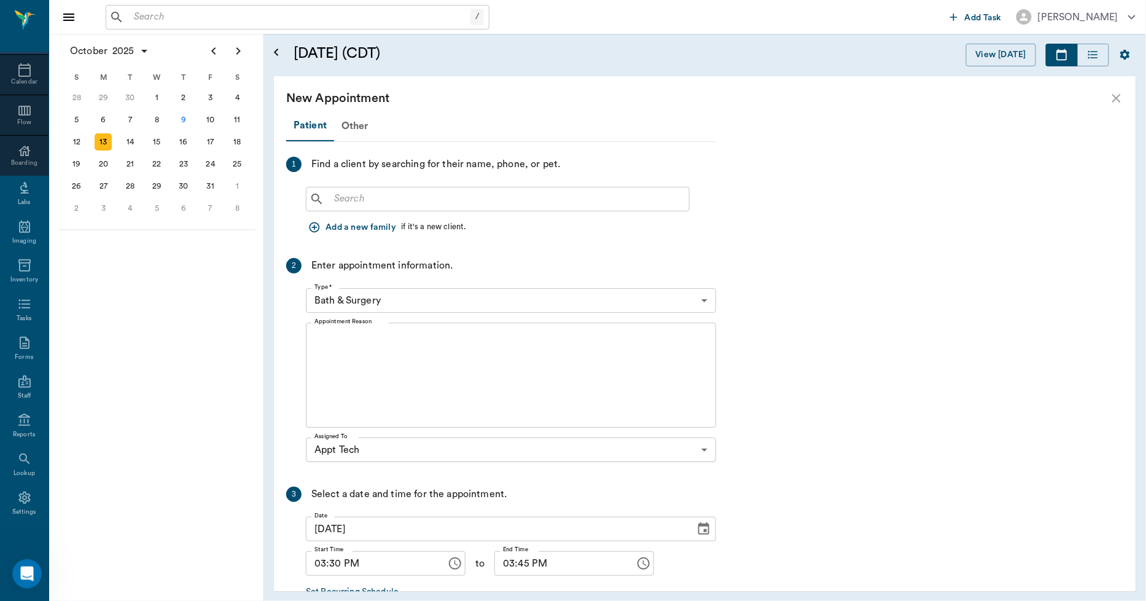
scroll to position [1229, 0]
click at [404, 195] on input "text" at bounding box center [506, 198] width 355 height 17
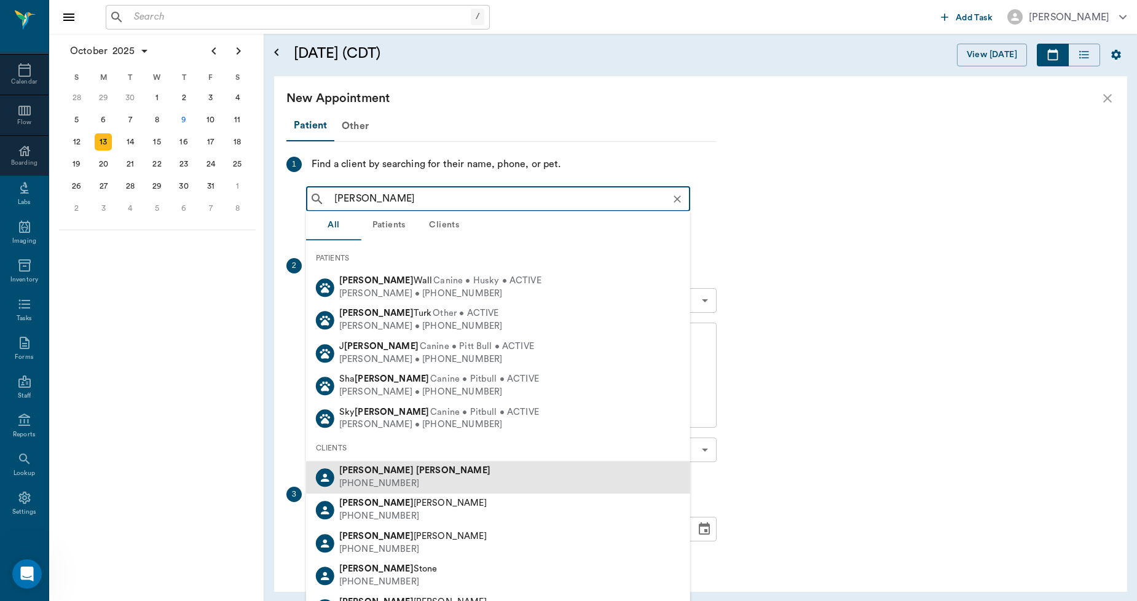
click at [348, 471] on b "Zach" at bounding box center [376, 470] width 74 height 9
type input "ZACH SUTT"
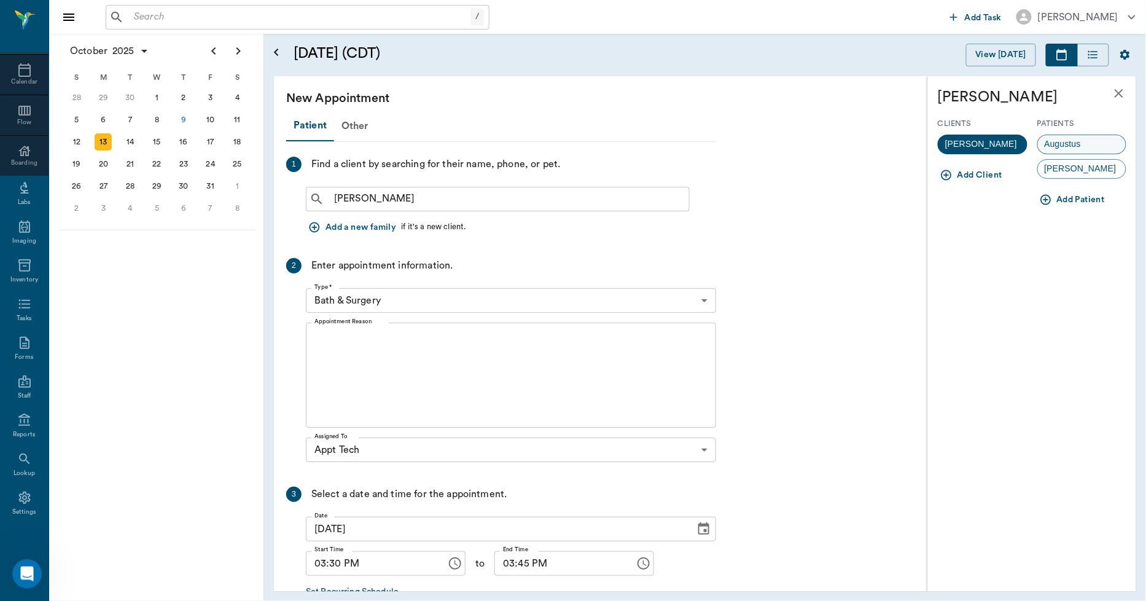
click at [1061, 143] on span "Augustus" at bounding box center [1063, 144] width 50 height 13
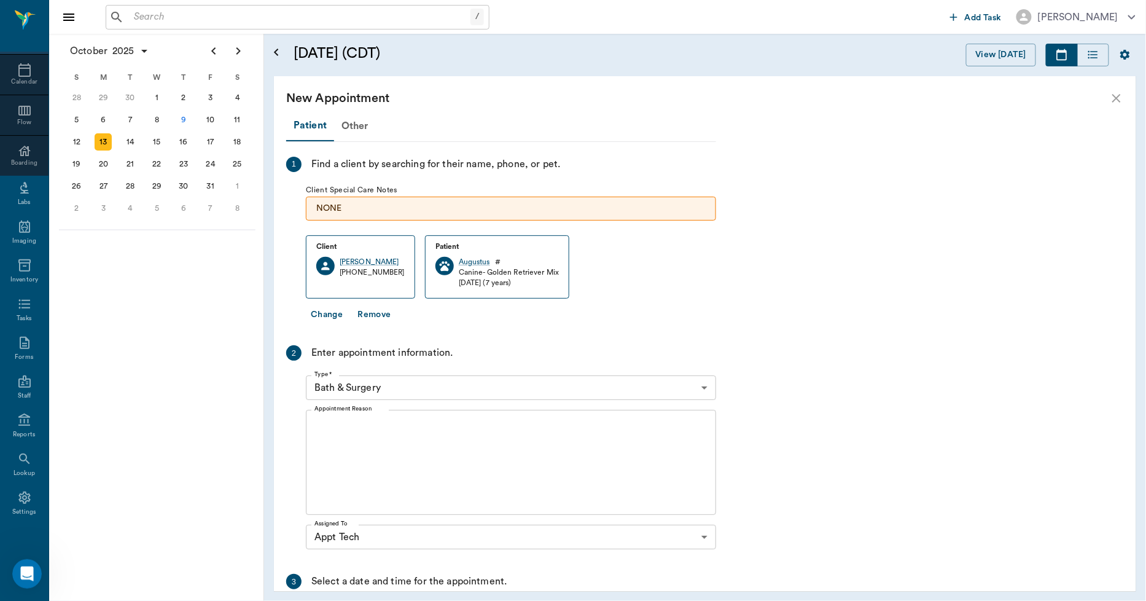
click at [429, 382] on body "/ ​ Add Task Dr. Bert Ellsworth Nectar Messages Appts Calendar Flow Boarding La…" at bounding box center [573, 300] width 1146 height 601
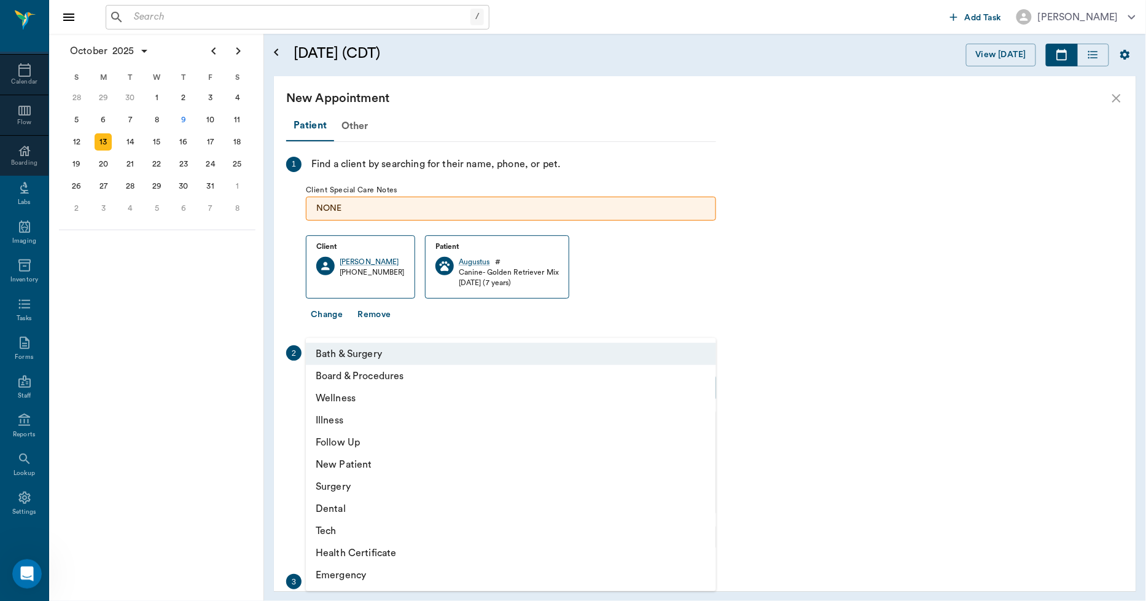
click at [333, 531] on li "Tech" at bounding box center [511, 531] width 410 height 22
type input "65d2be4f46e3a538d89b8c1a"
type input "04:00 PM"
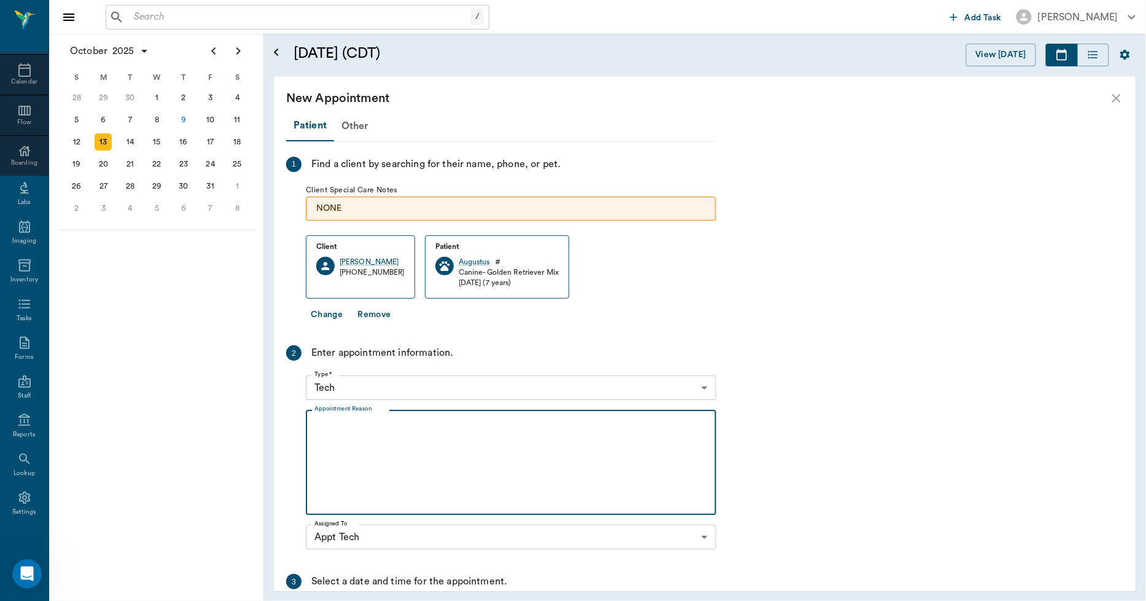
click at [366, 441] on textarea "Appointment Reason" at bounding box center [511, 462] width 393 height 85
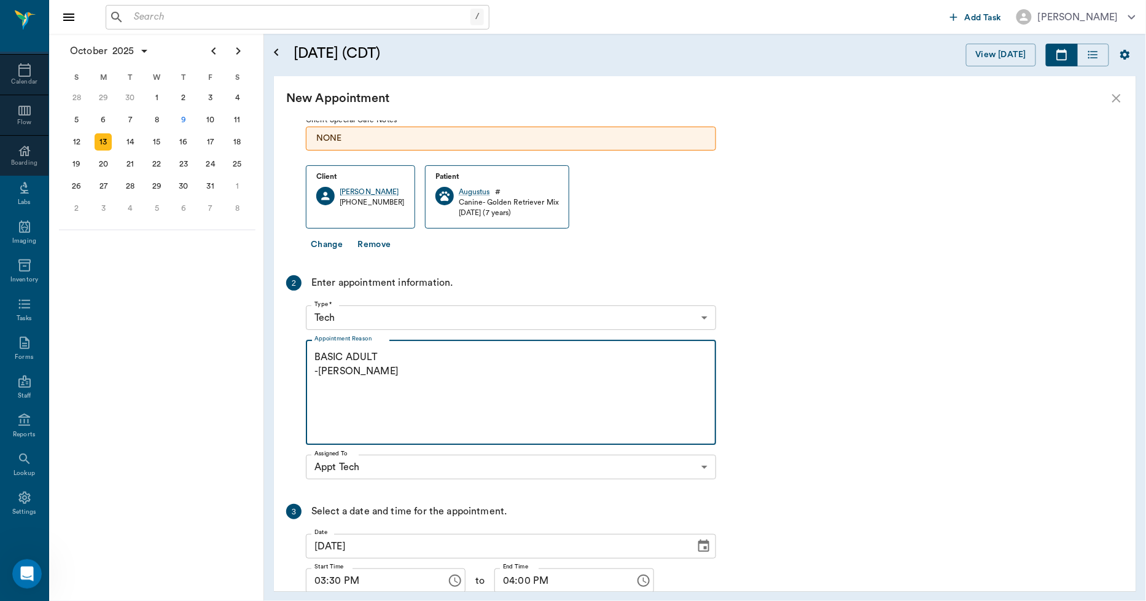
scroll to position [163, 0]
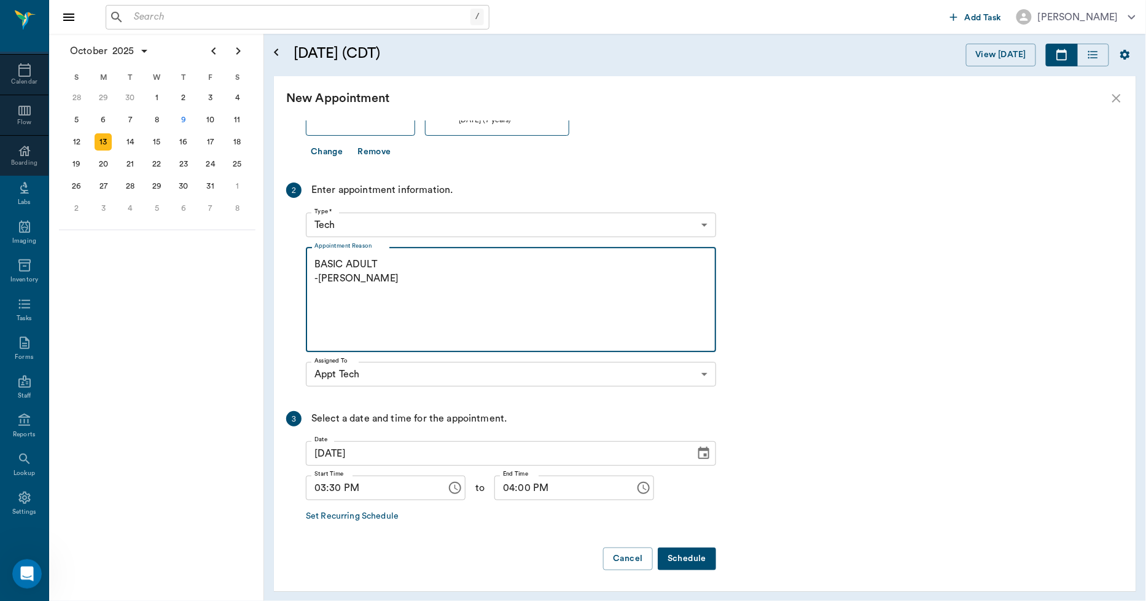
type textarea "BASIC ADULT -LORY"
click at [686, 556] on button "Schedule" at bounding box center [687, 558] width 58 height 23
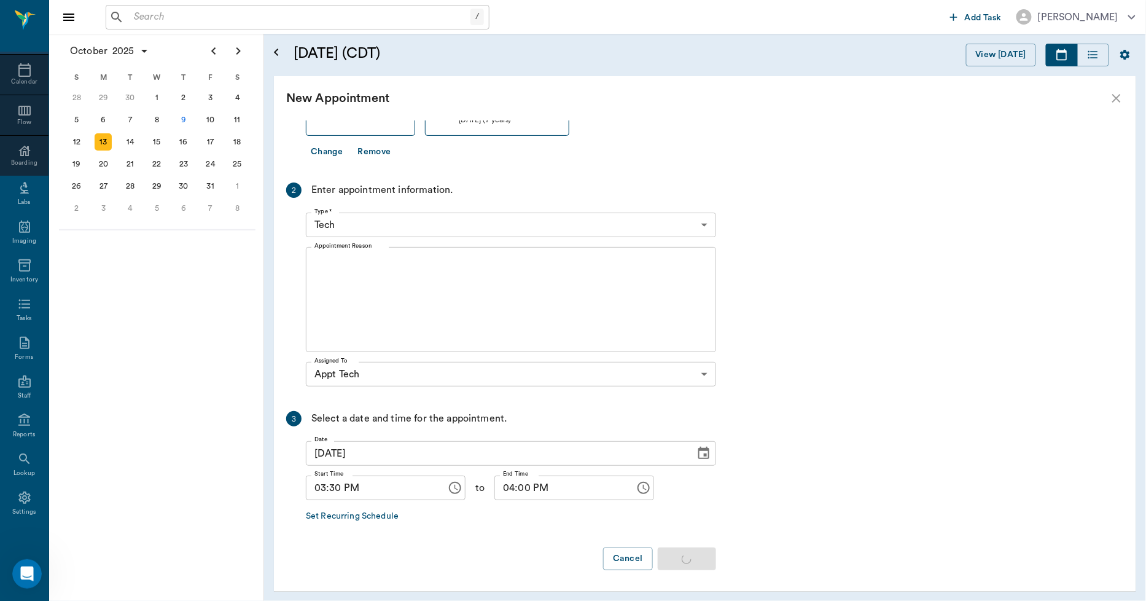
scroll to position [0, 0]
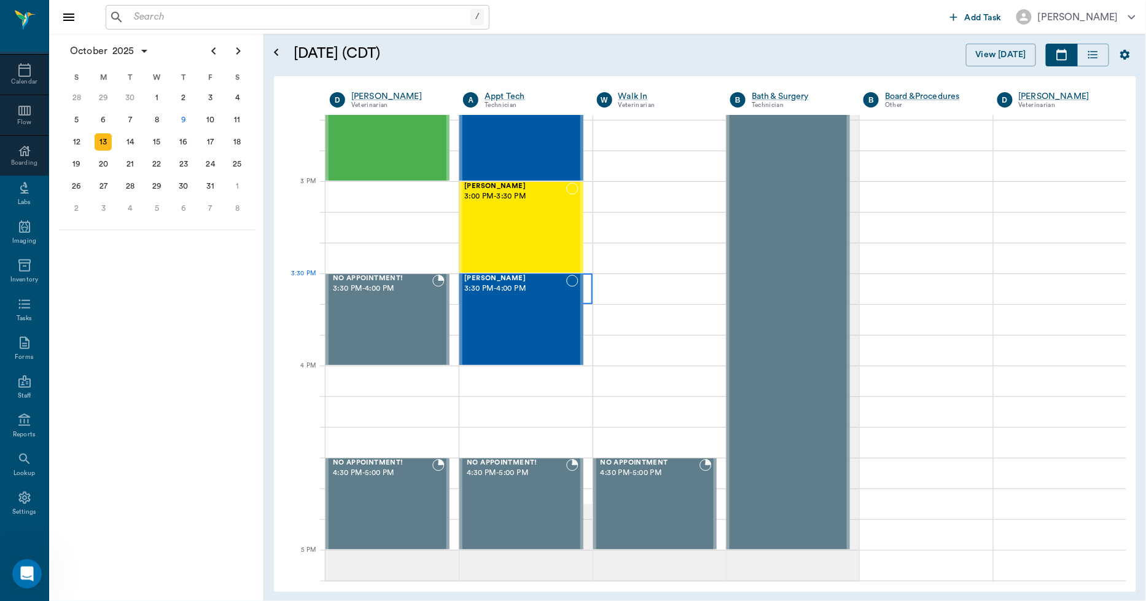
click at [585, 295] on div at bounding box center [526, 288] width 133 height 31
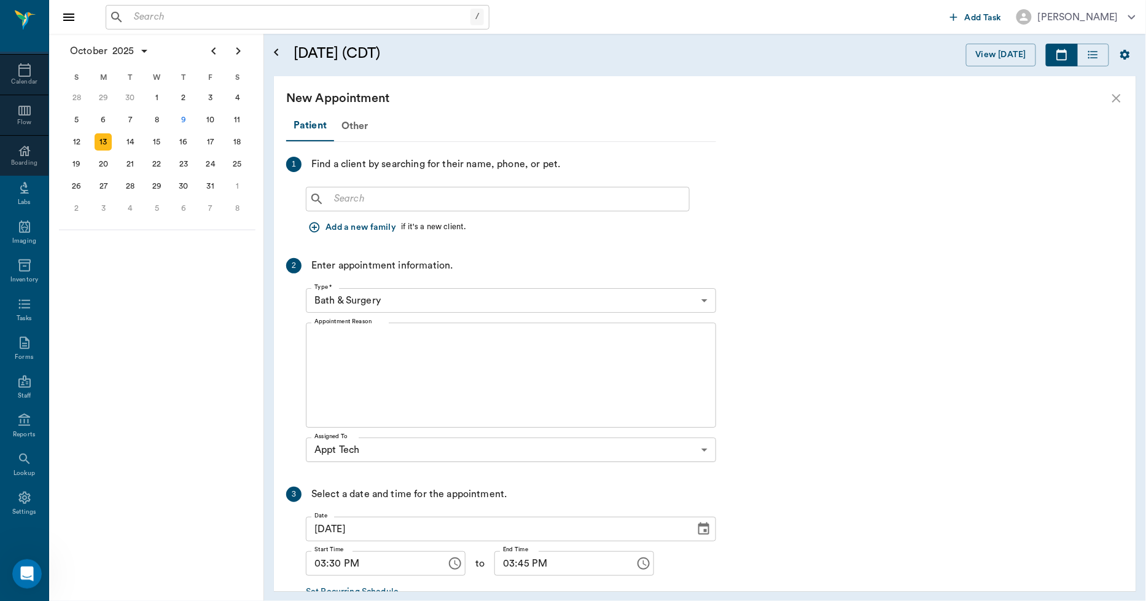
click at [372, 200] on input "text" at bounding box center [506, 198] width 355 height 17
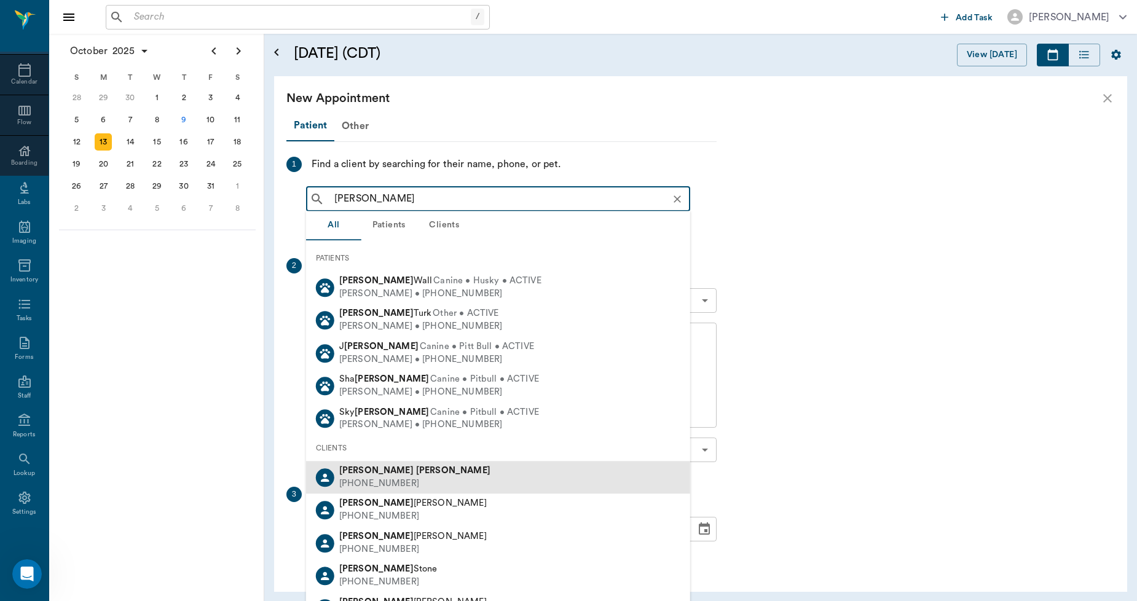
click at [416, 471] on b "Sutton" at bounding box center [453, 470] width 74 height 9
type input "ZACH SUTT"
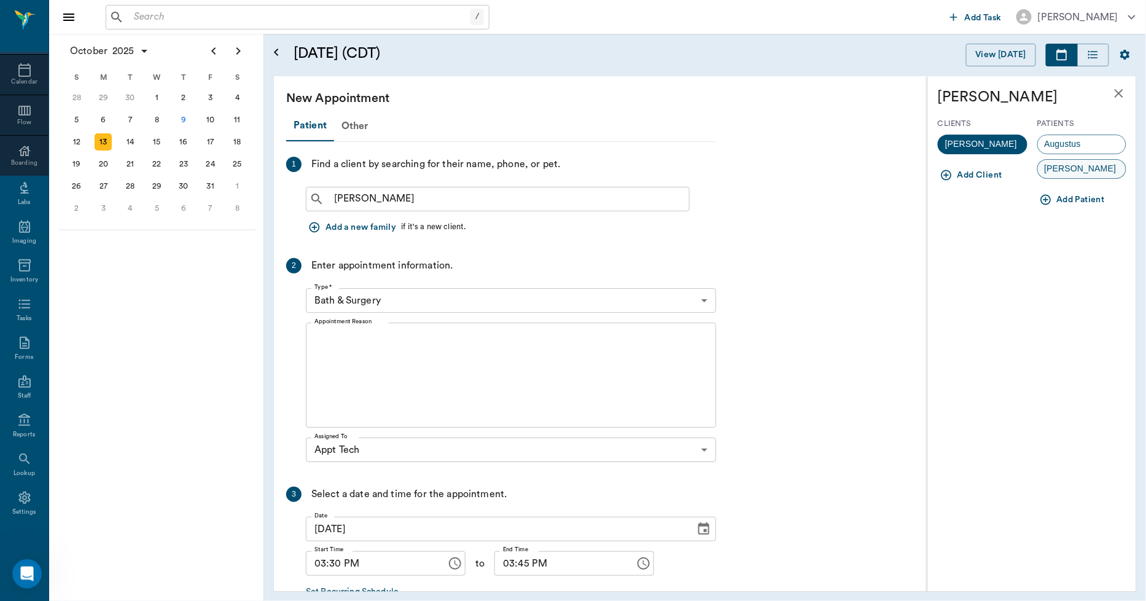
click at [1066, 168] on span "Raylan" at bounding box center [1080, 168] width 85 height 13
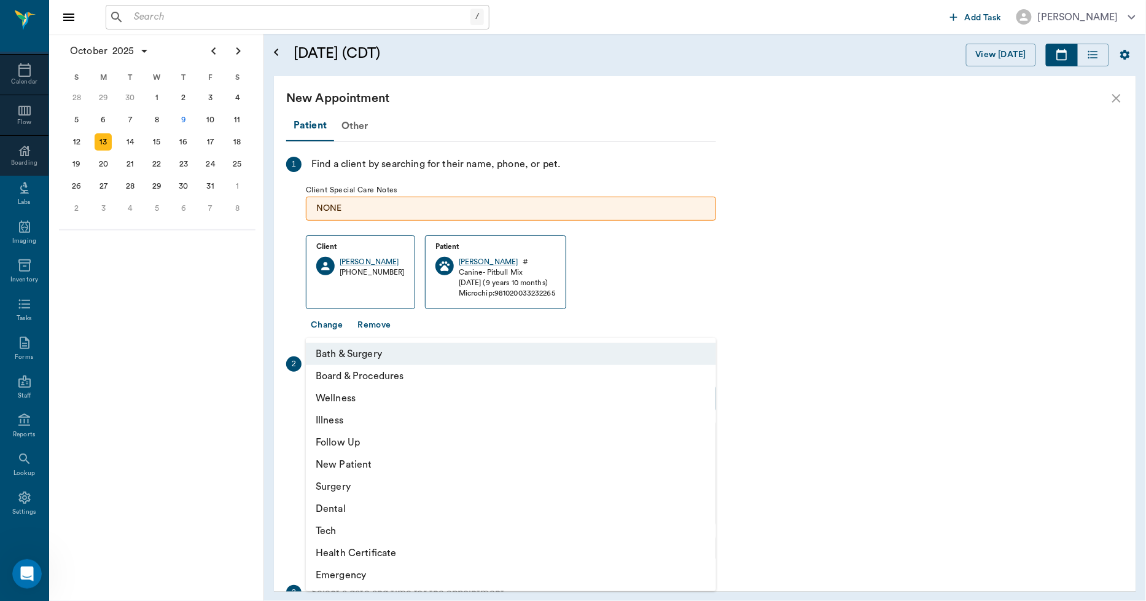
click at [465, 394] on body "/ ​ Add Task Dr. Bert Ellsworth Nectar Messages Appts Calendar Flow Boarding La…" at bounding box center [573, 300] width 1146 height 601
click at [334, 536] on li "Tech" at bounding box center [511, 531] width 410 height 22
type input "65d2be4f46e3a538d89b8c1a"
type input "04:00 PM"
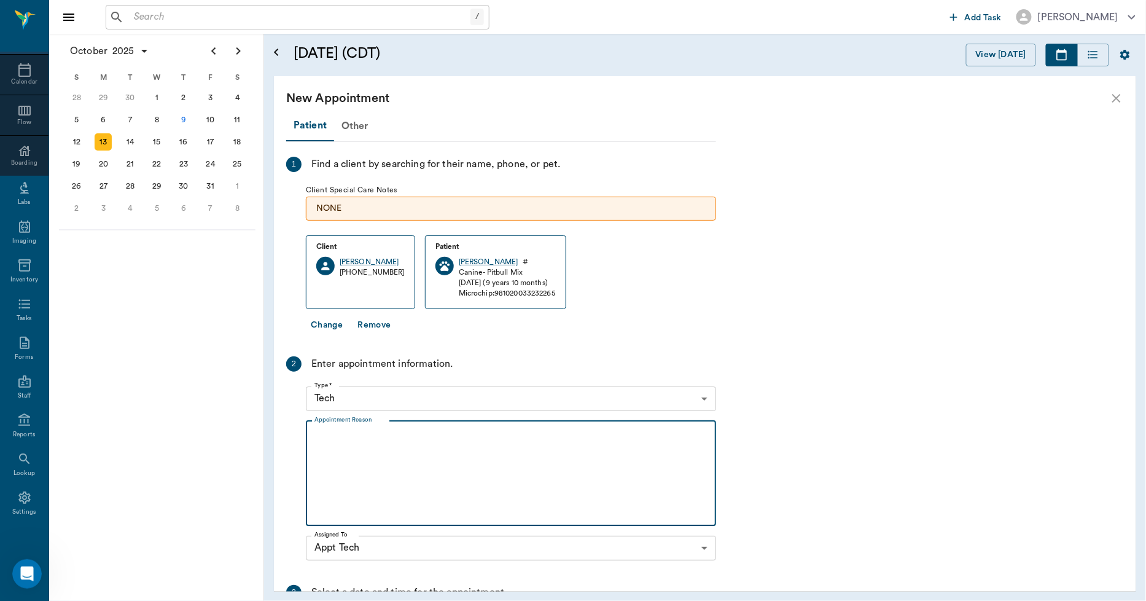
click at [392, 476] on textarea "Appointment Reason" at bounding box center [511, 473] width 393 height 85
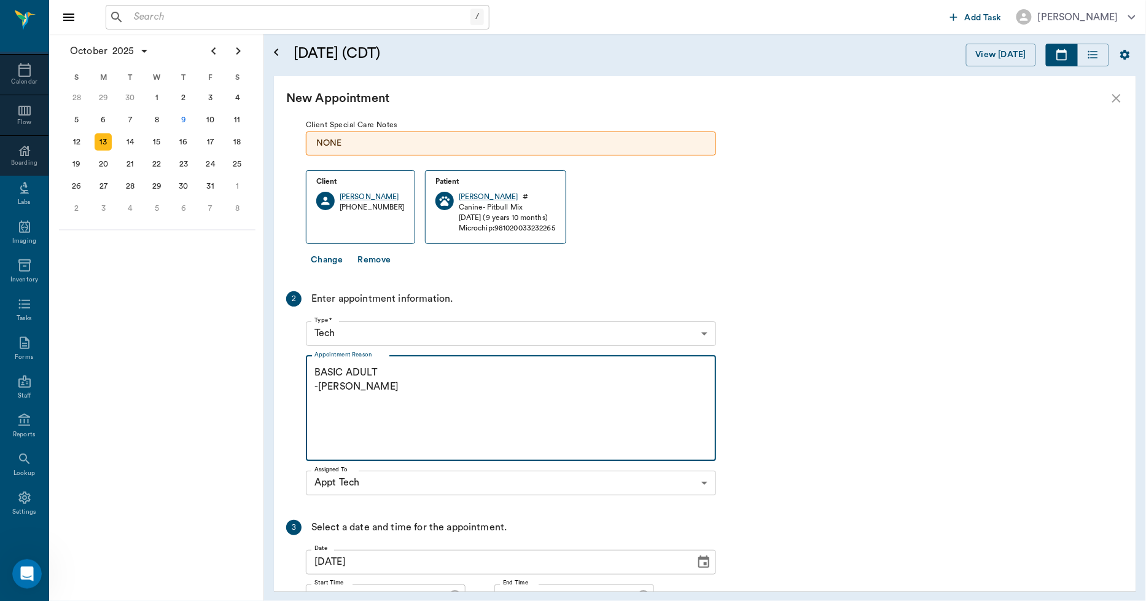
scroll to position [173, 0]
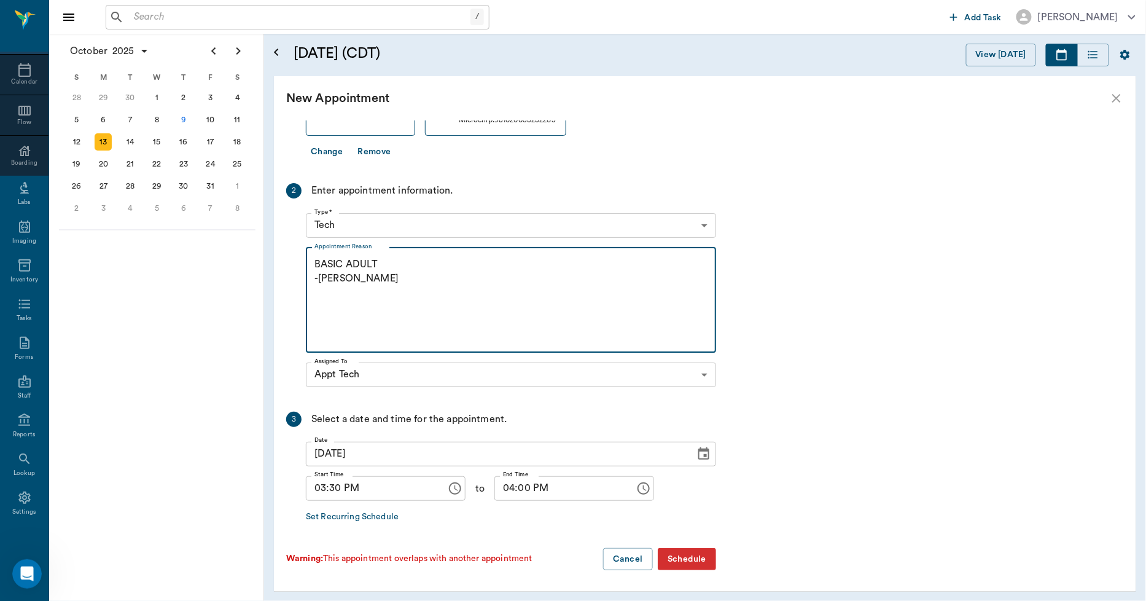
type textarea "BASIC ADULT -[PERSON_NAME]"
click at [689, 557] on button "Schedule" at bounding box center [687, 559] width 58 height 23
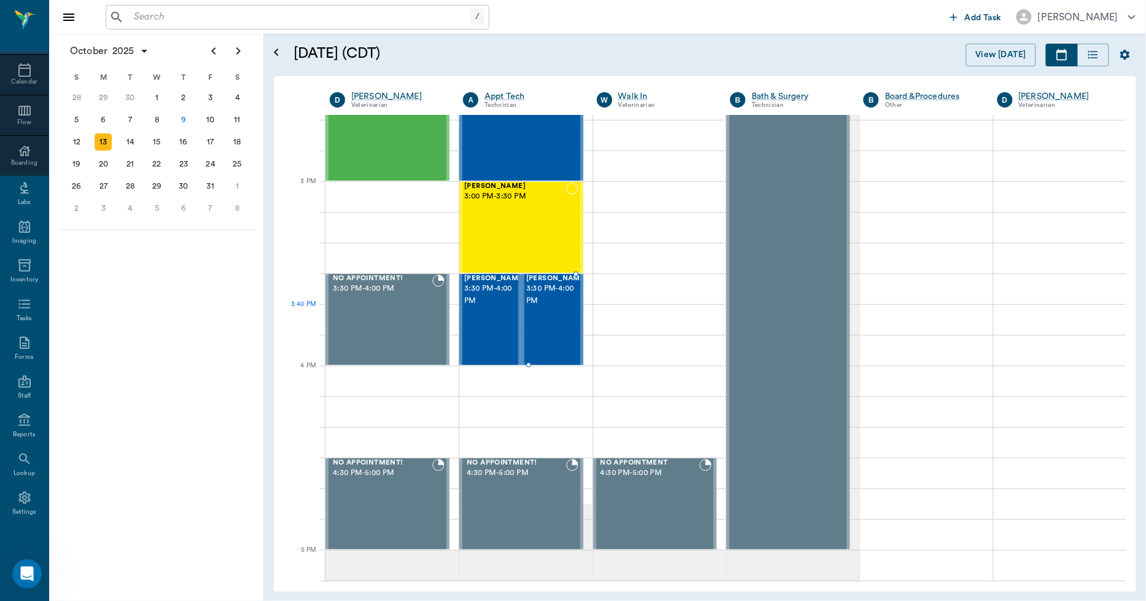
click at [541, 333] on div "Augustus Sutton 3:30 PM - 4:00 PM" at bounding box center [557, 320] width 61 height 90
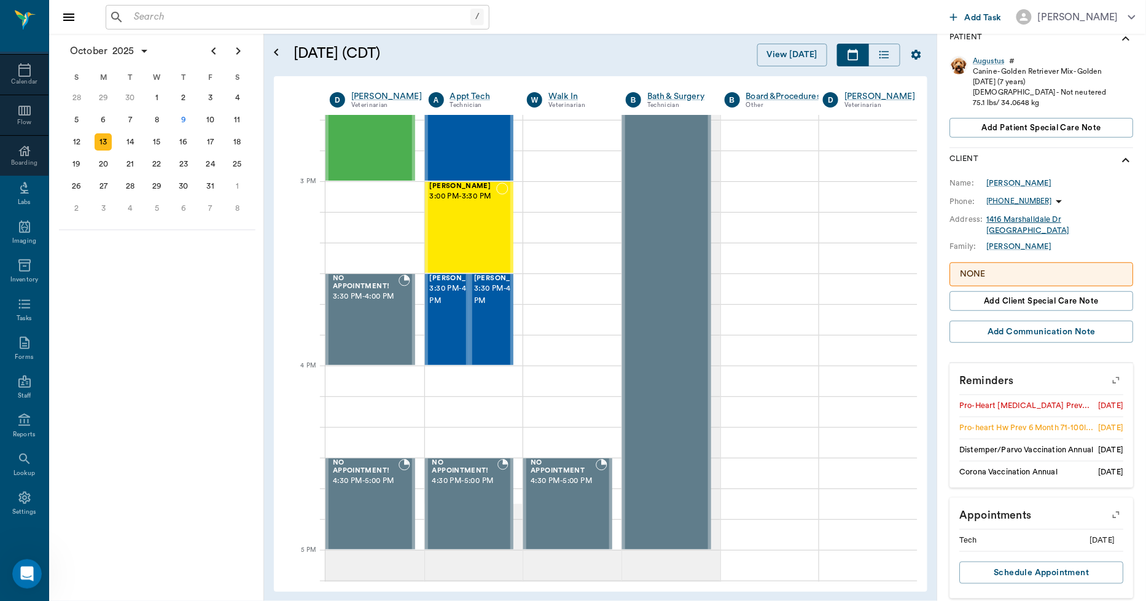
scroll to position [213, 0]
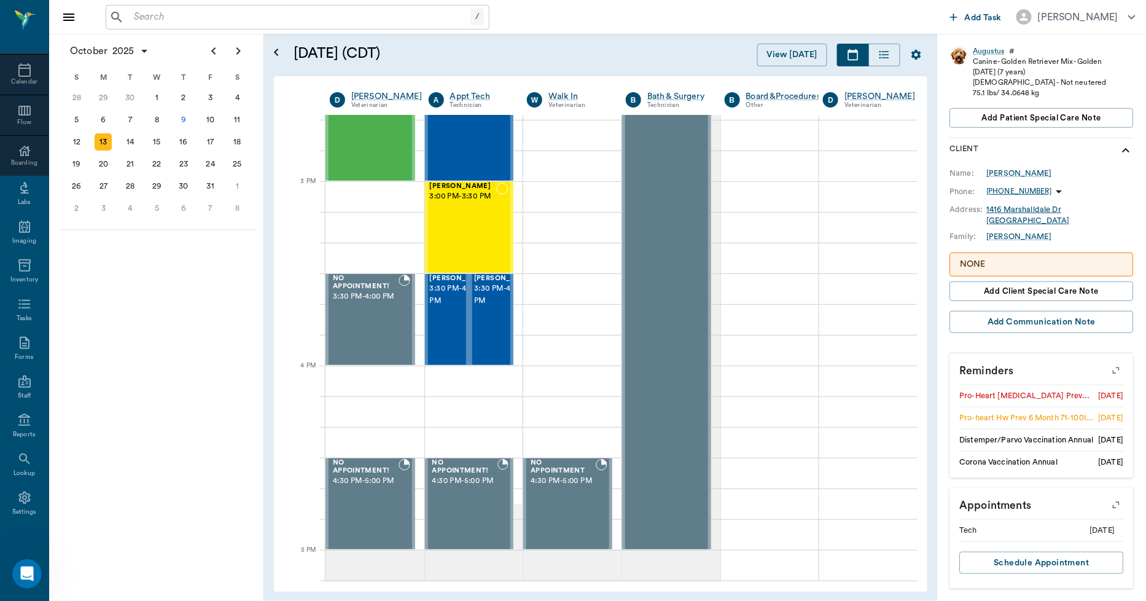
click at [1111, 370] on icon "button" at bounding box center [1116, 370] width 17 height 17
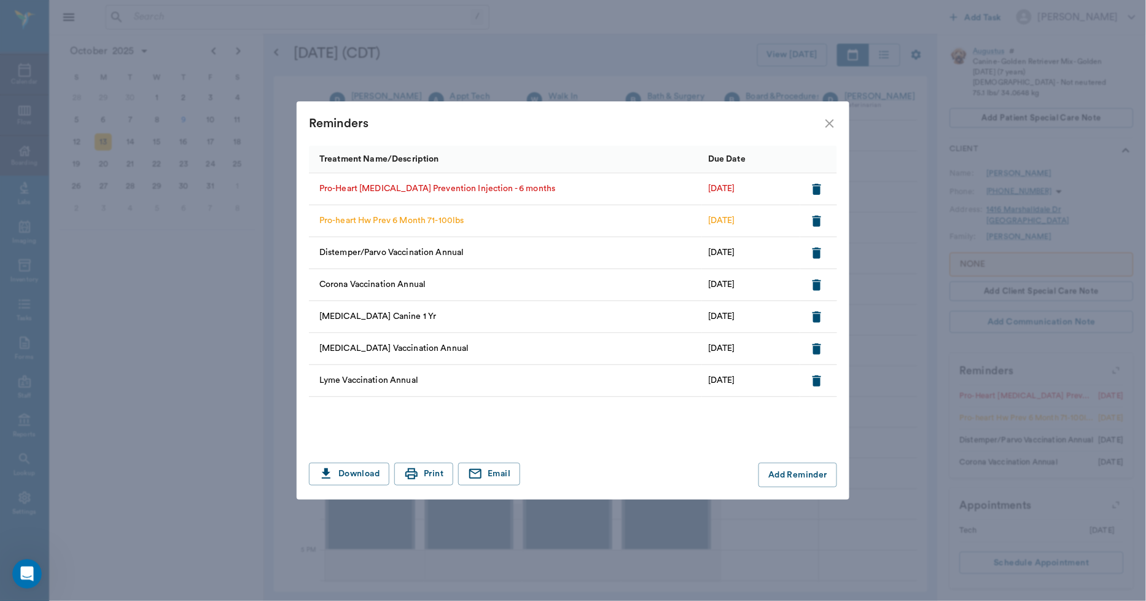
click at [826, 121] on icon "close" at bounding box center [830, 123] width 15 height 15
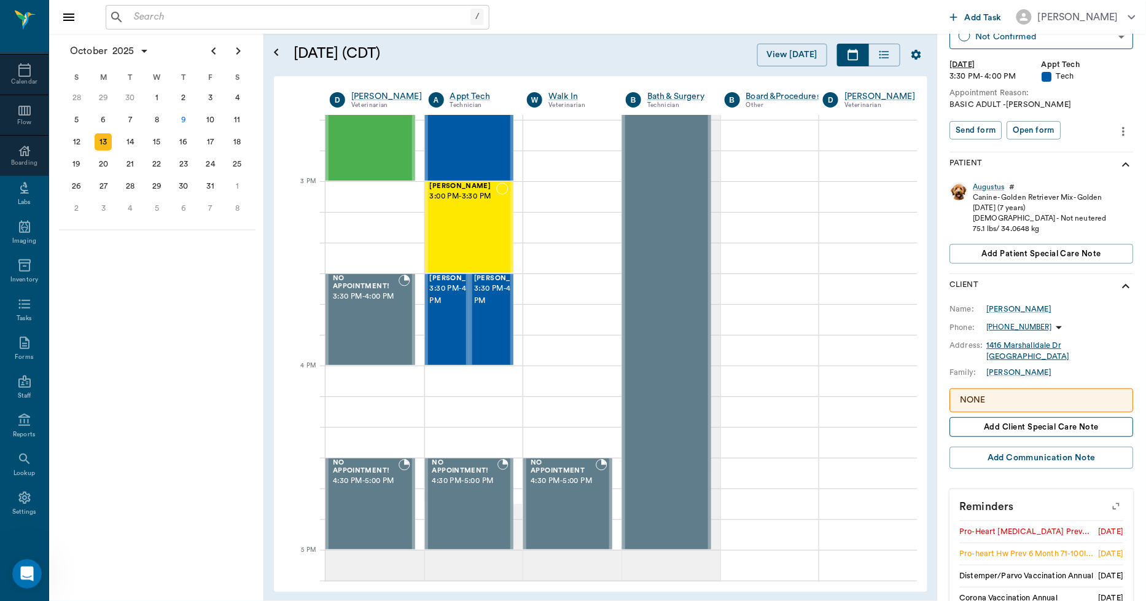
scroll to position [76, 0]
click at [444, 347] on div "Raylan Sutton 3:30 PM - 4:00 PM" at bounding box center [460, 320] width 61 height 90
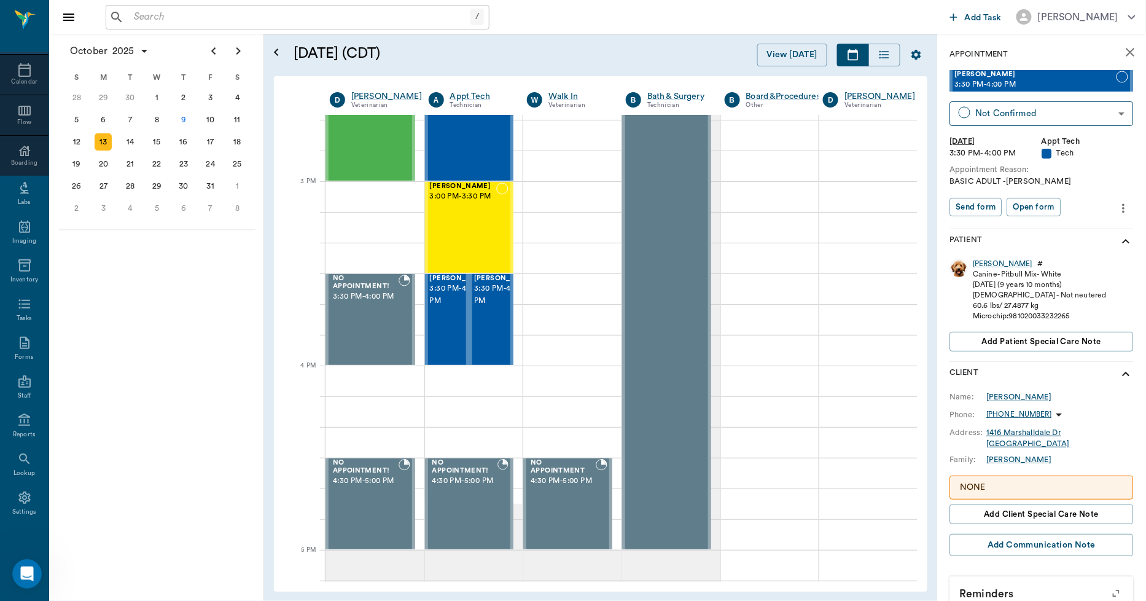
click at [1118, 209] on icon "more" at bounding box center [1125, 208] width 14 height 15
click at [1028, 227] on span "Edit appointment" at bounding box center [1062, 228] width 103 height 13
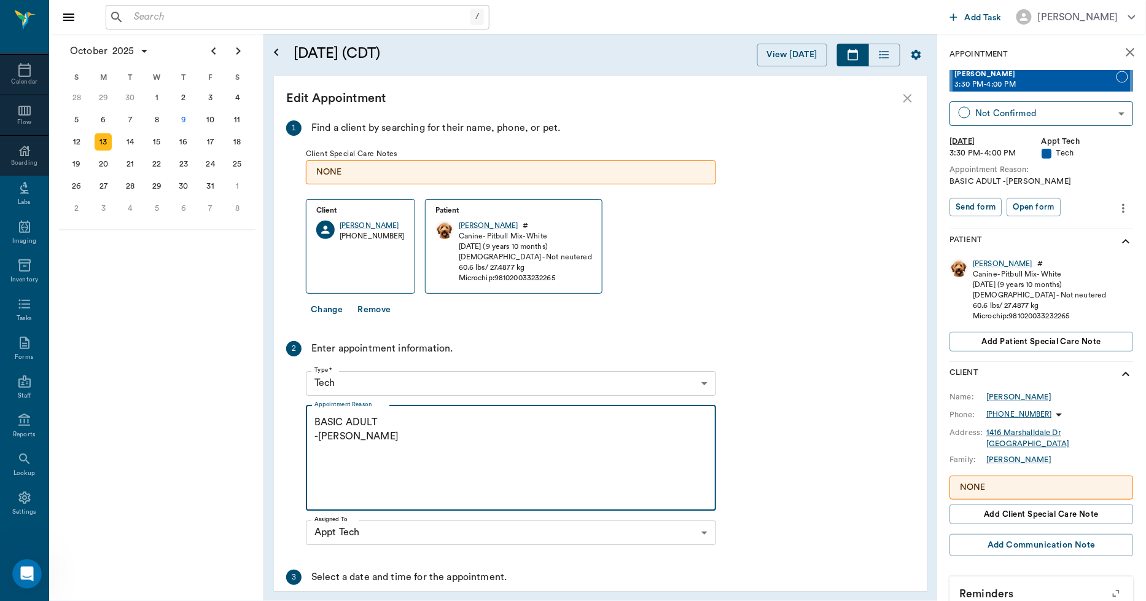
drag, startPoint x: 407, startPoint y: 421, endPoint x: 308, endPoint y: 431, distance: 100.0
click at [308, 431] on div "BASIC ADULT -LORY x Appointment Reason" at bounding box center [511, 458] width 410 height 105
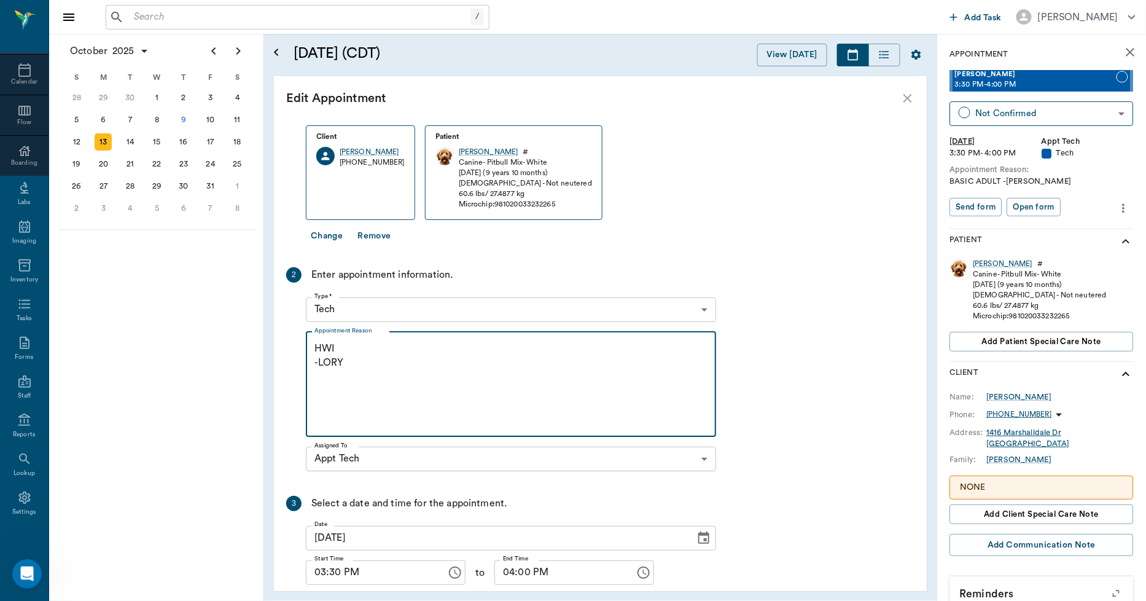
scroll to position [136, 0]
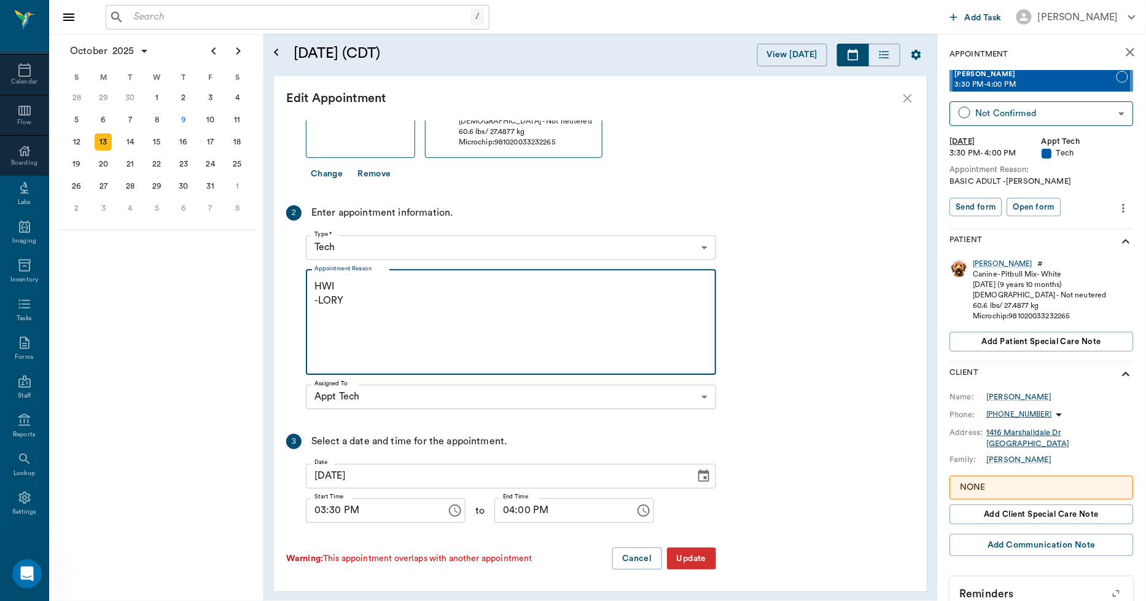
type textarea "HWI -LORY"
click at [692, 560] on button "Update" at bounding box center [691, 558] width 49 height 23
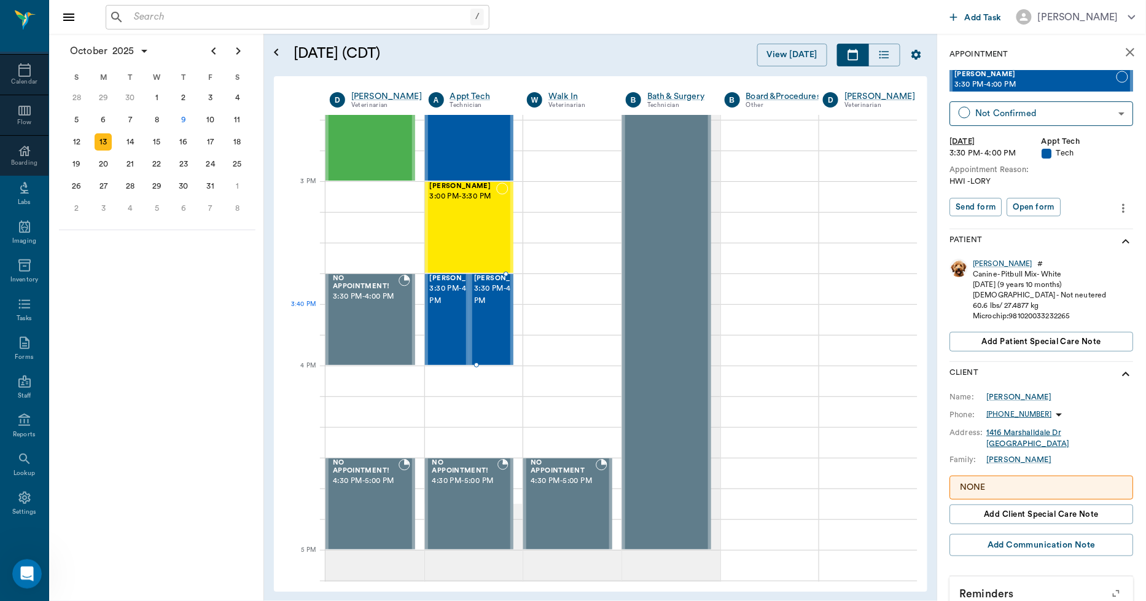
click at [488, 307] on span "3:30 PM - 4:00 PM" at bounding box center [504, 295] width 61 height 25
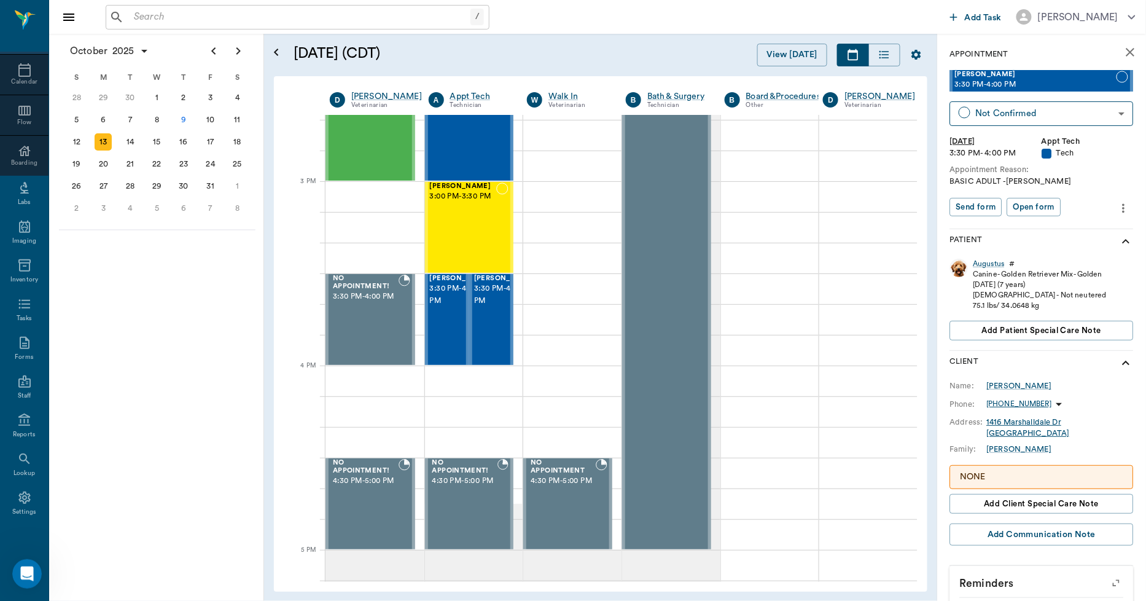
click at [1123, 208] on icon "more" at bounding box center [1124, 207] width 2 height 9
click at [1077, 229] on span "Edit appointment" at bounding box center [1062, 228] width 103 height 13
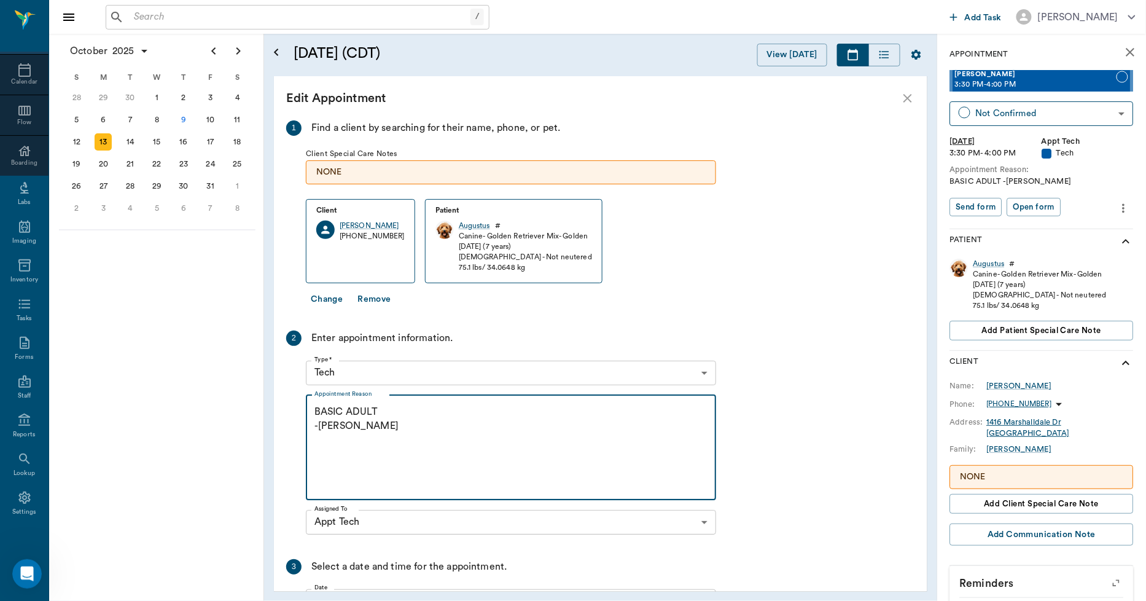
drag, startPoint x: 370, startPoint y: 415, endPoint x: 315, endPoint y: 413, distance: 55.9
click at [315, 413] on textarea "BASIC ADULT -[PERSON_NAME]" at bounding box center [511, 447] width 393 height 85
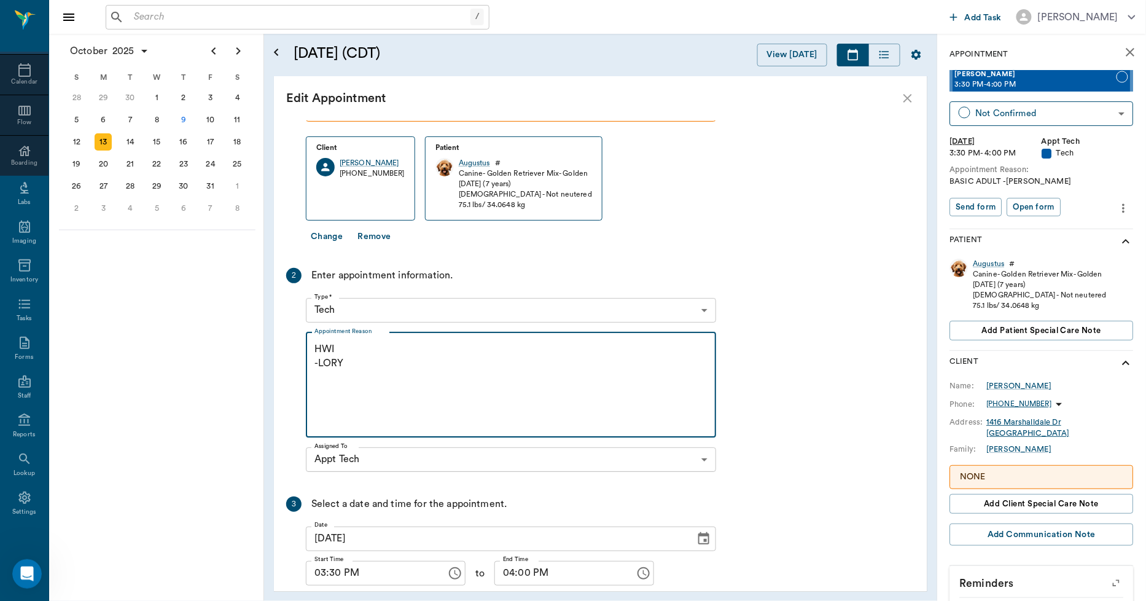
scroll to position [125, 0]
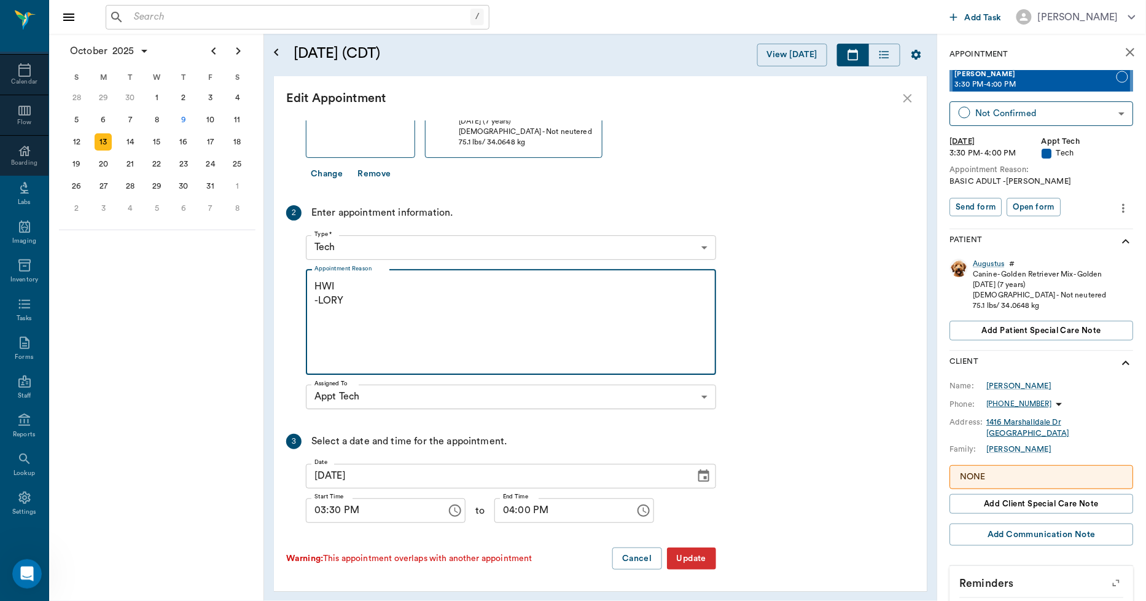
type textarea "HWI -LORY"
click at [686, 560] on button "Update" at bounding box center [691, 558] width 49 height 23
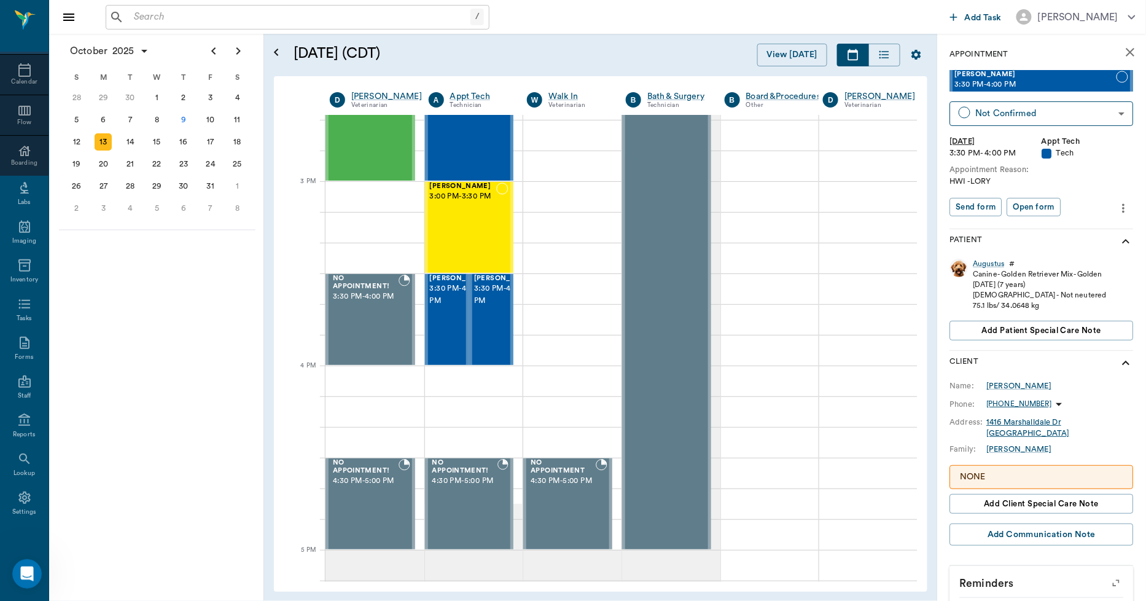
click at [985, 481] on p "NONE" at bounding box center [1042, 477] width 163 height 13
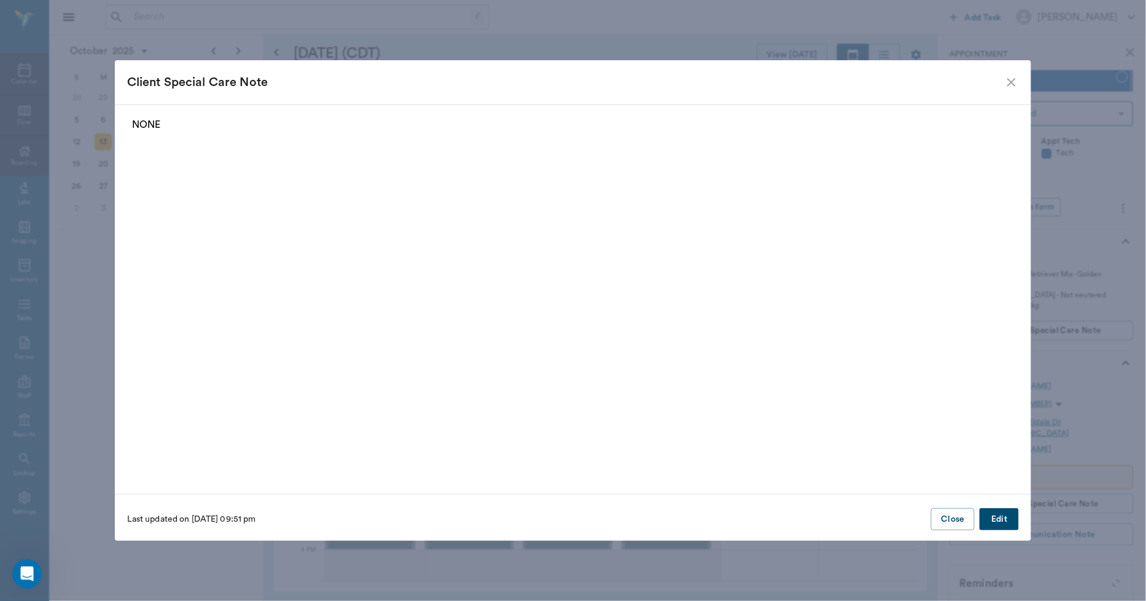
click at [998, 512] on button "Edit" at bounding box center [999, 519] width 39 height 23
click at [138, 520] on button "Delete" at bounding box center [150, 519] width 47 height 23
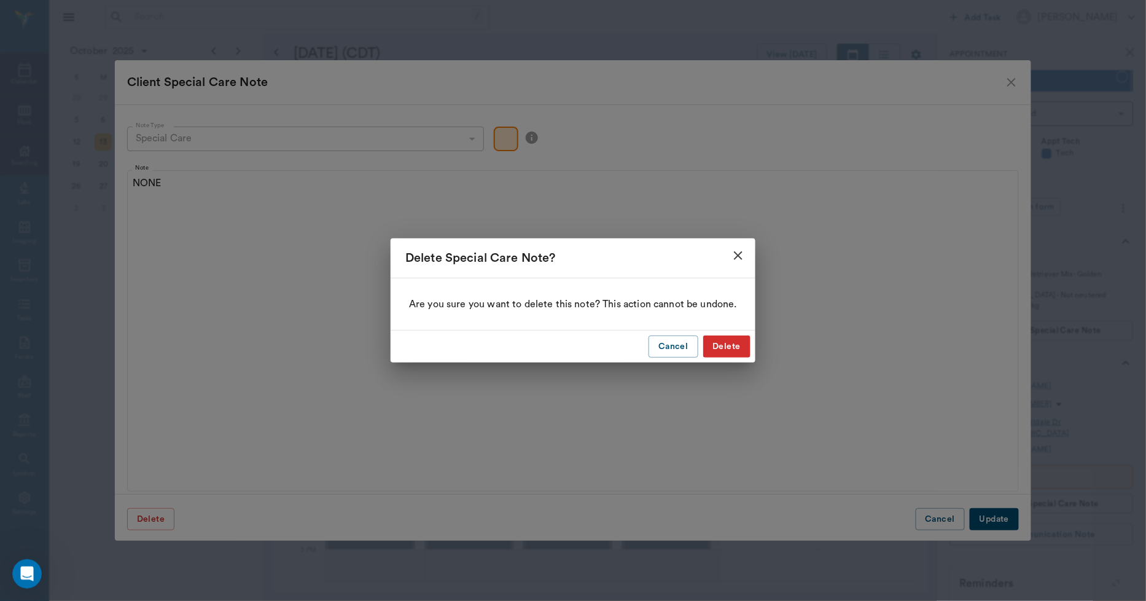
click at [720, 342] on button "Delete" at bounding box center [726, 346] width 47 height 23
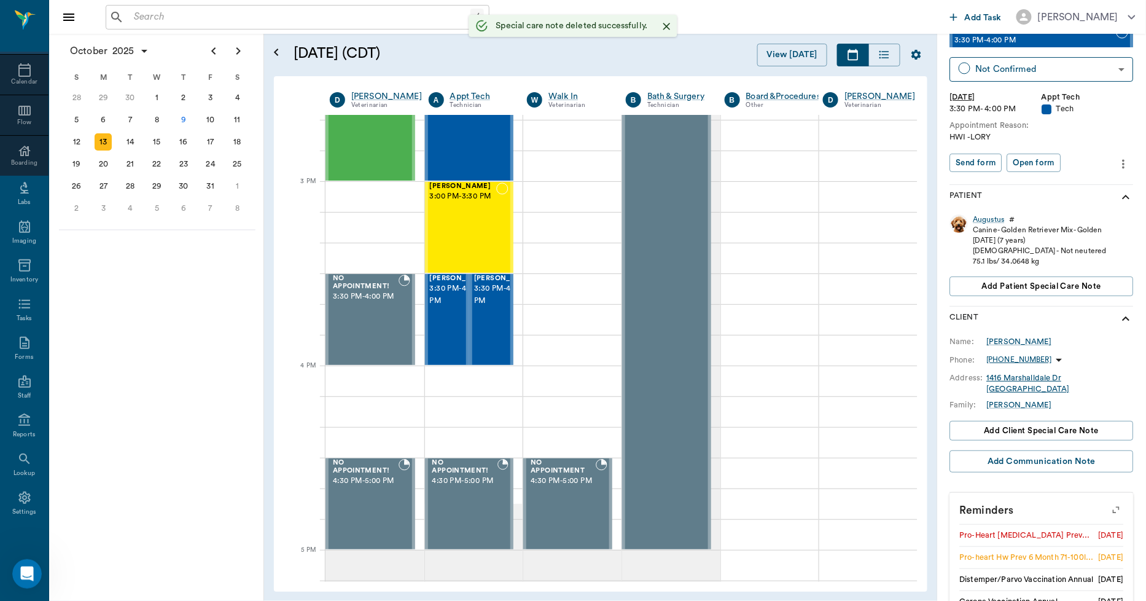
scroll to position [68, 0]
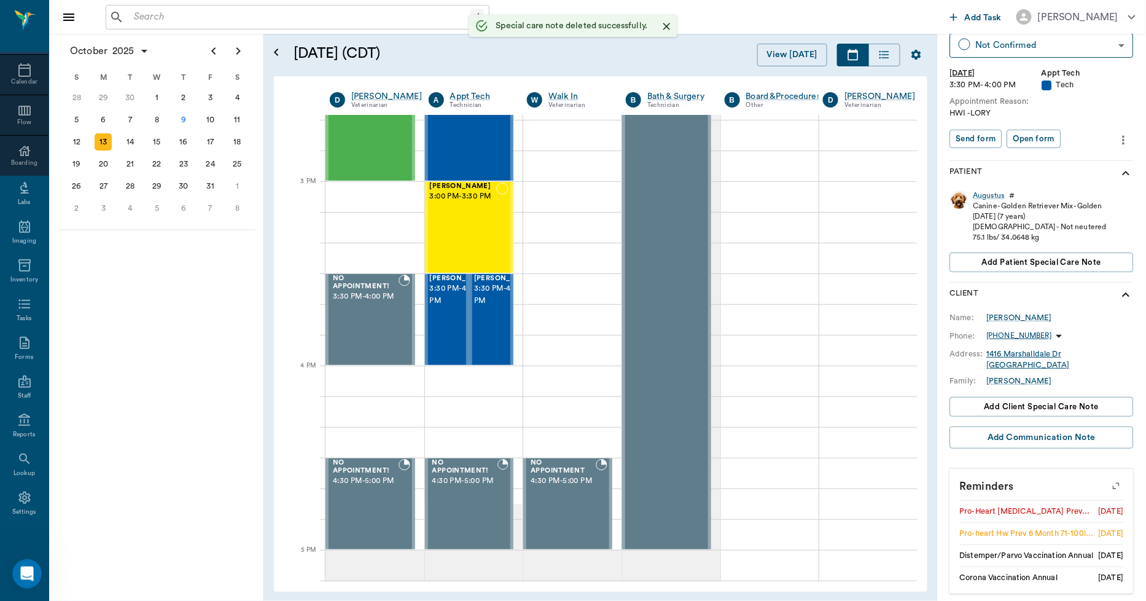
click at [1108, 486] on icon "button" at bounding box center [1116, 485] width 17 height 17
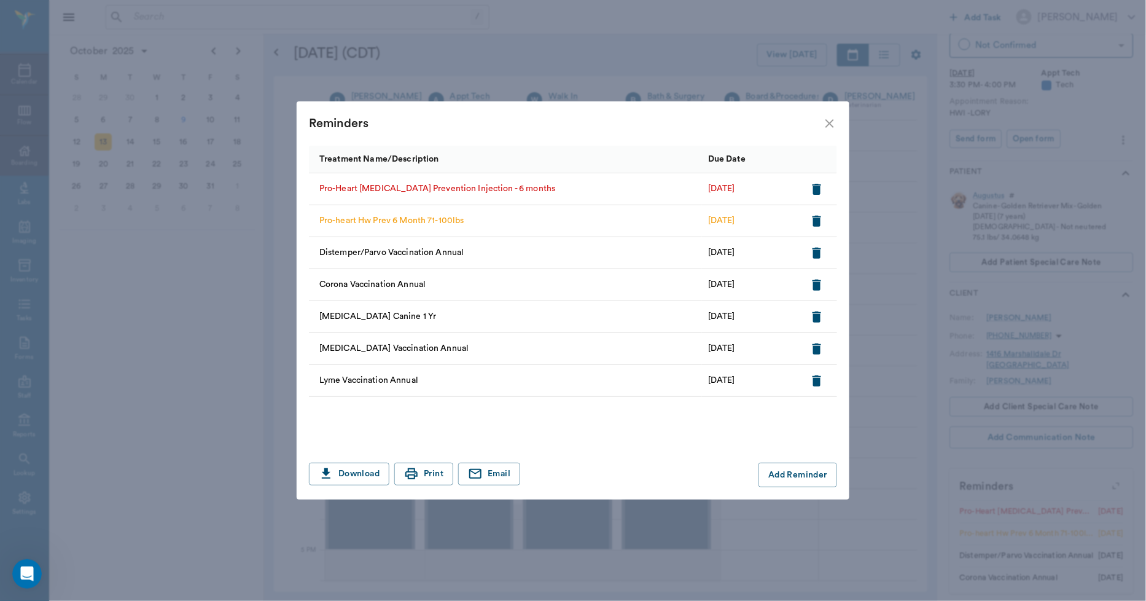
click at [813, 187] on icon "button" at bounding box center [817, 189] width 9 height 11
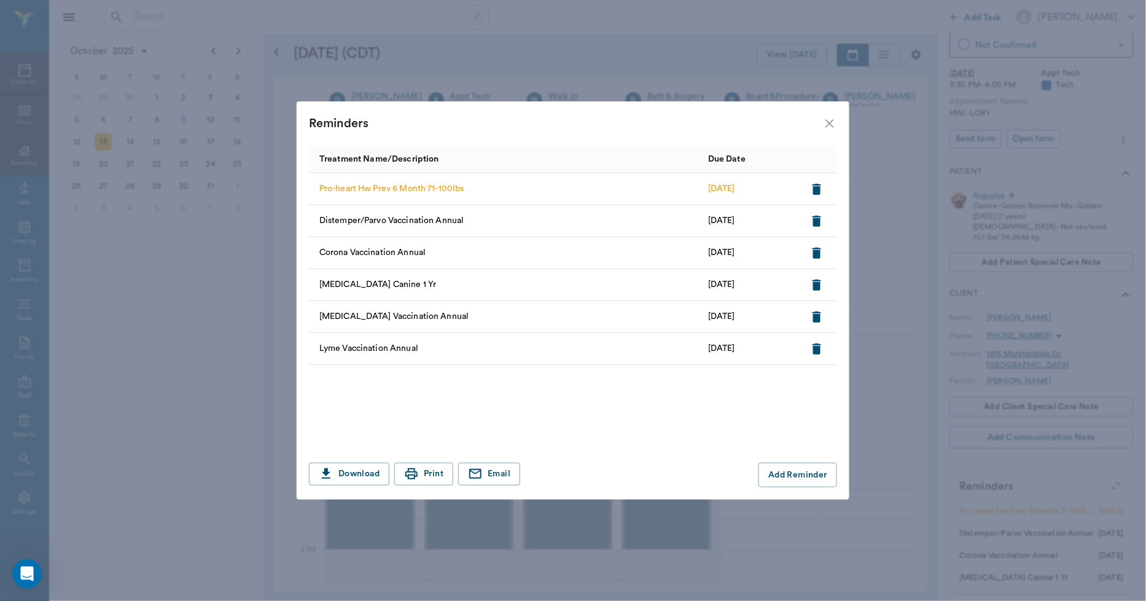
click at [828, 120] on icon "close" at bounding box center [830, 123] width 9 height 9
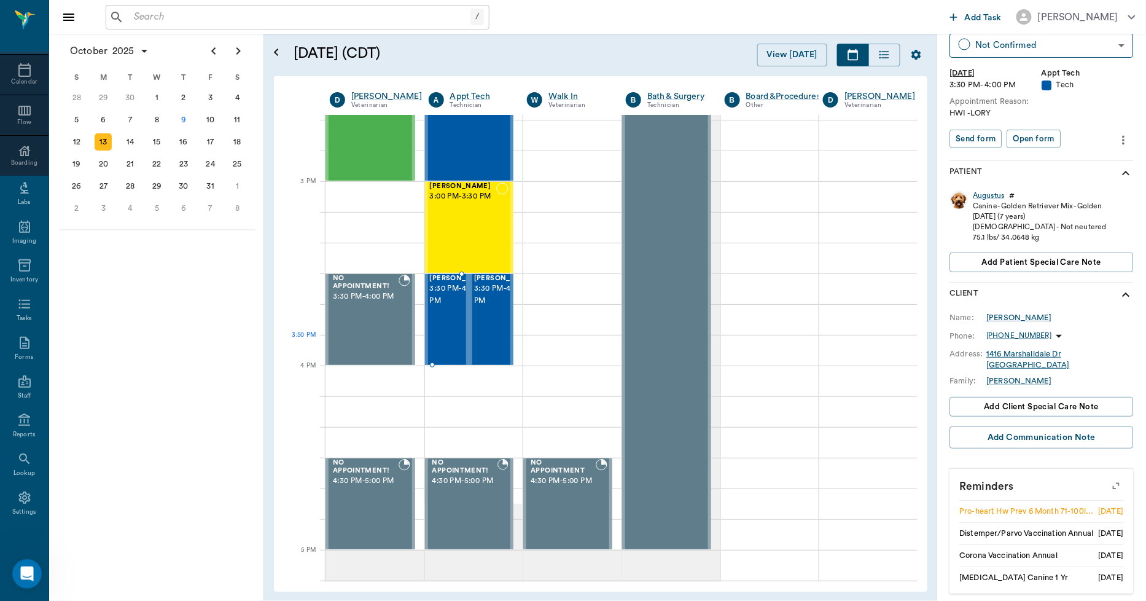
click at [438, 307] on span "3:30 PM - 4:00 PM" at bounding box center [460, 295] width 61 height 25
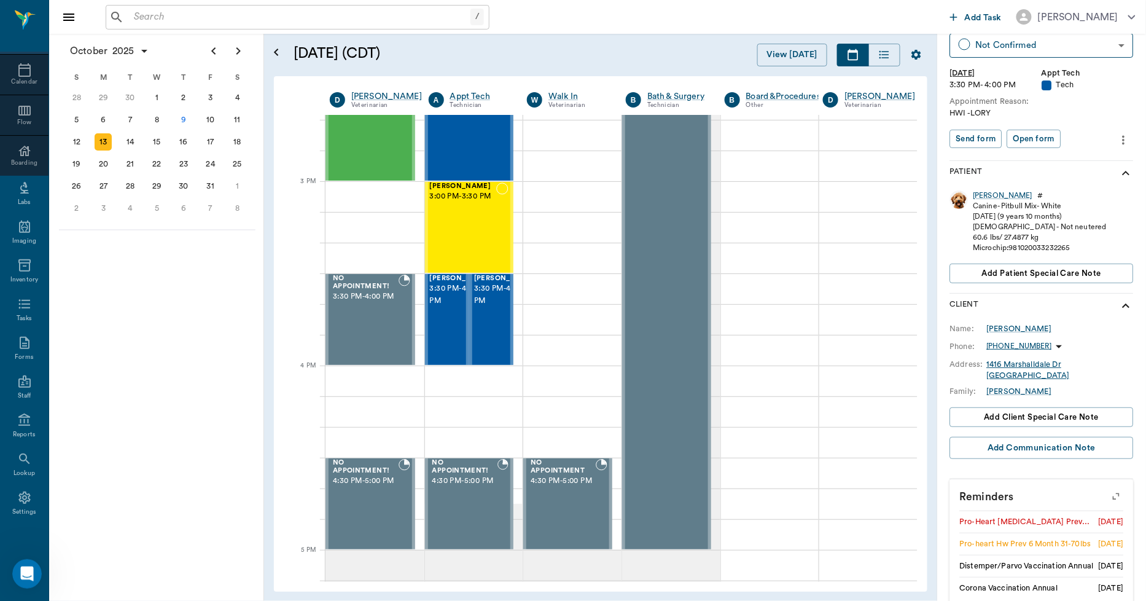
click at [1112, 495] on icon "button" at bounding box center [1116, 496] width 17 height 17
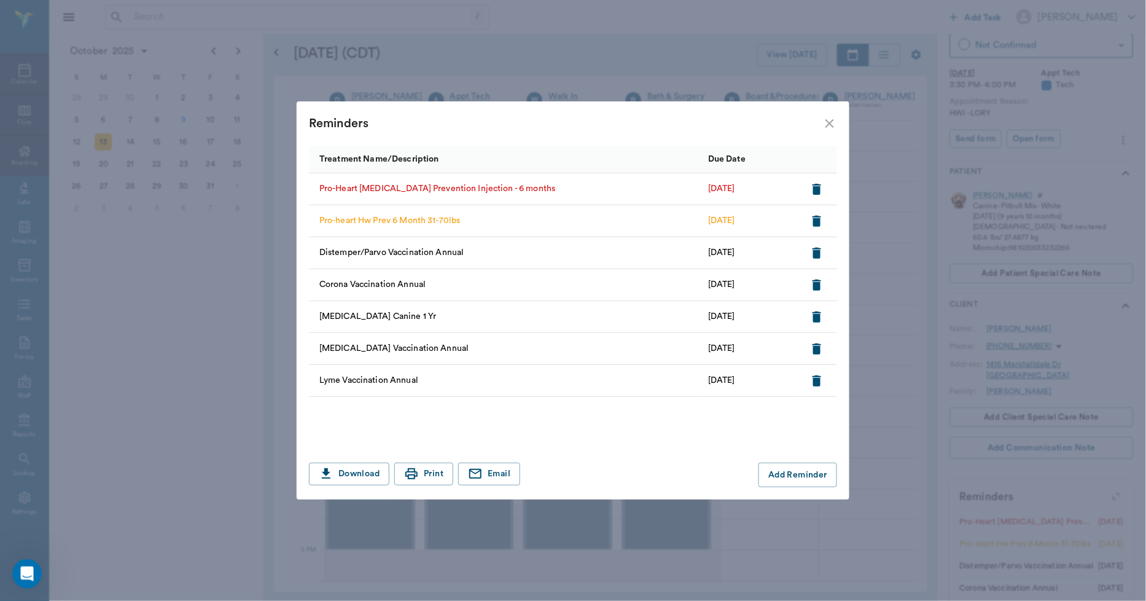
click at [814, 189] on icon "button" at bounding box center [817, 189] width 9 height 11
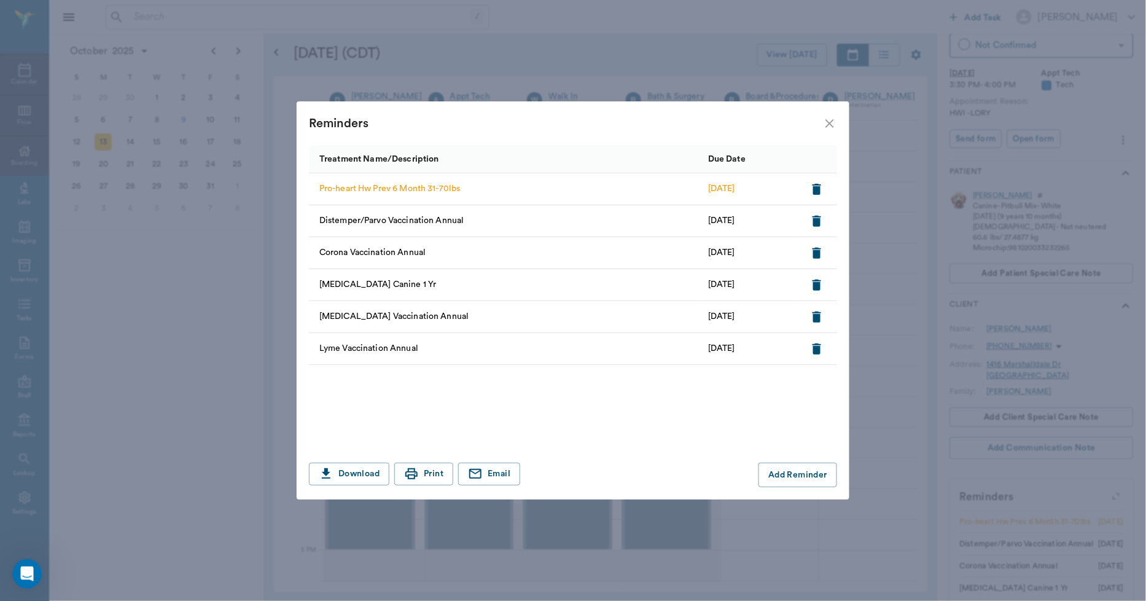
click at [834, 115] on div "Reminders" at bounding box center [573, 123] width 553 height 44
click at [829, 122] on icon "close" at bounding box center [830, 123] width 9 height 9
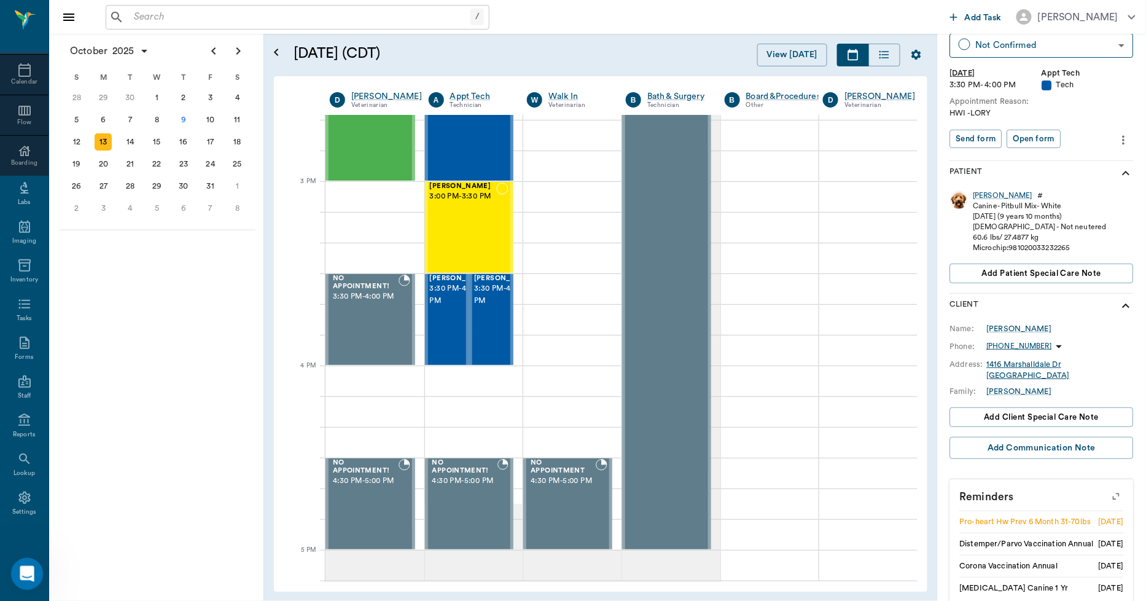
click at [25, 574] on icon "Open Intercom Messenger" at bounding box center [25, 572] width 20 height 20
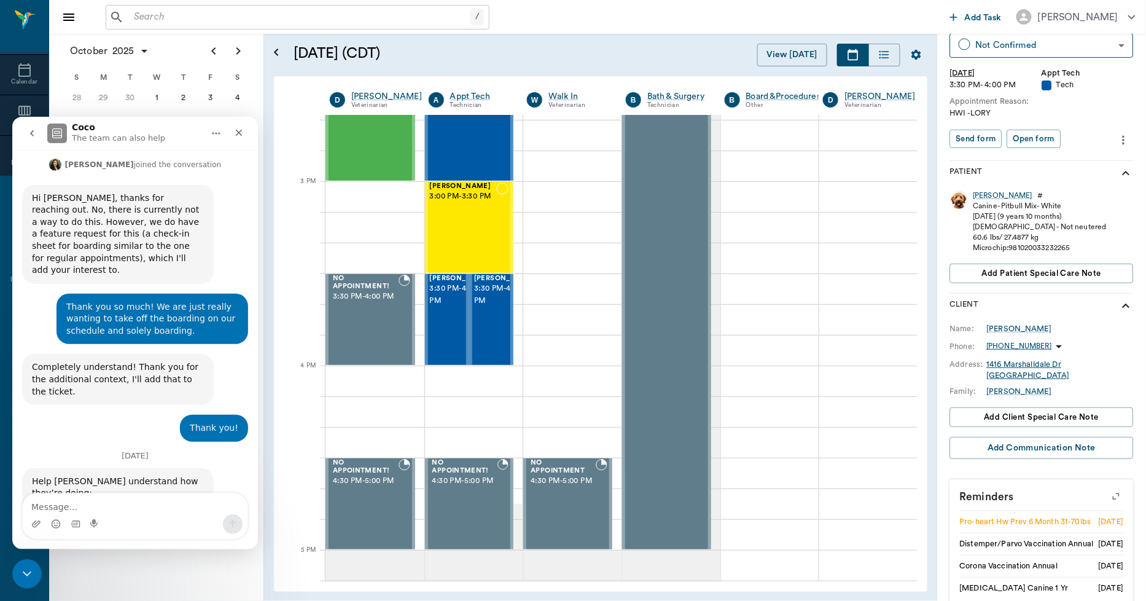
scroll to position [710, 0]
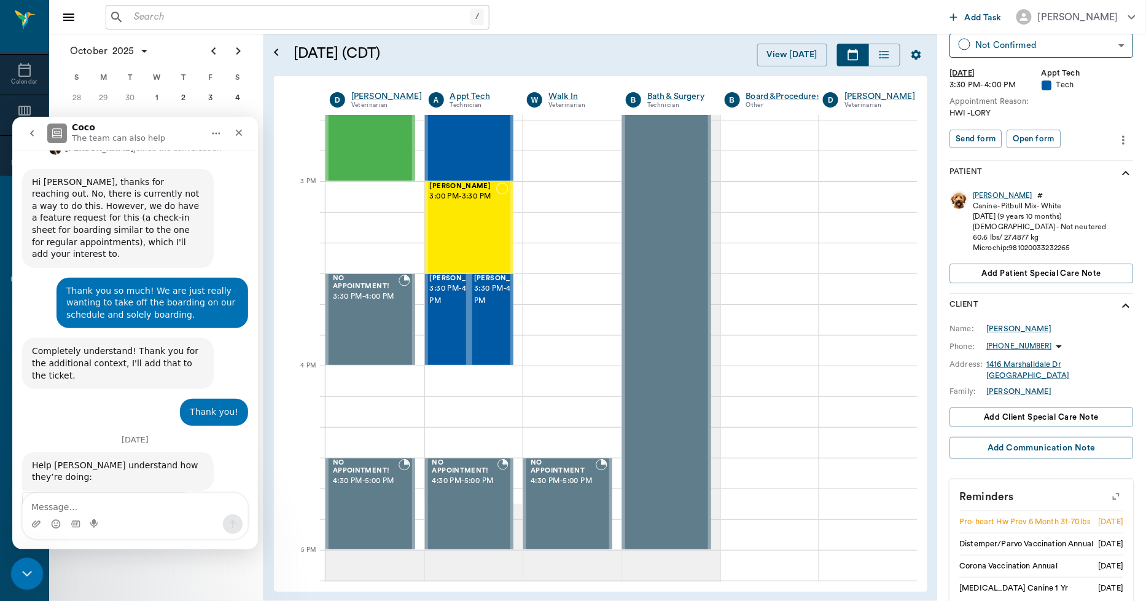
click at [29, 578] on icon "Close Intercom Messenger" at bounding box center [25, 572] width 15 height 15
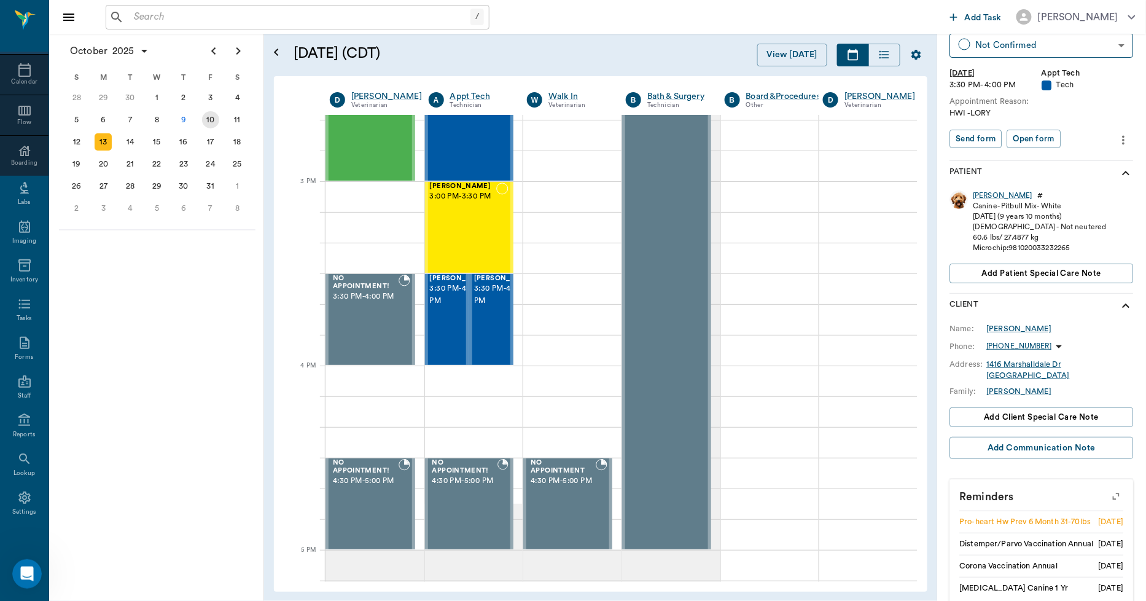
click at [217, 118] on div "10" at bounding box center [210, 119] width 17 height 17
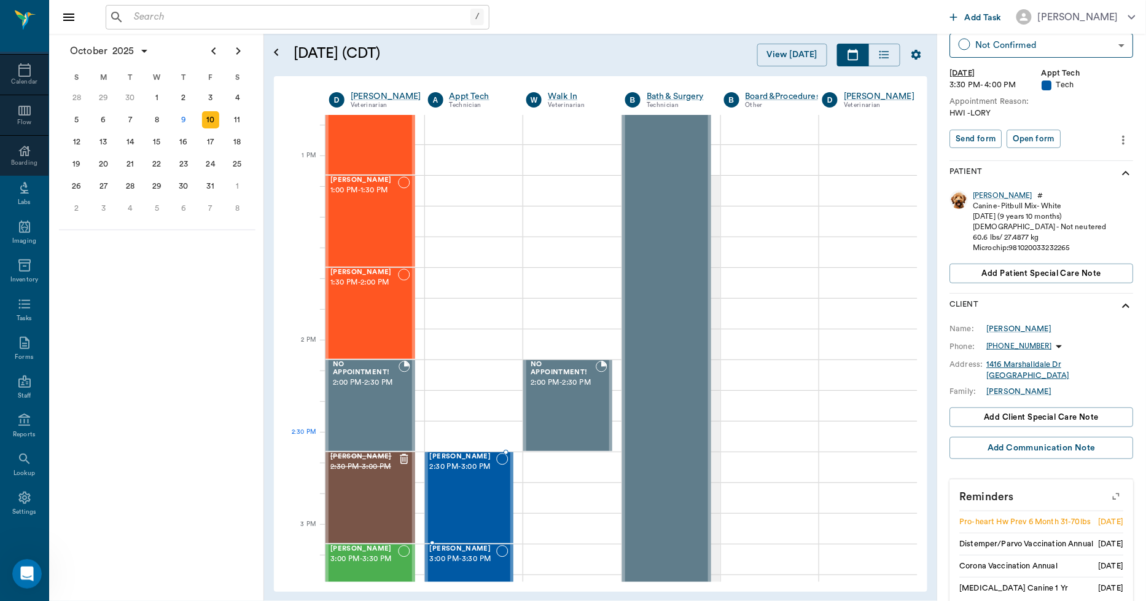
scroll to position [887, 1]
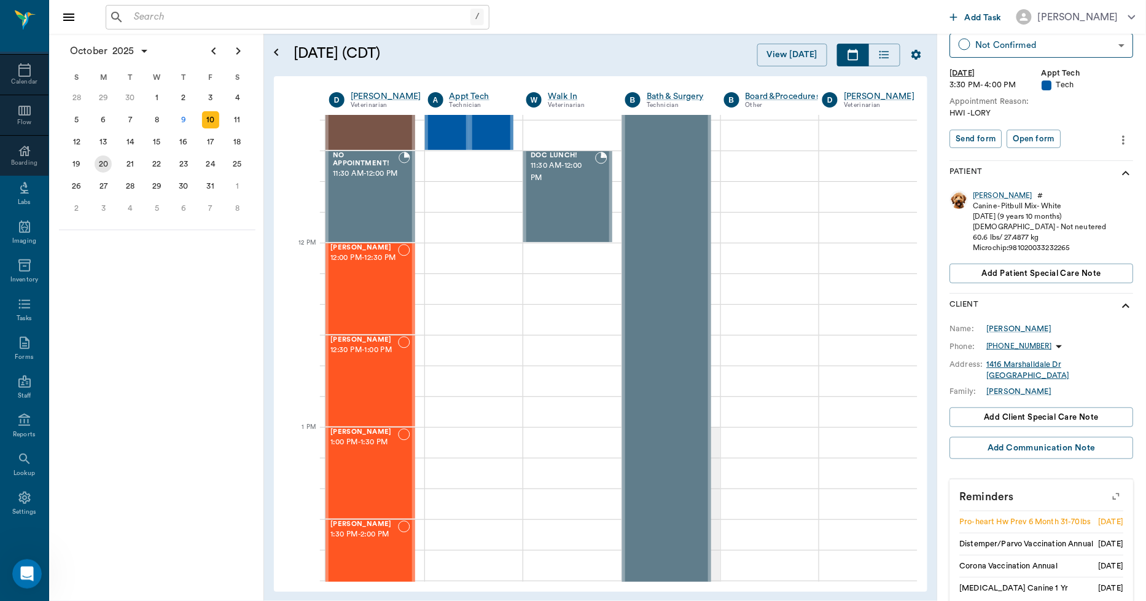
click at [101, 142] on div "13" at bounding box center [103, 141] width 17 height 17
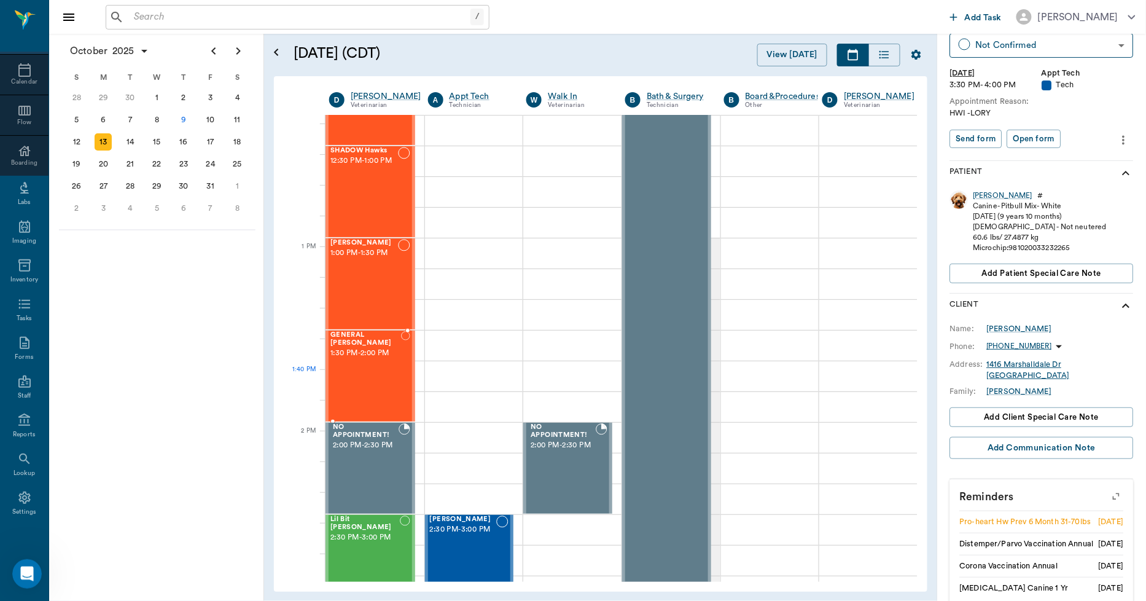
scroll to position [819, 1]
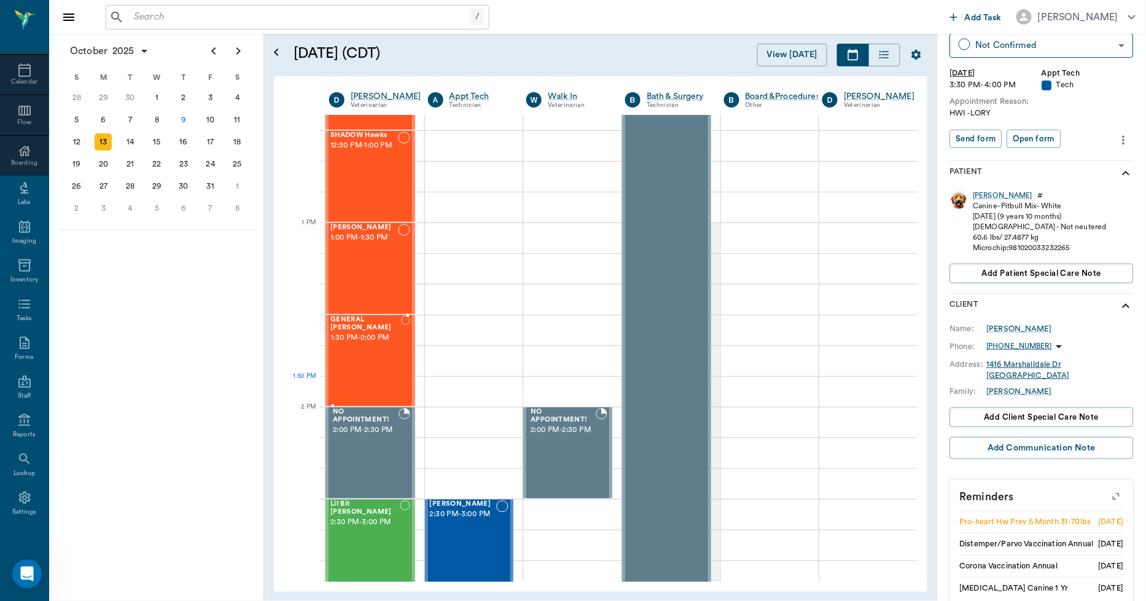
click at [376, 385] on div "GENERAL Spay 1:30 PM - 2:00 PM" at bounding box center [366, 361] width 71 height 90
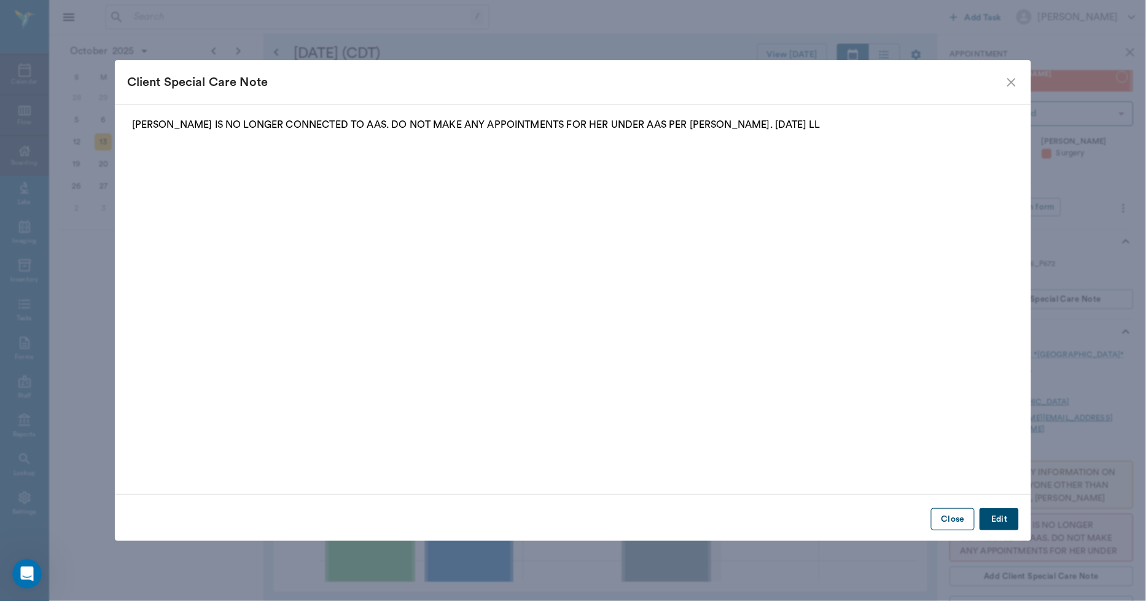
click at [948, 520] on button "Close" at bounding box center [953, 519] width 44 height 23
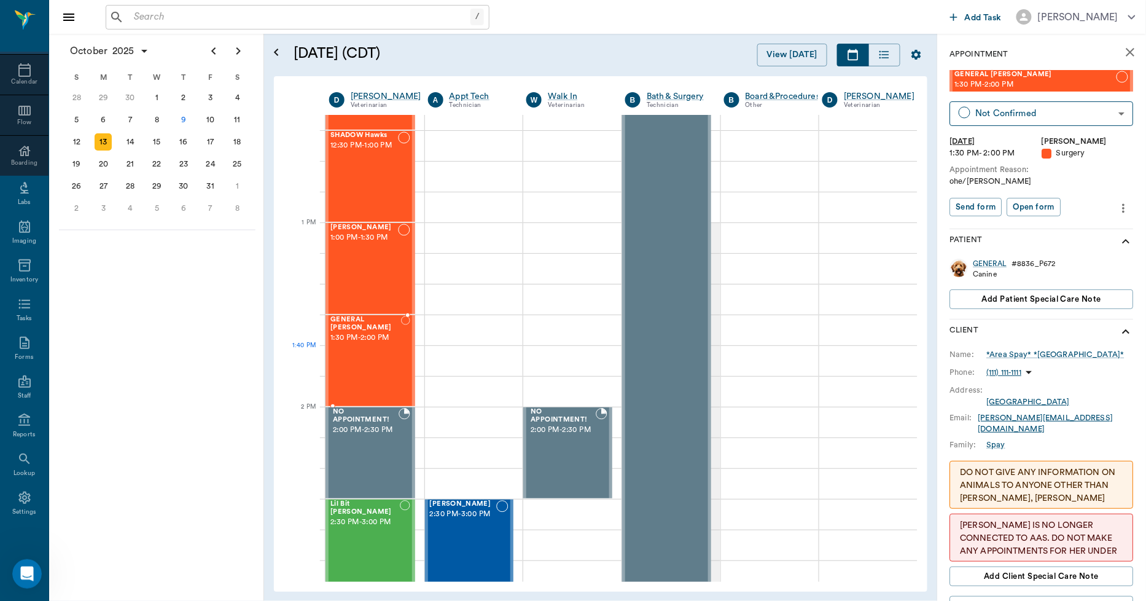
click at [377, 364] on div "GENERAL Spay 1:30 PM - 2:00 PM" at bounding box center [366, 361] width 71 height 90
click at [363, 278] on div "Shiloh Jester 1:00 PM - 1:30 PM" at bounding box center [365, 269] width 68 height 90
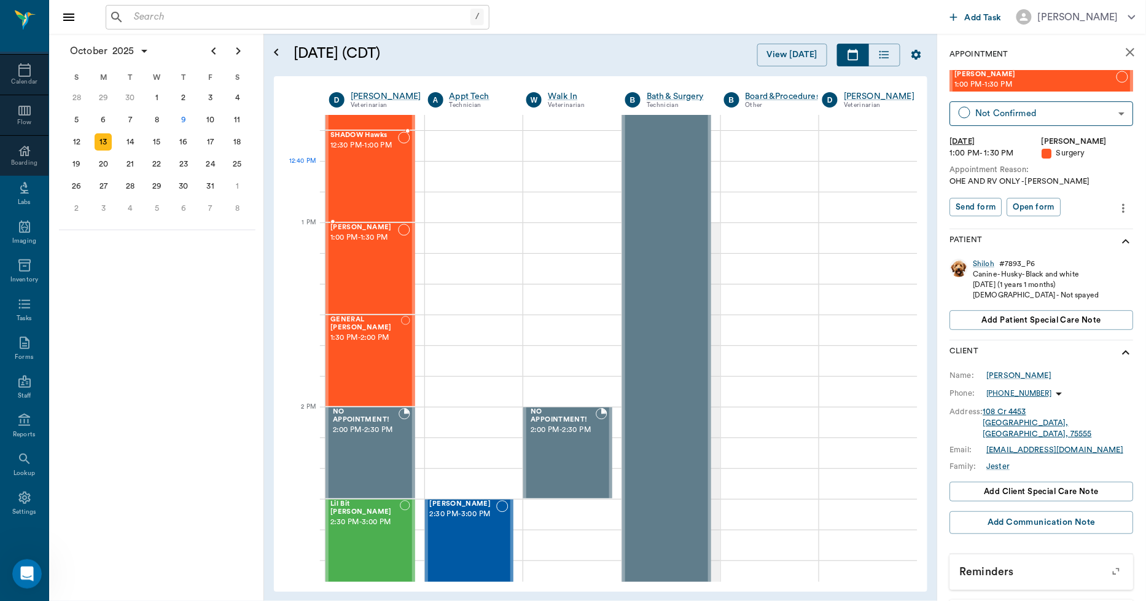
click at [360, 178] on div "SHADOW Hawks 12:30 PM - 1:00 PM" at bounding box center [365, 176] width 68 height 90
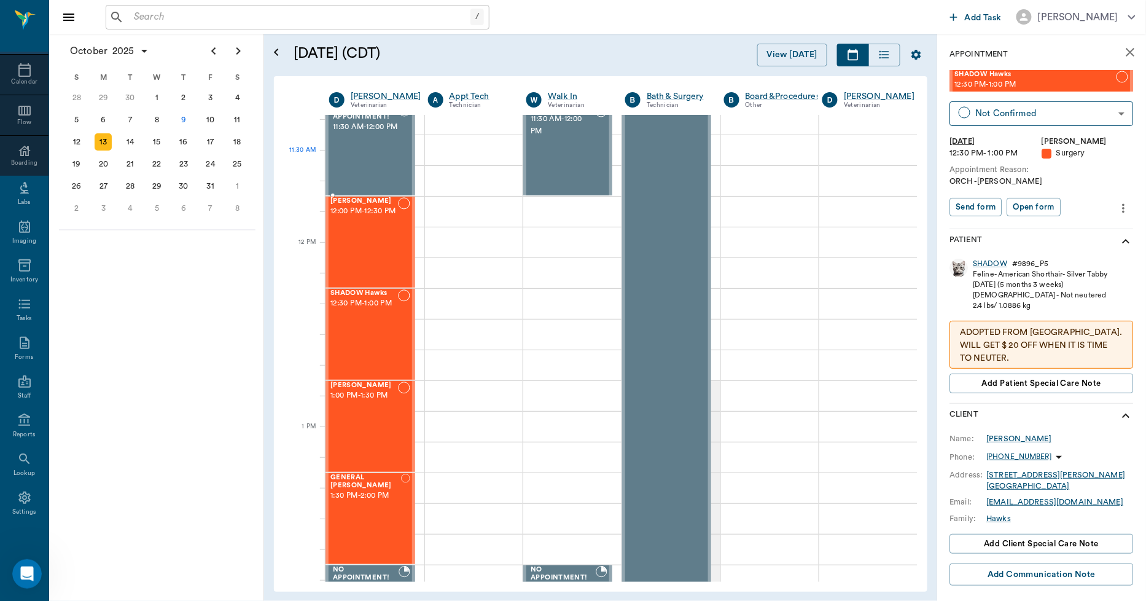
scroll to position [614, 1]
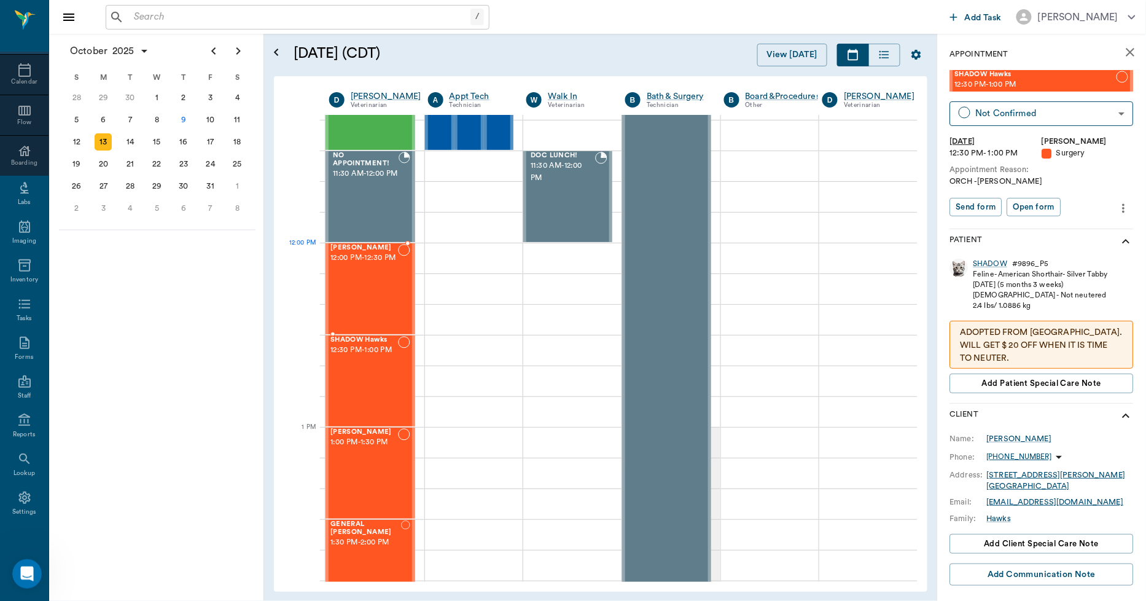
click at [374, 264] on span "12:00 PM - 12:30 PM" at bounding box center [365, 258] width 68 height 12
click at [130, 137] on div "14" at bounding box center [130, 141] width 17 height 17
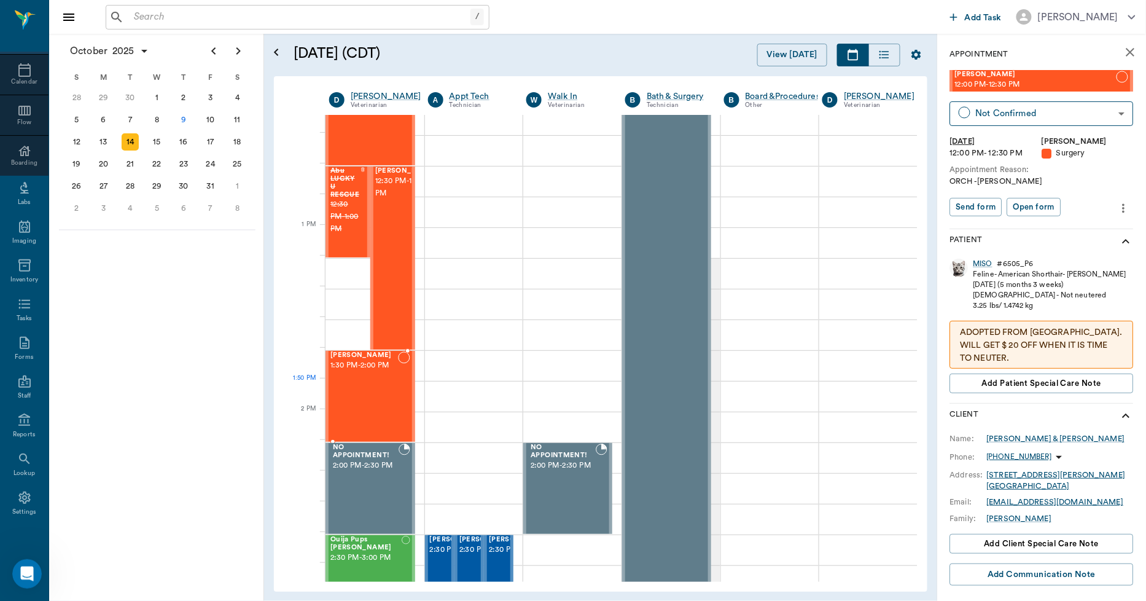
scroll to position [819, 1]
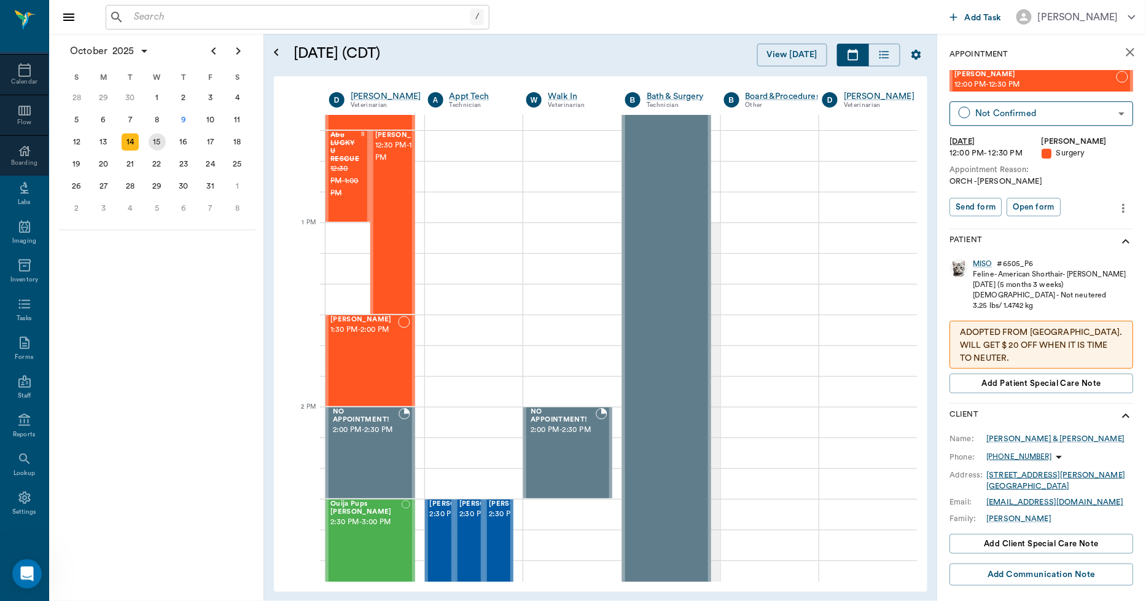
click at [154, 143] on div "15" at bounding box center [157, 141] width 17 height 17
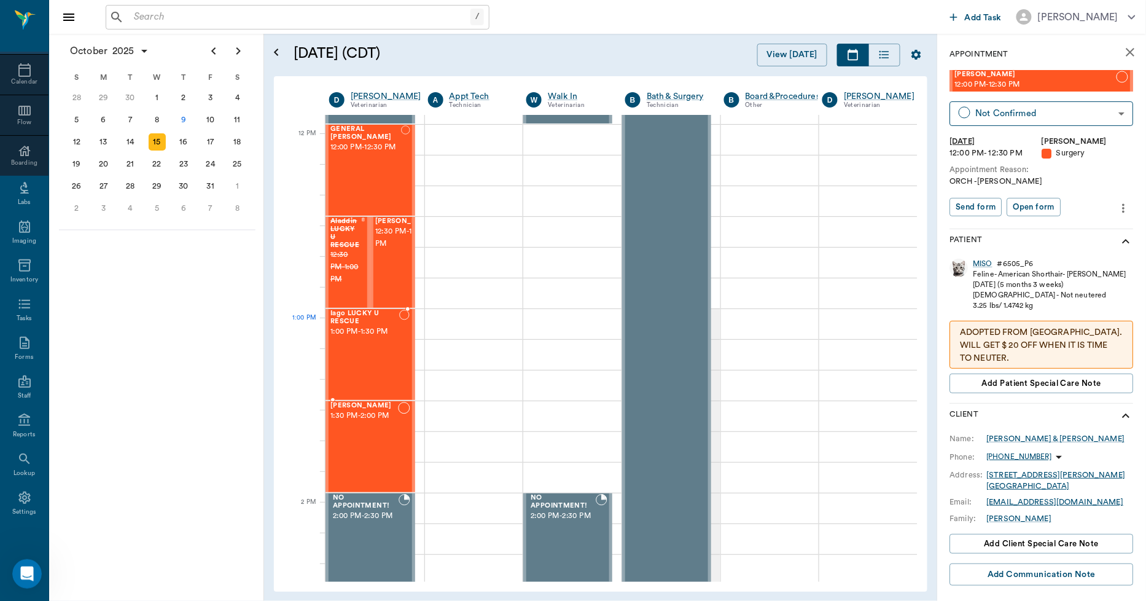
scroll to position [751, 1]
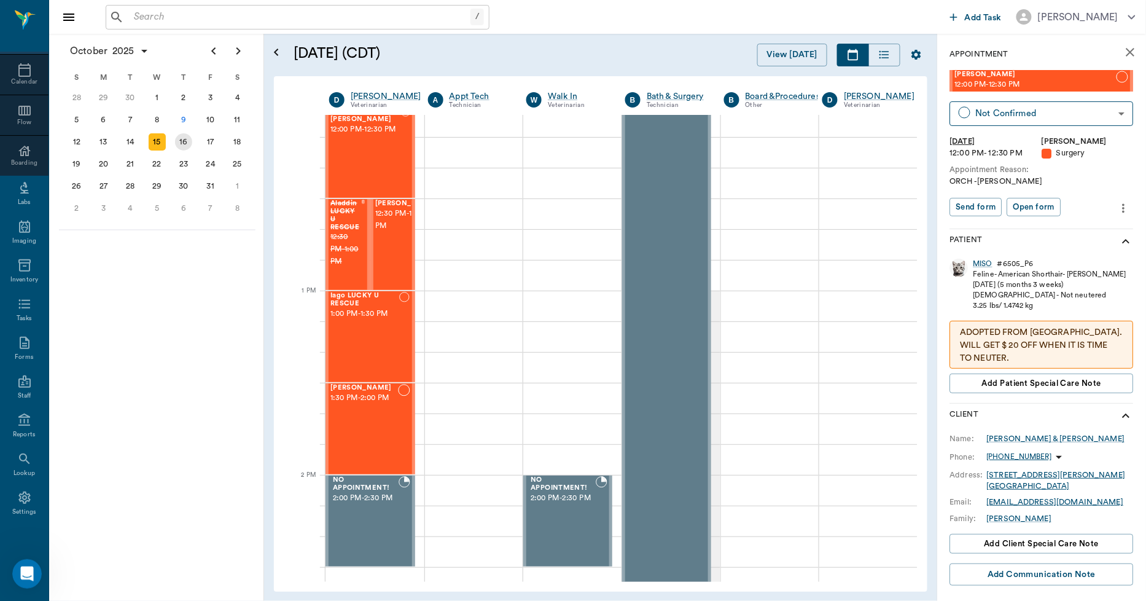
click at [177, 142] on div "16" at bounding box center [183, 141] width 17 height 17
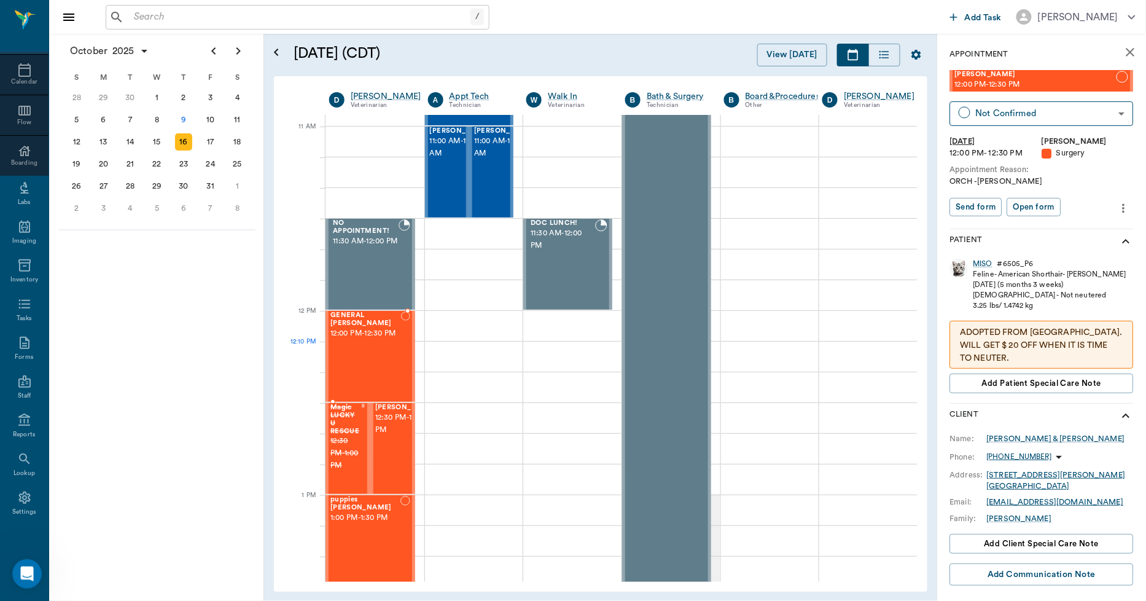
scroll to position [546, 1]
click at [213, 144] on div "17" at bounding box center [210, 141] width 17 height 17
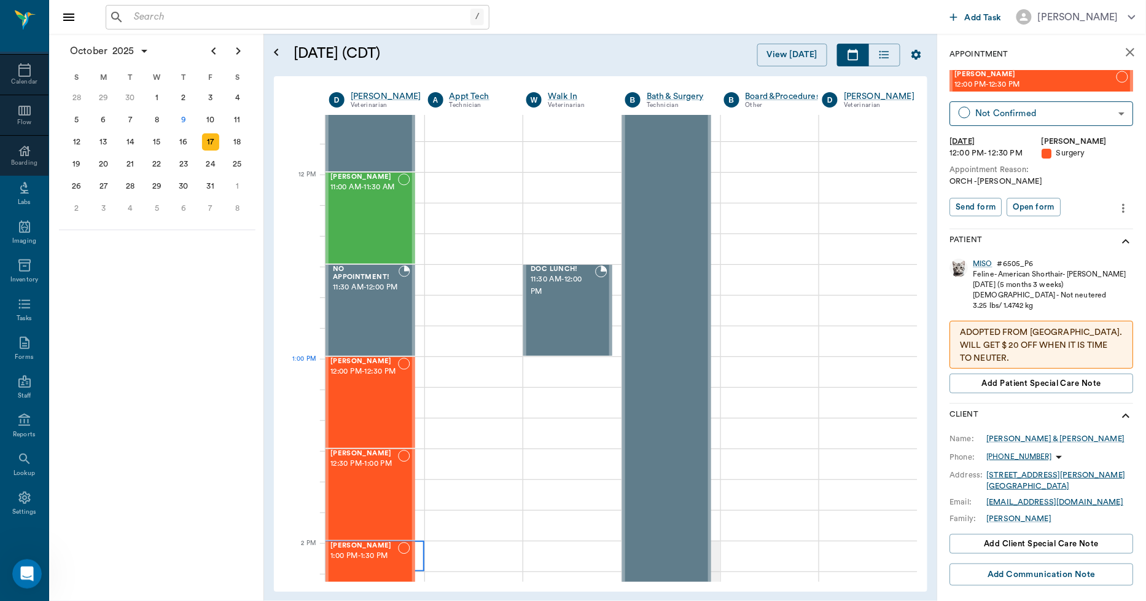
scroll to position [683, 1]
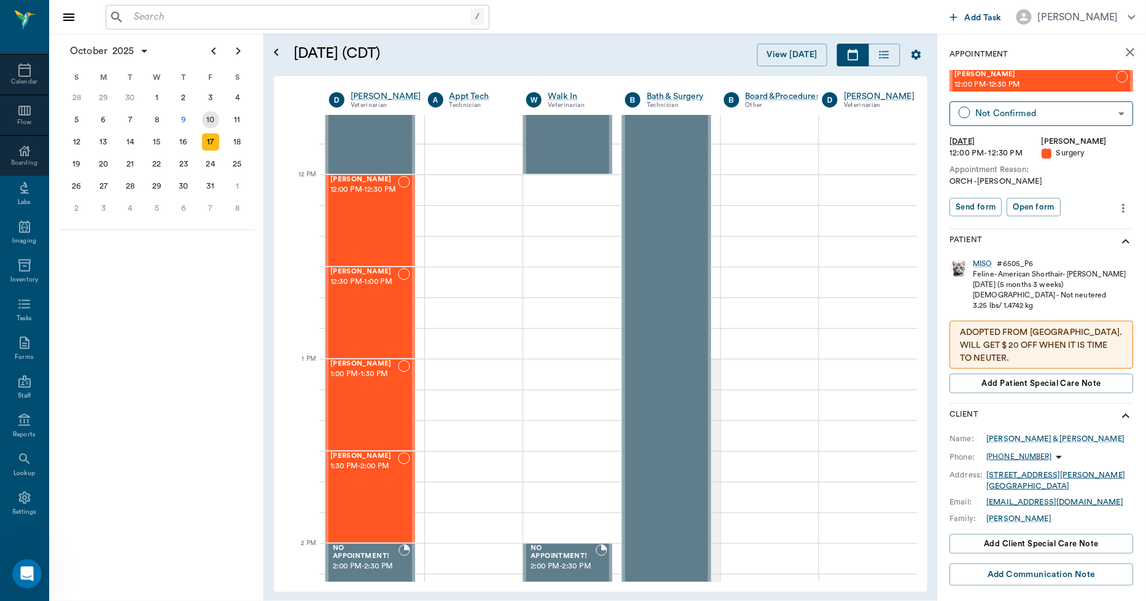
click at [204, 117] on div "10" at bounding box center [210, 119] width 17 height 17
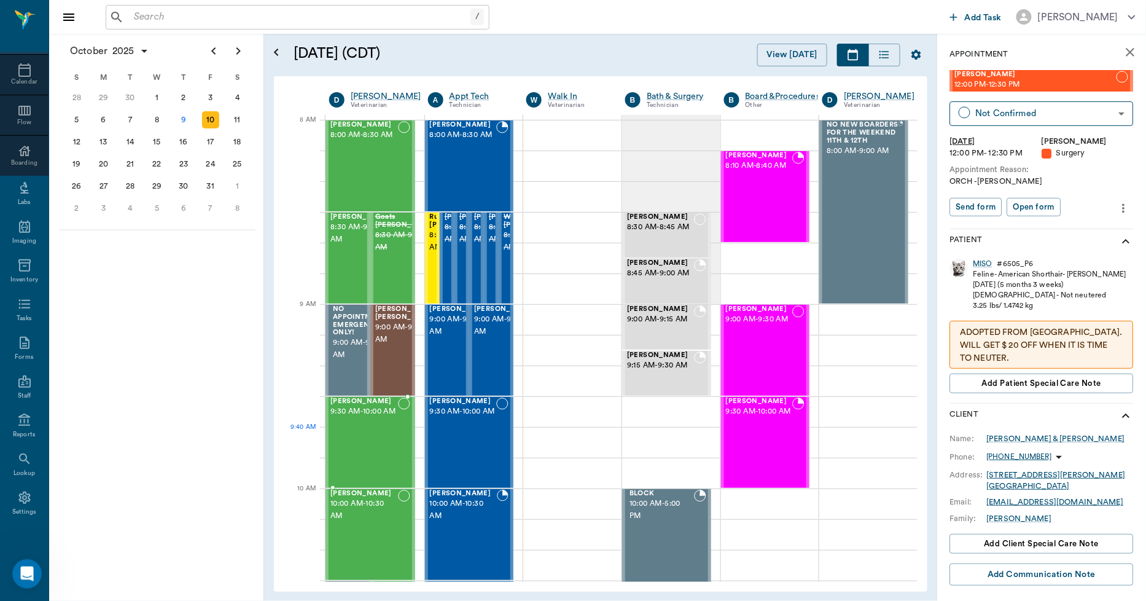
scroll to position [0, 1]
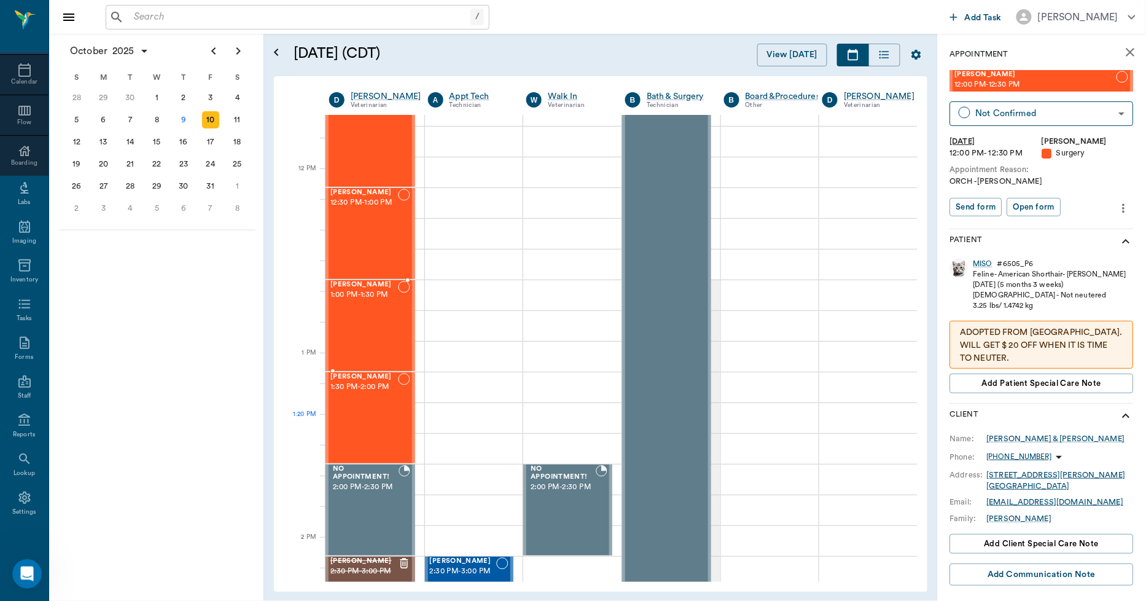
scroll to position [683, 1]
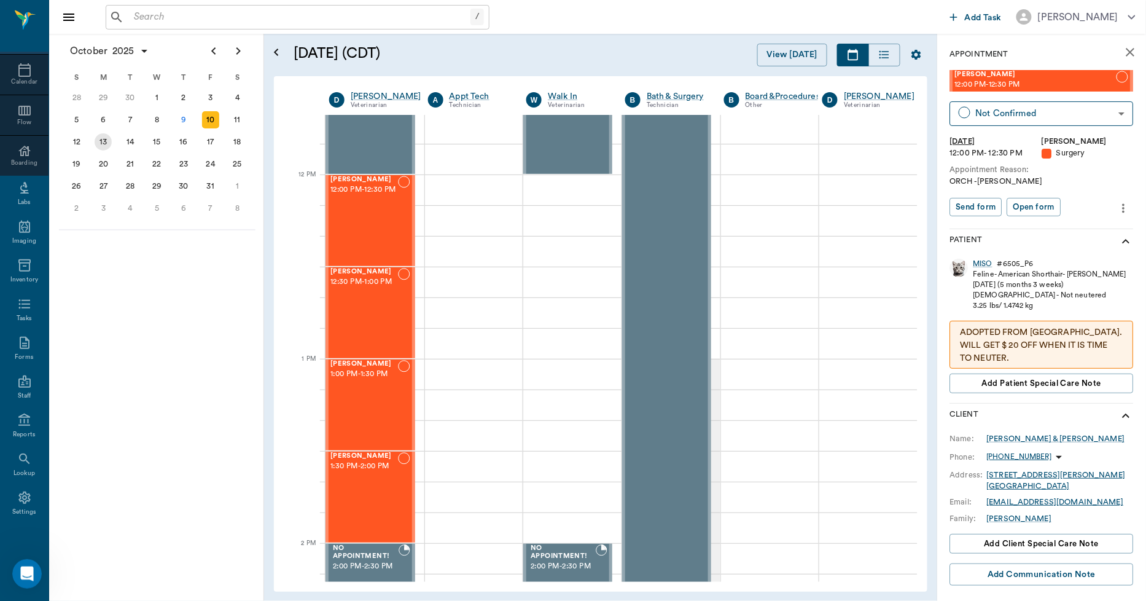
click at [100, 139] on div "13" at bounding box center [103, 141] width 17 height 17
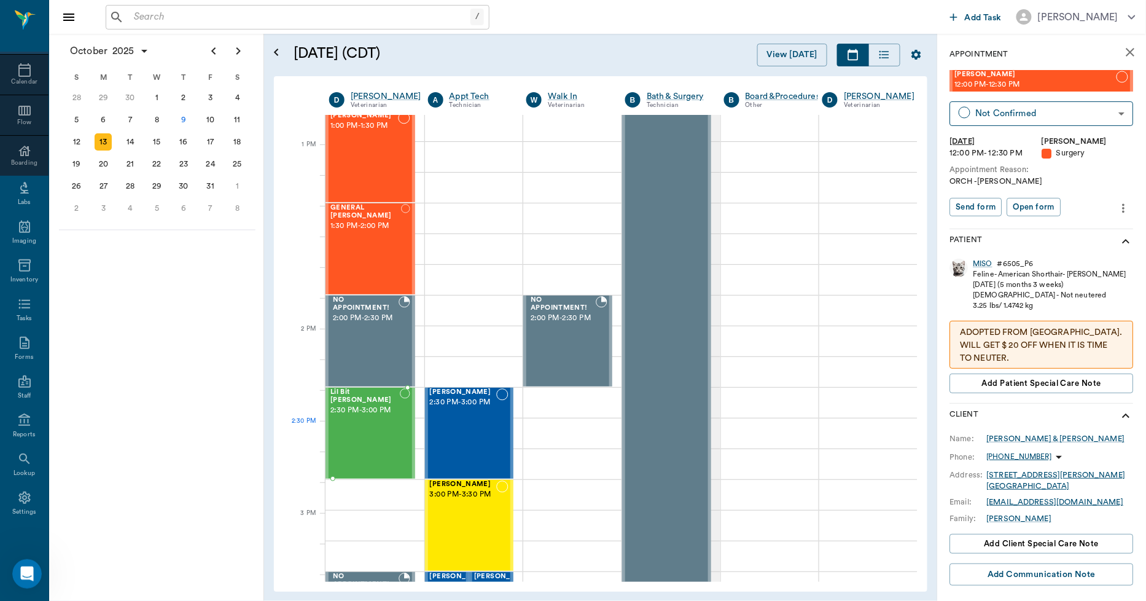
scroll to position [955, 1]
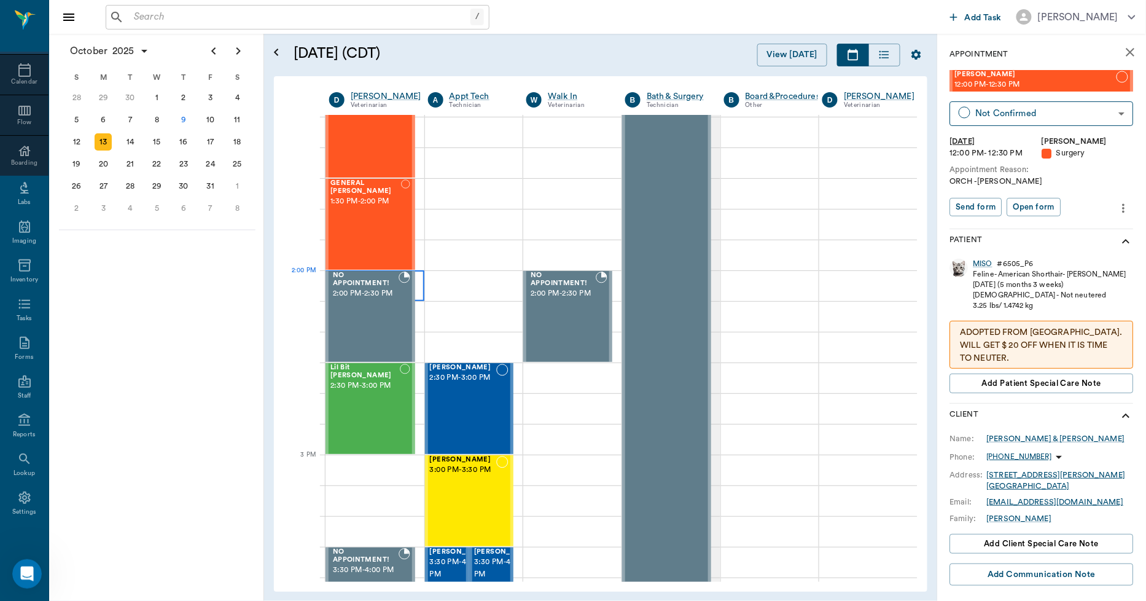
click at [419, 295] on div at bounding box center [375, 285] width 99 height 31
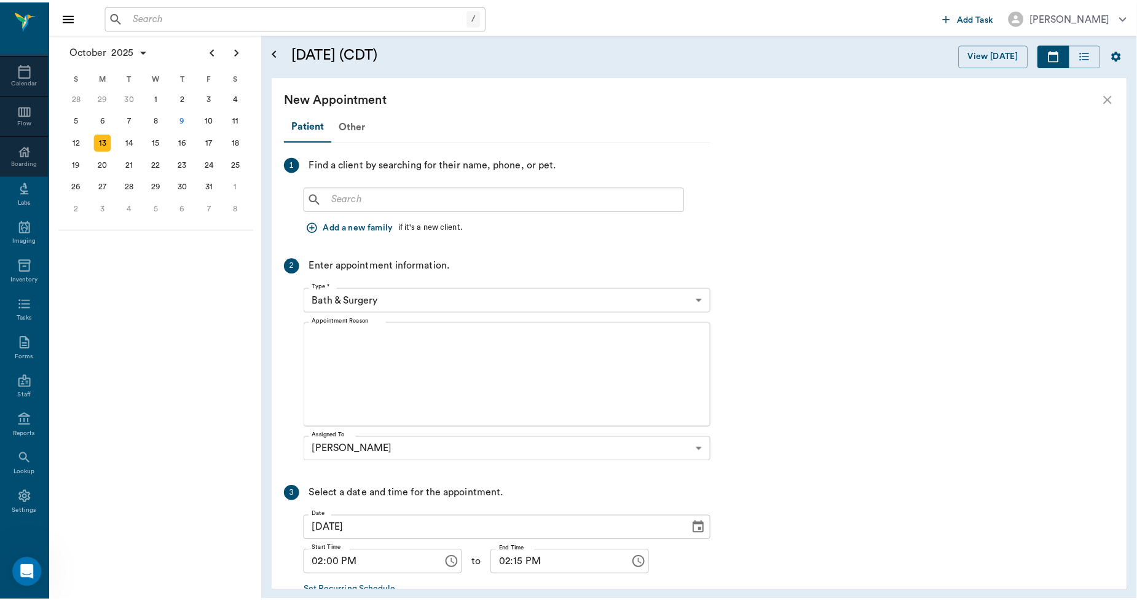
scroll to position [955, 0]
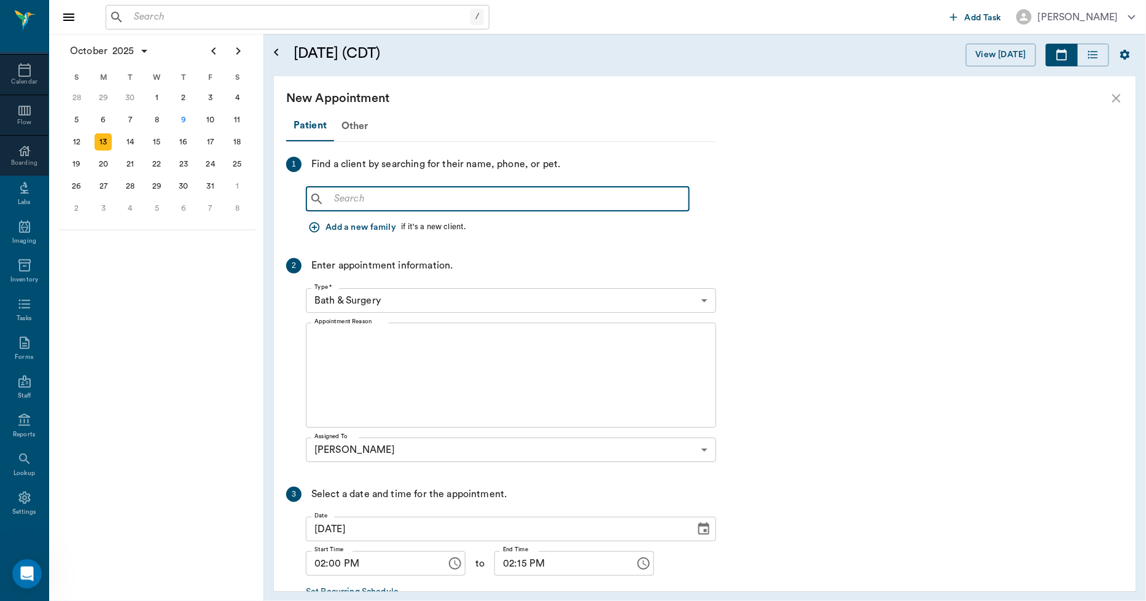
click at [353, 197] on input "text" at bounding box center [506, 198] width 355 height 17
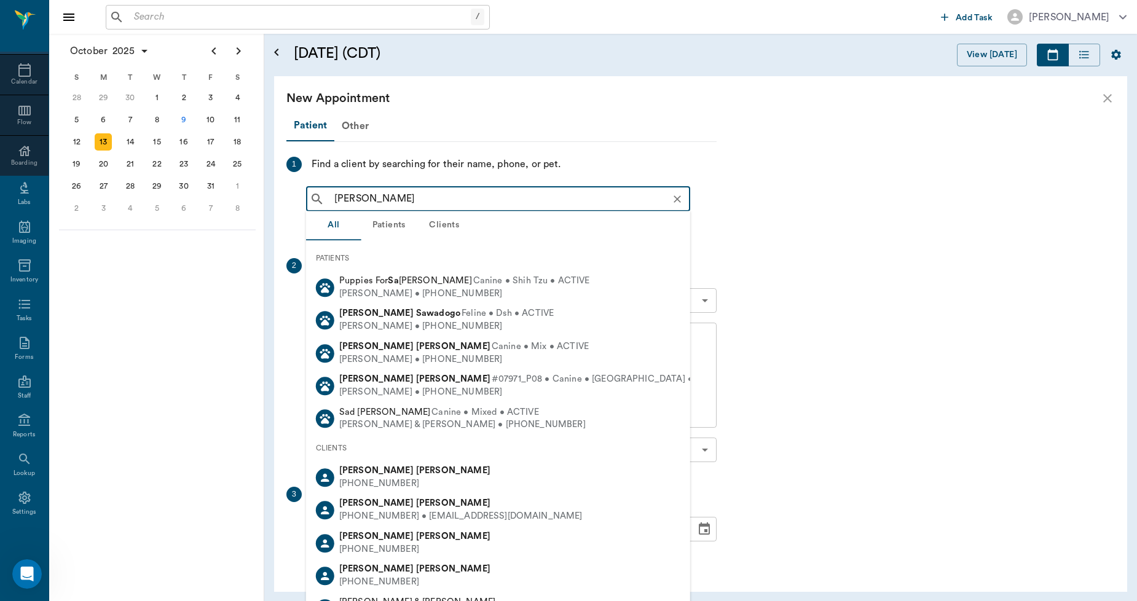
type input "[PERSON_NAME]"
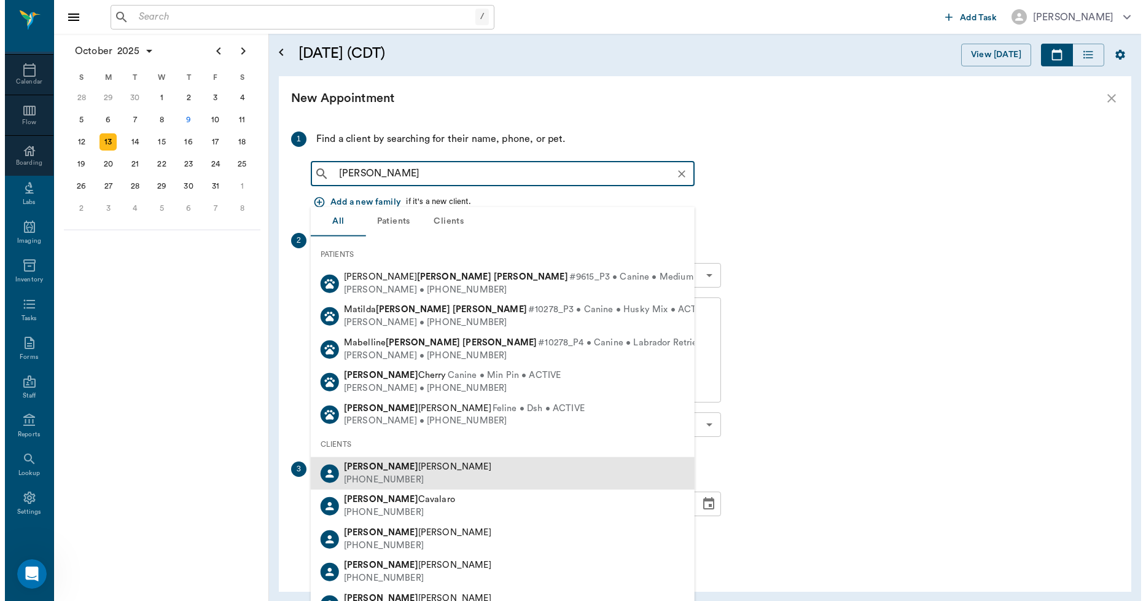
scroll to position [68, 0]
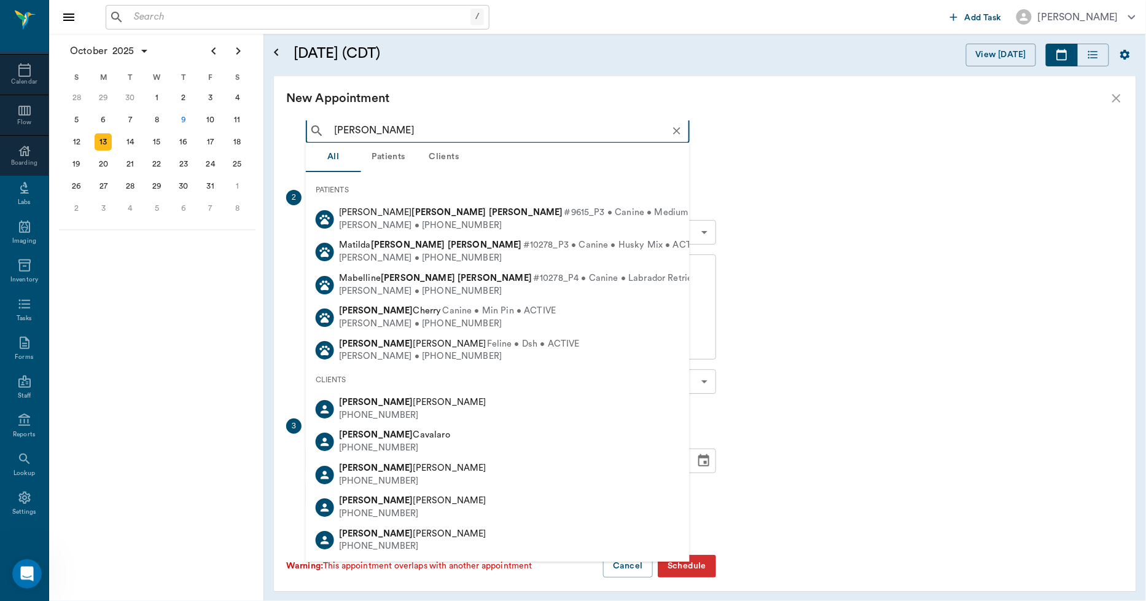
click at [682, 127] on icon "Clear" at bounding box center [677, 131] width 12 height 12
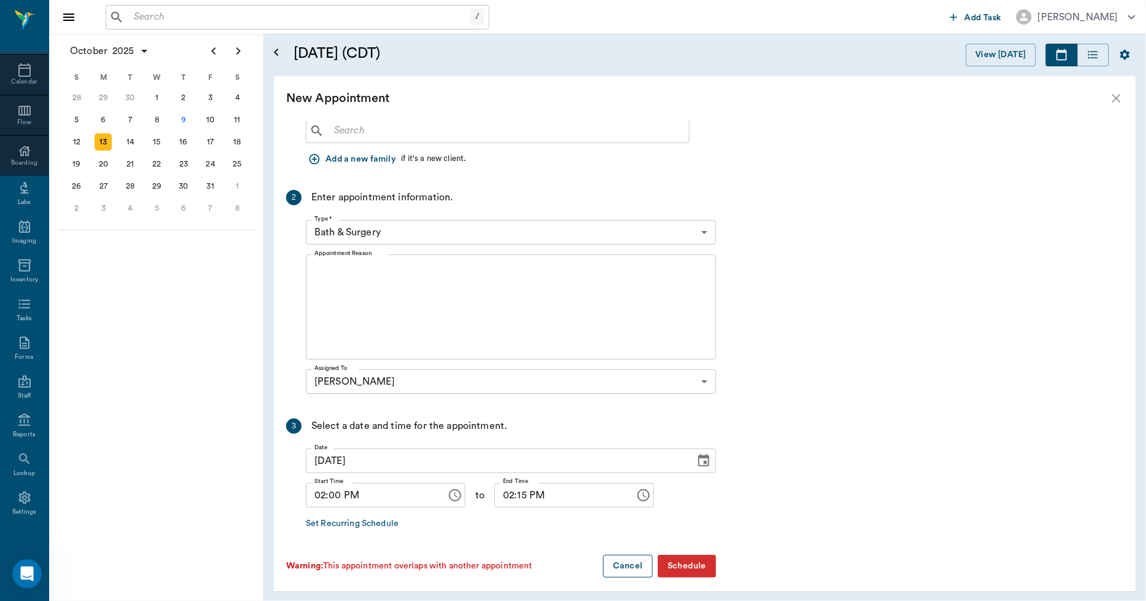
click at [637, 570] on button "Cancel" at bounding box center [627, 566] width 49 height 23
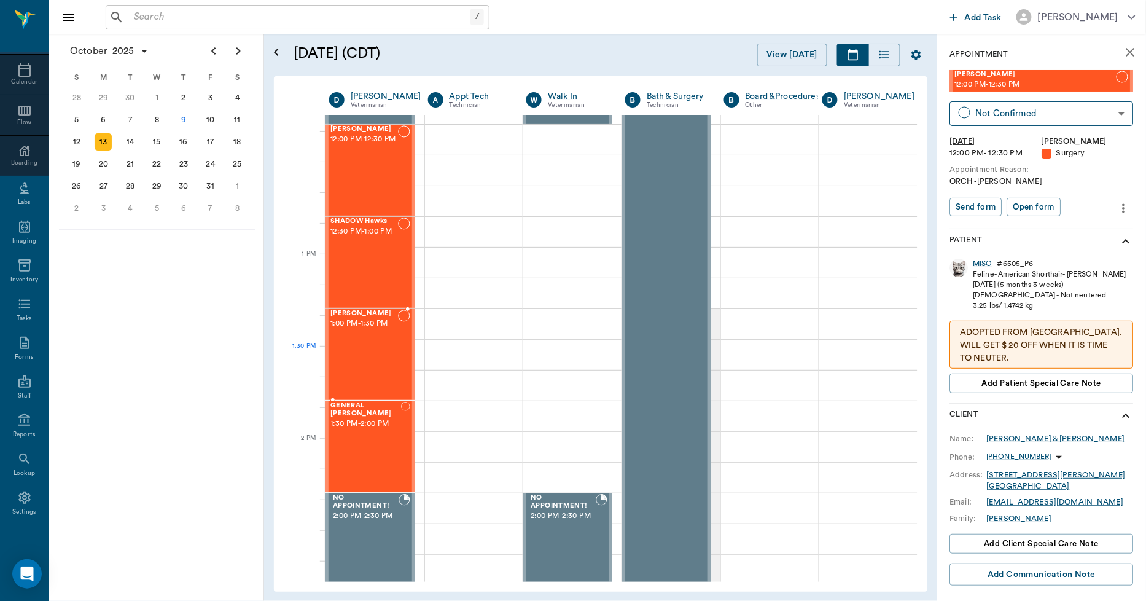
scroll to position [955, 1]
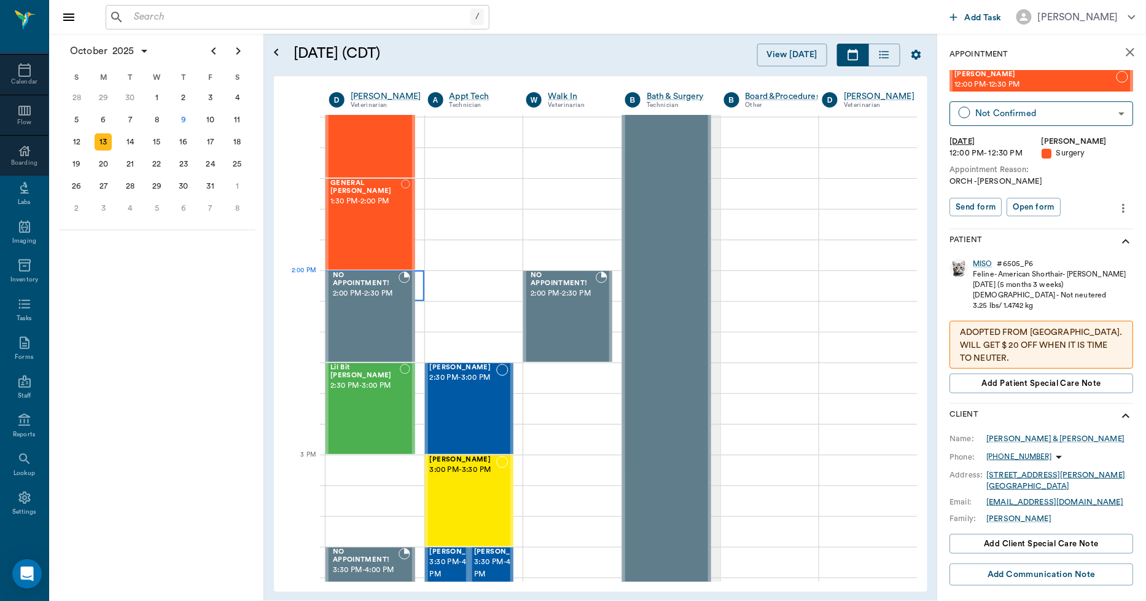
click at [416, 289] on div at bounding box center [375, 285] width 99 height 31
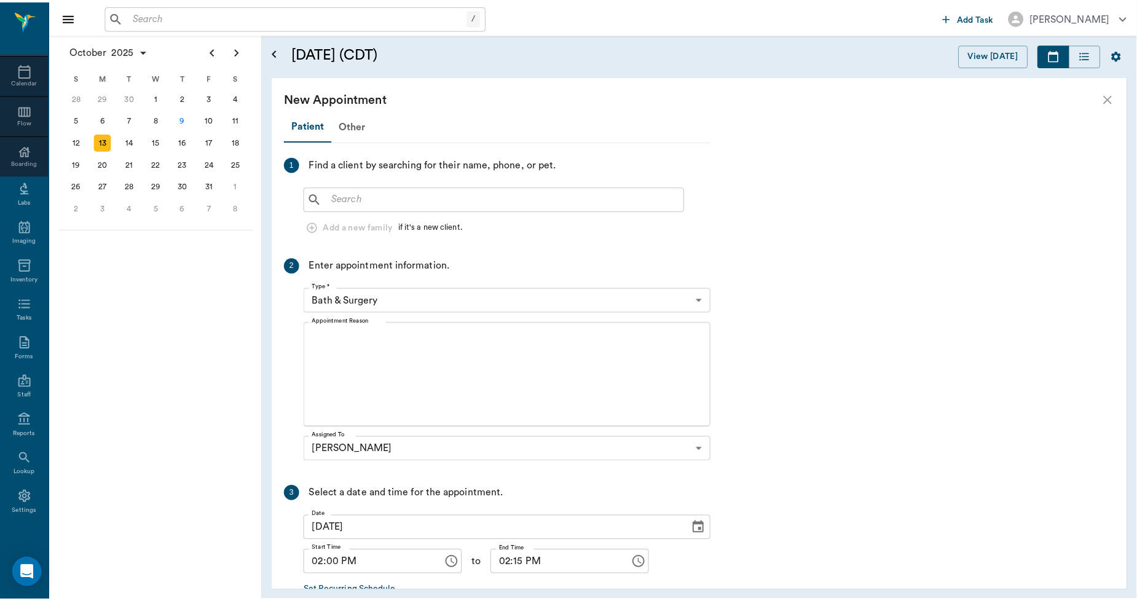
scroll to position [955, 0]
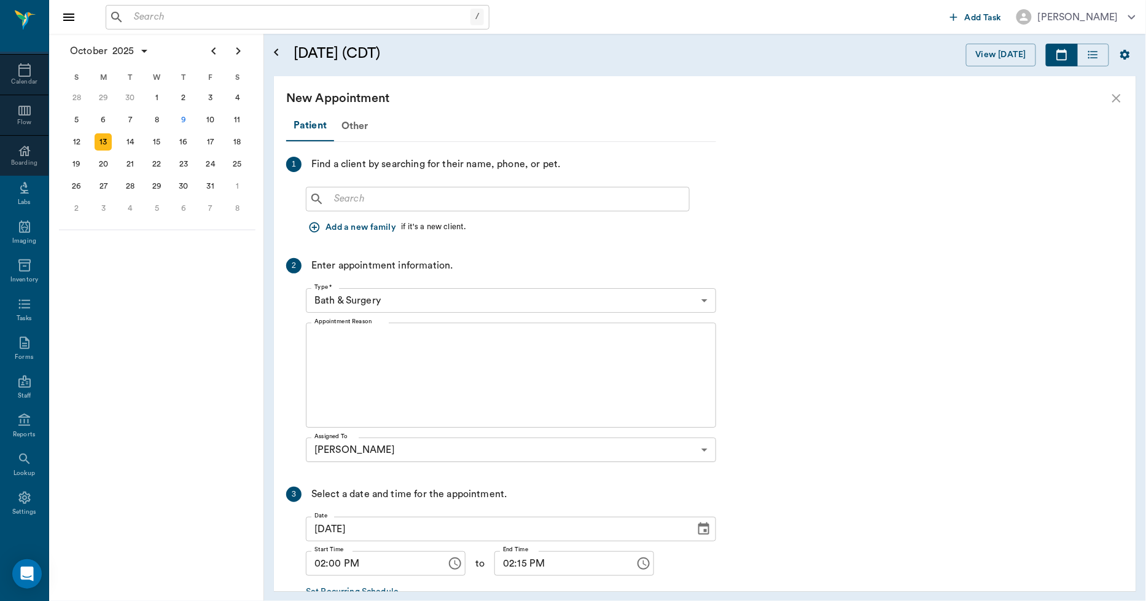
click at [342, 194] on input "text" at bounding box center [506, 198] width 355 height 17
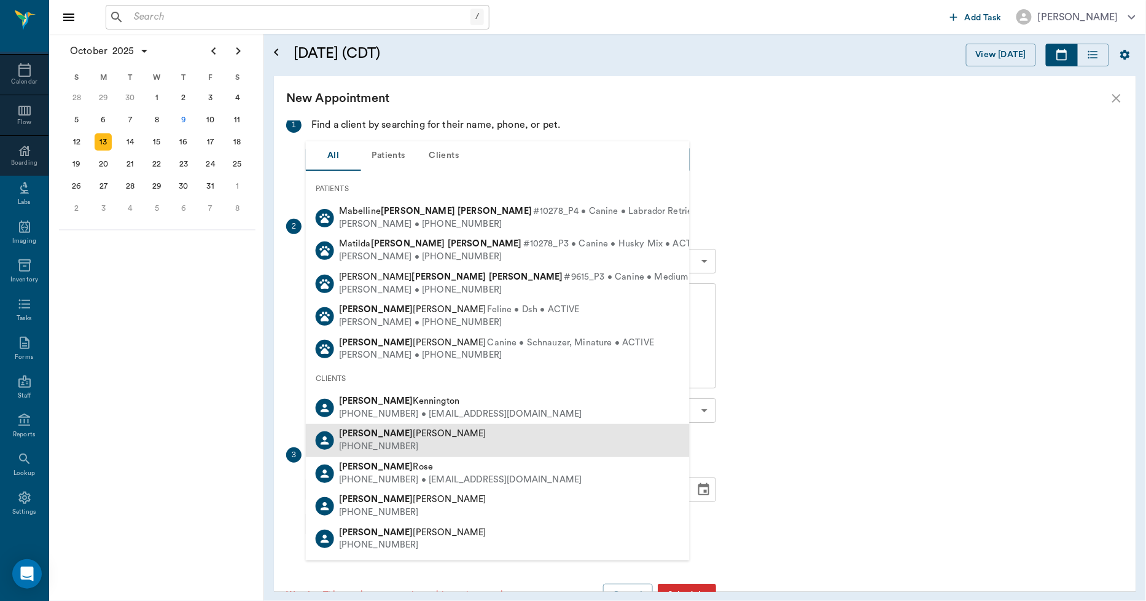
scroll to position [75, 0]
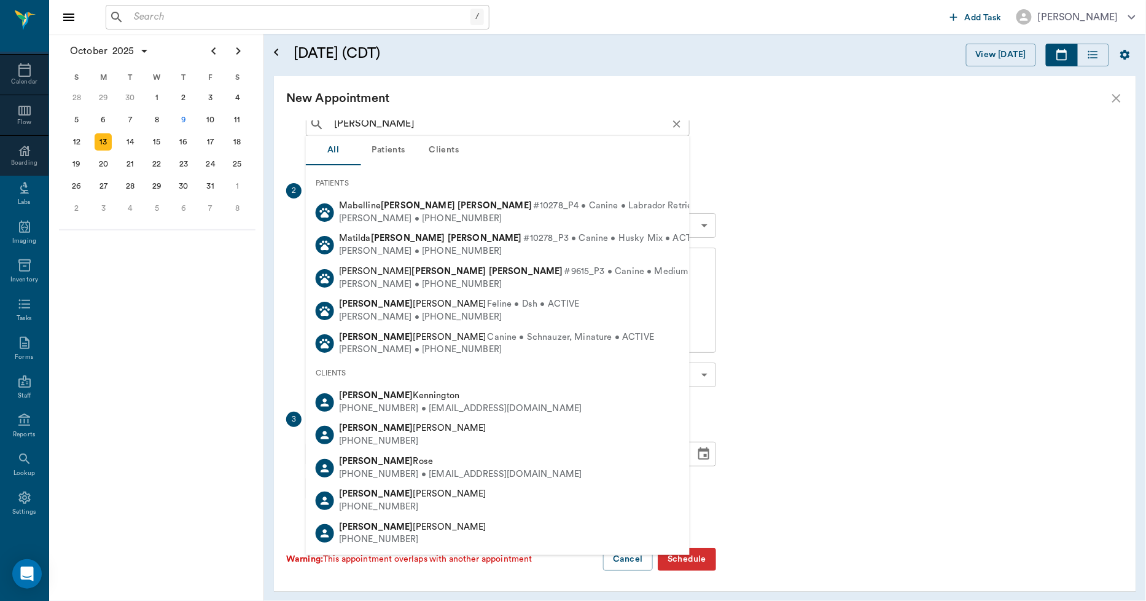
click at [449, 130] on input "[PERSON_NAME]" at bounding box center [507, 124] width 357 height 17
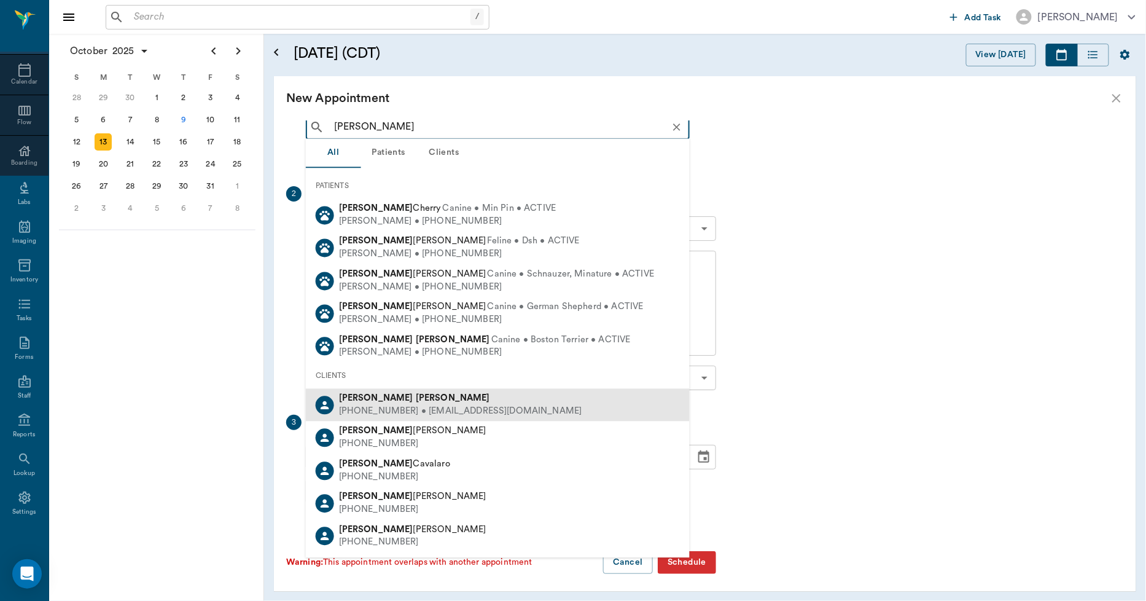
click at [396, 405] on div "[PHONE_NUMBER] • [EMAIL_ADDRESS][DOMAIN_NAME]" at bounding box center [460, 411] width 243 height 13
type input "[PERSON_NAME]"
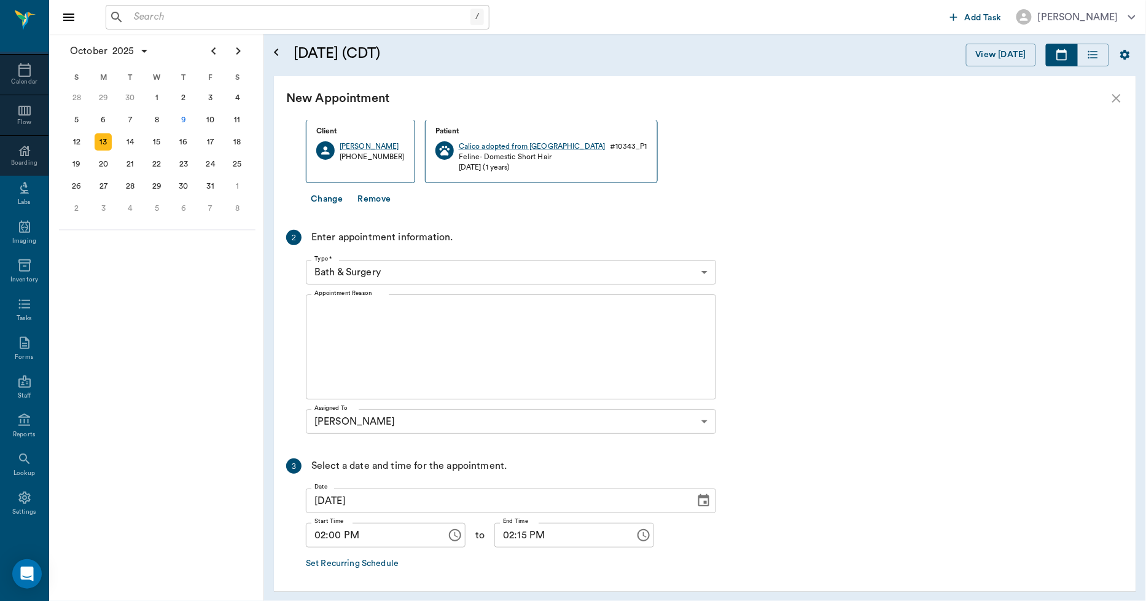
click at [415, 267] on body "/ ​ Add Task [PERSON_NAME] Nectar Messages Appts Calendar Flow Boarding Labs Im…" at bounding box center [573, 300] width 1146 height 601
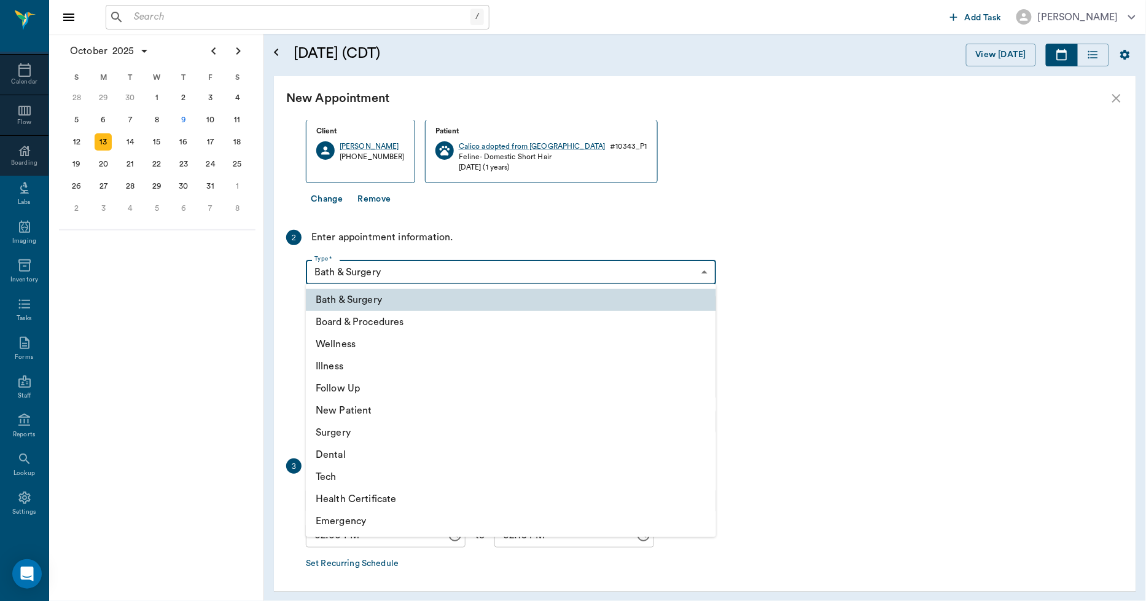
click at [337, 431] on li "Surgery" at bounding box center [511, 432] width 410 height 22
type input "65d2be4f46e3a538d89b8c18"
type input "02:30 PM"
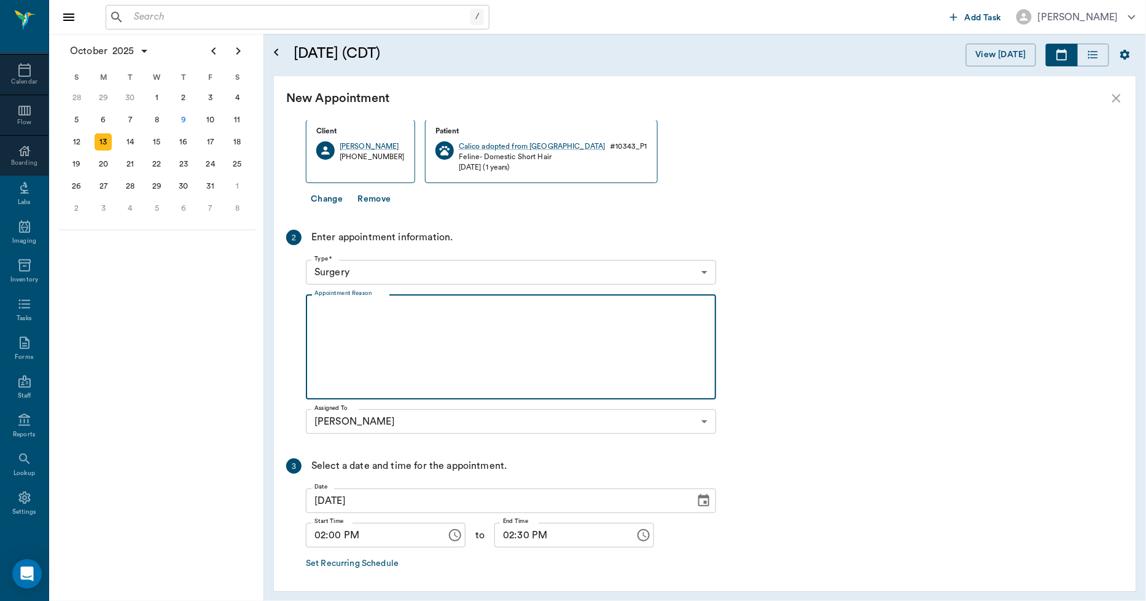
click at [401, 311] on textarea "Appointment Reason" at bounding box center [511, 347] width 393 height 85
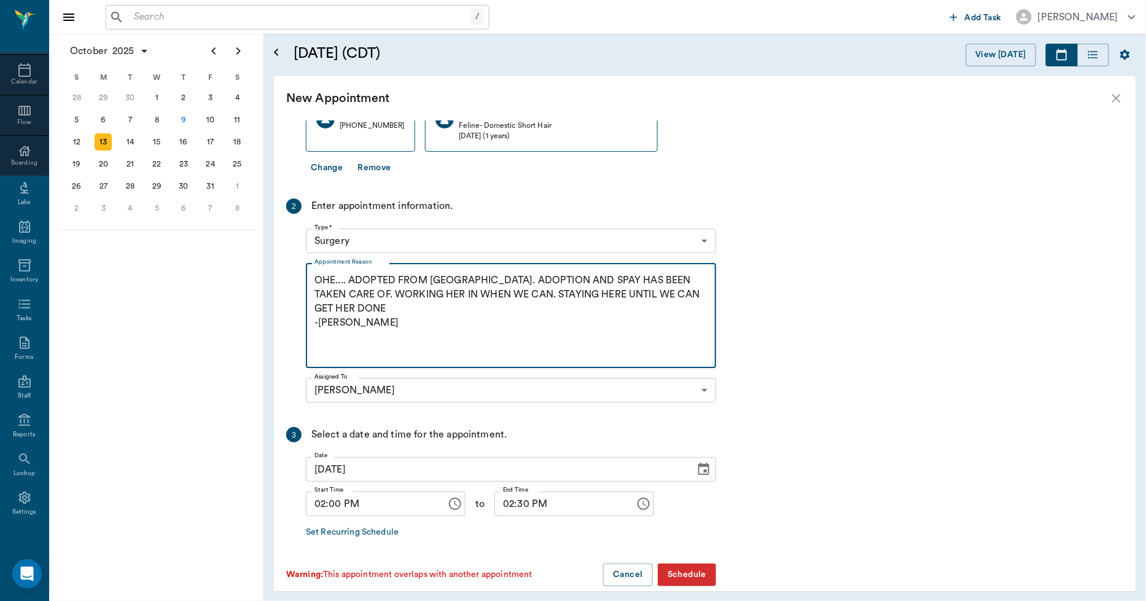
scroll to position [119, 0]
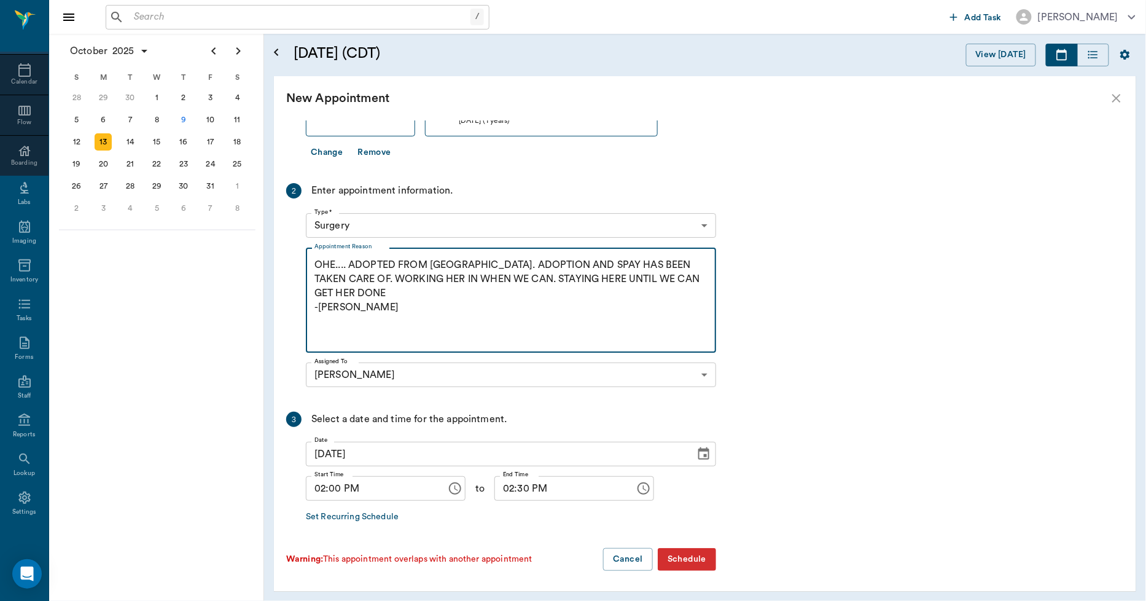
type textarea "OHE.... ADOPTED FROM [GEOGRAPHIC_DATA]. ADOPTION AND SPAY HAS BEEN TAKEN CARE O…"
click at [697, 559] on button "Schedule" at bounding box center [687, 559] width 58 height 23
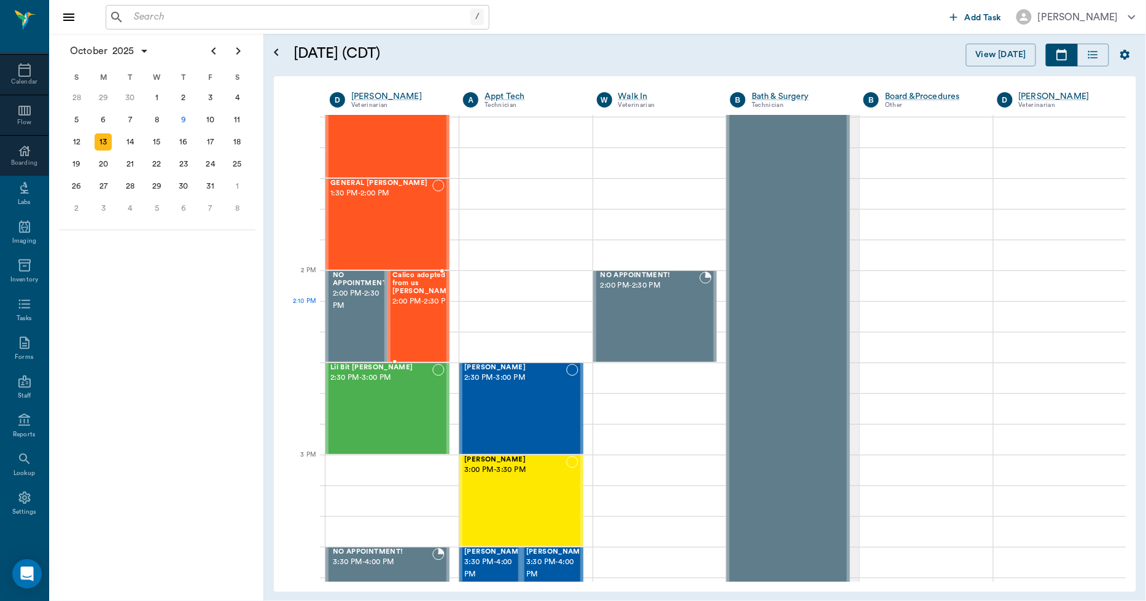
click at [421, 308] on span "2:00 PM - 2:30 PM" at bounding box center [423, 302] width 61 height 12
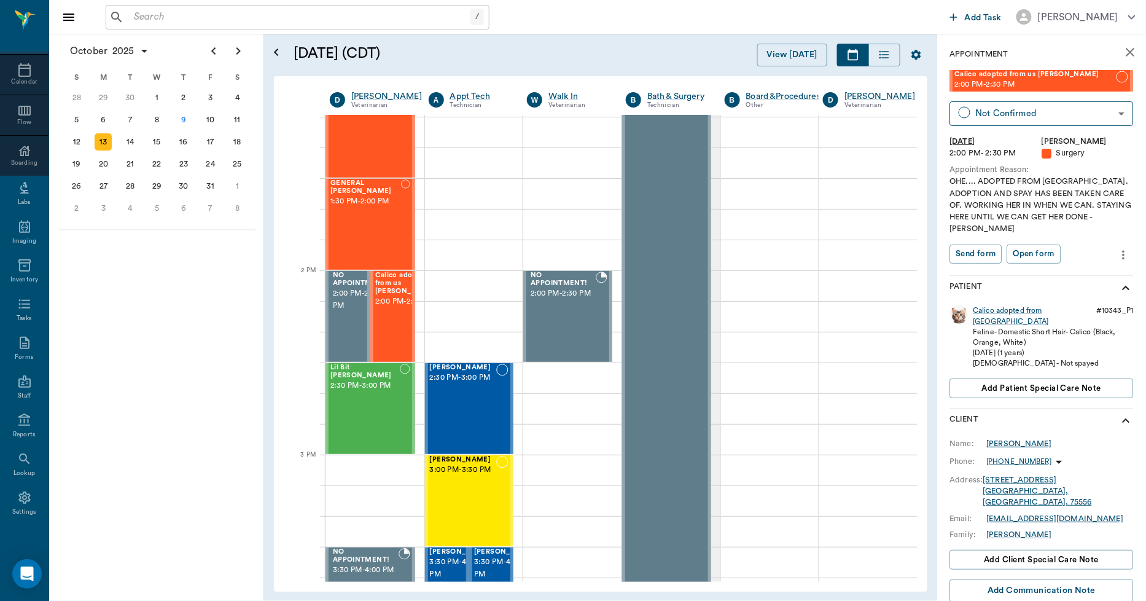
click at [997, 438] on div "[PERSON_NAME]" at bounding box center [1019, 443] width 65 height 11
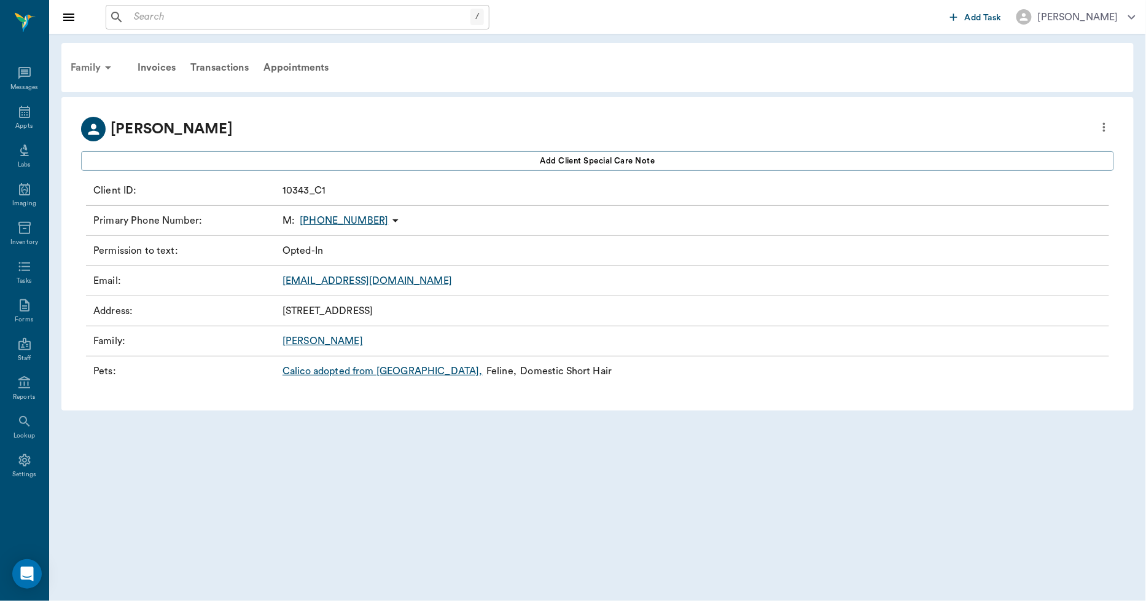
click at [85, 66] on div "Family" at bounding box center [93, 67] width 60 height 29
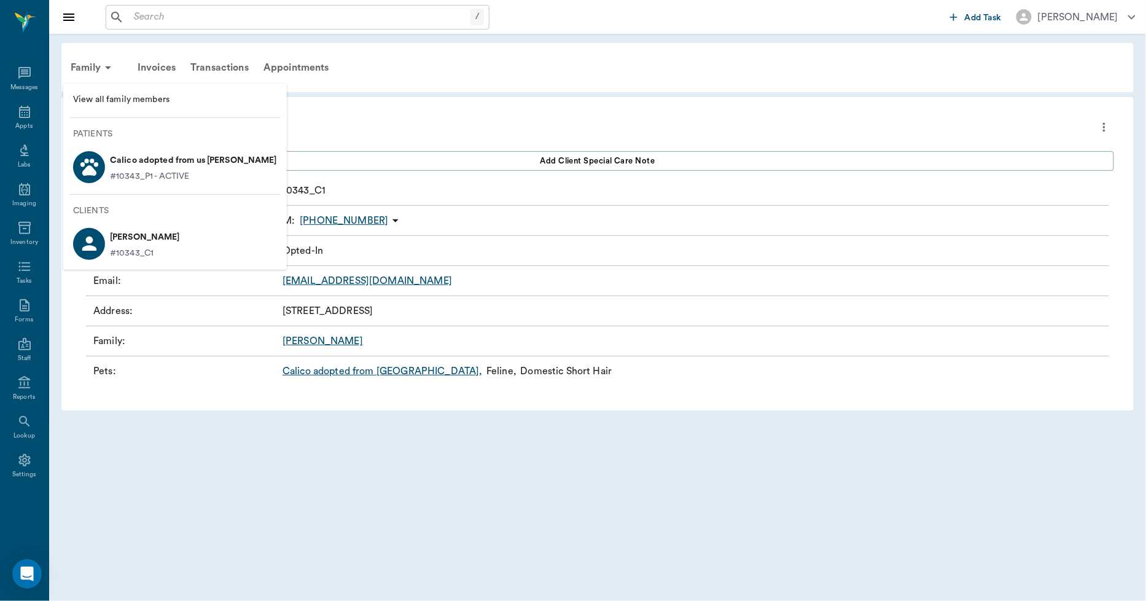
click at [93, 95] on span "View all family members" at bounding box center [175, 99] width 204 height 13
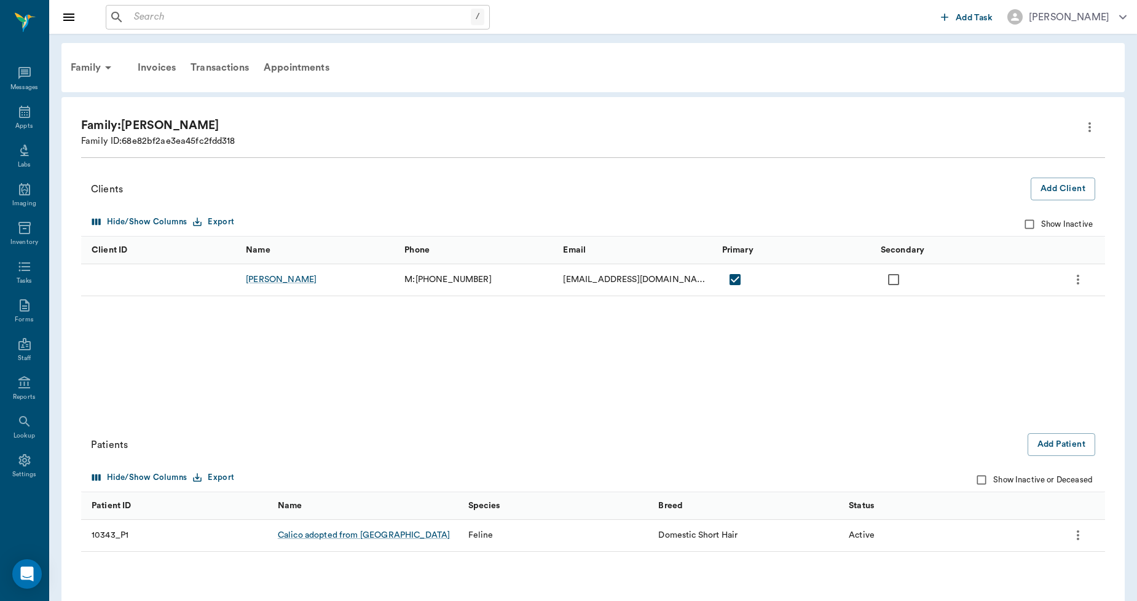
click at [1089, 127] on icon "more" at bounding box center [1089, 127] width 2 height 10
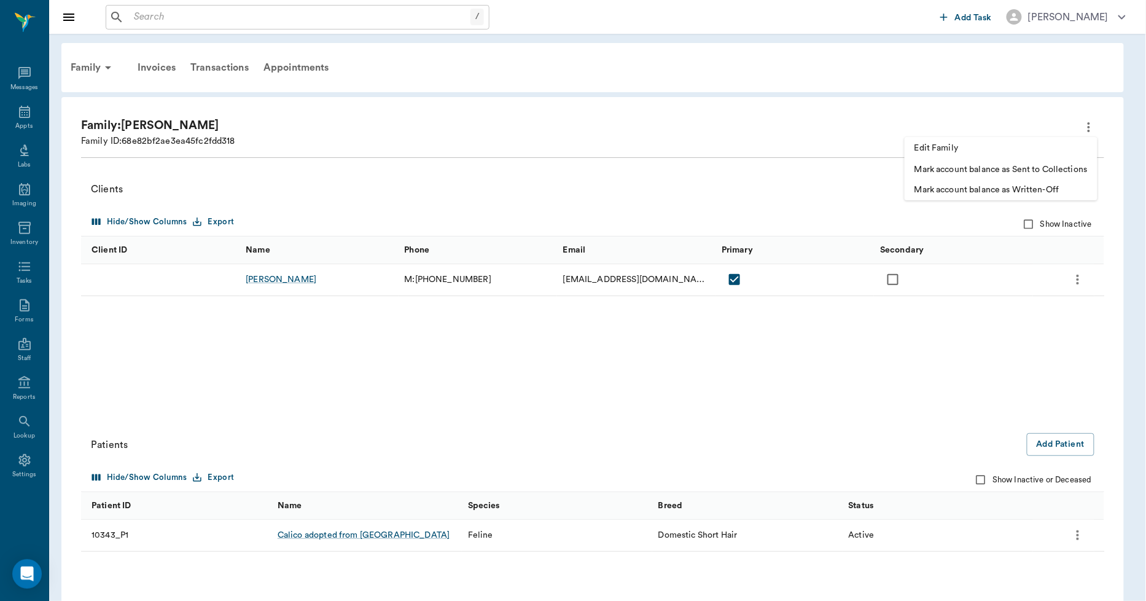
click at [991, 144] on span "Edit Family" at bounding box center [1001, 148] width 173 height 13
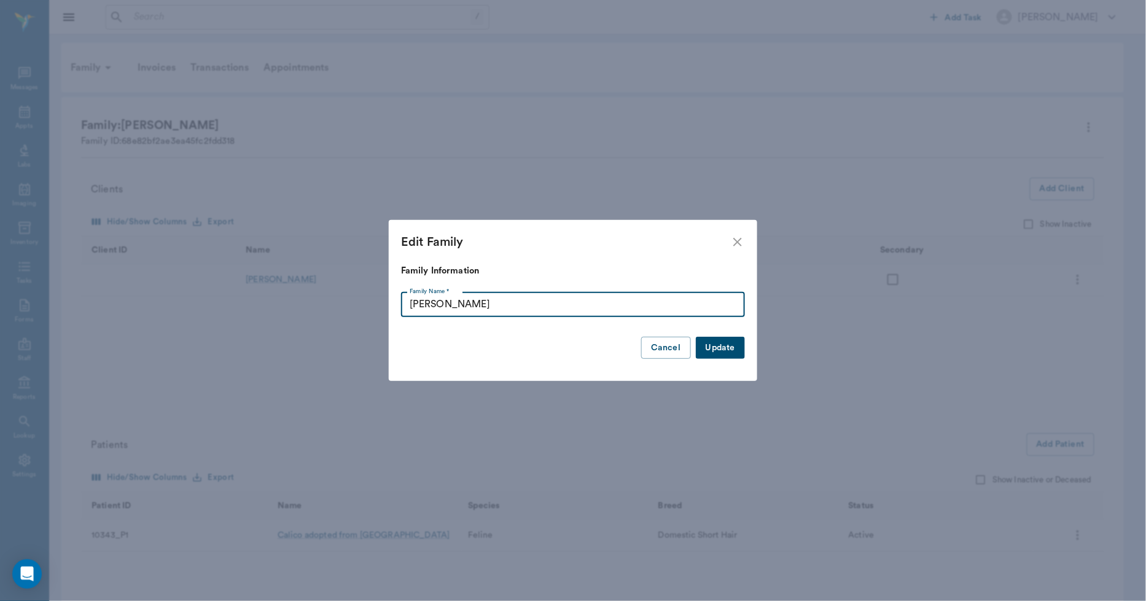
drag, startPoint x: 452, startPoint y: 308, endPoint x: 388, endPoint y: 312, distance: 64.6
click at [388, 312] on div "Edit Family Family Information Family Name * [PERSON_NAME] Family Name * Update…" at bounding box center [573, 300] width 1146 height 601
type input "j"
type input "[PERSON_NAME]"
click at [724, 352] on button "Update" at bounding box center [720, 348] width 49 height 23
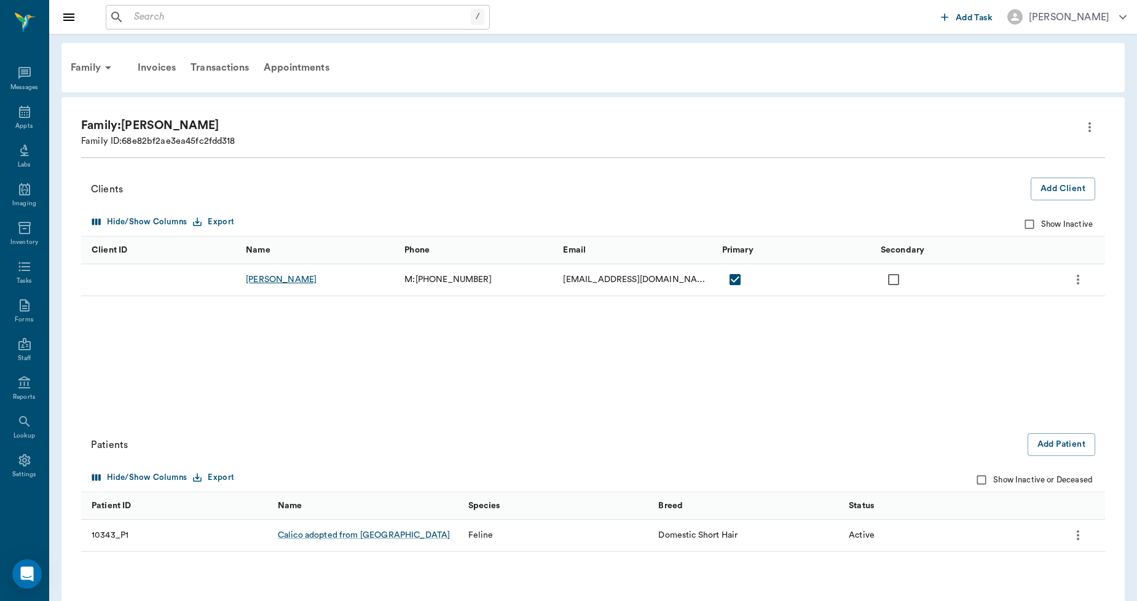
click at [316, 281] on div "[PERSON_NAME]" at bounding box center [281, 279] width 71 height 12
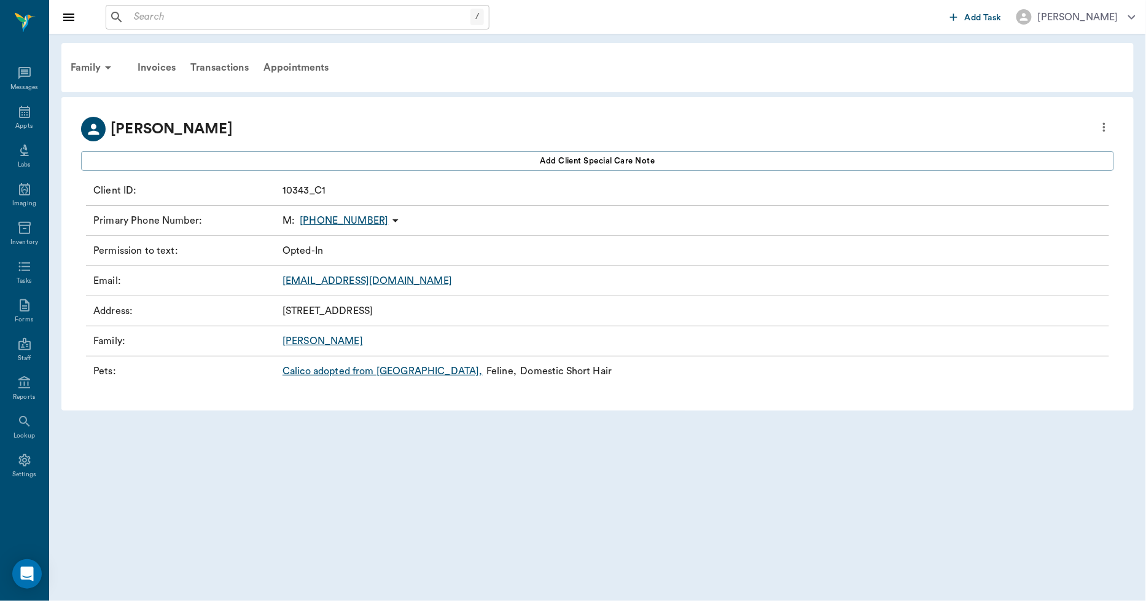
click at [1103, 123] on icon "more" at bounding box center [1105, 127] width 14 height 15
click at [935, 146] on span "Edit profile" at bounding box center [1016, 148] width 173 height 13
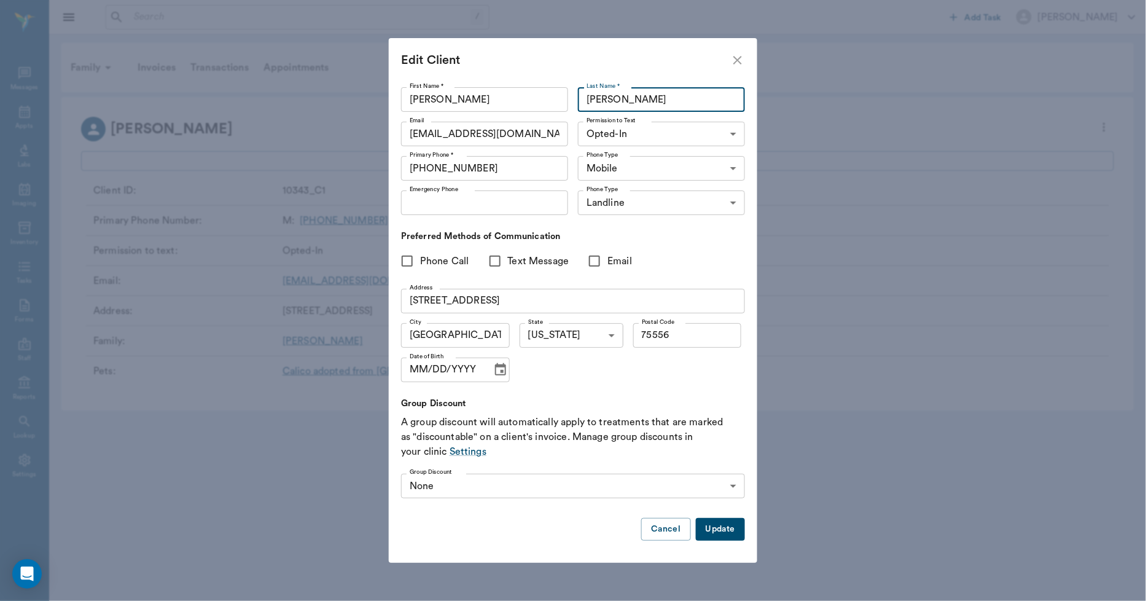
drag, startPoint x: 670, startPoint y: 102, endPoint x: 574, endPoint y: 106, distance: 96.5
click at [574, 106] on div "Last Name * [PERSON_NAME] Last Name *" at bounding box center [659, 99] width 172 height 34
type input "[PERSON_NAME]"
click at [708, 525] on button "Update" at bounding box center [720, 529] width 49 height 23
type input "UNKNOWN"
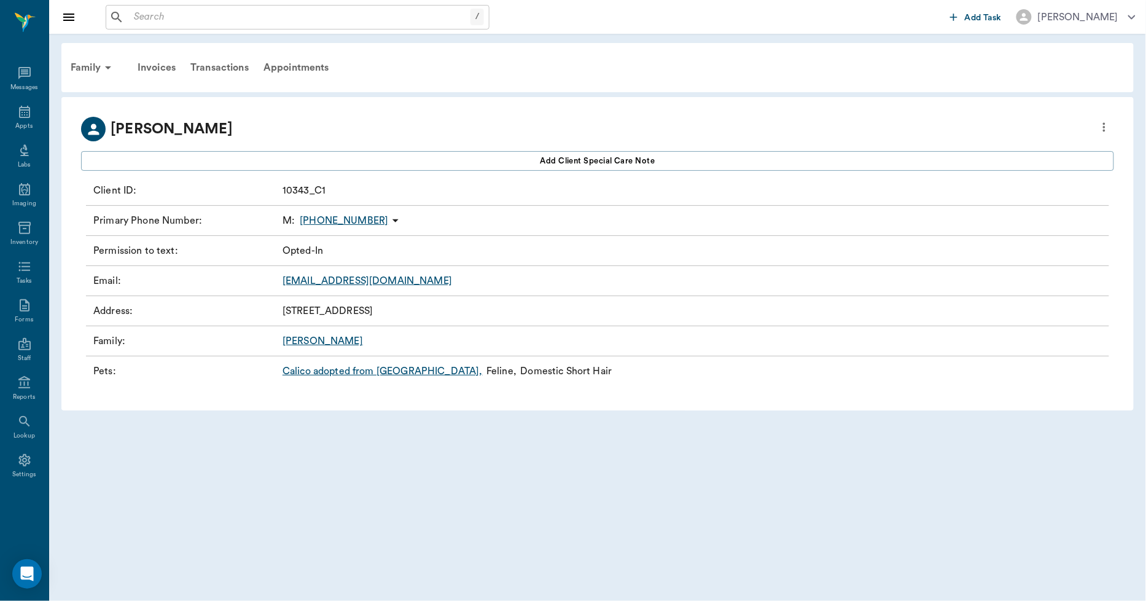
type input "OPT_IN"
type input "75556"
click at [324, 372] on link "Calico adopted from us ," at bounding box center [383, 371] width 200 height 15
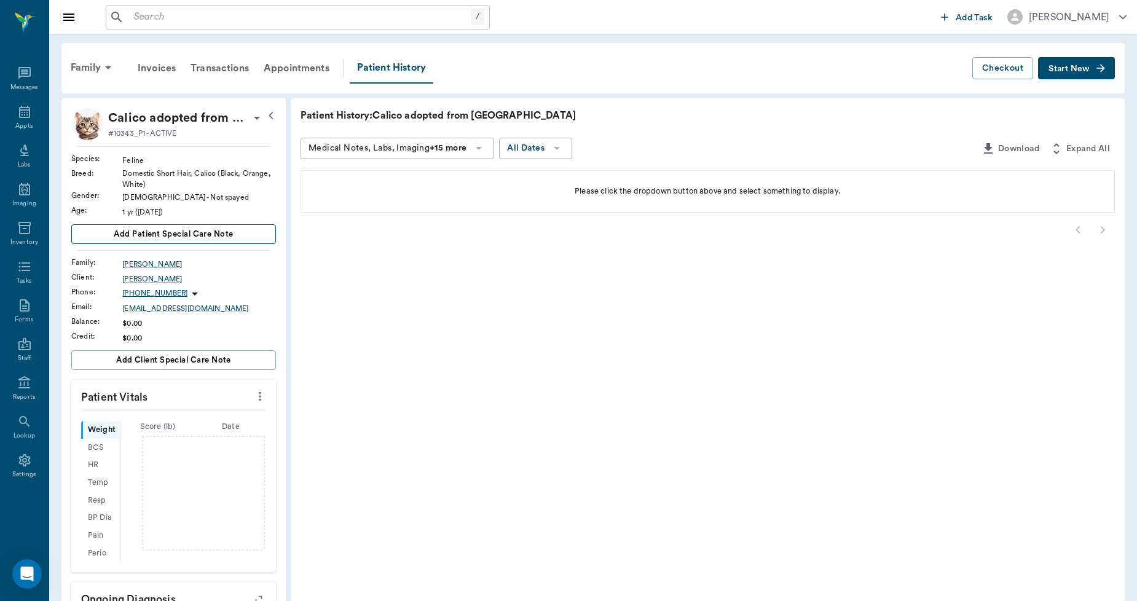
click at [160, 229] on span "Add patient Special Care Note" at bounding box center [173, 234] width 119 height 14
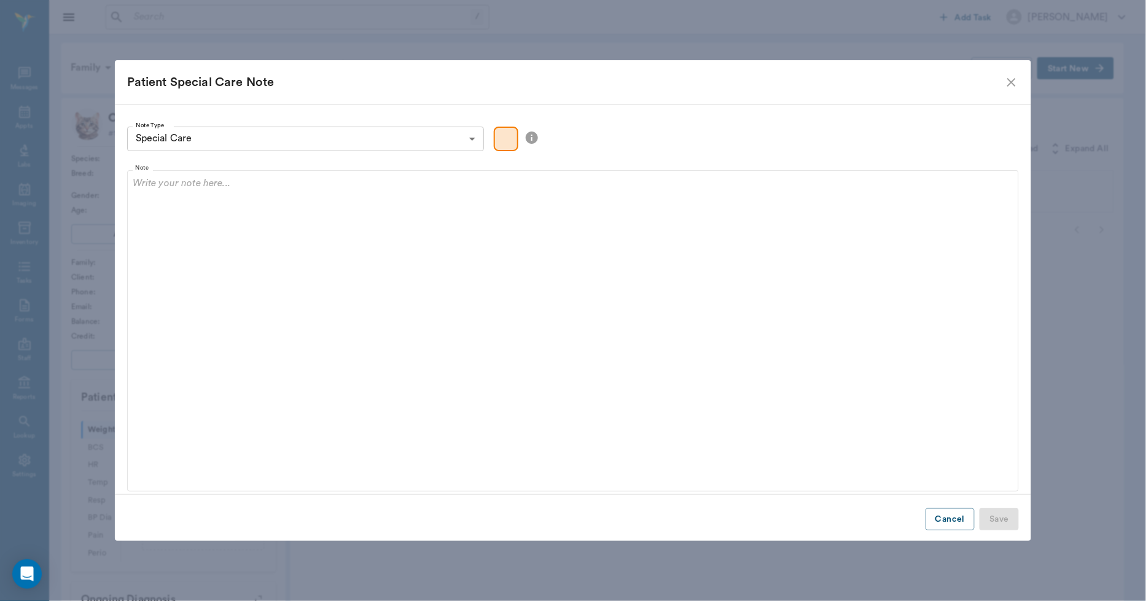
click at [238, 140] on body "/ ​ Add Task [PERSON_NAME] Nectar Messages Appts Labs Imaging Inventory Tasks F…" at bounding box center [573, 422] width 1146 height 844
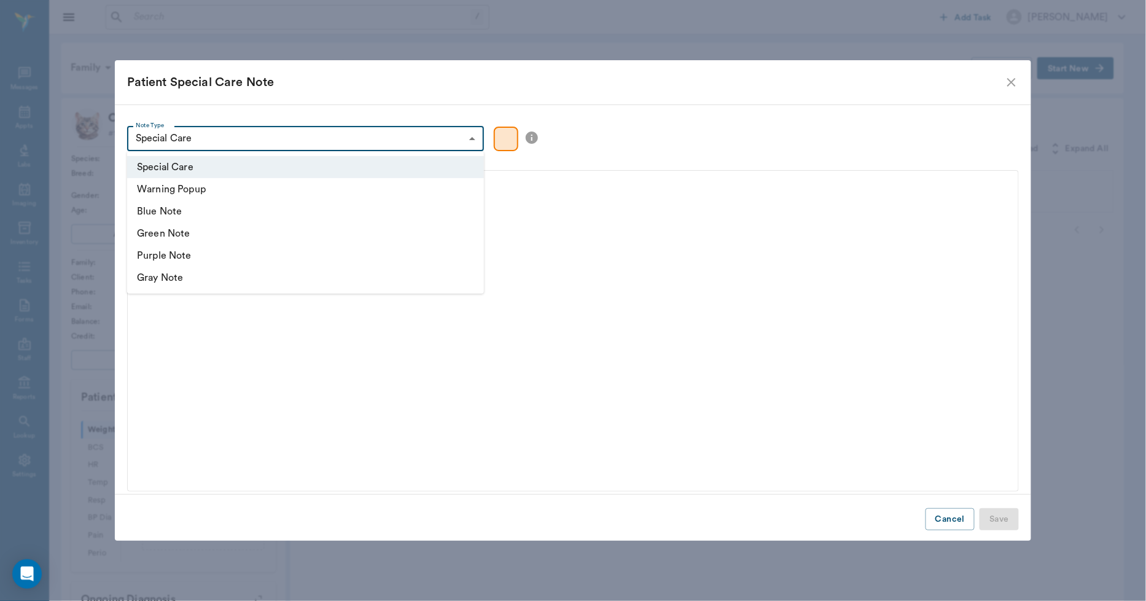
click at [238, 140] on div at bounding box center [573, 300] width 1146 height 601
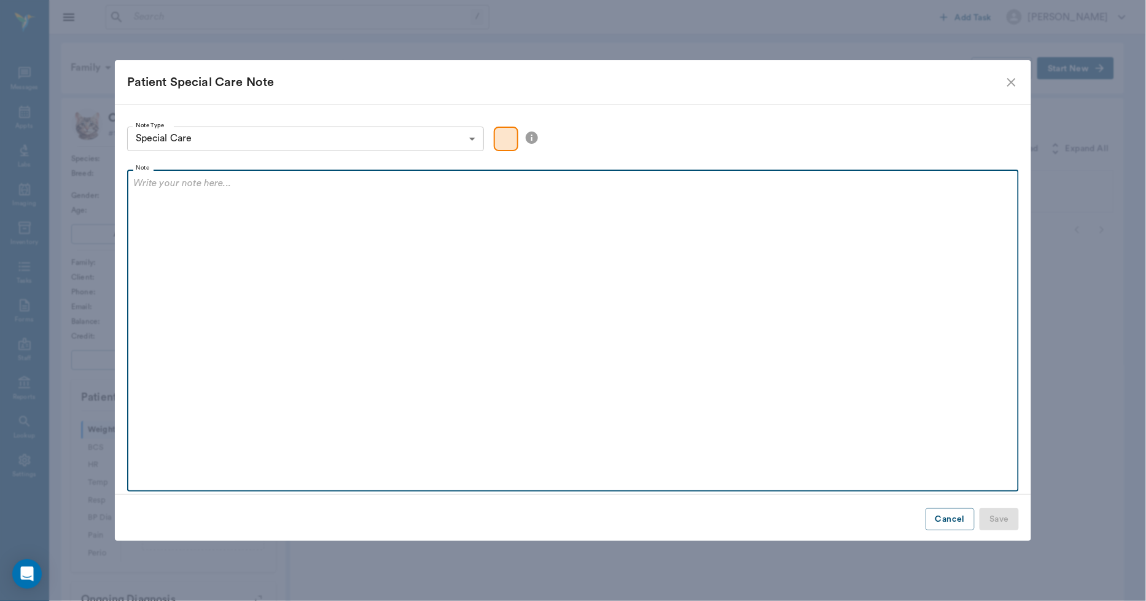
click at [198, 183] on p at bounding box center [573, 183] width 880 height 15
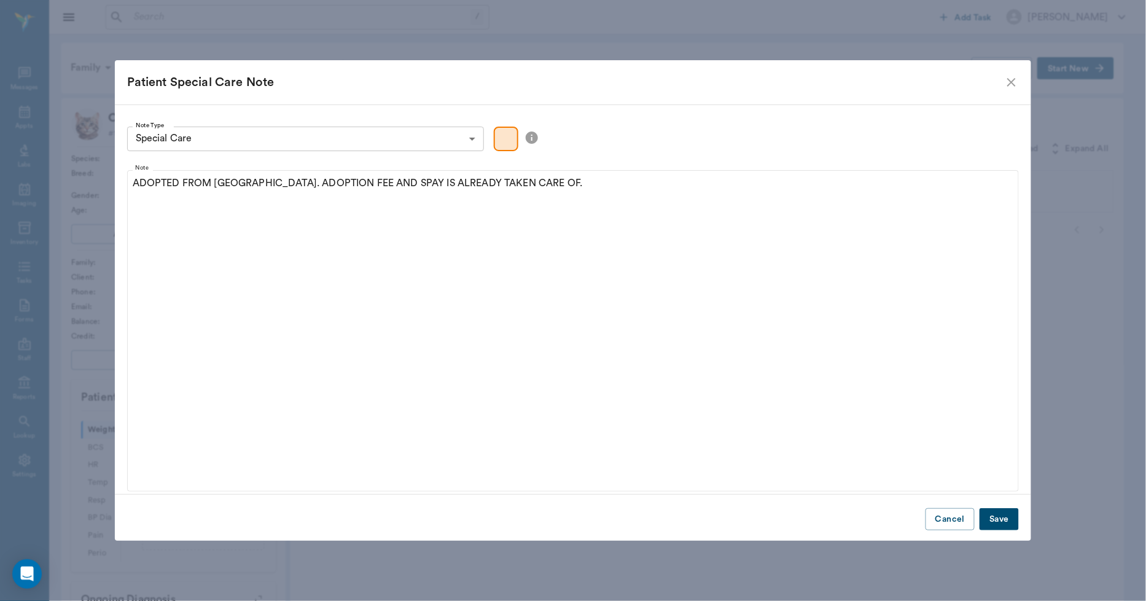
click at [996, 520] on button "Save" at bounding box center [999, 519] width 39 height 23
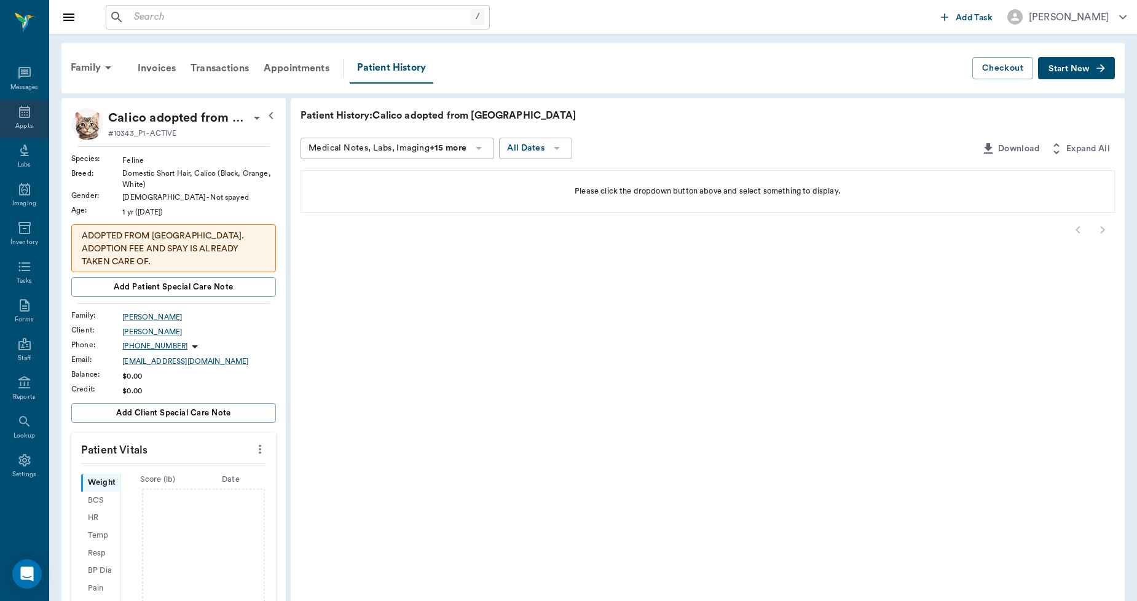
click at [17, 108] on icon at bounding box center [24, 111] width 15 height 15
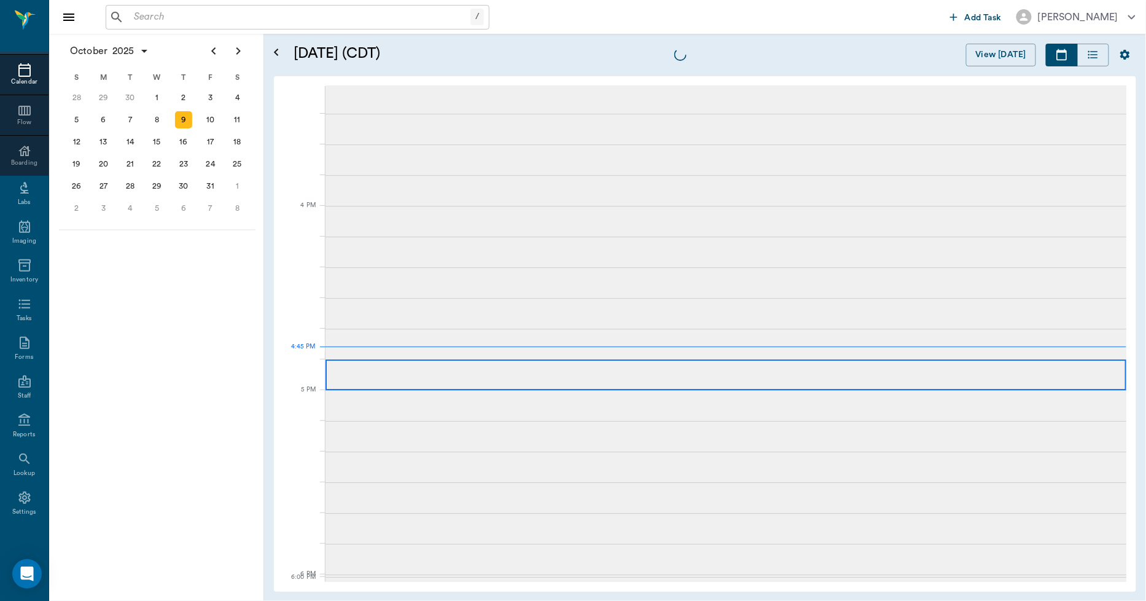
scroll to position [1476, 0]
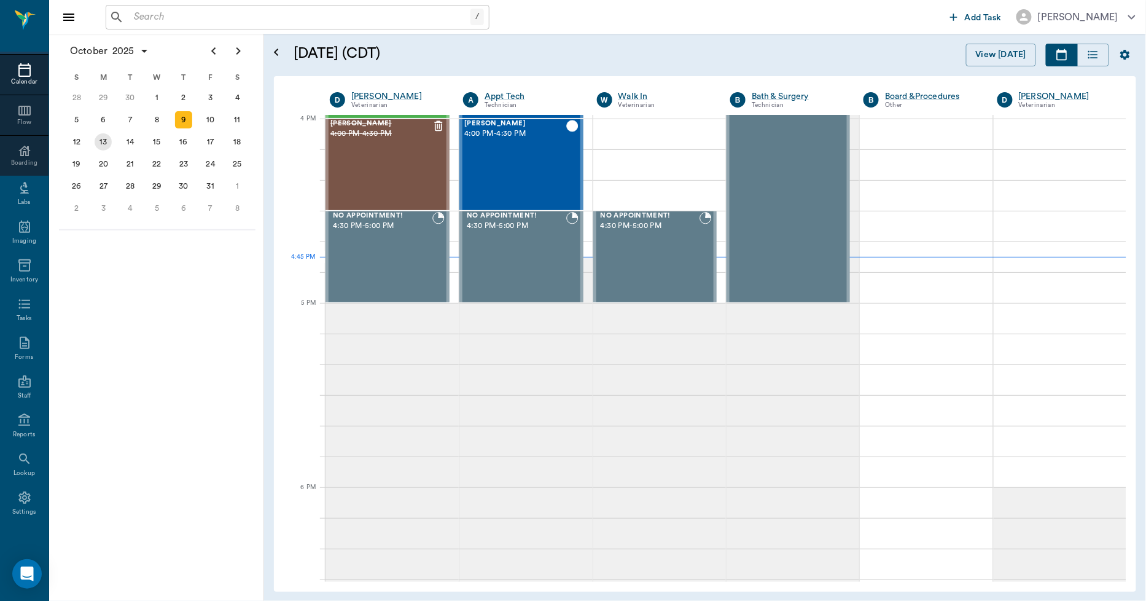
click at [100, 137] on div "13" at bounding box center [103, 141] width 17 height 17
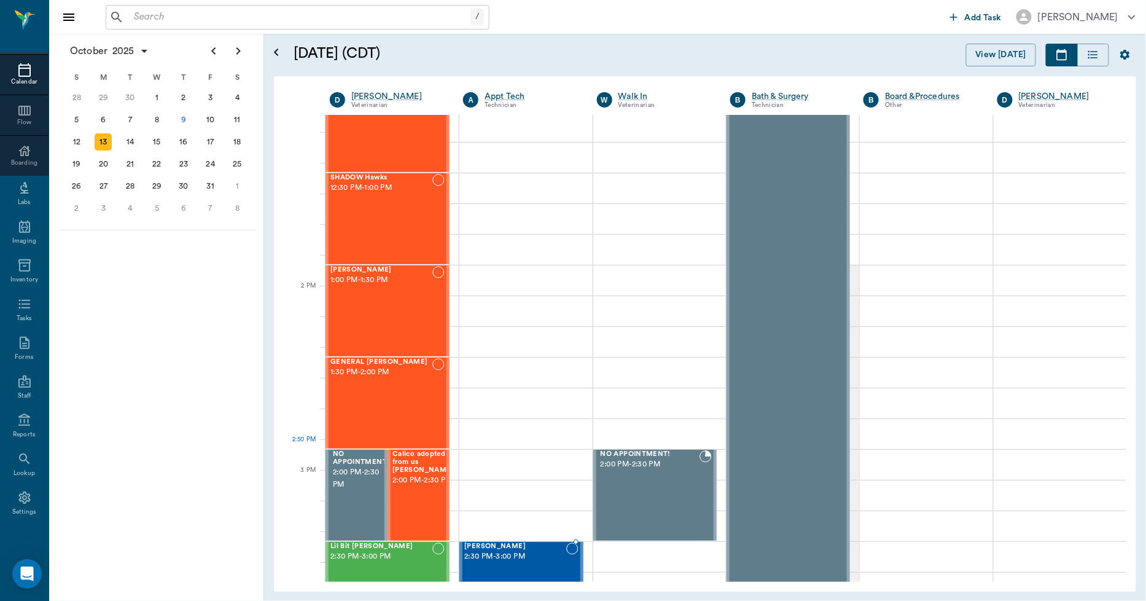
scroll to position [1024, 0]
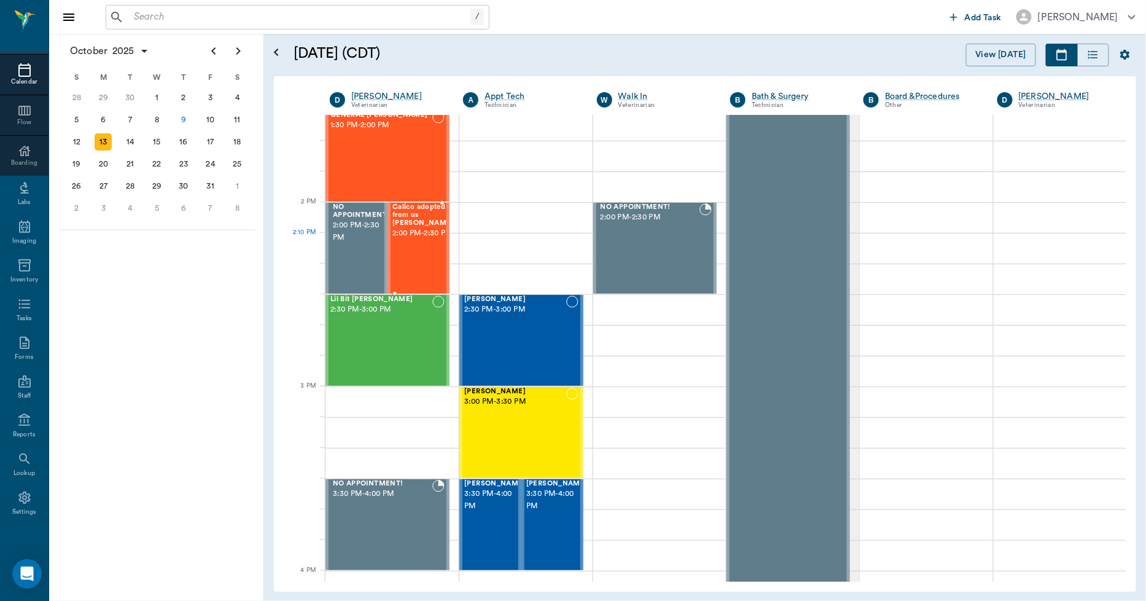
click at [415, 240] on span "2:00 PM - 2:30 PM" at bounding box center [423, 233] width 61 height 12
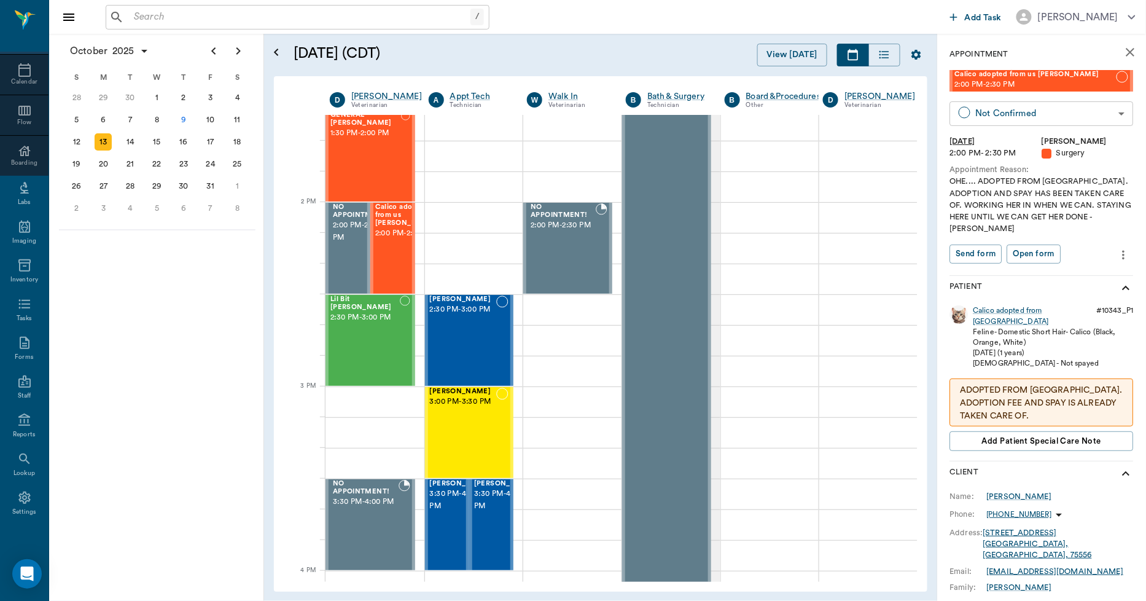
click at [990, 112] on body "/ ​ Add Task [PERSON_NAME] Nectar Messages Appts Calendar Flow Boarding Labs Im…" at bounding box center [573, 300] width 1146 height 601
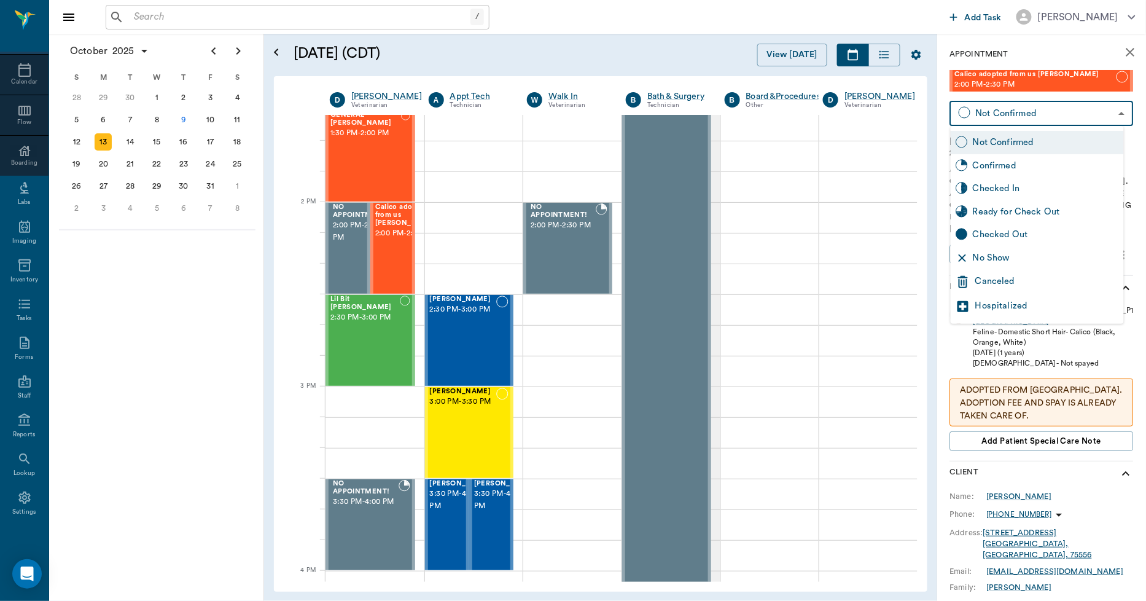
click at [1003, 187] on div "Checked In" at bounding box center [1046, 189] width 146 height 14
type input "CHECKED_IN"
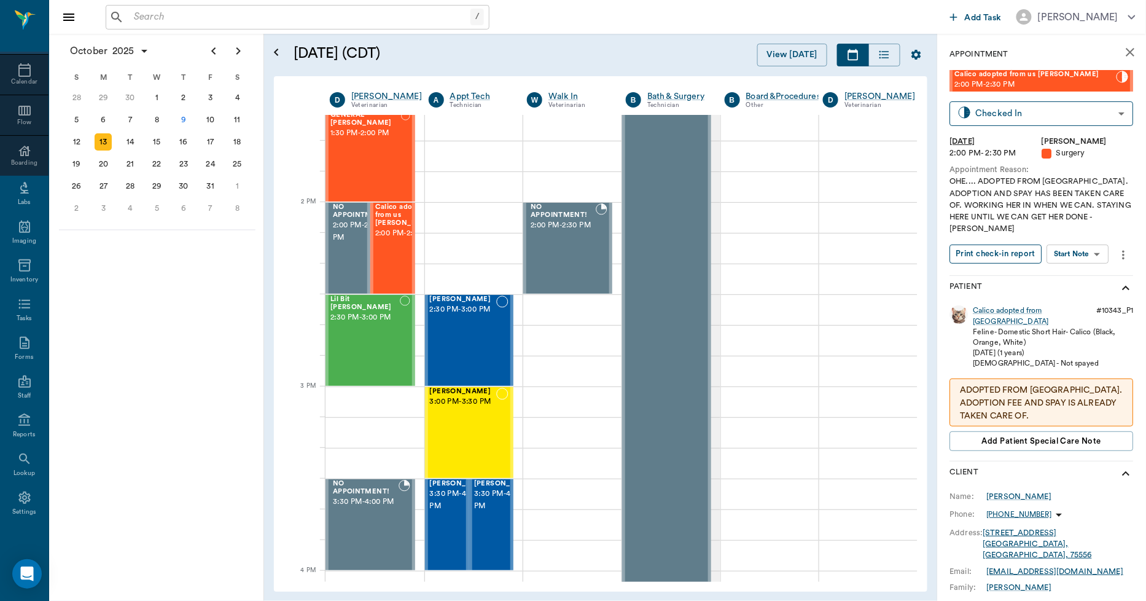
click at [1009, 245] on button "Print check-in report" at bounding box center [996, 254] width 92 height 19
click at [1019, 305] on div "Calico adopted from [GEOGRAPHIC_DATA]" at bounding box center [1033, 315] width 119 height 21
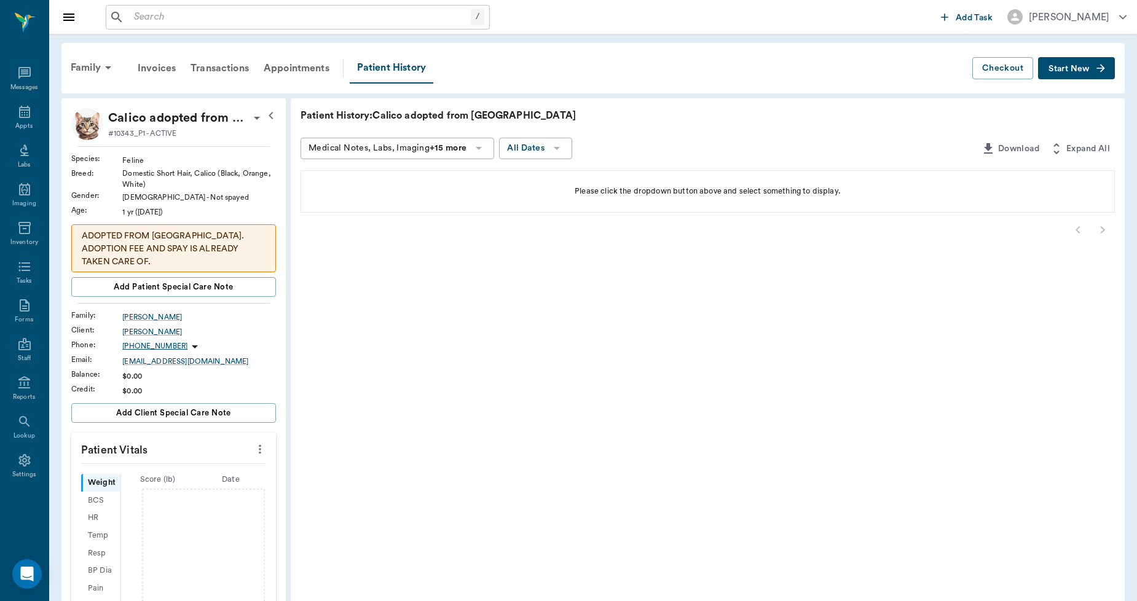
click at [1080, 69] on span "Start New" at bounding box center [1068, 69] width 41 height 0
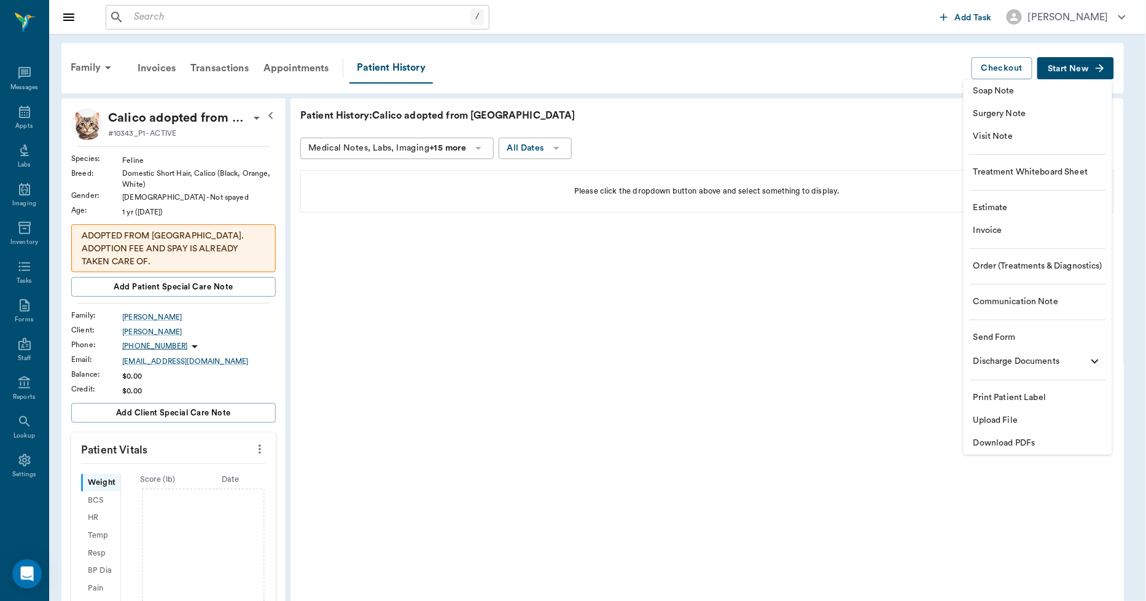
click at [1004, 414] on span "Upload File" at bounding box center [1038, 420] width 129 height 13
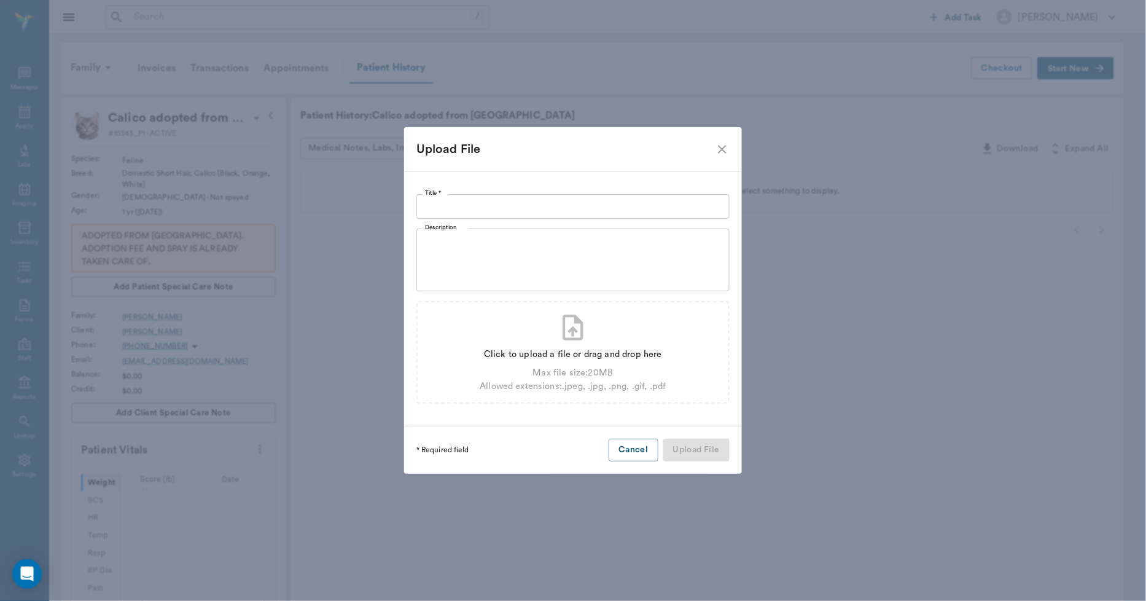
click at [633, 207] on input "Title *" at bounding box center [573, 206] width 313 height 25
type input "ADOPTION AGREEMENT [DATE]"
click at [554, 350] on div "Click to upload a file or drag and drop here" at bounding box center [573, 355] width 186 height 14
type input "C:\fakepath\Calico.[PERSON_NAME].AdoptAgreement.[DATE].pdf"
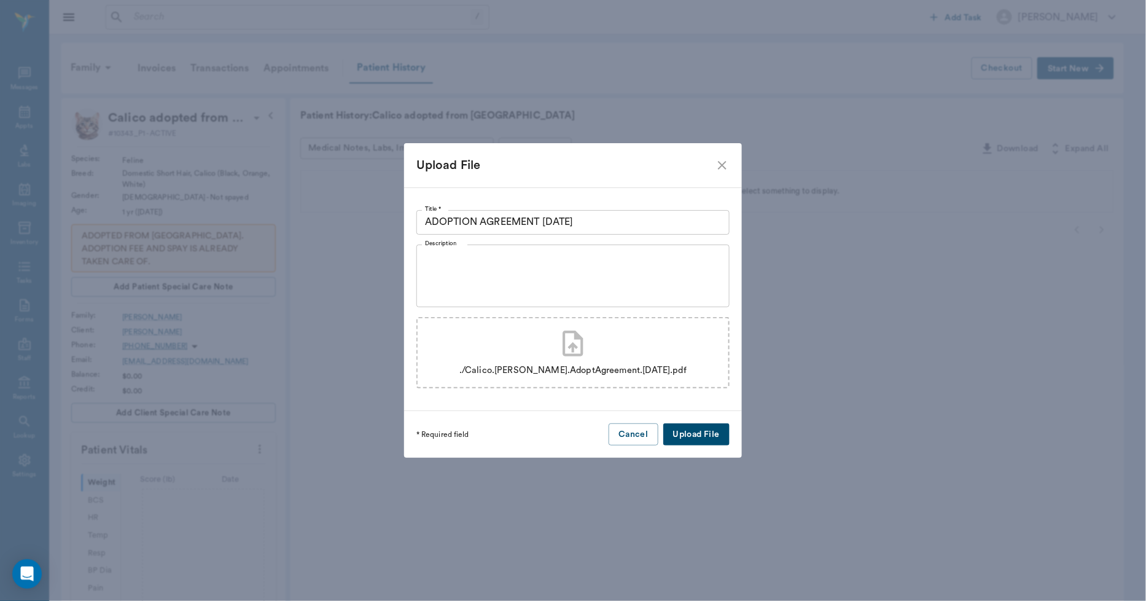
click at [684, 431] on button "Upload File" at bounding box center [697, 434] width 66 height 23
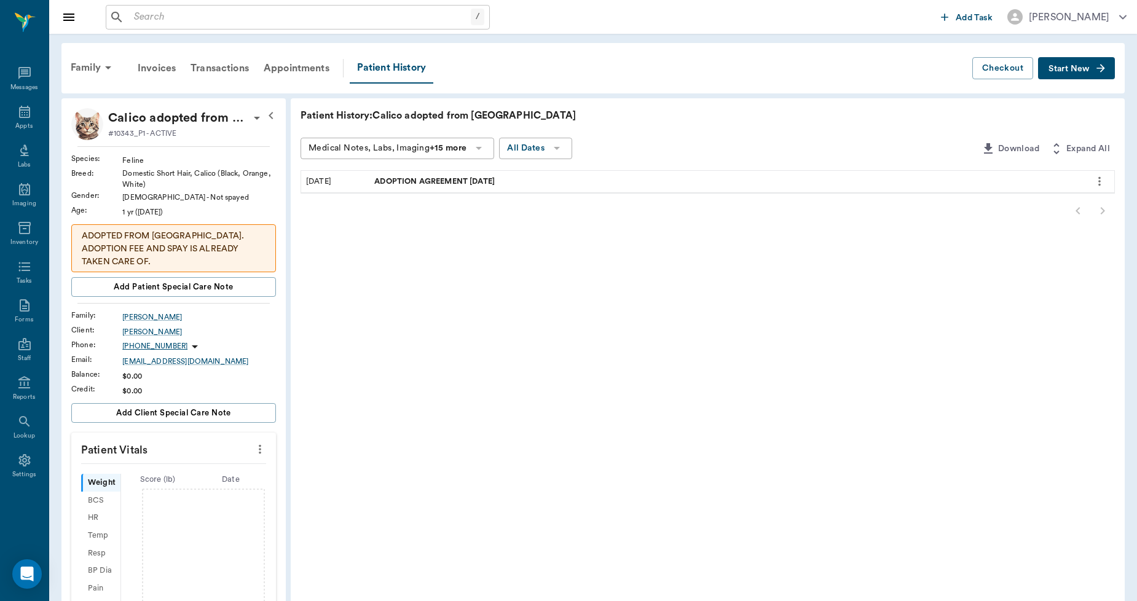
click at [1070, 69] on span "Start New" at bounding box center [1068, 69] width 41 height 0
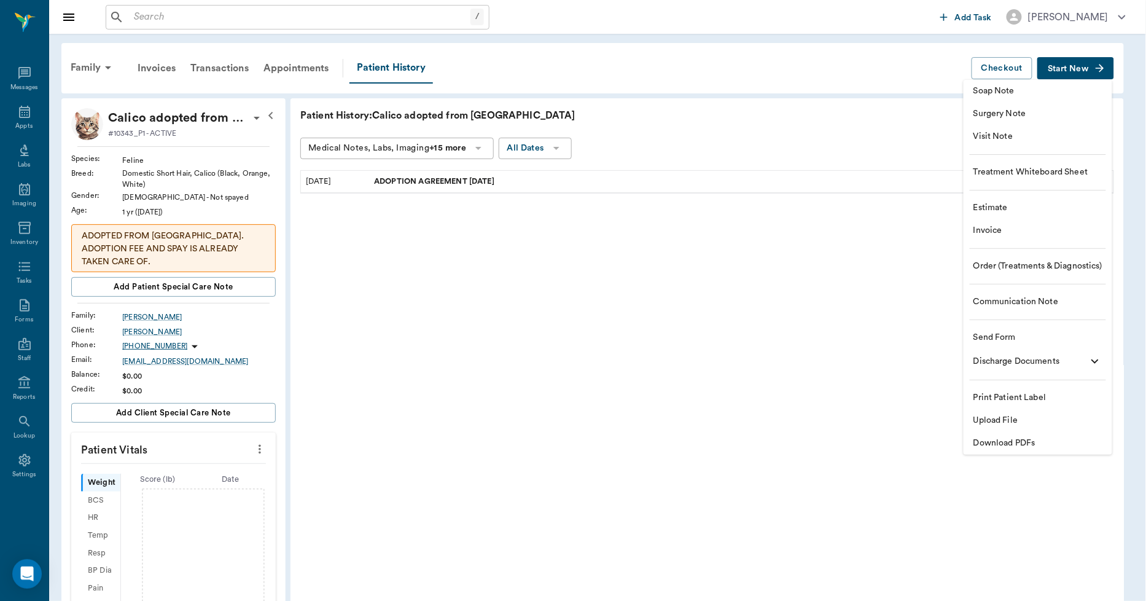
click at [764, 397] on div at bounding box center [573, 300] width 1146 height 601
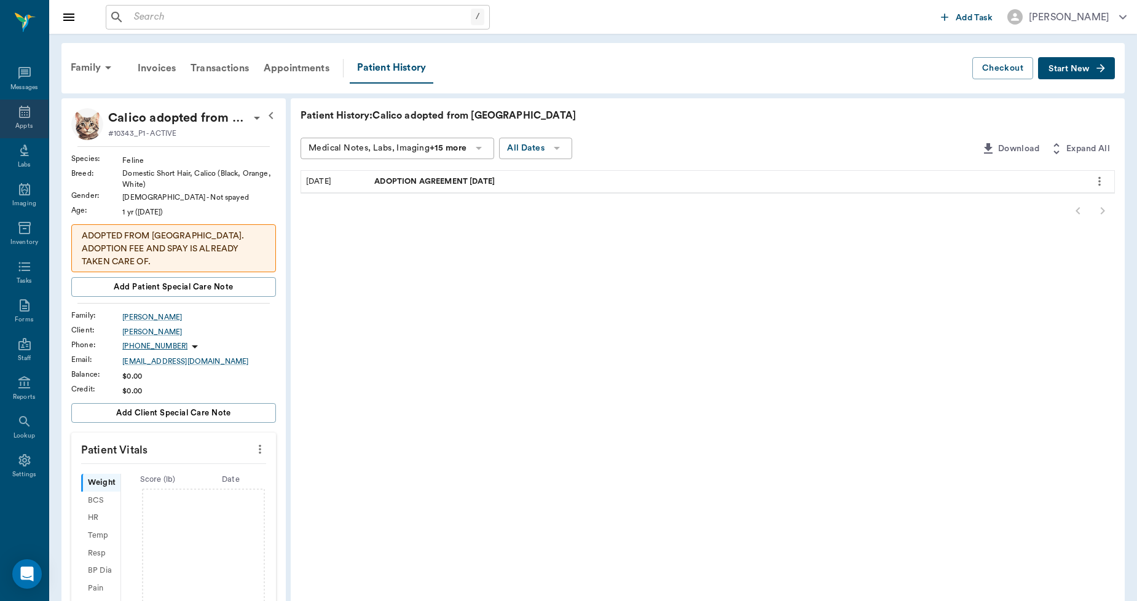
click at [26, 120] on div "Appts" at bounding box center [24, 119] width 49 height 39
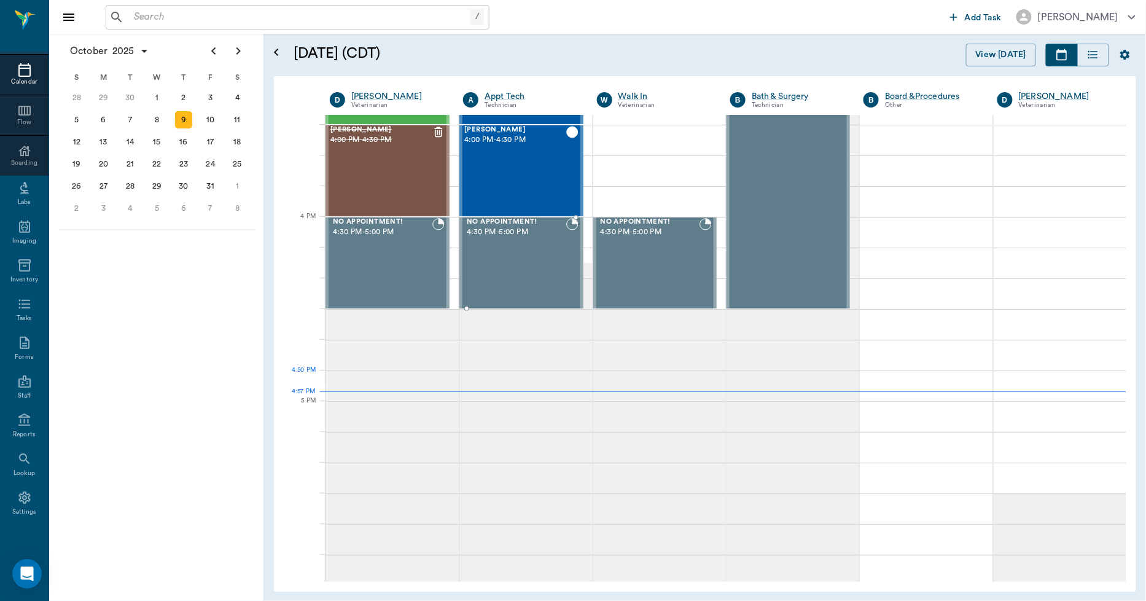
scroll to position [1476, 0]
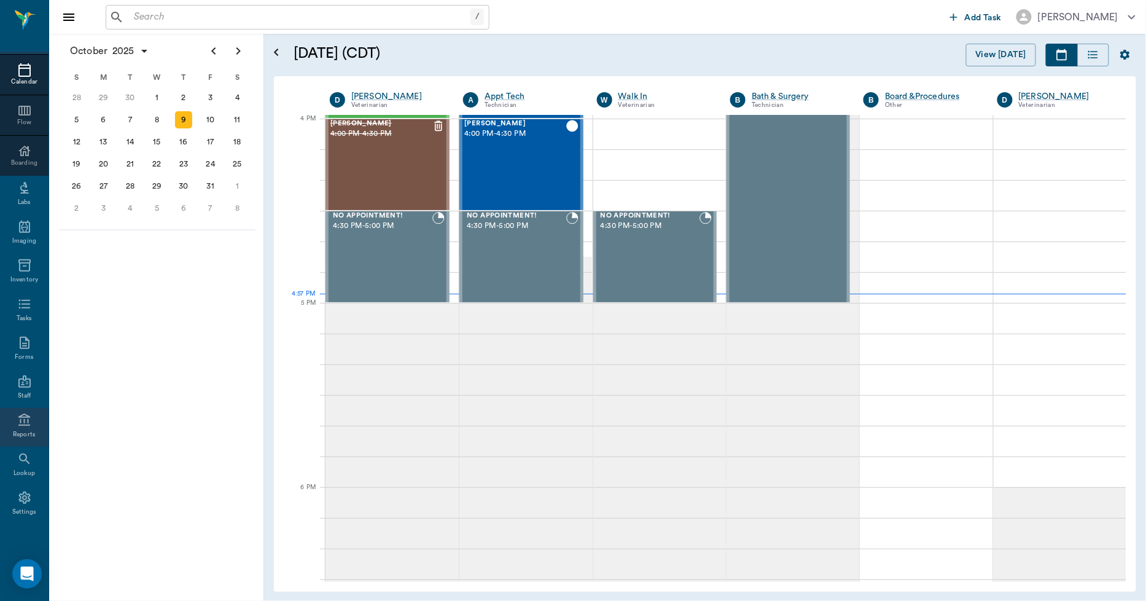
click at [28, 425] on div "Reports" at bounding box center [24, 427] width 49 height 39
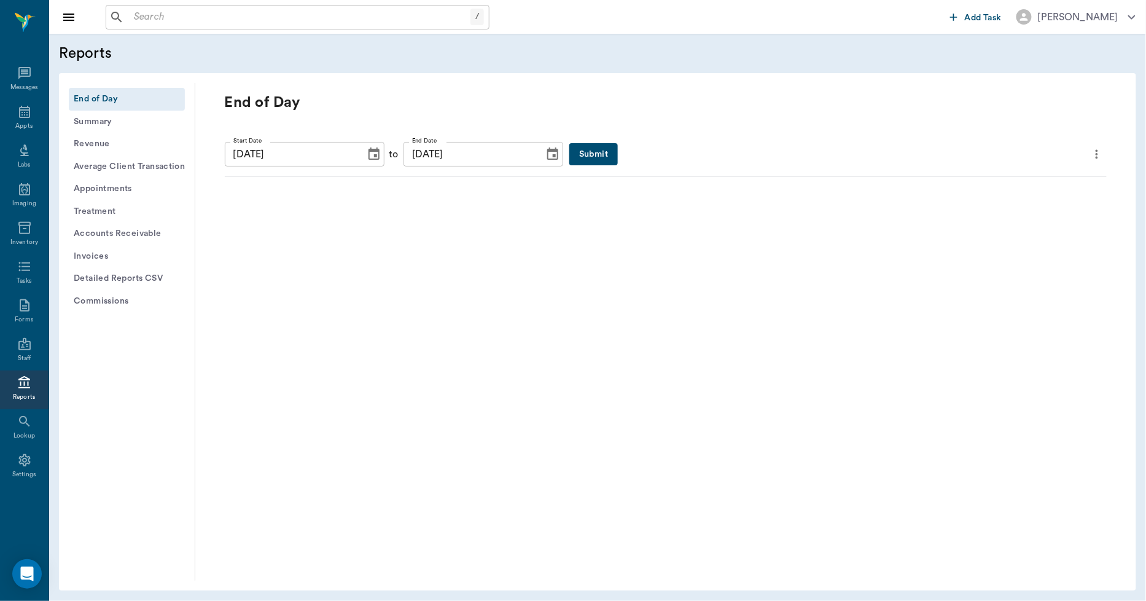
click at [581, 155] on button "Submit" at bounding box center [594, 154] width 49 height 23
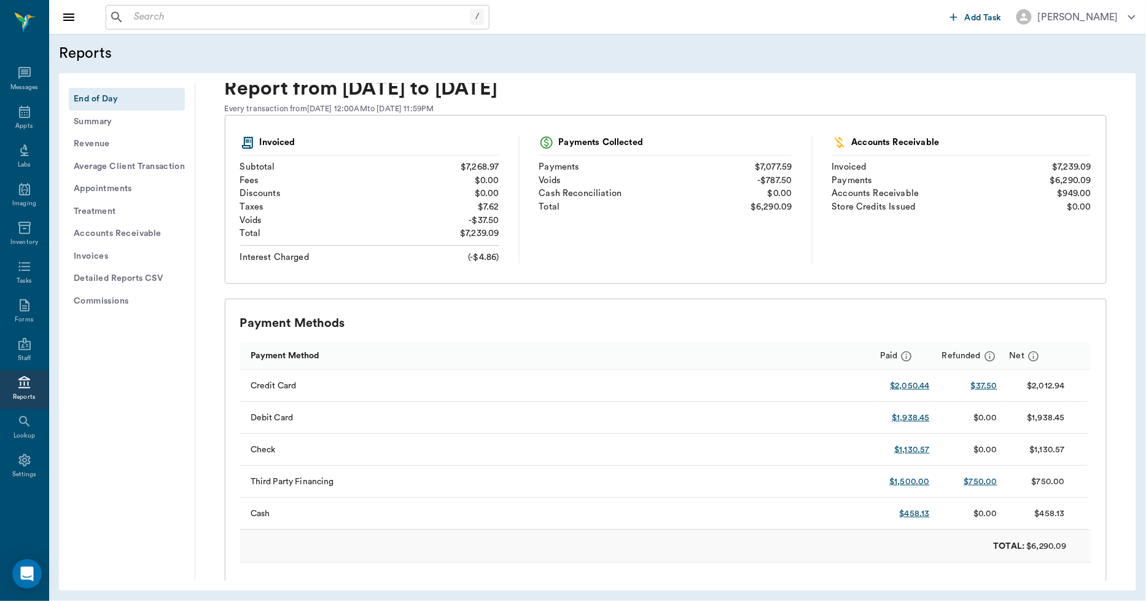
scroll to position [136, 0]
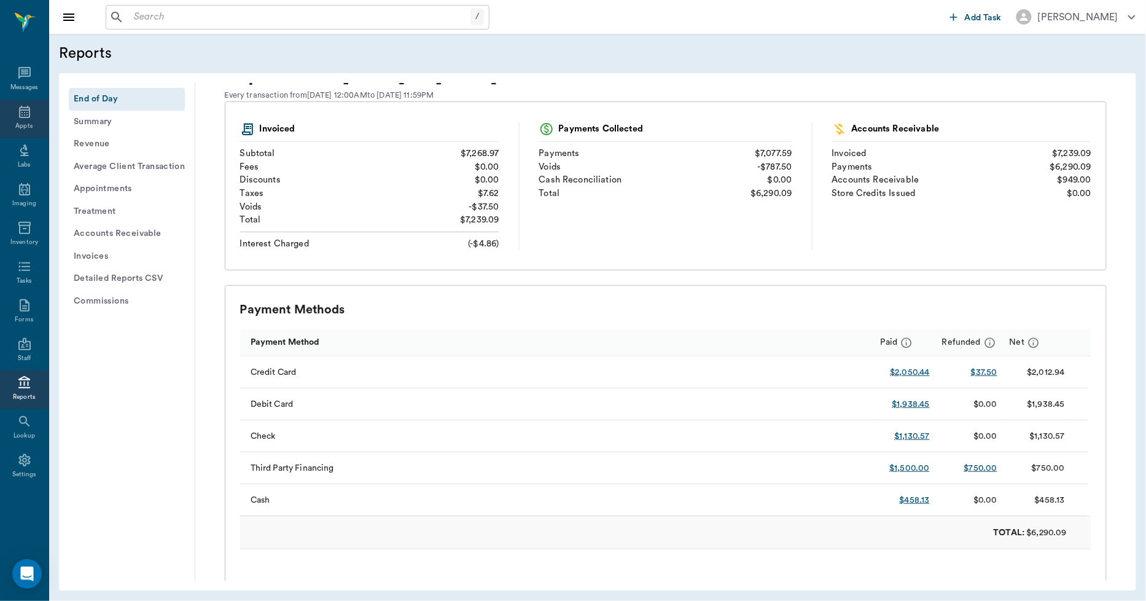
click at [25, 117] on icon at bounding box center [24, 111] width 15 height 15
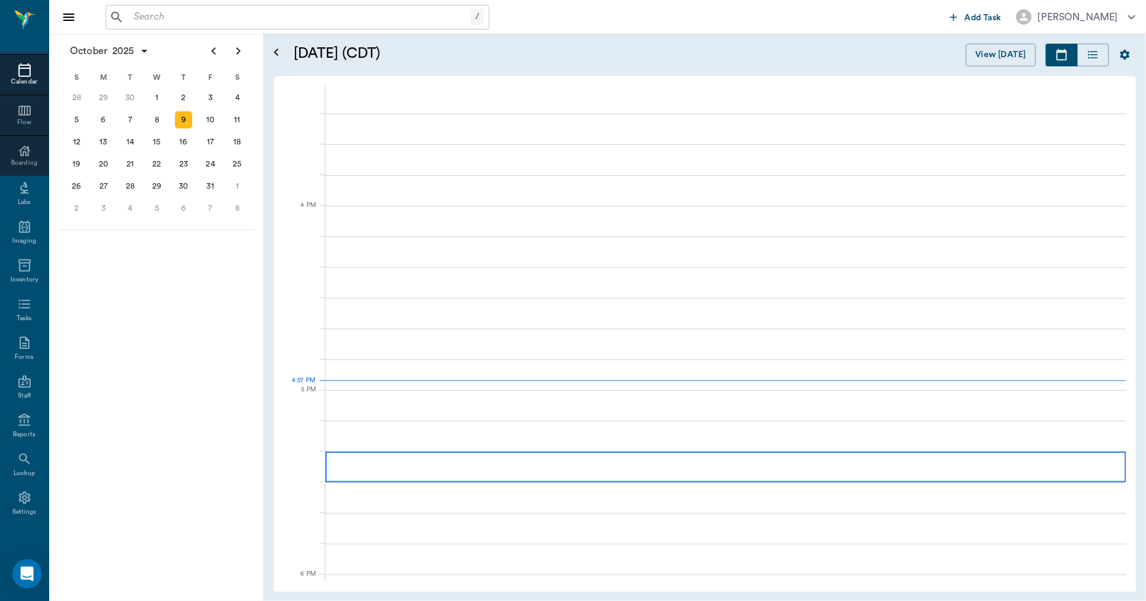
scroll to position [1478, 0]
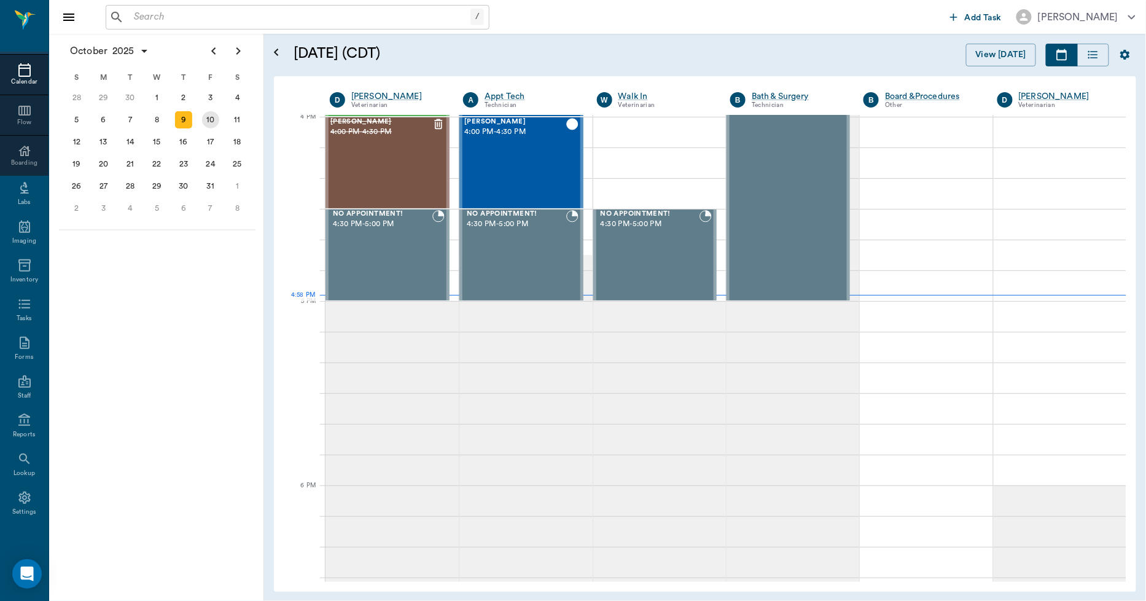
click at [208, 117] on div "10" at bounding box center [210, 119] width 17 height 17
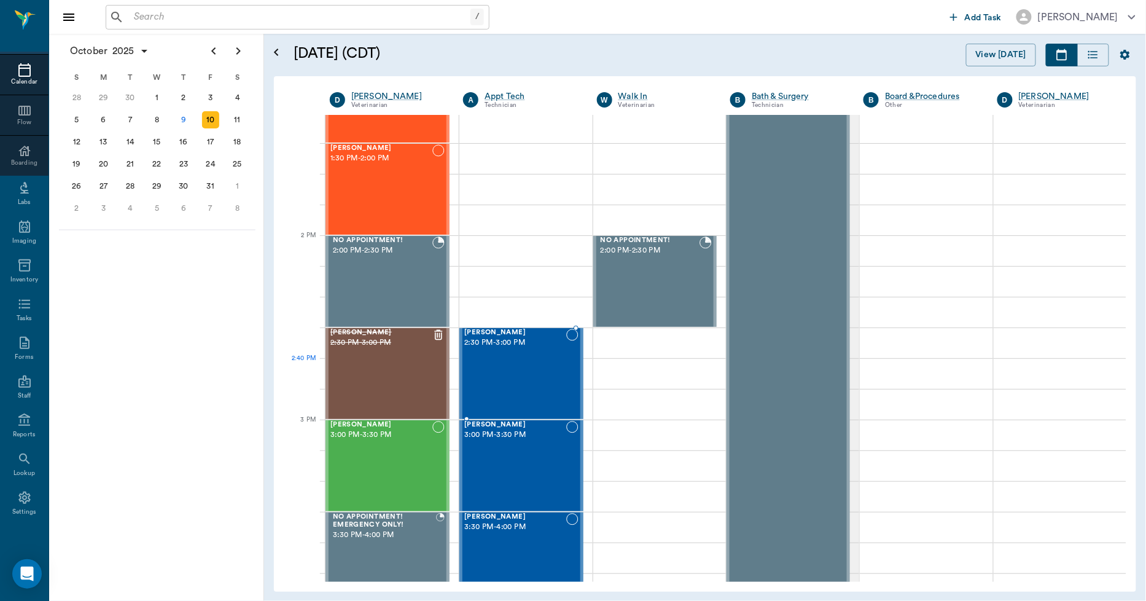
scroll to position [1024, 0]
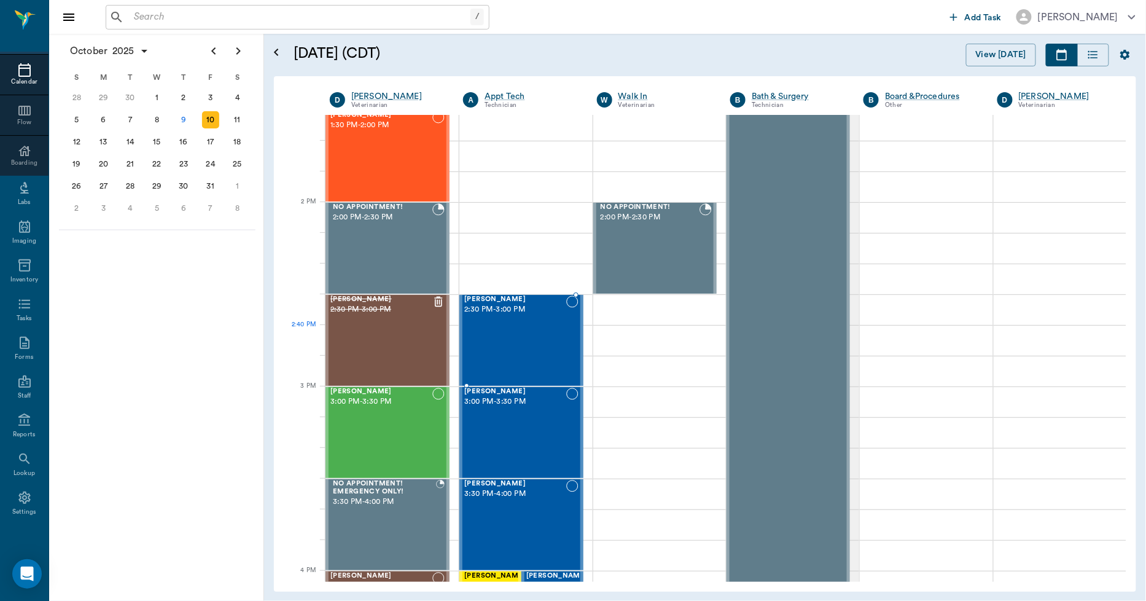
click at [510, 337] on div "[PERSON_NAME] 2:30 PM - 3:00 PM" at bounding box center [514, 341] width 101 height 90
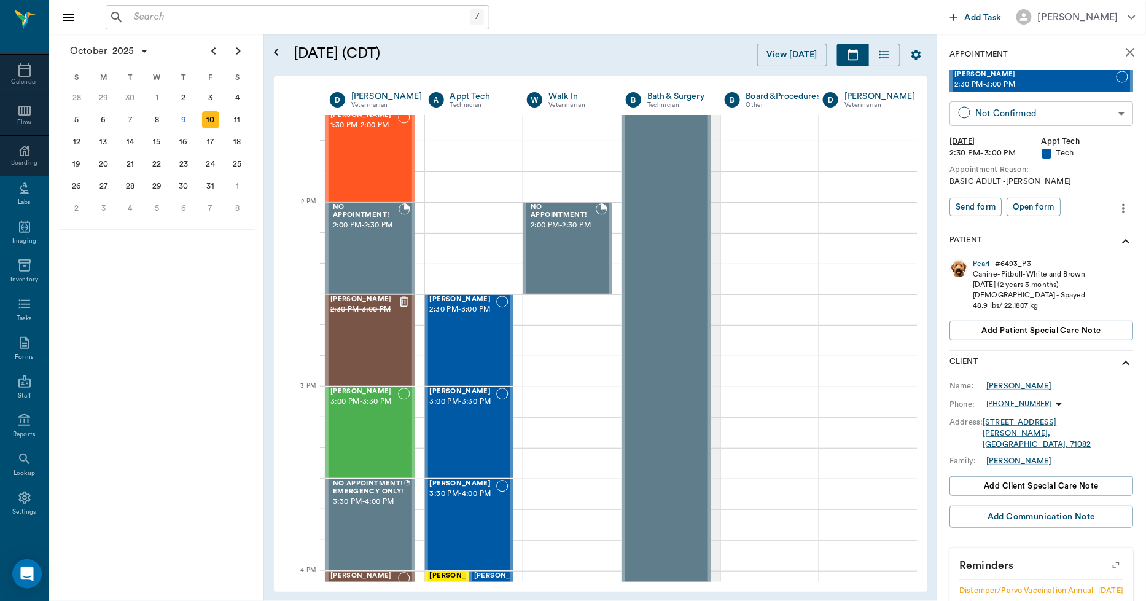
click at [986, 108] on body "/ ​ Add Task [PERSON_NAME] Nectar Messages Appts Calendar Flow Boarding Labs Im…" at bounding box center [573, 300] width 1146 height 601
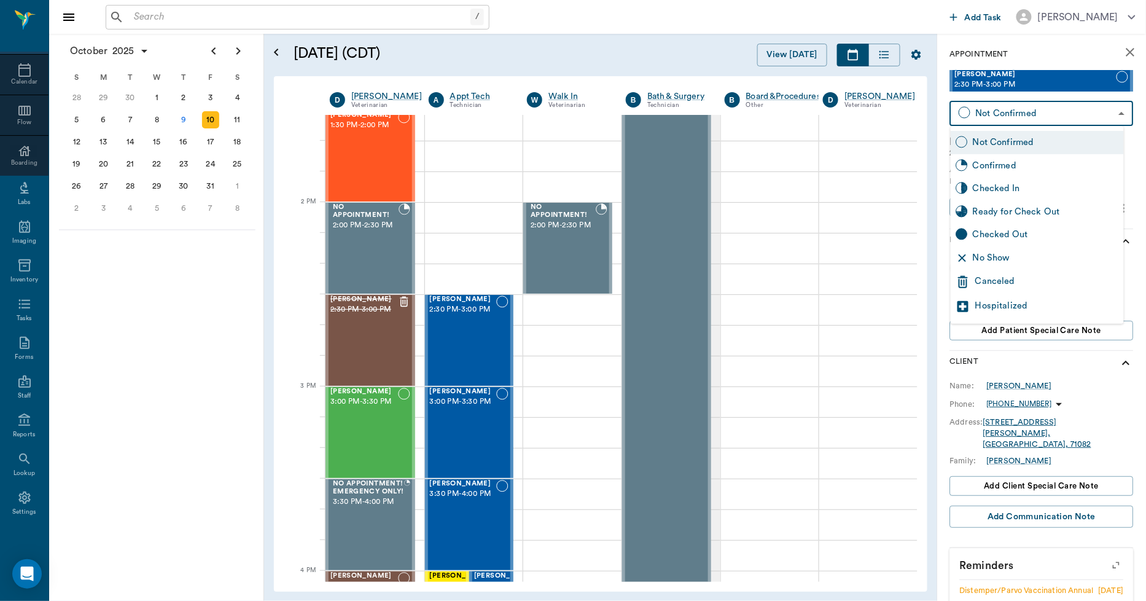
click at [1009, 280] on div "Canceled" at bounding box center [1048, 282] width 144 height 15
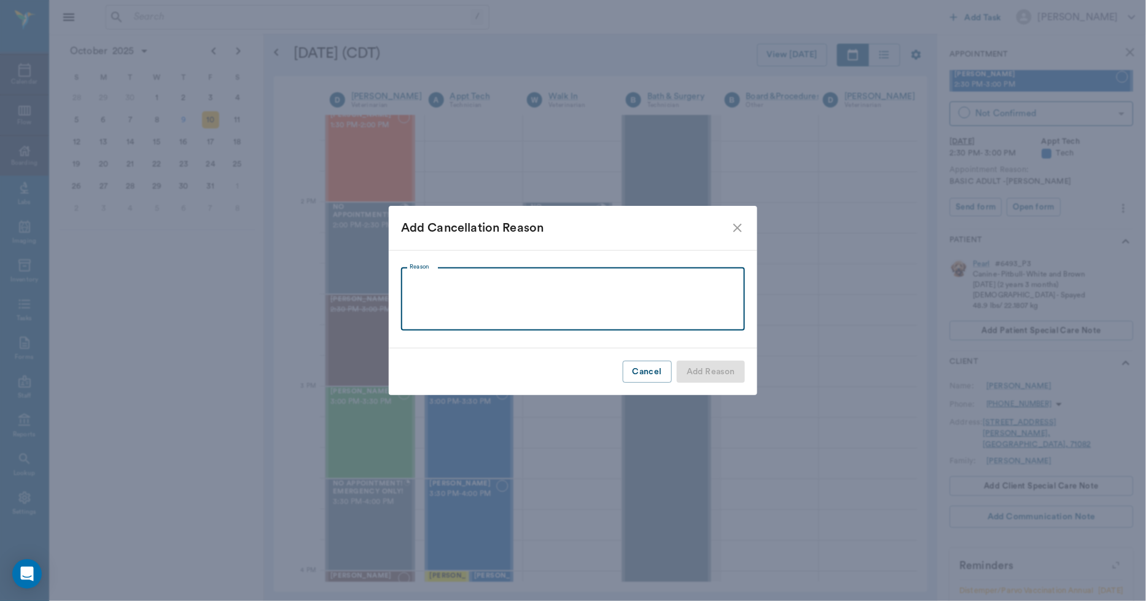
click at [659, 285] on textarea "Reason" at bounding box center [573, 299] width 327 height 42
type textarea "D"
type textarea "OWNER GOT CALLED INTO WORK"
click at [699, 369] on button "Add Reason" at bounding box center [711, 372] width 68 height 23
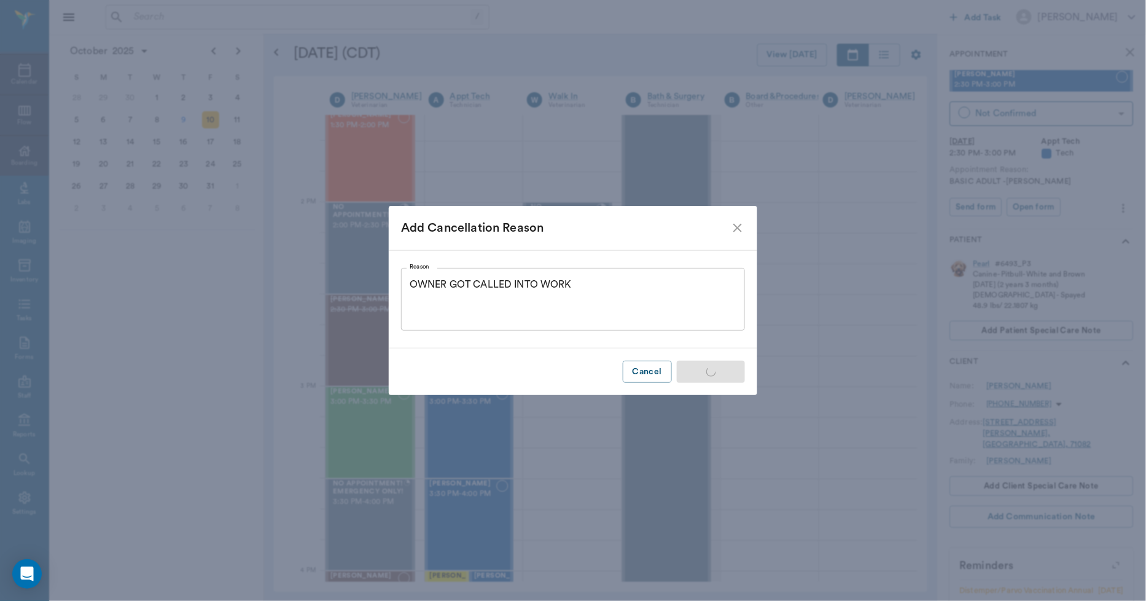
type input "CANCELED"
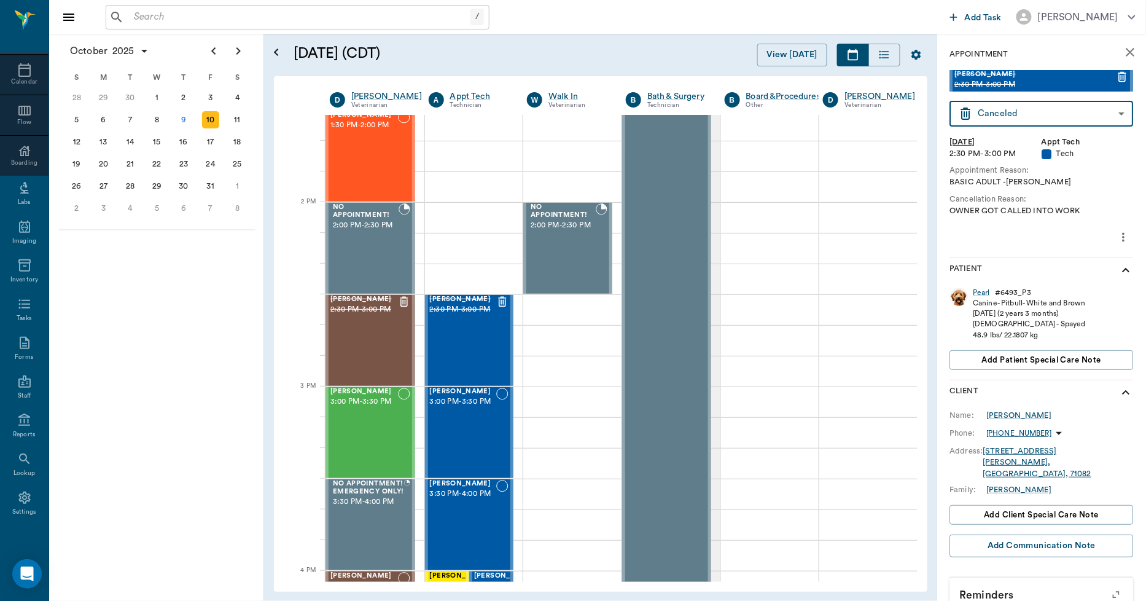
click at [1127, 50] on icon "close" at bounding box center [1131, 52] width 9 height 9
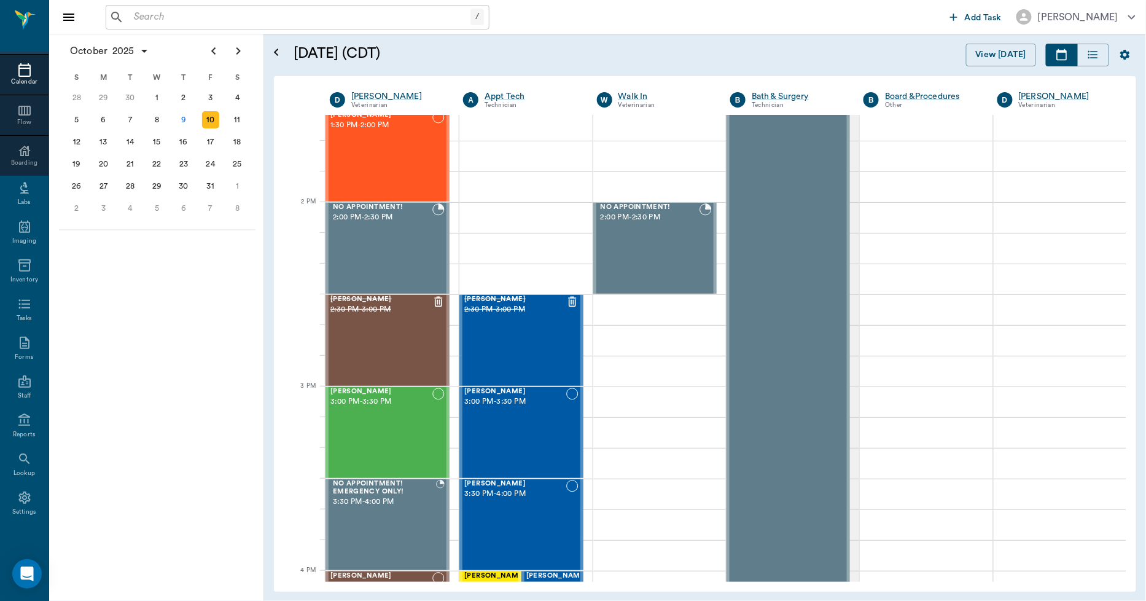
click at [11, 79] on div "Calendar" at bounding box center [24, 81] width 49 height 9
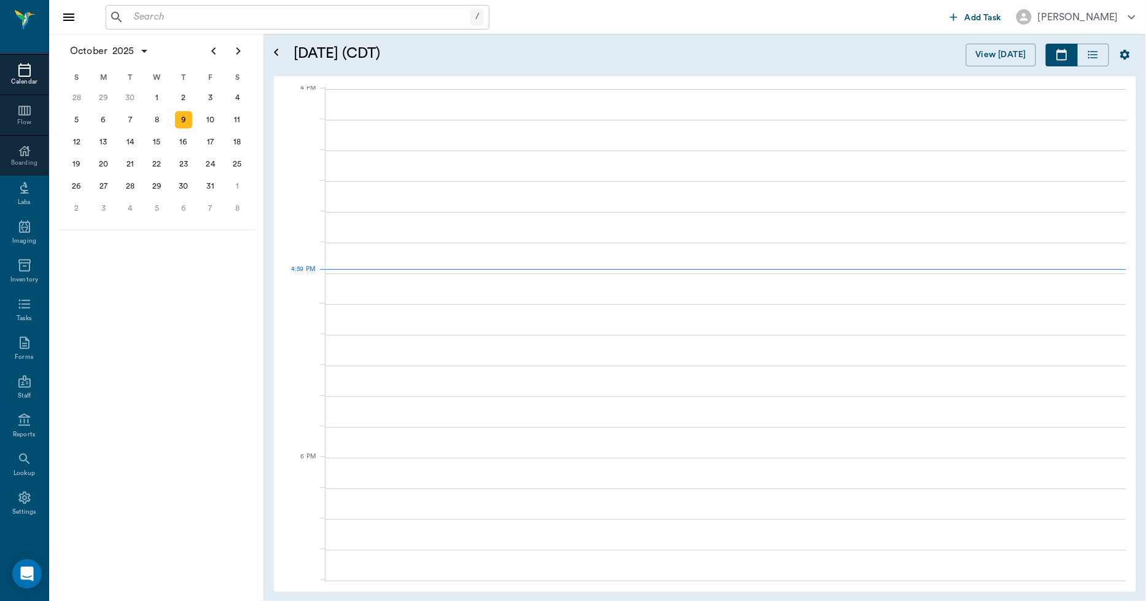
scroll to position [1477, 0]
